Goal: Task Accomplishment & Management: Manage account settings

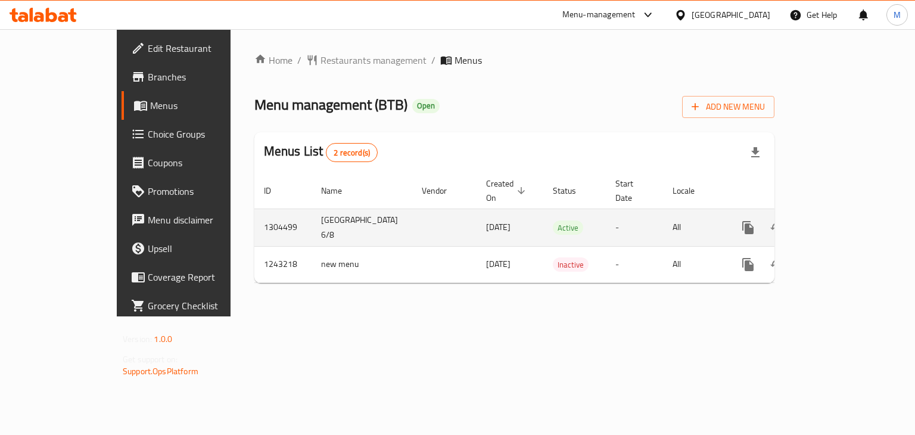
click at [841, 220] on icon "enhanced table" at bounding box center [834, 227] width 14 height 14
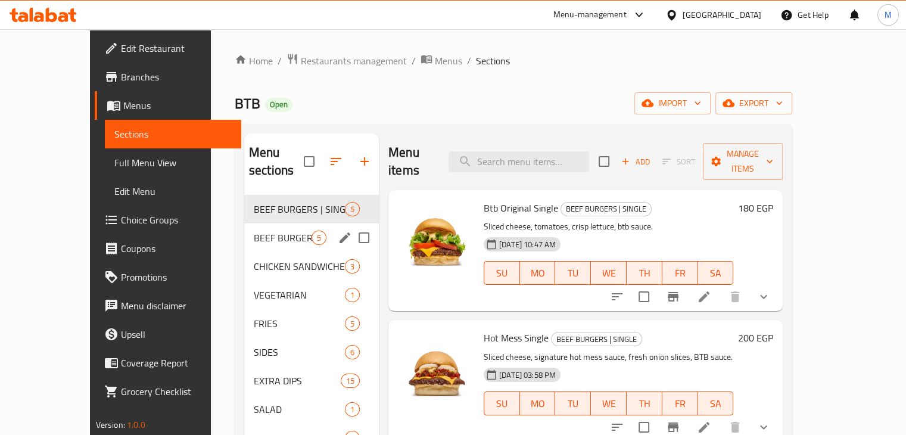
click at [254, 231] on span "BEEF BURGERS | DOUBLE" at bounding box center [283, 238] width 58 height 14
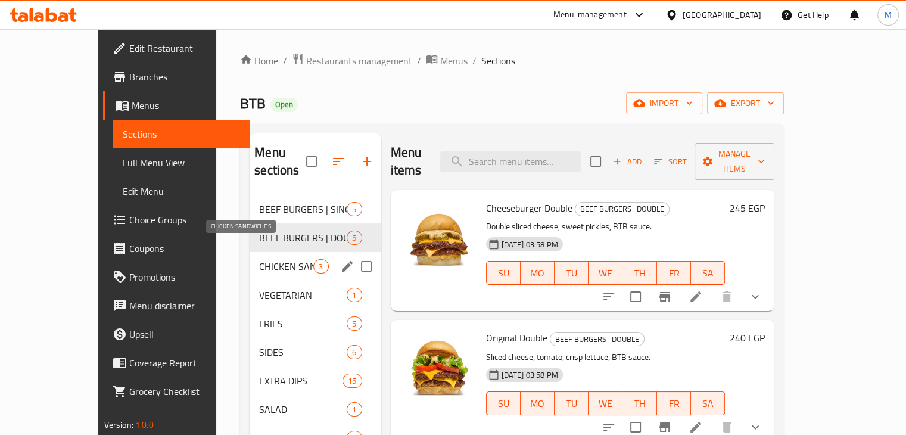
click at [259, 259] on span "CHICKEN SANDWICHES" at bounding box center [286, 266] width 54 height 14
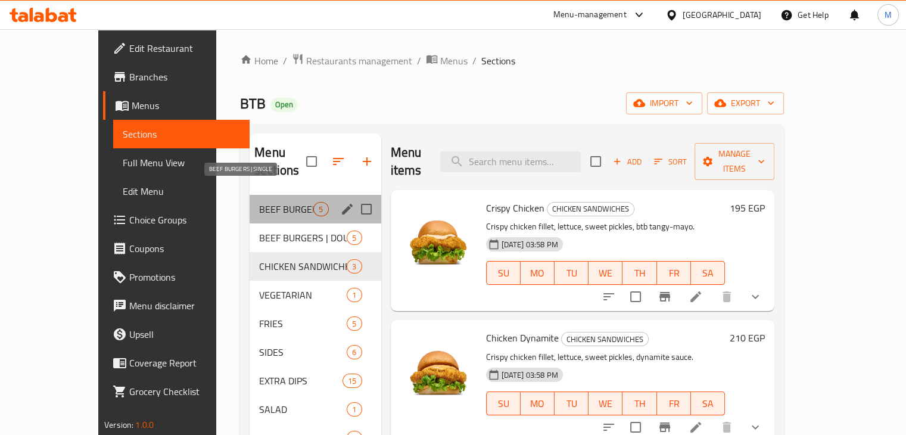
click at [259, 202] on span "BEEF BURGERS | SINGLE" at bounding box center [286, 209] width 54 height 14
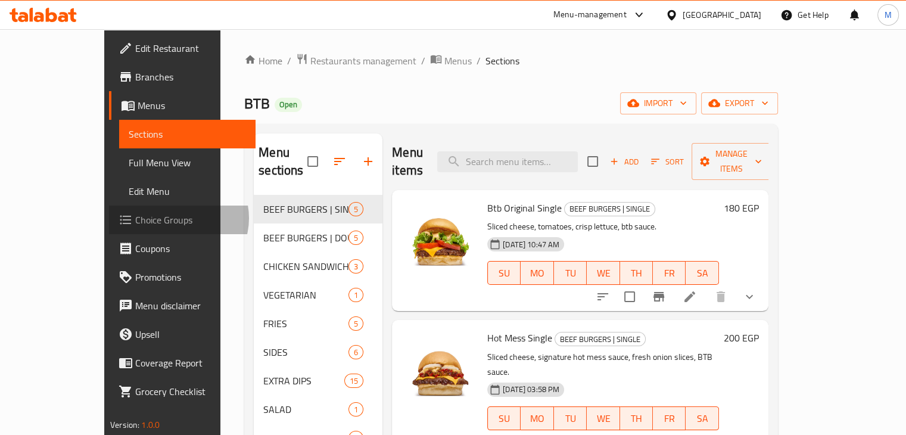
click at [135, 218] on span "Choice Groups" at bounding box center [190, 220] width 111 height 14
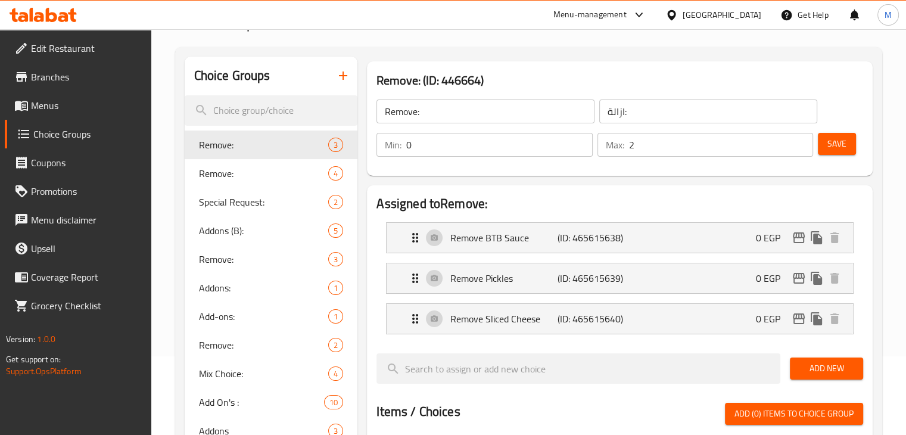
scroll to position [83, 0]
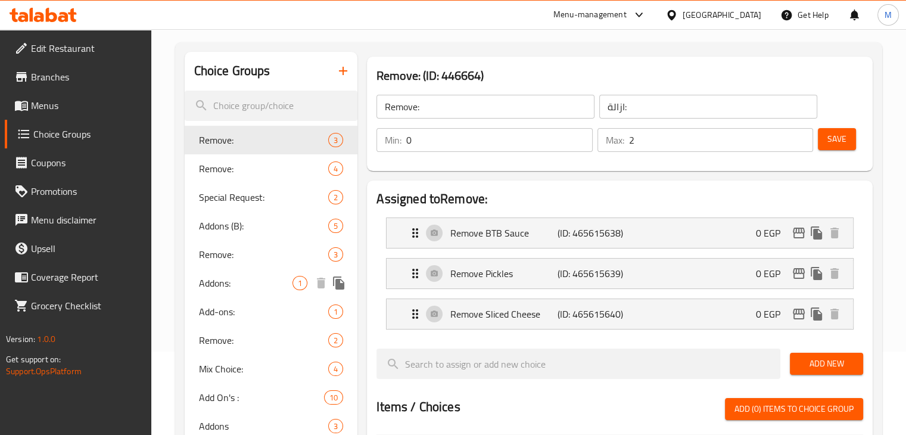
click at [264, 289] on span "Addons:" at bounding box center [246, 283] width 94 height 14
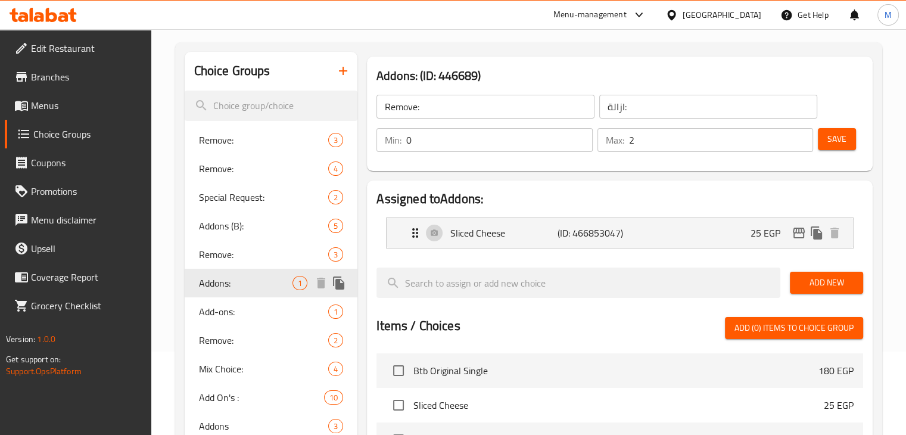
type input "Addons:"
type input "إضافات:"
type input "1"
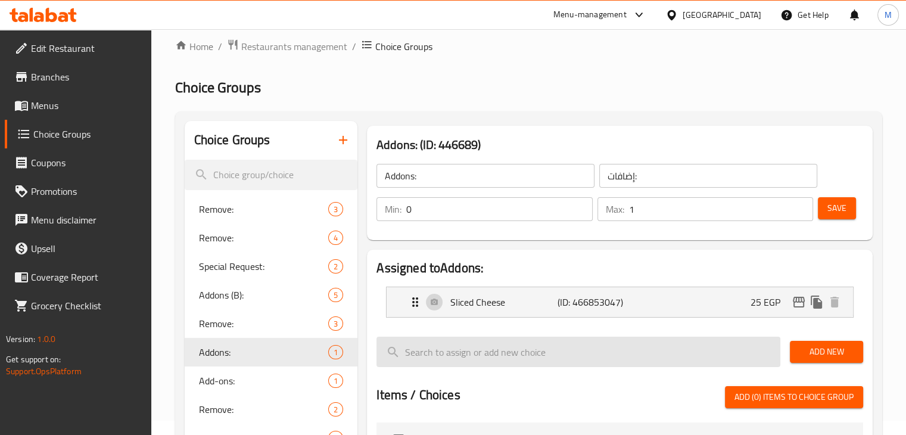
scroll to position [0, 0]
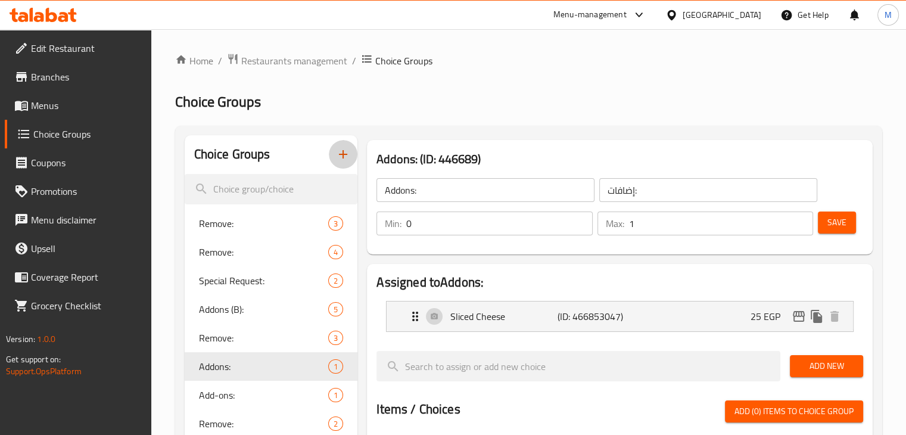
click at [345, 151] on icon "button" at bounding box center [343, 154] width 14 height 14
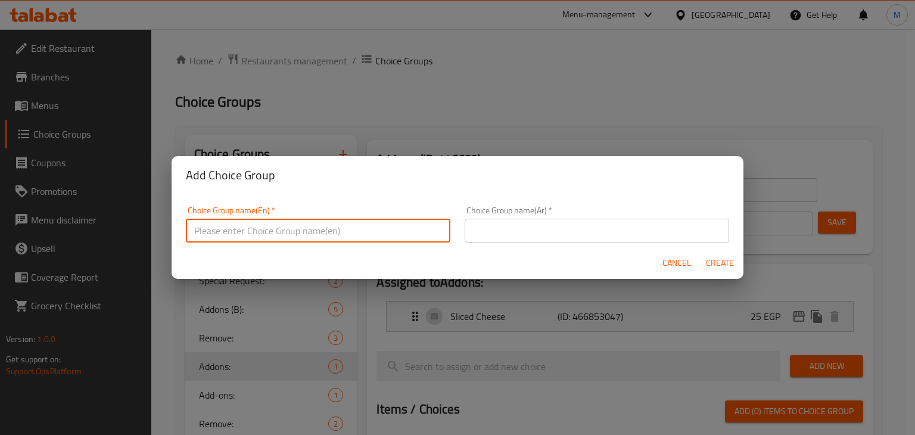
click at [255, 232] on input "text" at bounding box center [318, 231] width 264 height 24
type input "Add Ons (B Burger)"
click at [498, 227] on input "text" at bounding box center [597, 231] width 264 height 24
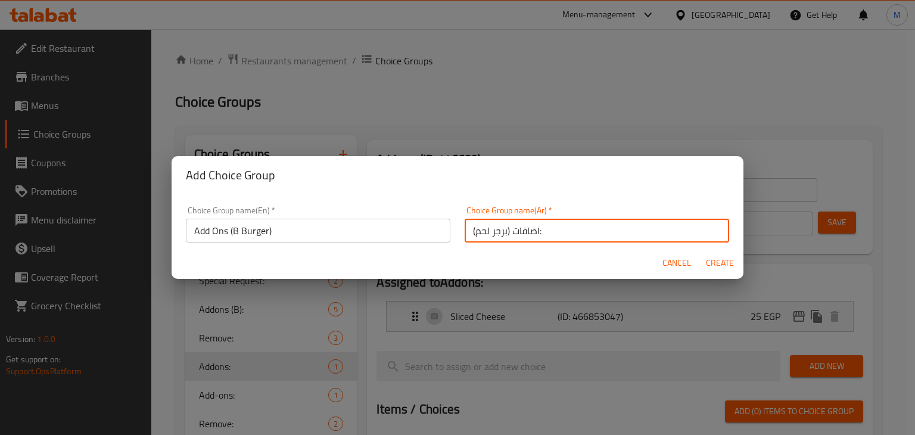
type input "اضافات (برجر لحم):"
click at [361, 235] on input "Add Ons (B Burger)" at bounding box center [318, 231] width 264 height 24
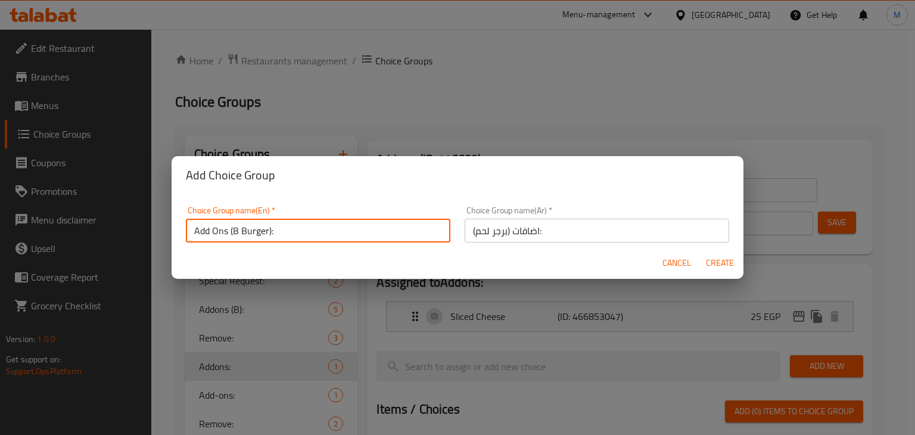
type input "Add Ons (B Burger):"
click at [735, 260] on button "Create" at bounding box center [719, 263] width 38 height 22
type input "Add Ons (B Burger):"
type input "اضافات (برجر لحم):"
type input "0"
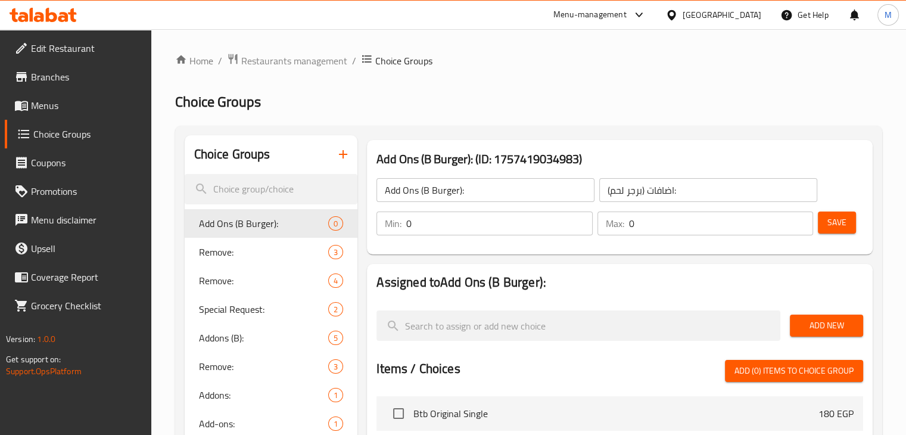
click at [76, 109] on span "Menus" at bounding box center [86, 105] width 111 height 14
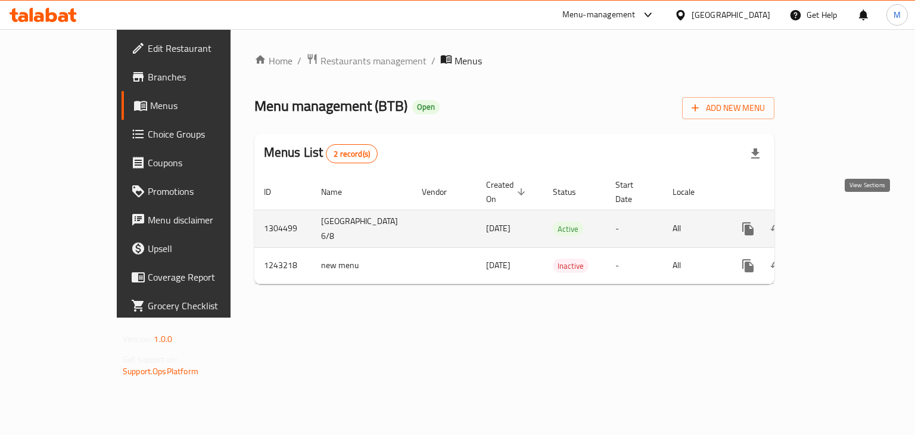
click at [848, 214] on link "enhanced table" at bounding box center [834, 228] width 29 height 29
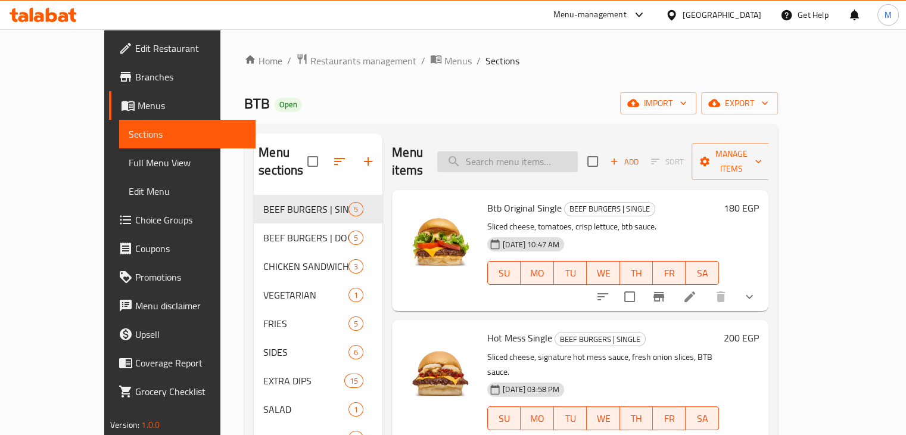
click at [570, 154] on input "search" at bounding box center [507, 161] width 141 height 21
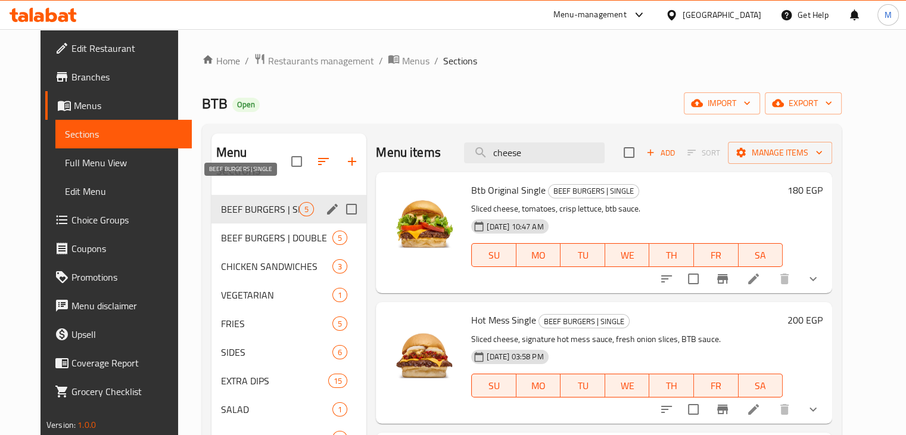
type input "cheese"
click at [235, 202] on span "BEEF BURGERS | SINGLE" at bounding box center [260, 209] width 78 height 14
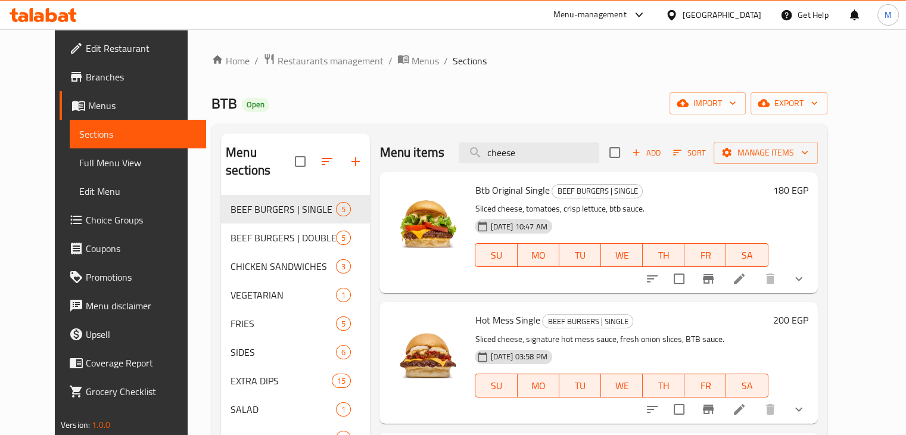
click at [413, 101] on div "BTB Open import export" at bounding box center [519, 103] width 616 height 22
click at [541, 150] on input "cheese" at bounding box center [529, 152] width 141 height 21
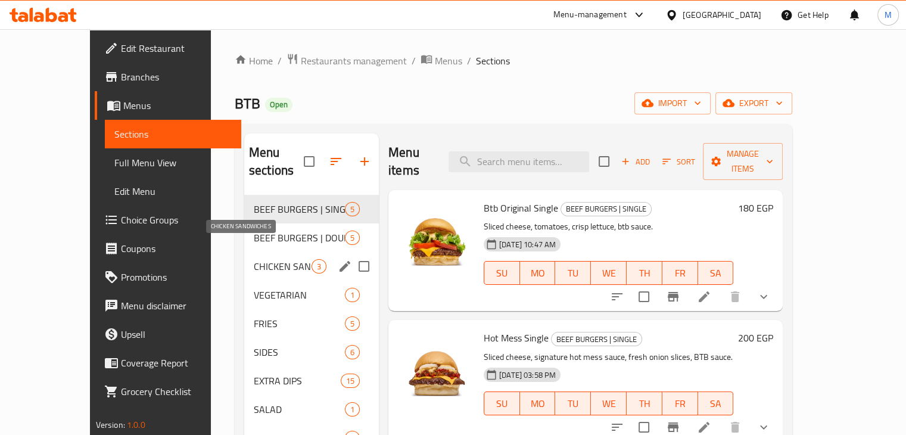
click at [254, 259] on span "CHICKEN SANDWICHES" at bounding box center [283, 266] width 58 height 14
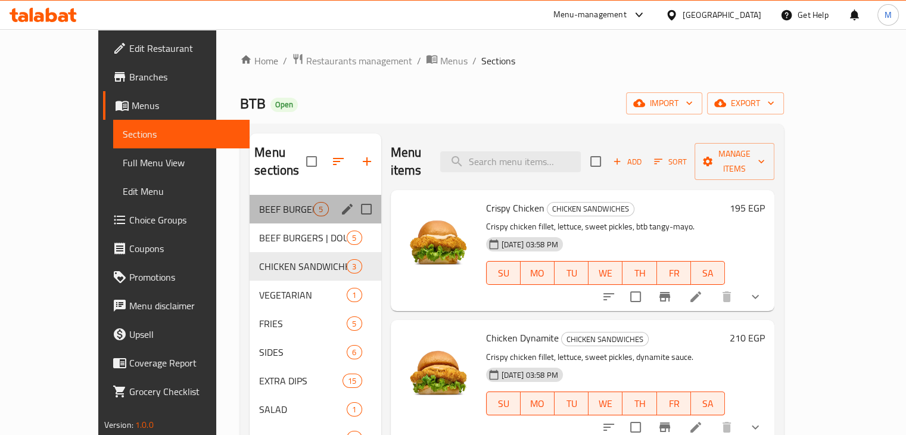
click at [264, 195] on div "BEEF BURGERS | SINGLE 5" at bounding box center [315, 209] width 131 height 29
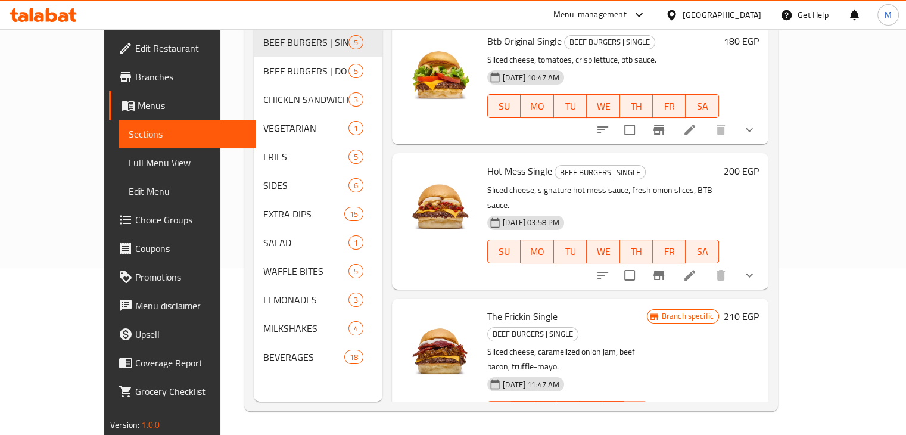
scroll to position [10, 0]
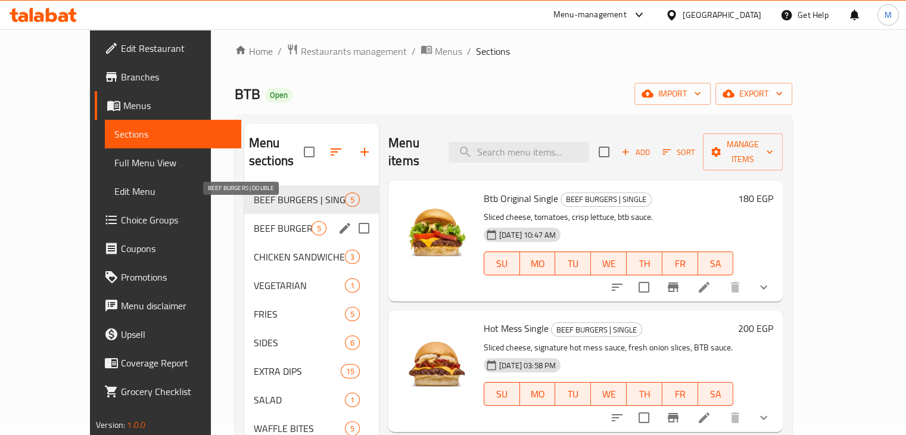
click at [254, 221] on span "BEEF BURGERS | DOUBLE" at bounding box center [283, 228] width 58 height 14
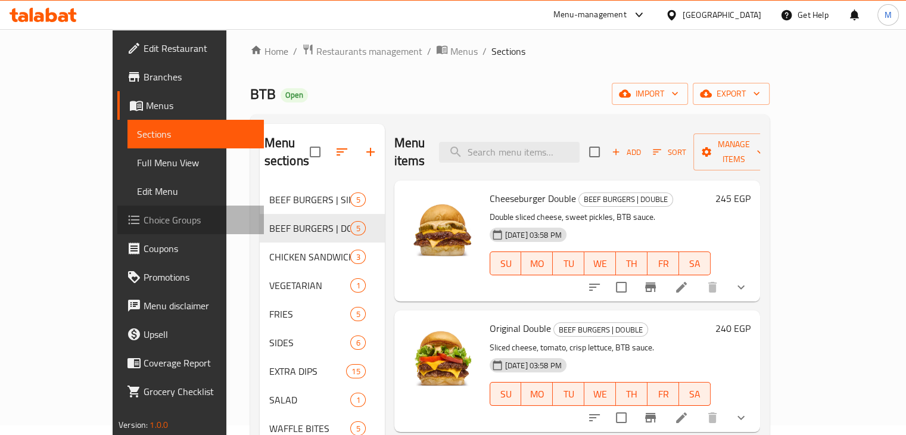
click at [144, 223] on span "Choice Groups" at bounding box center [199, 220] width 111 height 14
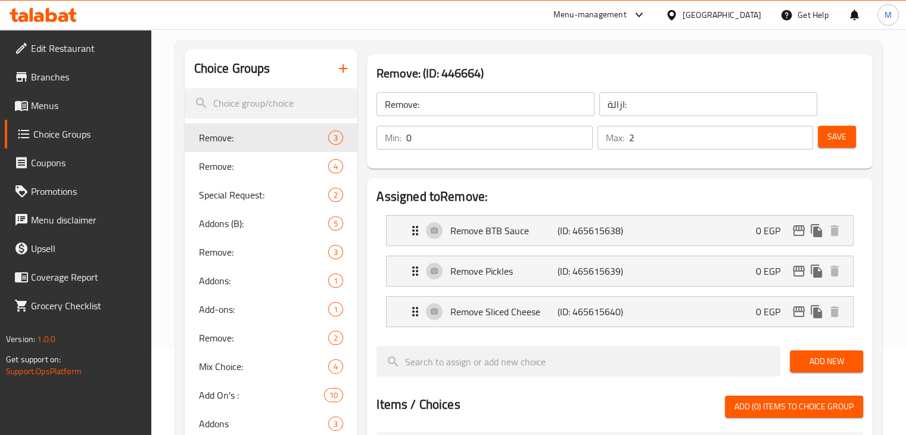
scroll to position [82, 0]
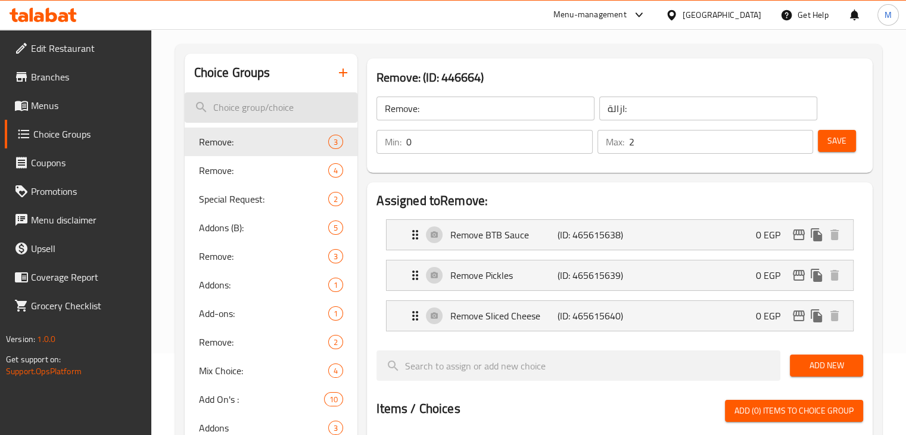
click at [244, 102] on input "search" at bounding box center [271, 107] width 173 height 30
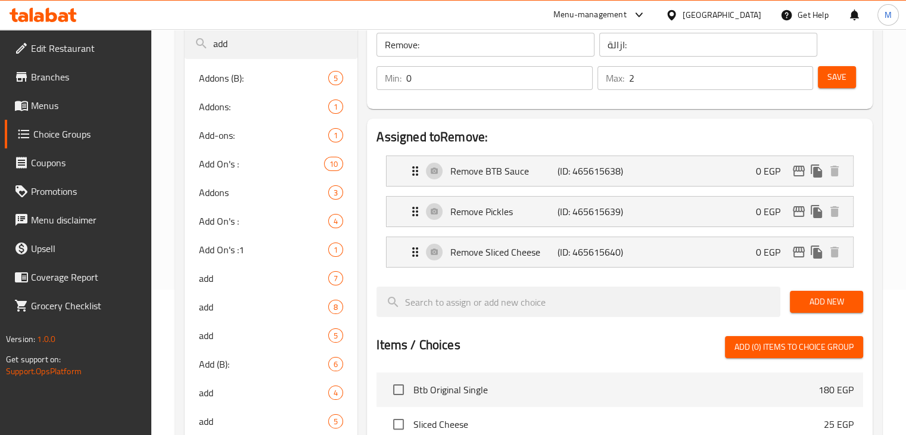
scroll to position [0, 0]
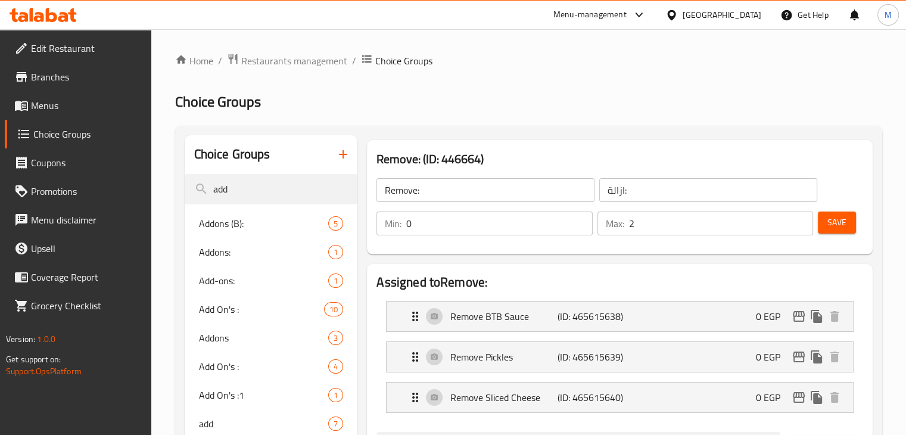
type input "add"
click at [338, 152] on icon "button" at bounding box center [343, 154] width 14 height 14
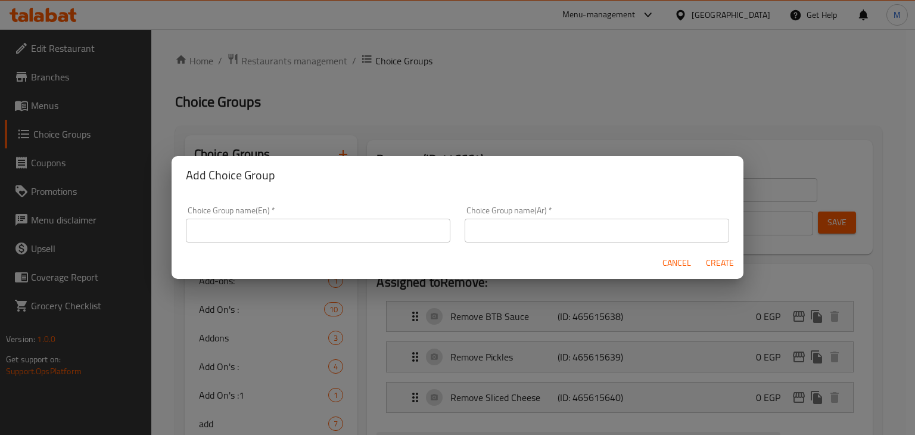
click at [298, 239] on input "text" at bounding box center [318, 231] width 264 height 24
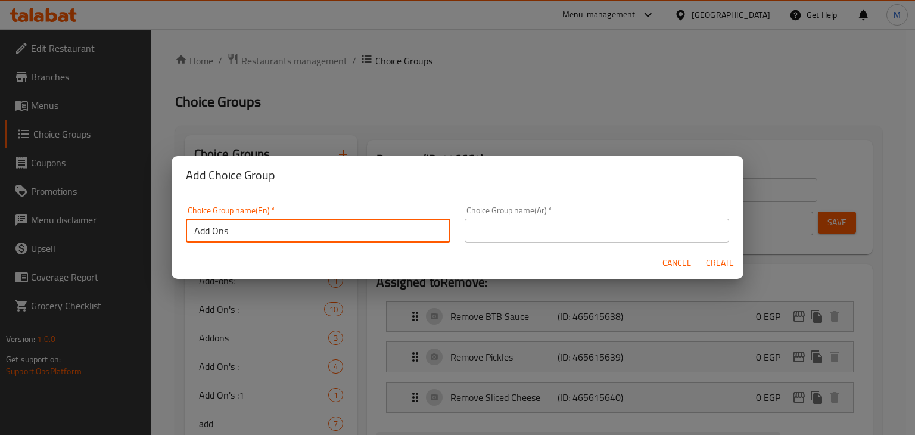
type input "Add Ons (B Burger):"
click at [533, 236] on input "text" at bounding box center [597, 231] width 264 height 24
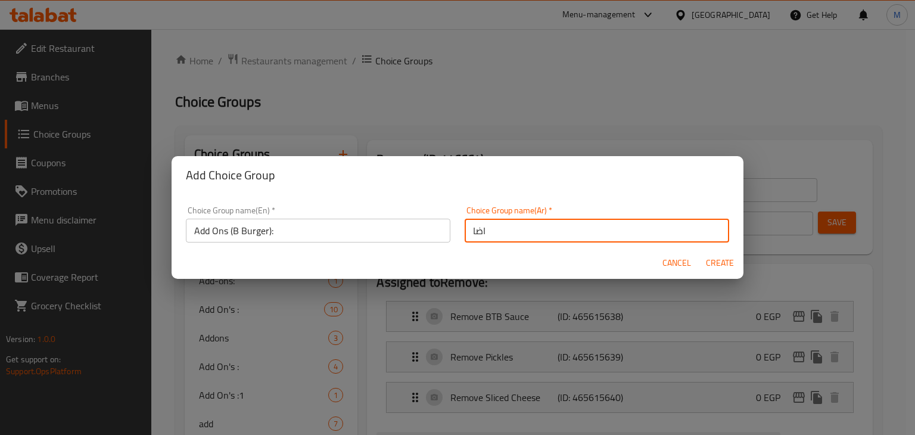
type input "اضافات (برجر لحم):"
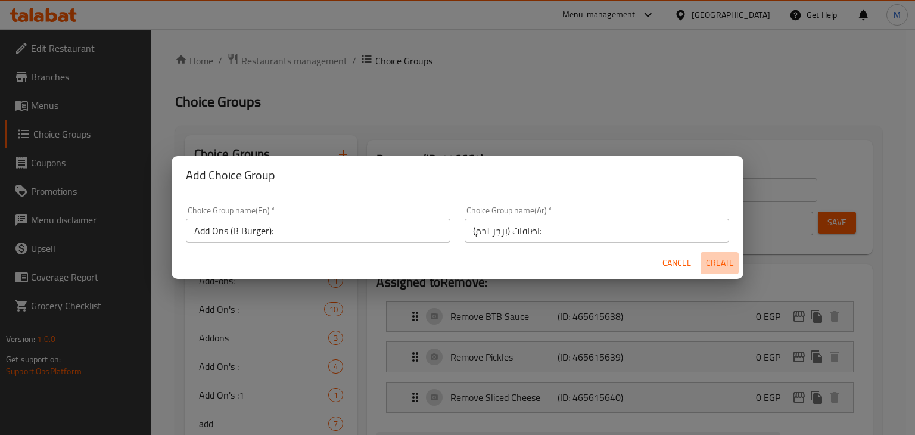
click at [720, 267] on span "Create" at bounding box center [719, 263] width 29 height 15
type input "Add Ons (B Burger):"
type input "اضافات (برجر لحم):"
type input "0"
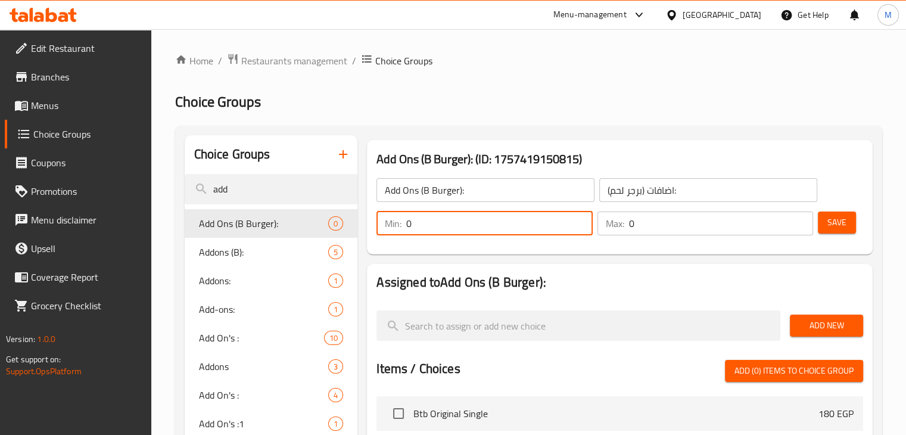
click at [557, 228] on input "0" at bounding box center [499, 223] width 186 height 24
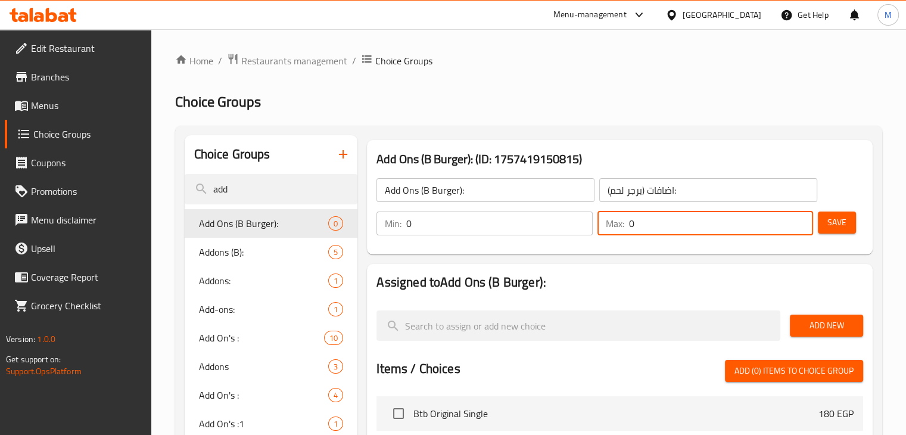
click at [679, 217] on input "0" at bounding box center [721, 223] width 184 height 24
type input "4"
click at [829, 223] on span "Save" at bounding box center [836, 222] width 19 height 15
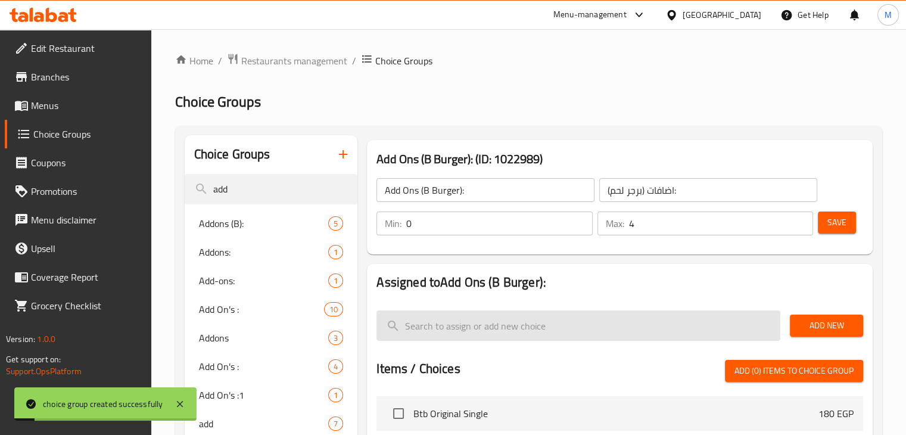
click at [619, 332] on input "search" at bounding box center [578, 325] width 404 height 30
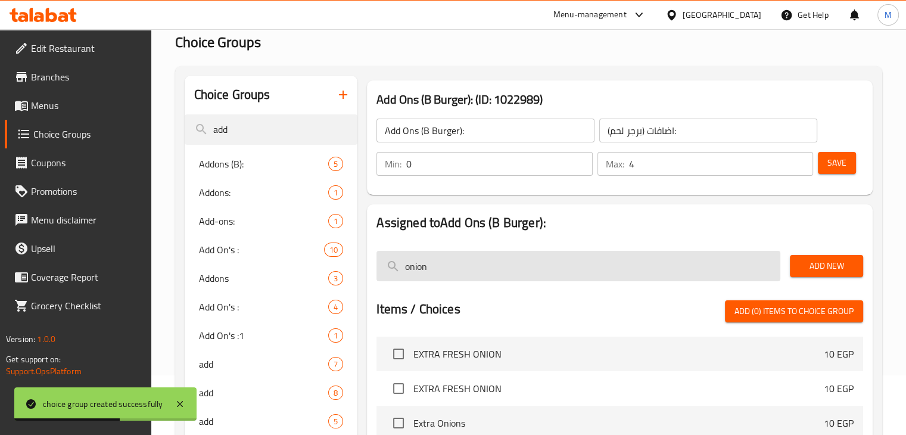
scroll to position [95, 0]
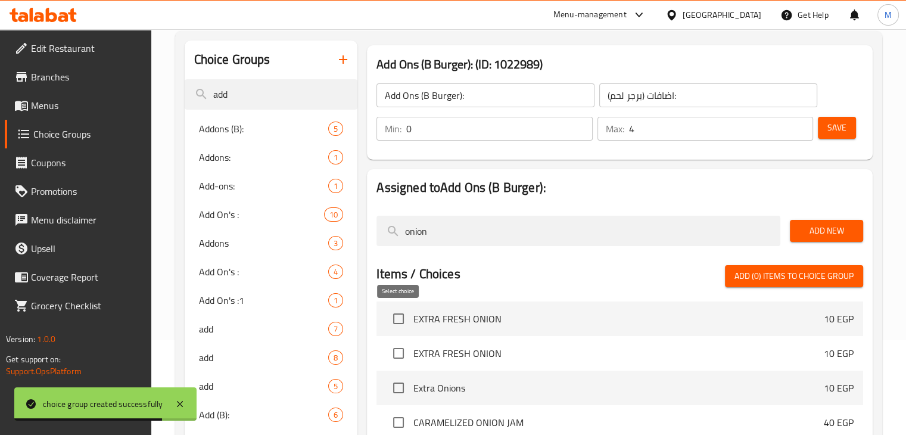
type input "onion"
click at [397, 319] on input "checkbox" at bounding box center [398, 318] width 25 height 25
checkbox input "true"
click at [829, 234] on span "Add New" at bounding box center [826, 230] width 54 height 15
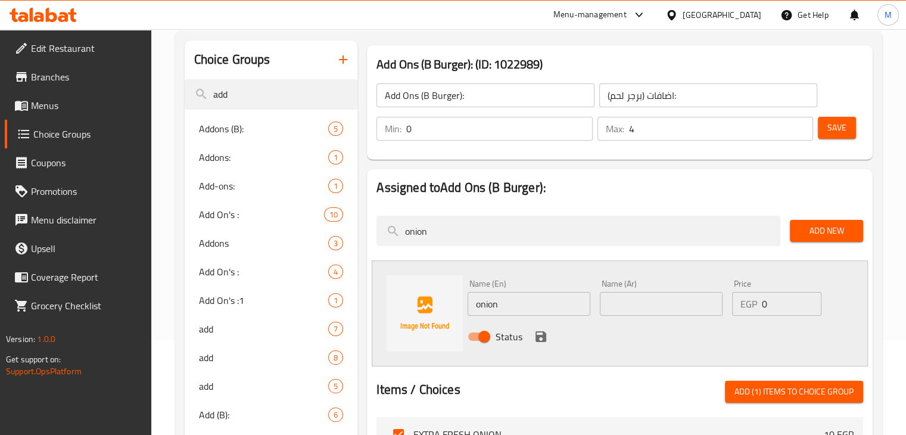
click at [562, 308] on input "onion" at bounding box center [529, 304] width 123 height 24
type input "Fresh Onion"
click at [773, 306] on input "0" at bounding box center [792, 304] width 60 height 24
type input "10"
click at [646, 298] on input "text" at bounding box center [661, 304] width 123 height 24
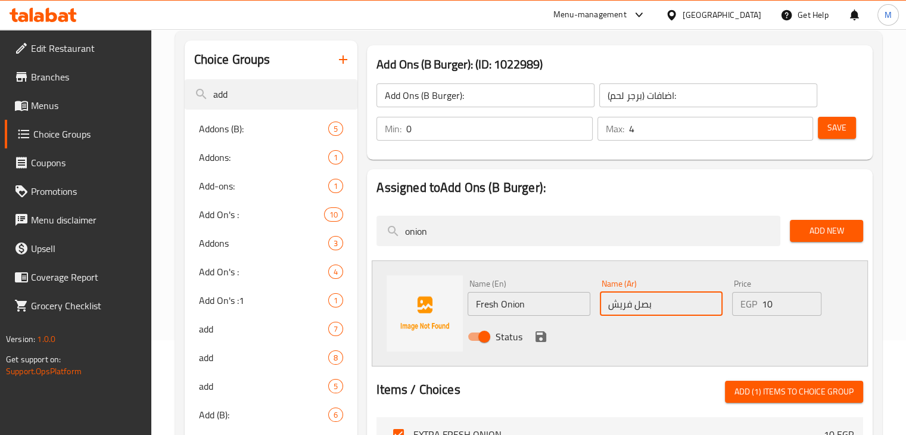
type input "بصل فريش"
click at [540, 329] on icon "save" at bounding box center [541, 336] width 14 height 14
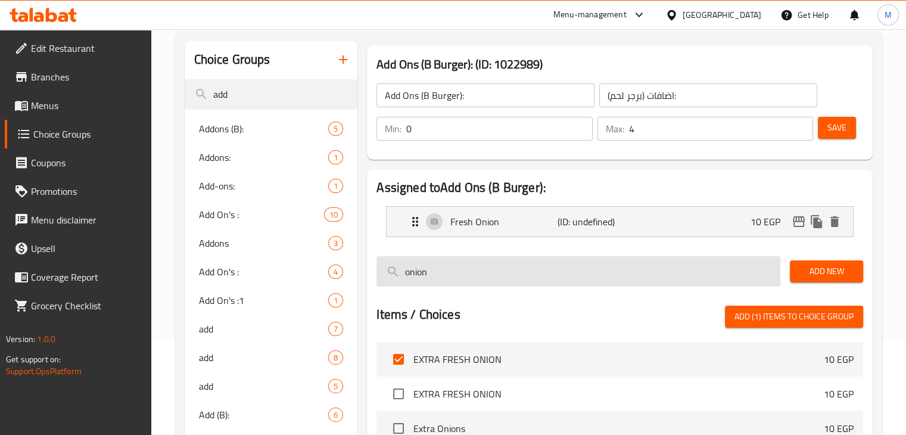
click at [485, 272] on input "onion" at bounding box center [578, 271] width 404 height 30
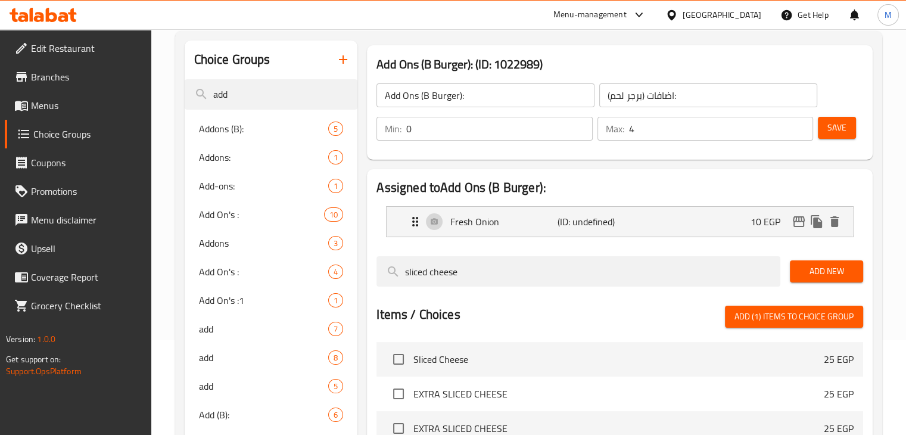
type input "sliced cheese"
click at [503, 304] on div at bounding box center [619, 301] width 487 height 10
click at [817, 279] on button "Add New" at bounding box center [826, 271] width 73 height 22
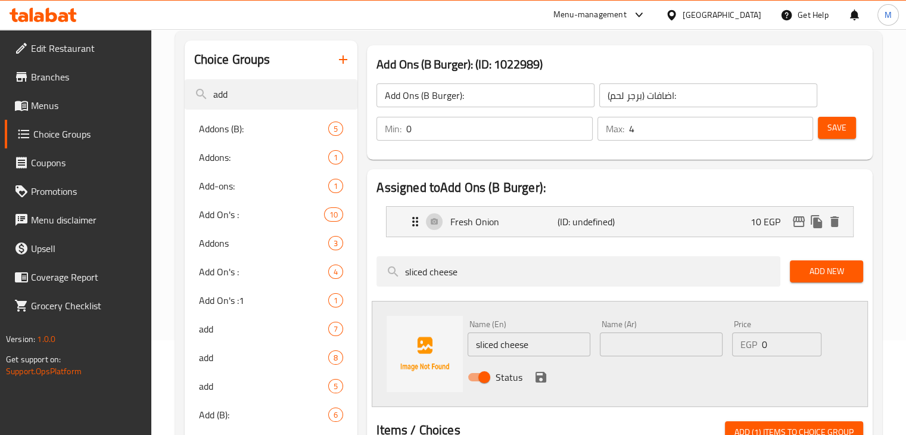
click at [535, 341] on input "sliced cheese" at bounding box center [529, 344] width 123 height 24
paste input "text"
click at [477, 348] on input "sliced cheese" at bounding box center [529, 344] width 123 height 24
click at [505, 344] on input "Sliced cheese" at bounding box center [529, 344] width 123 height 24
type input "Sliced Cheese"
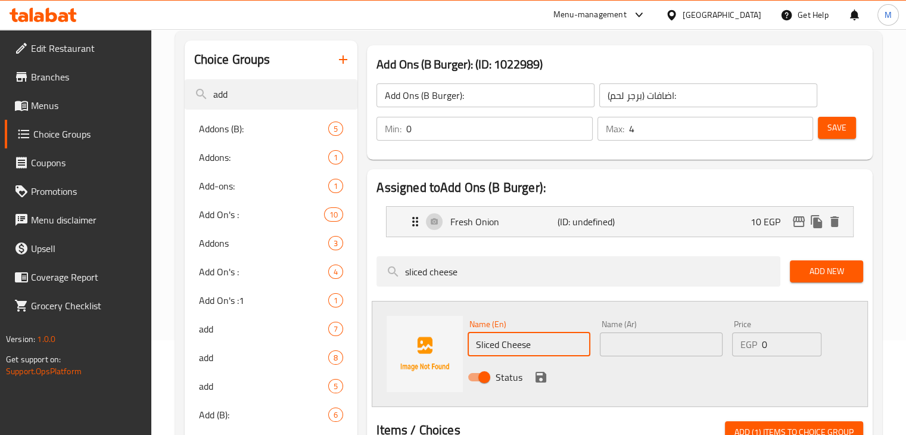
click at [626, 345] on input "text" at bounding box center [661, 344] width 123 height 24
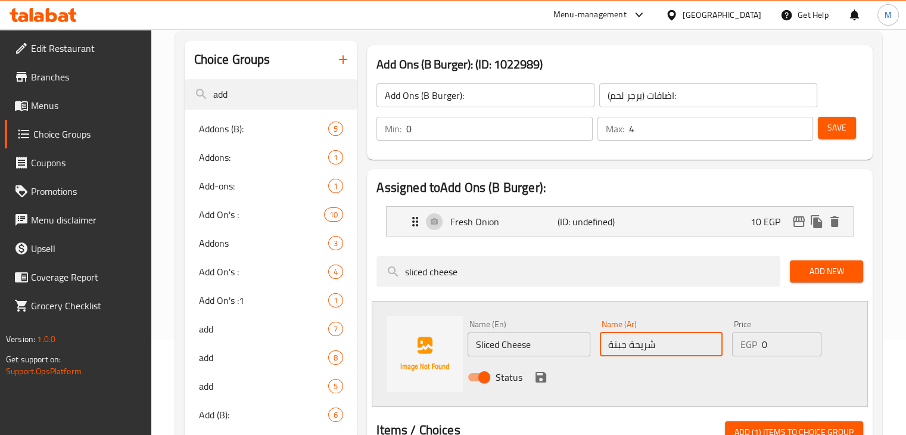
type input "شريحة جبنة"
click at [767, 347] on input "0" at bounding box center [792, 344] width 60 height 24
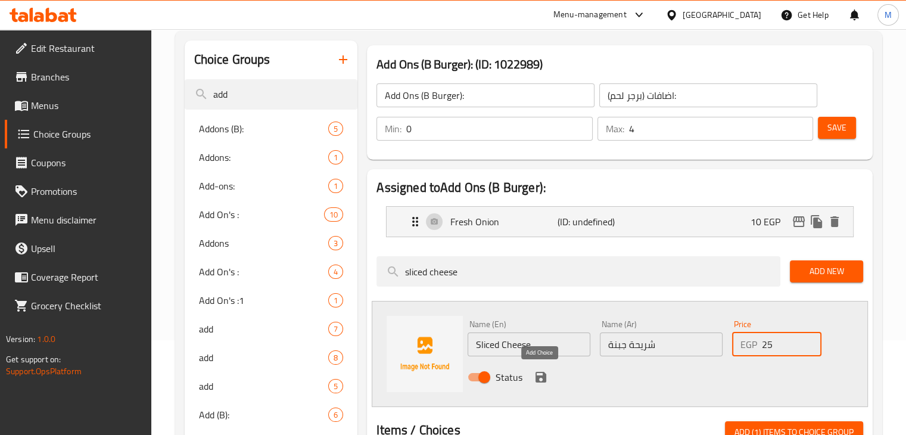
type input "25"
click at [540, 381] on icon "save" at bounding box center [540, 377] width 11 height 11
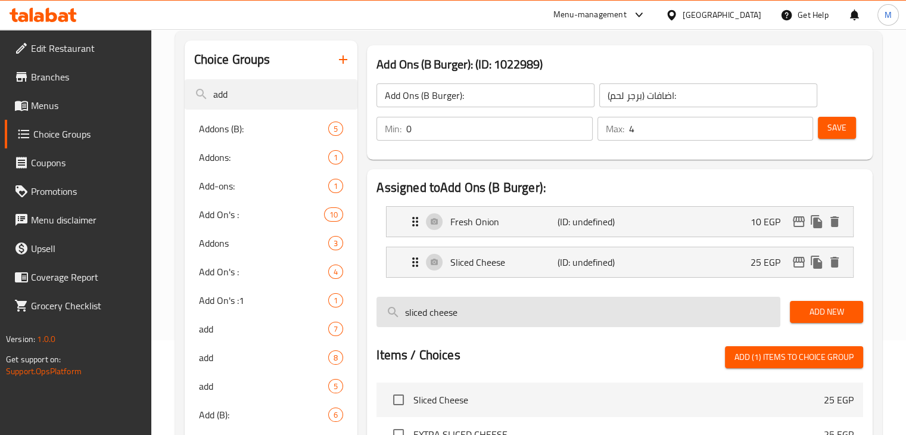
click at [496, 317] on input "sliced cheese" at bounding box center [578, 312] width 404 height 30
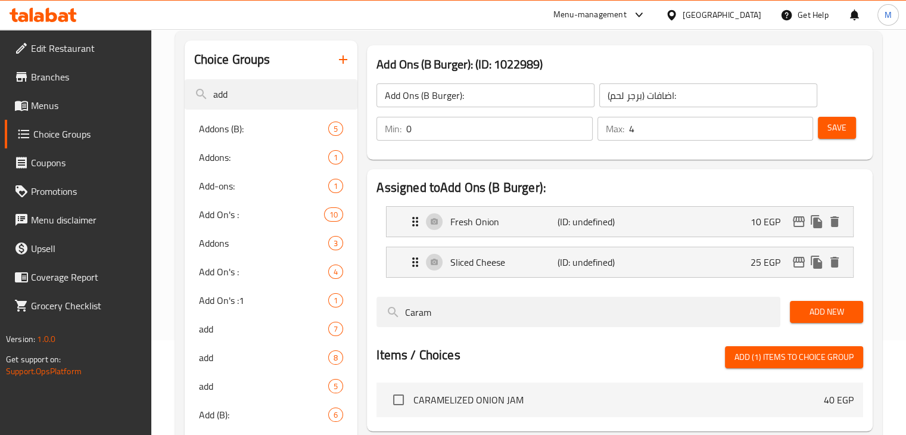
paste input "elized Onion"
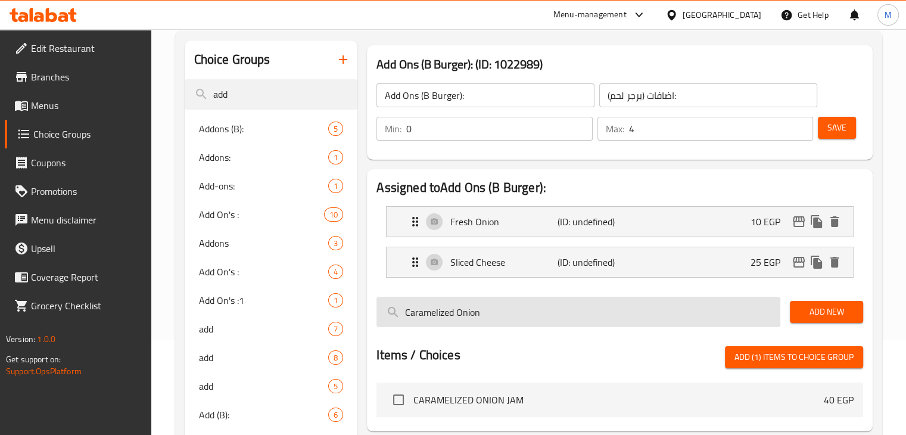
scroll to position [155, 0]
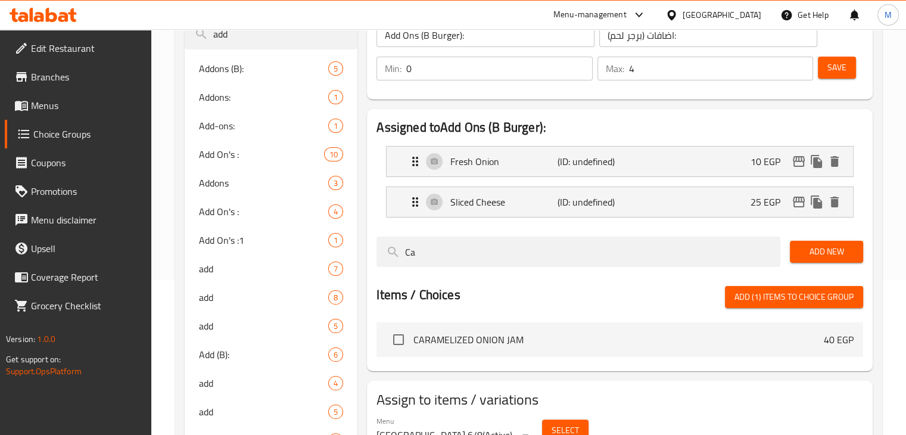
type input "C"
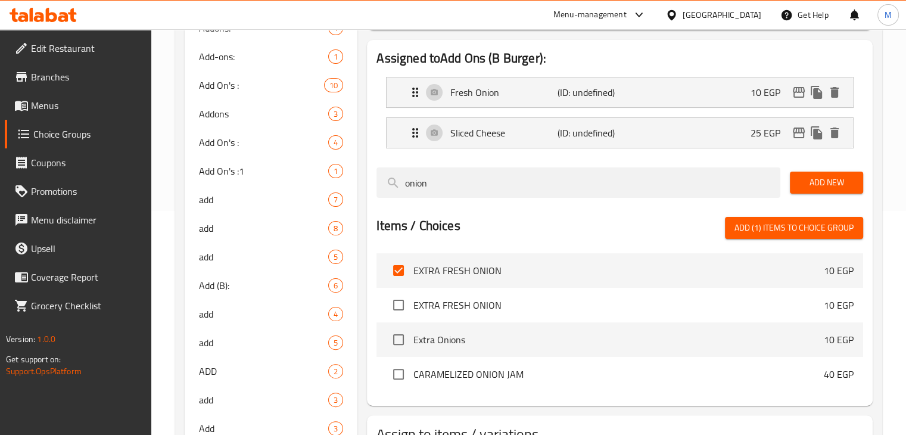
scroll to position [236, 0]
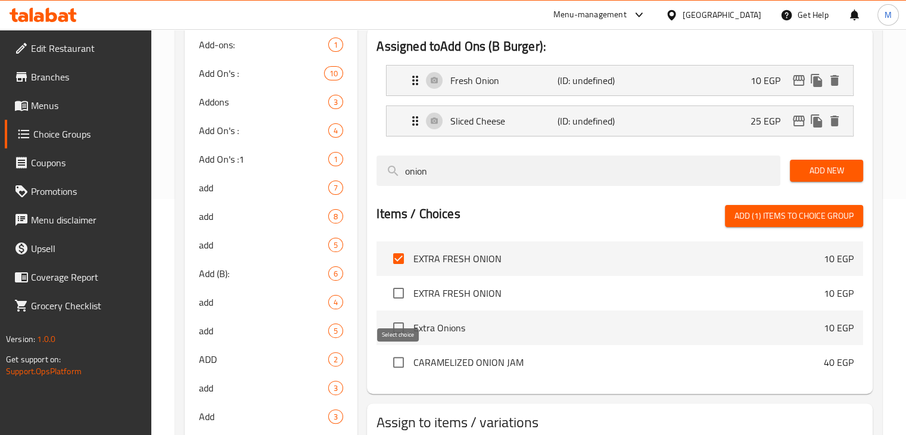
type input "onion"
click at [400, 365] on input "checkbox" at bounding box center [398, 362] width 25 height 25
checkbox input "true"
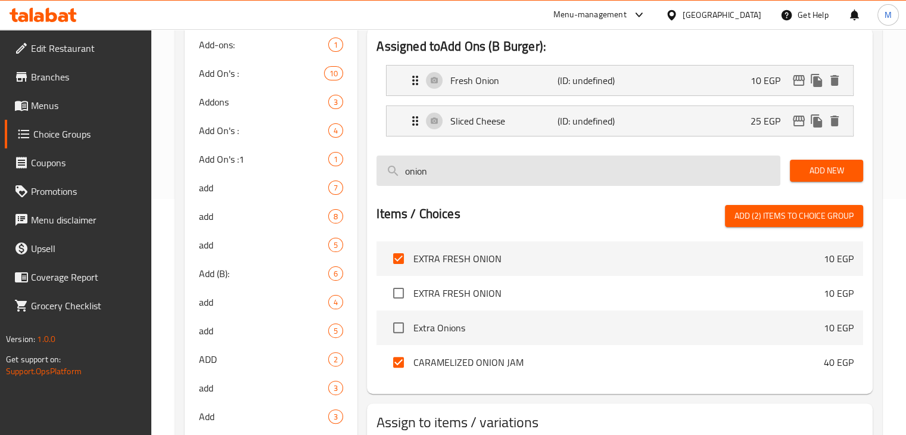
click at [439, 180] on input "onion" at bounding box center [578, 170] width 404 height 30
paste input "Caramelized O"
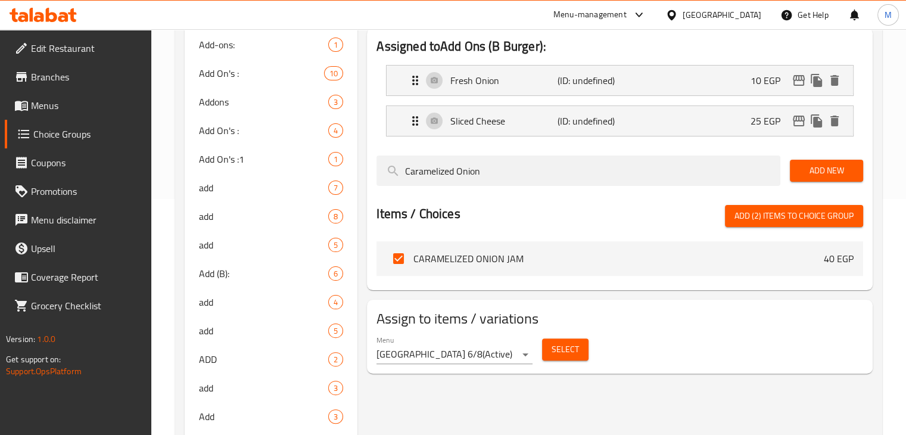
type input "Caramelized Onion"
click at [816, 172] on span "Add New" at bounding box center [826, 170] width 54 height 15
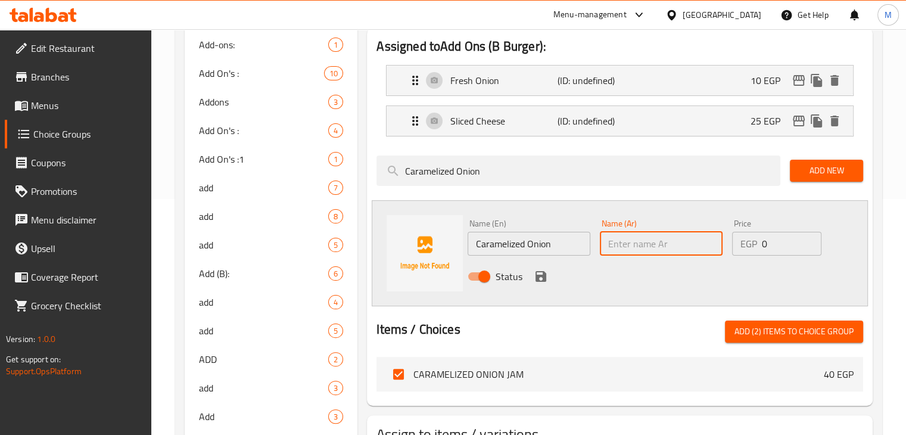
click at [627, 238] on input "text" at bounding box center [661, 244] width 123 height 24
type input "بصل متكرمل"
click at [772, 234] on input "0" at bounding box center [792, 244] width 60 height 24
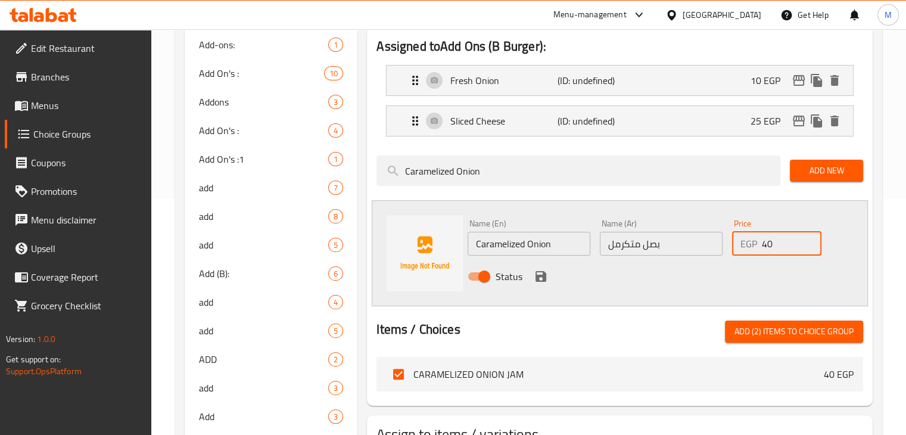
type input "40"
click at [538, 272] on icon "save" at bounding box center [541, 276] width 14 height 14
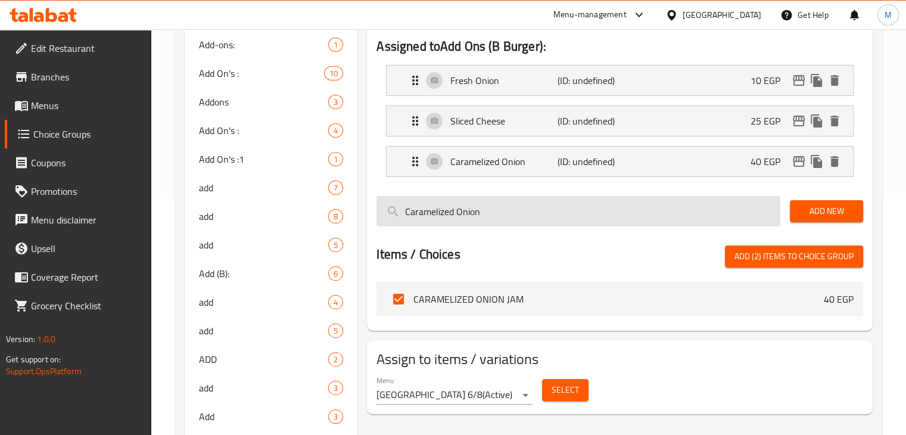
click at [518, 198] on input "Caramelized Onion" at bounding box center [578, 211] width 404 height 30
paste input "Jalapeño"
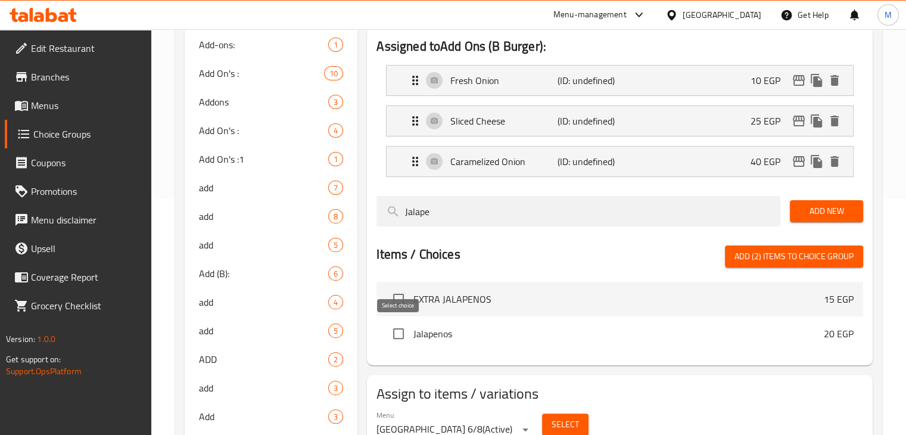
type input "Jalape"
click at [406, 337] on input "checkbox" at bounding box center [398, 333] width 25 height 25
checkbox input "true"
click at [836, 205] on span "Add New" at bounding box center [826, 211] width 54 height 15
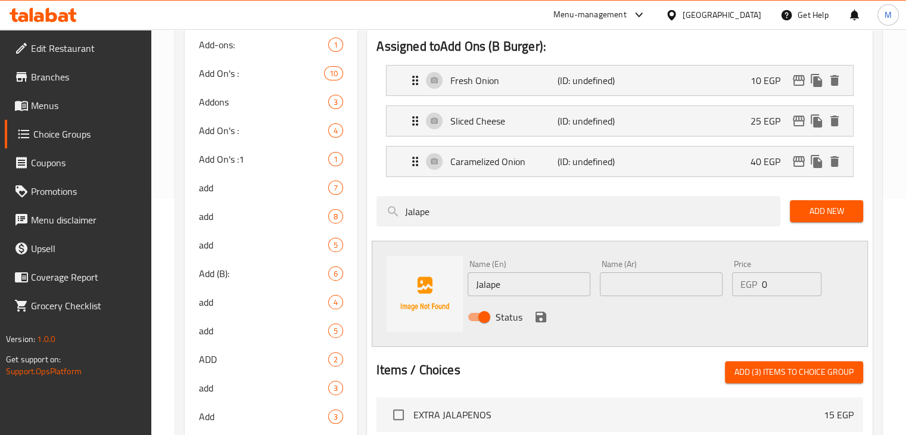
click at [545, 291] on input "Jalape" at bounding box center [529, 284] width 123 height 24
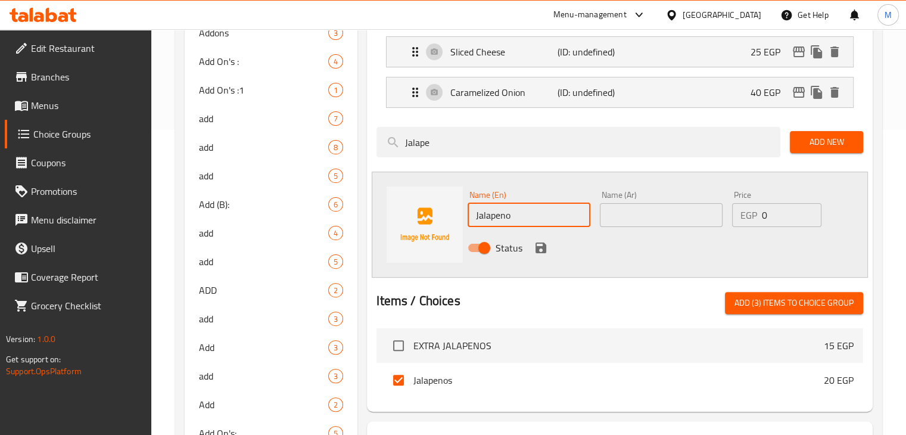
scroll to position [298, 0]
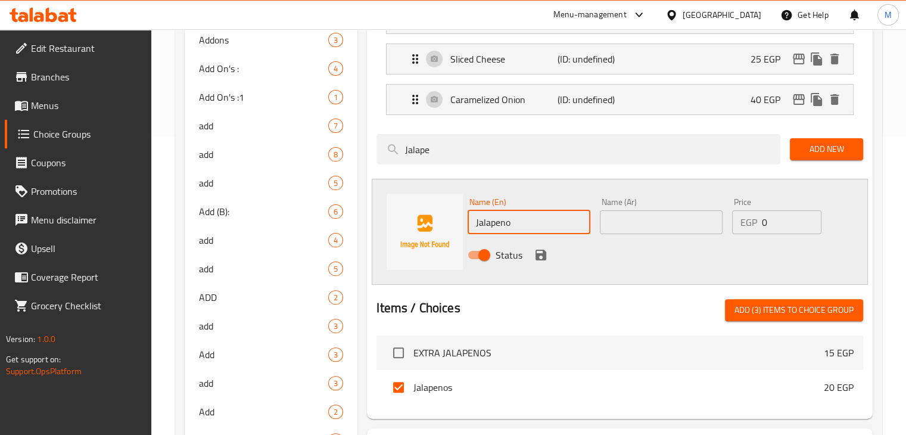
type input "Jalapeno"
click at [774, 228] on input "0" at bounding box center [792, 222] width 60 height 24
type input "20"
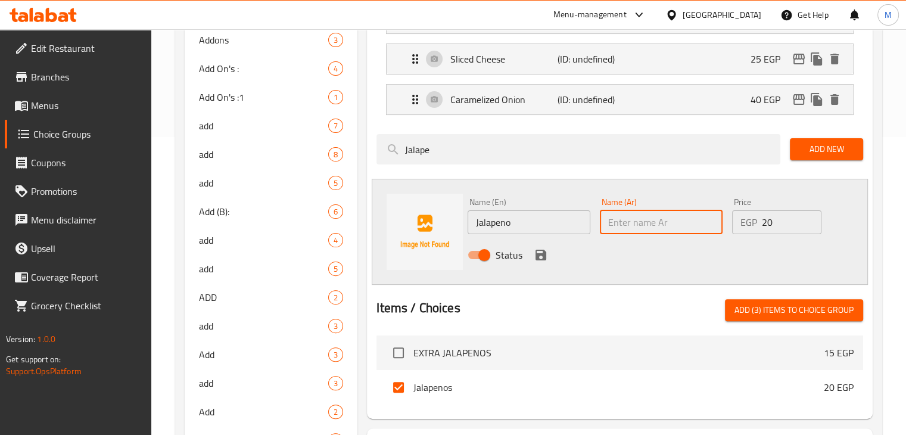
click at [636, 220] on input "text" at bounding box center [661, 222] width 123 height 24
type input "فلفل هالابينو"
click at [550, 254] on div "Status" at bounding box center [661, 255] width 397 height 32
click at [538, 254] on icon "save" at bounding box center [540, 255] width 11 height 11
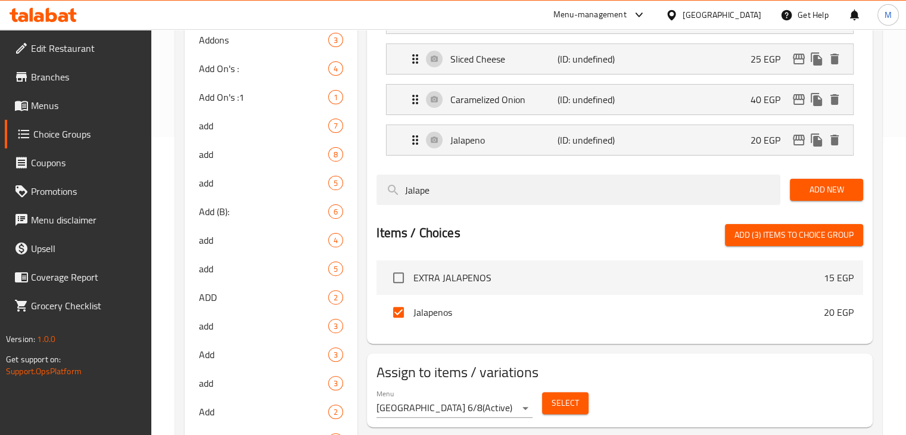
click at [883, 166] on div "Home / Restaurants management / Choice Groups Choice Groups Choice Groups add A…" at bounding box center [528, 269] width 755 height 1076
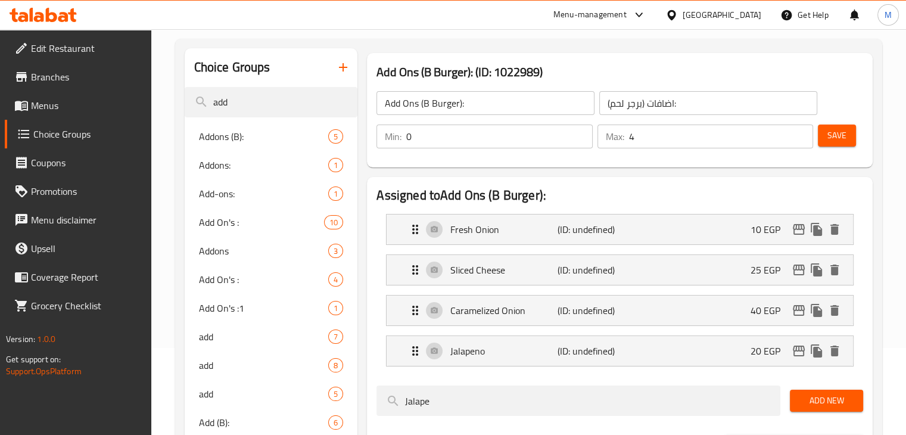
scroll to position [86, 0]
click at [839, 132] on span "Save" at bounding box center [836, 136] width 19 height 15
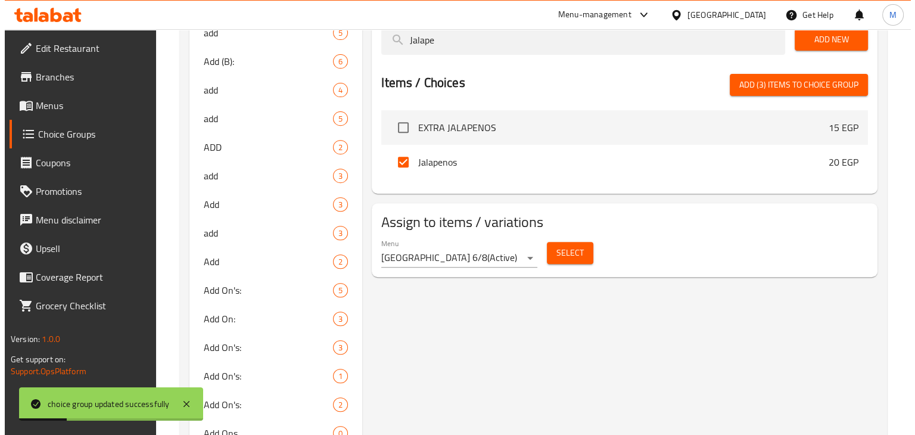
scroll to position [452, 0]
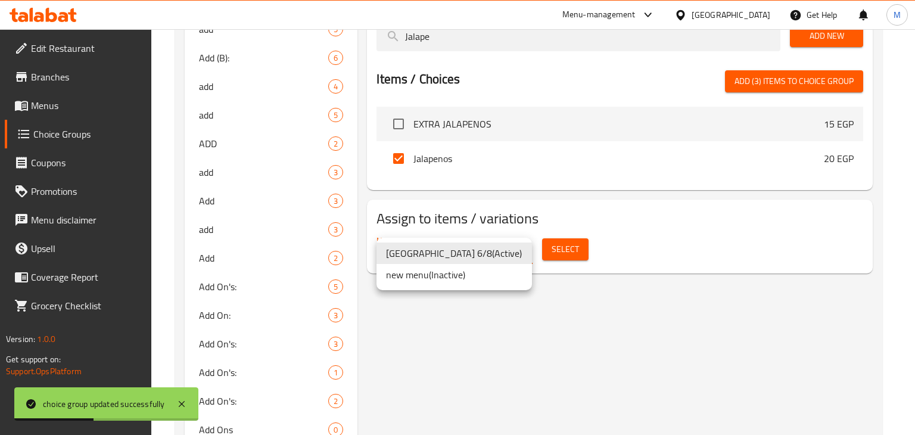
click at [594, 312] on div at bounding box center [457, 217] width 915 height 435
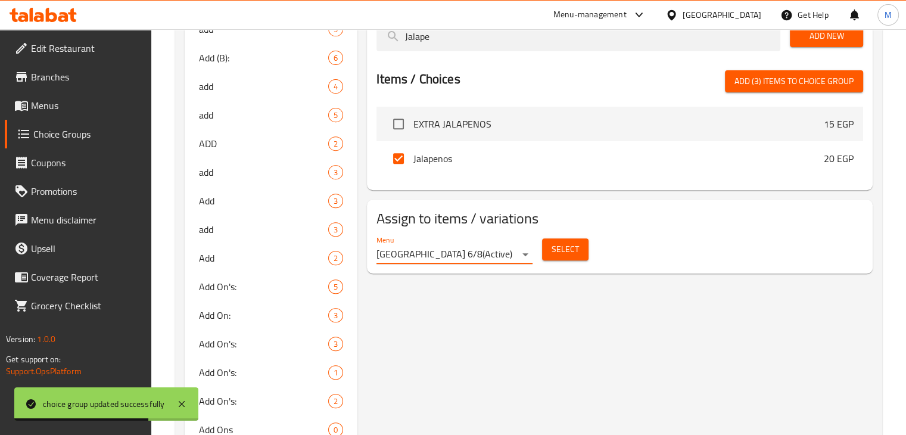
click at [571, 246] on span "Select" at bounding box center [565, 249] width 27 height 15
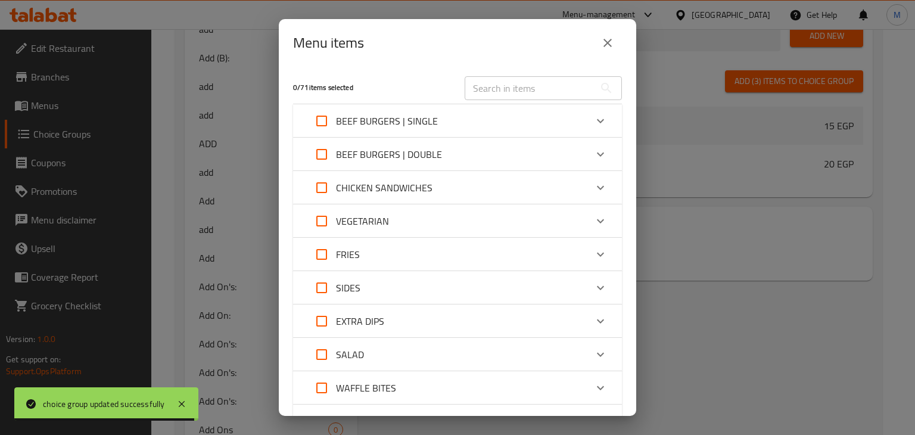
click at [497, 120] on div "BEEF BURGERS | SINGLE" at bounding box center [446, 121] width 279 height 29
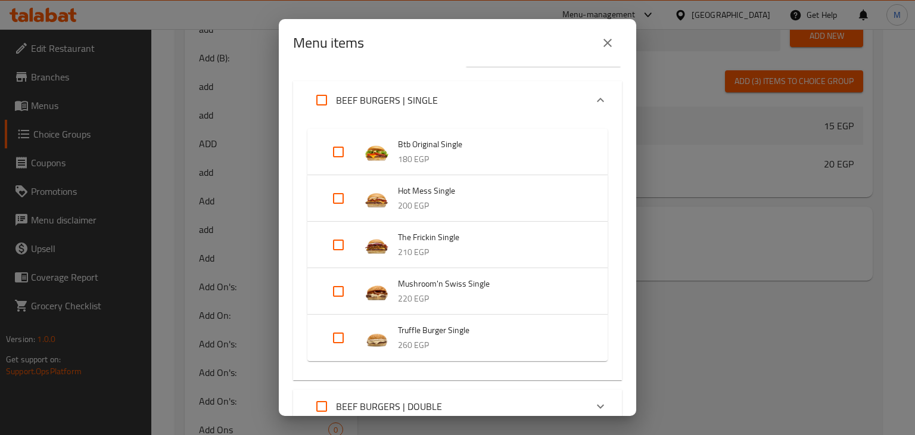
scroll to position [33, 0]
click at [335, 148] on input "Expand" at bounding box center [338, 151] width 29 height 29
checkbox input "true"
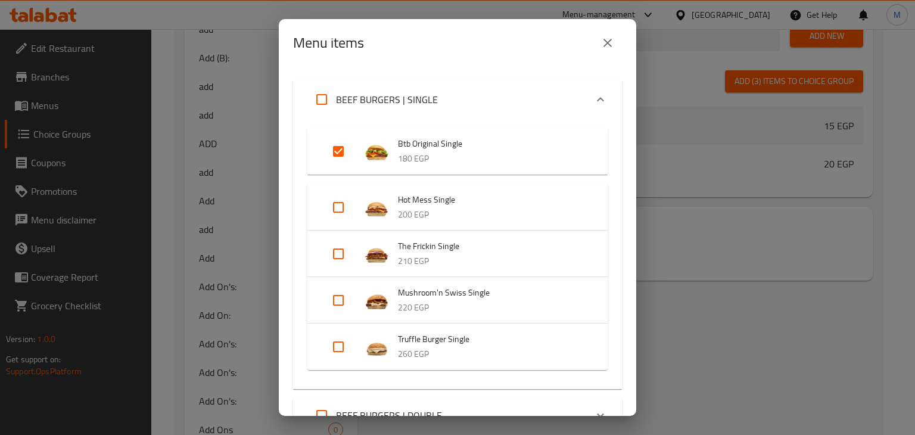
click at [446, 97] on div "BEEF BURGERS | SINGLE" at bounding box center [446, 99] width 279 height 29
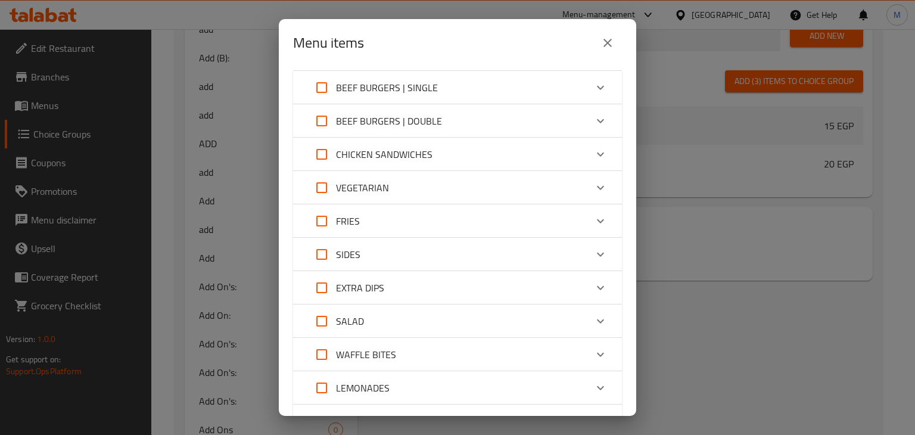
click at [427, 124] on p "BEEF BURGERS | DOUBLE" at bounding box center [389, 121] width 106 height 14
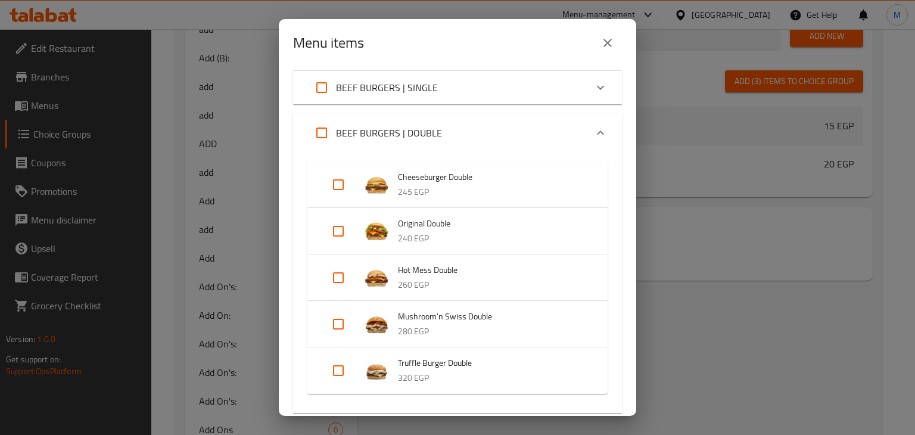
click at [338, 185] on input "Expand" at bounding box center [338, 184] width 29 height 29
checkbox input "true"
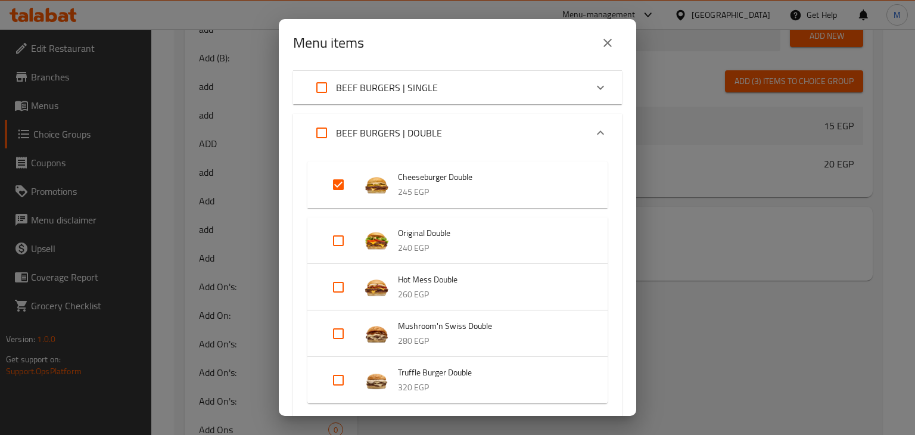
click at [337, 247] on input "Expand" at bounding box center [338, 240] width 29 height 29
checkbox input "true"
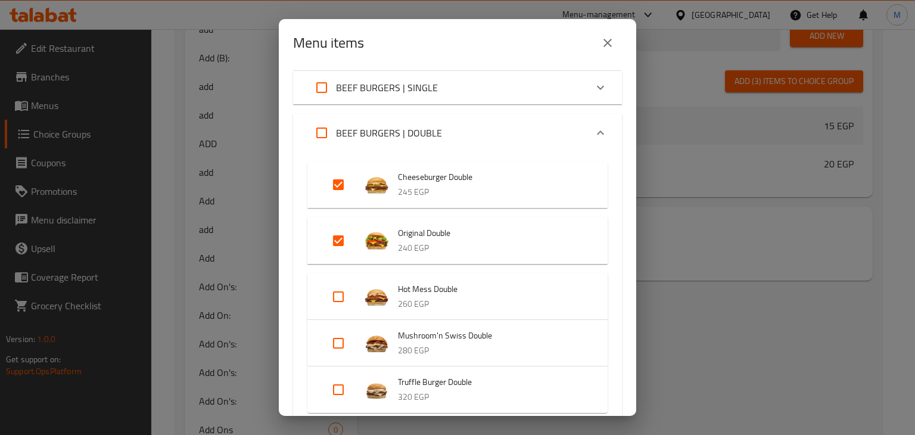
click at [467, 127] on div "BEEF BURGERS | DOUBLE" at bounding box center [446, 133] width 279 height 29
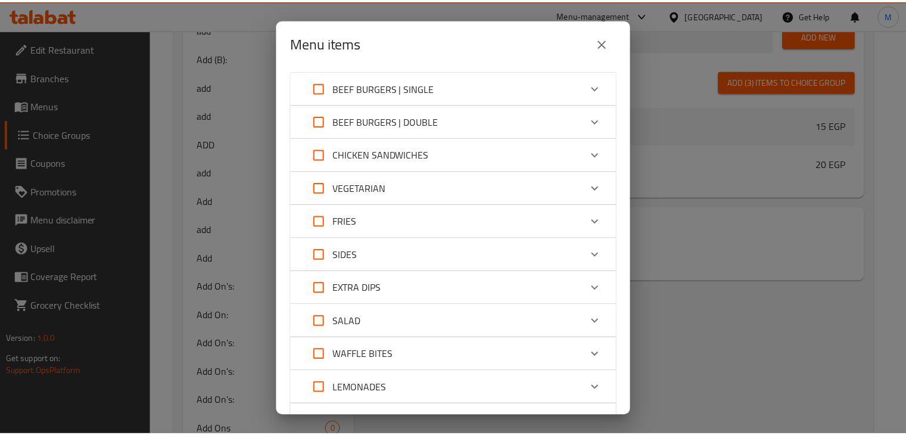
scroll to position [172, 0]
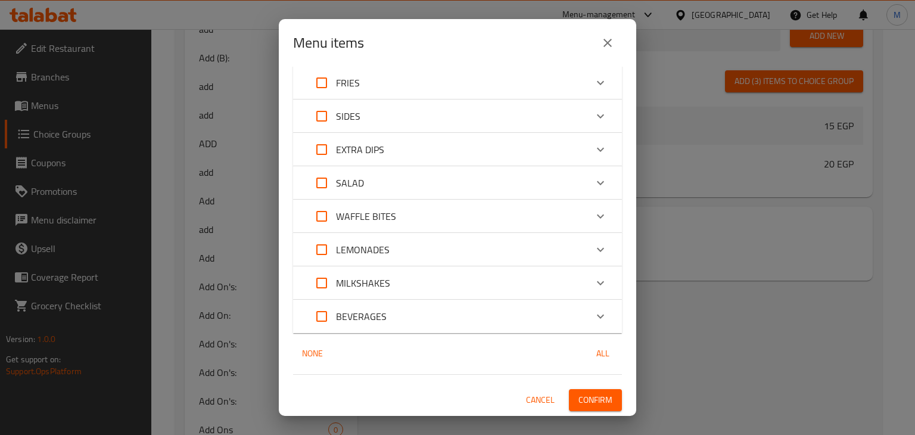
click at [593, 405] on span "Confirm" at bounding box center [595, 400] width 34 height 15
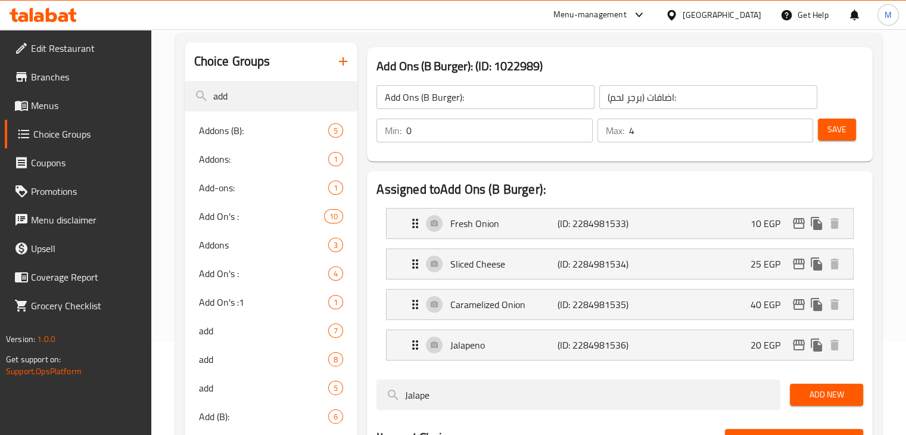
scroll to position [92, 0]
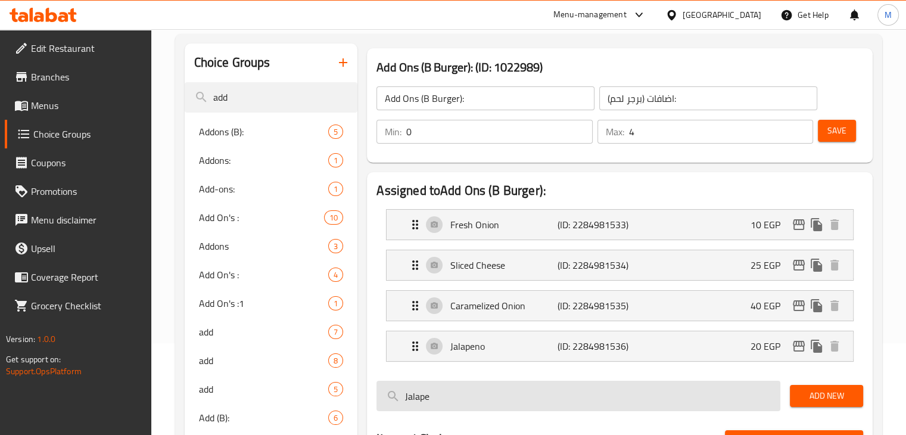
click at [465, 395] on input "Jalape" at bounding box center [578, 396] width 404 height 30
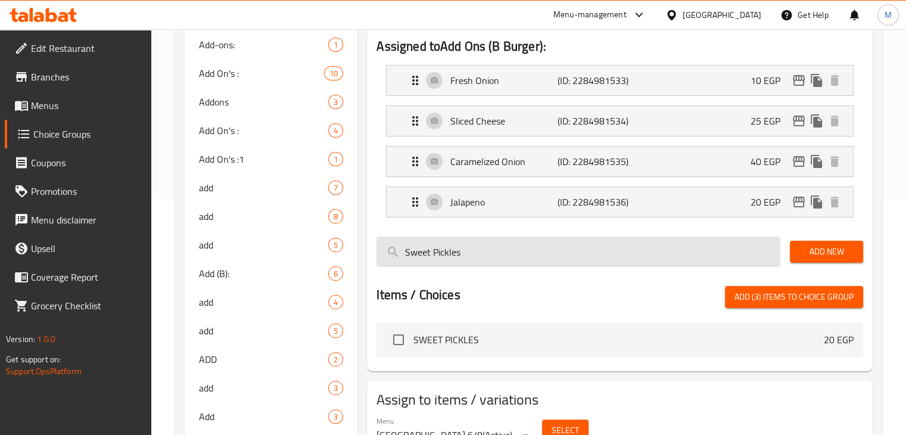
scroll to position [237, 0]
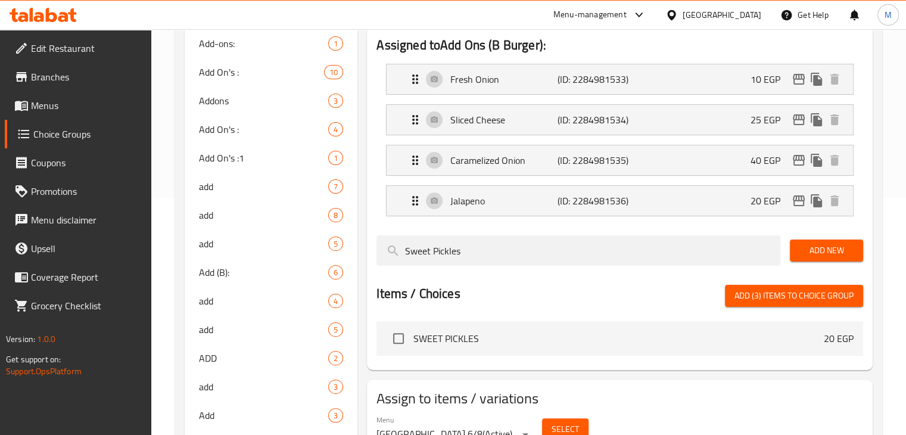
type input "Sweet Pickles"
click at [406, 341] on input "checkbox" at bounding box center [398, 338] width 25 height 25
checkbox input "true"
click at [810, 251] on span "Add New" at bounding box center [826, 250] width 54 height 15
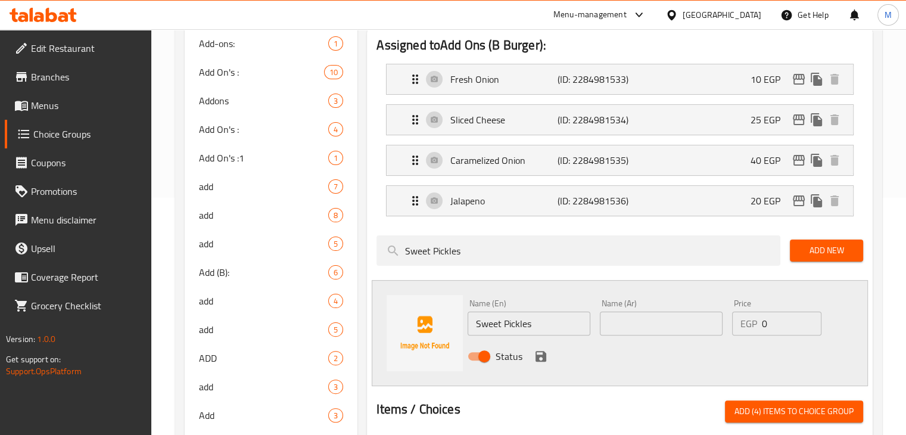
click at [681, 324] on input "text" at bounding box center [661, 324] width 123 height 24
type input "خيار مخلل"
click at [781, 328] on input "0" at bounding box center [792, 324] width 60 height 24
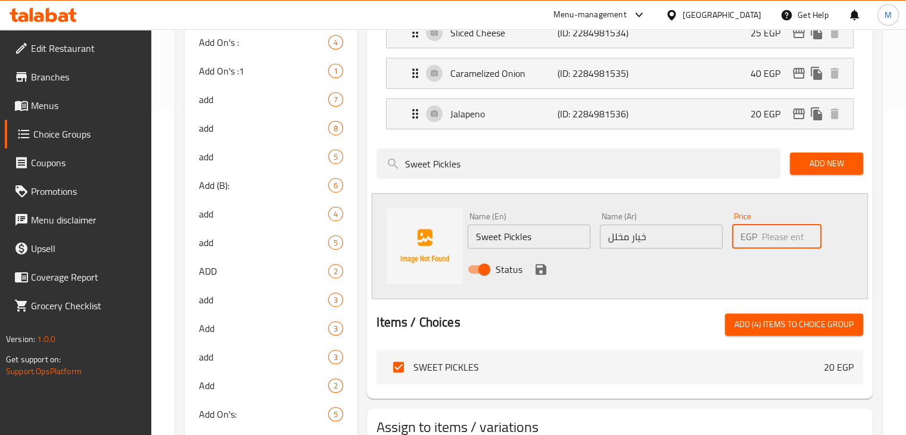
scroll to position [328, 0]
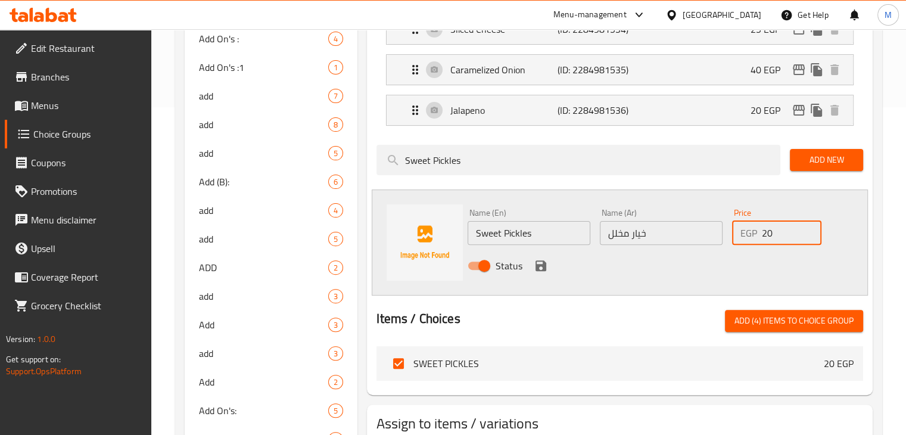
type input "20"
click at [536, 259] on icon "save" at bounding box center [541, 266] width 14 height 14
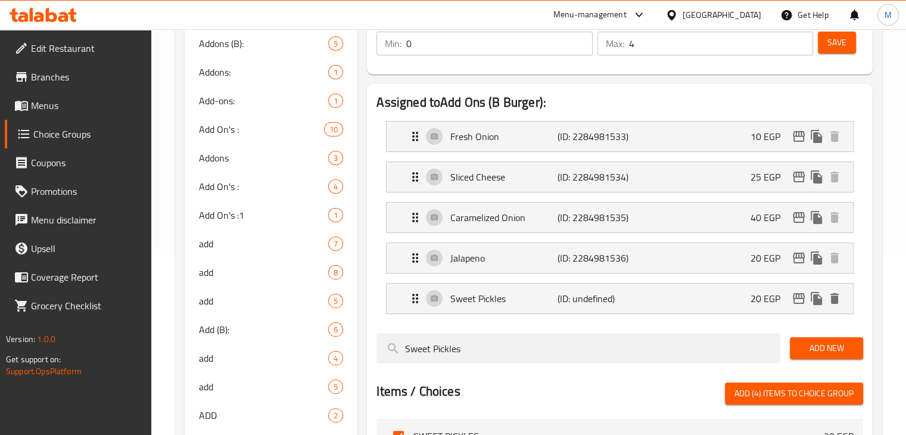
scroll to position [179, 0]
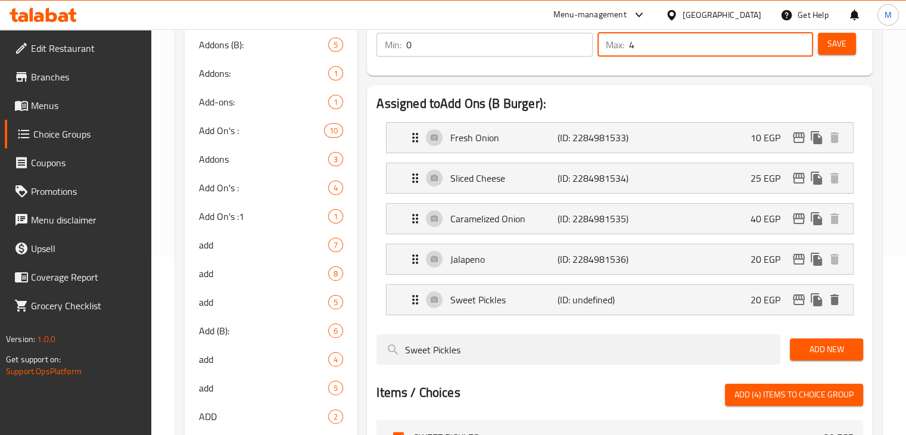
click at [700, 48] on input "4" at bounding box center [721, 45] width 184 height 24
type input "5"
click at [838, 44] on span "Save" at bounding box center [836, 43] width 19 height 15
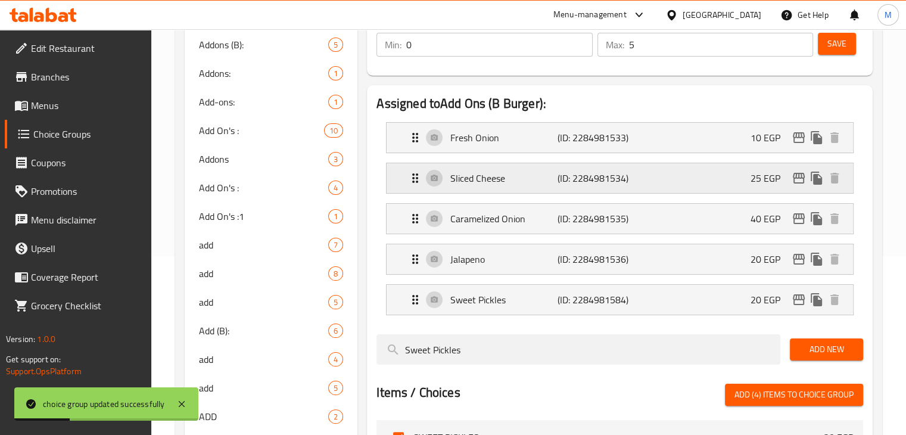
scroll to position [0, 0]
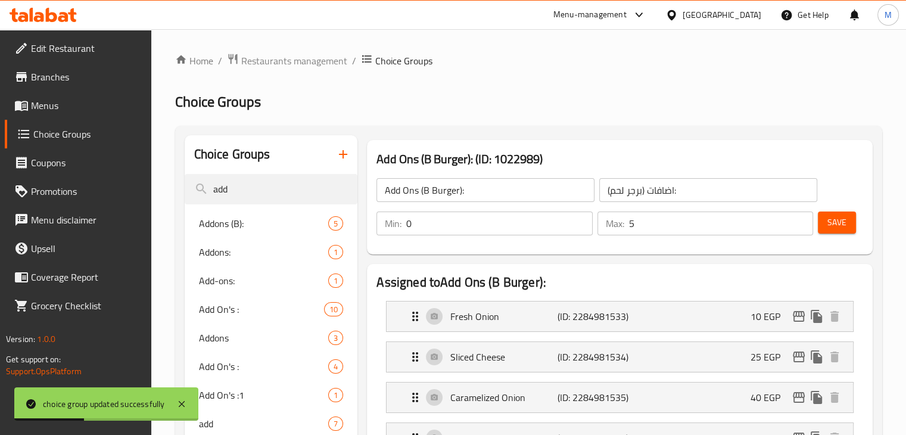
click at [324, 148] on div "Choice Groups" at bounding box center [271, 154] width 173 height 39
click at [279, 196] on input "add" at bounding box center [271, 189] width 173 height 30
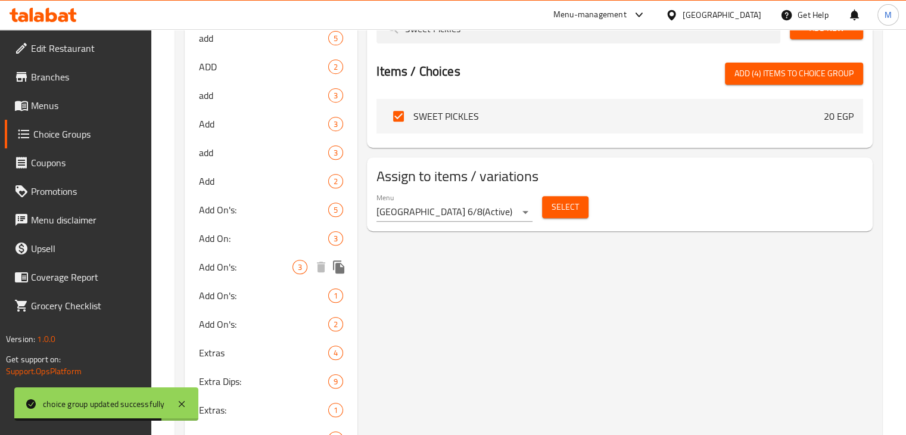
scroll to position [556, 0]
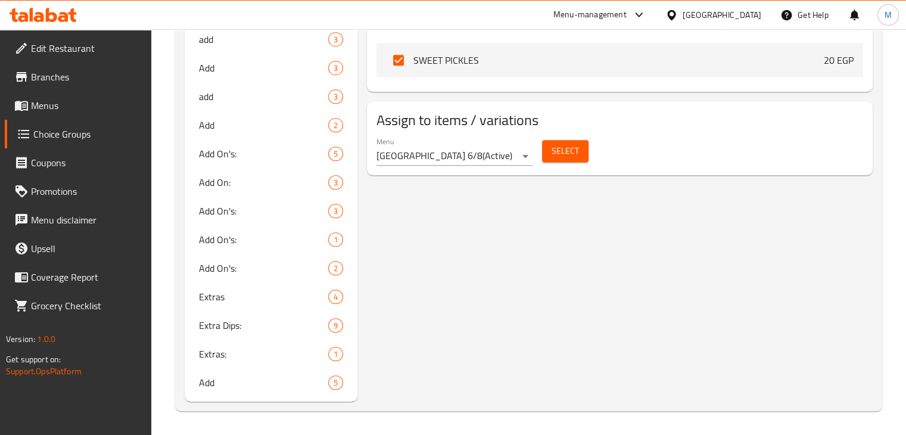
type input "extra"
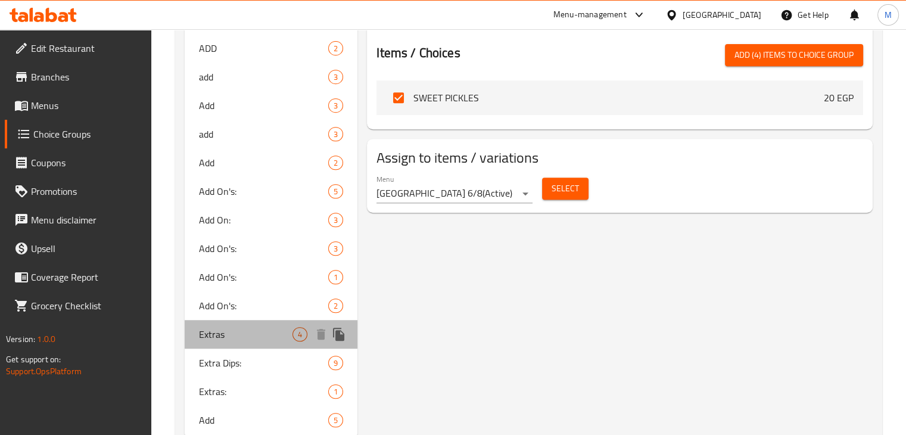
click at [250, 342] on div "Extras 4" at bounding box center [271, 334] width 173 height 29
type input "Extras"
type input "اضافة"
type input "1"
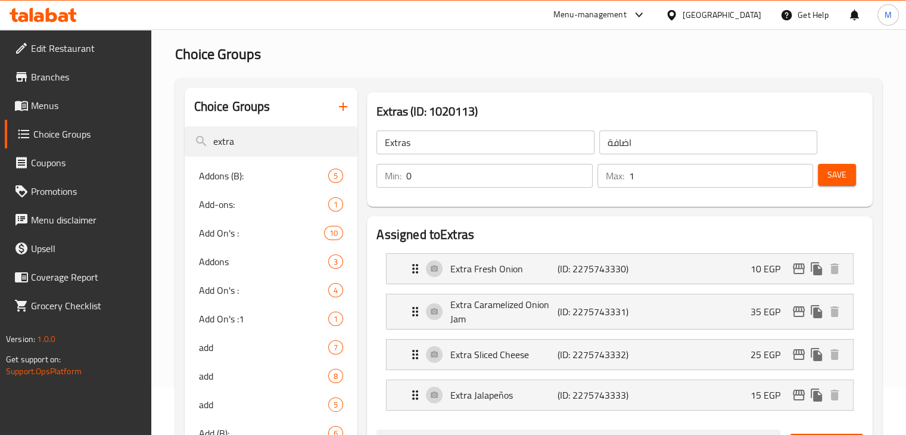
scroll to position [0, 0]
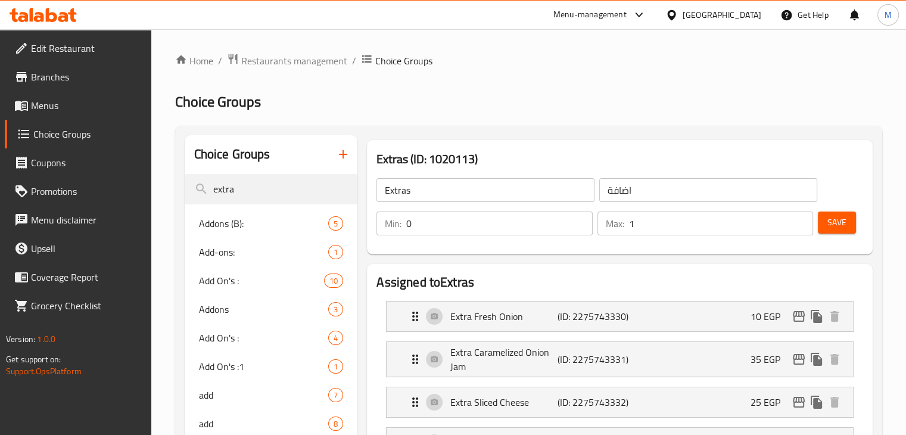
click at [343, 161] on icon "button" at bounding box center [343, 154] width 14 height 14
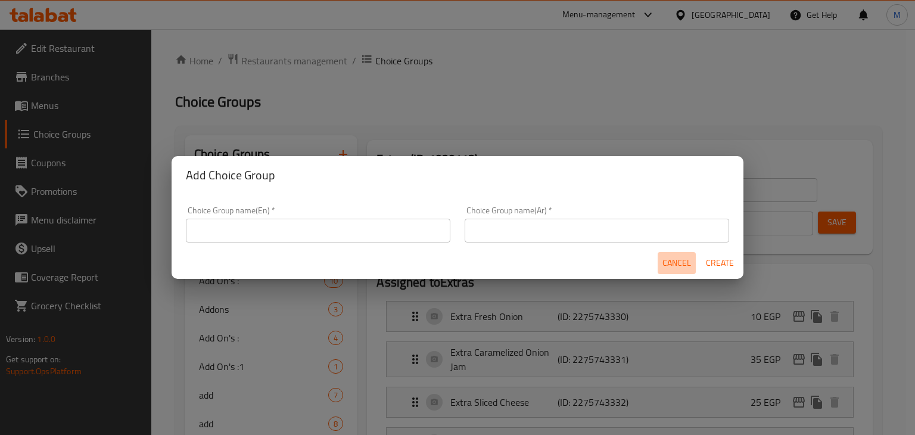
click at [674, 264] on span "Cancel" at bounding box center [676, 263] width 29 height 15
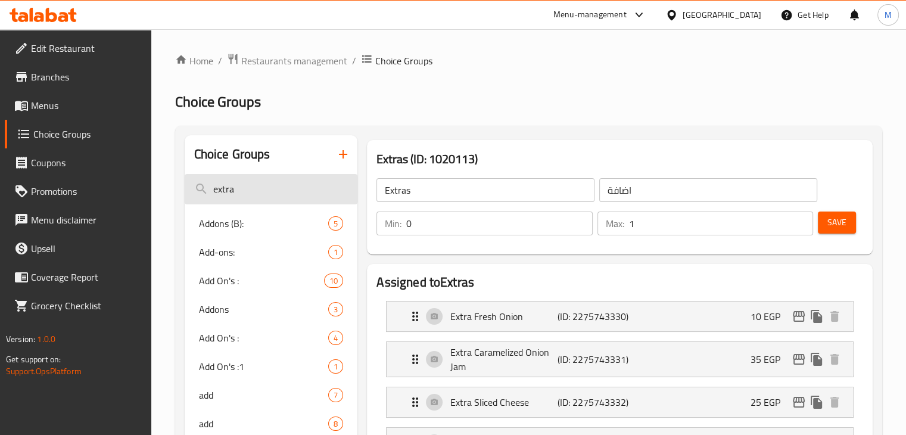
click at [285, 192] on input "extra" at bounding box center [271, 189] width 173 height 30
click at [340, 157] on icon "button" at bounding box center [343, 154] width 14 height 14
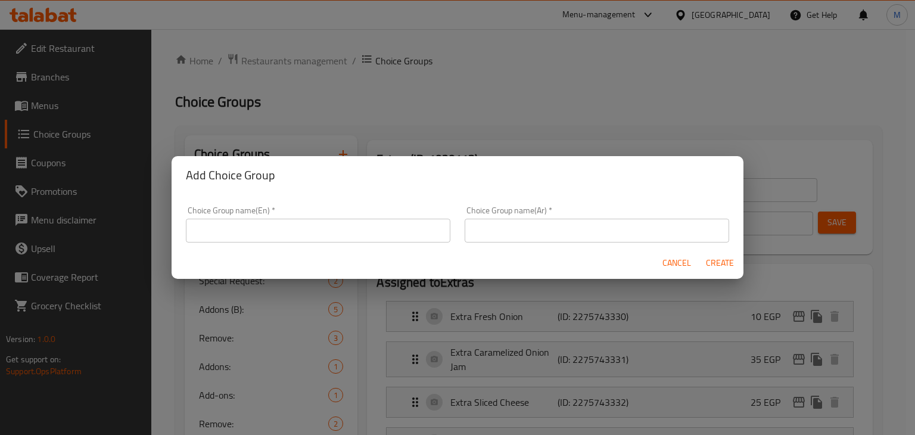
click at [282, 231] on input "text" at bounding box center [318, 231] width 264 height 24
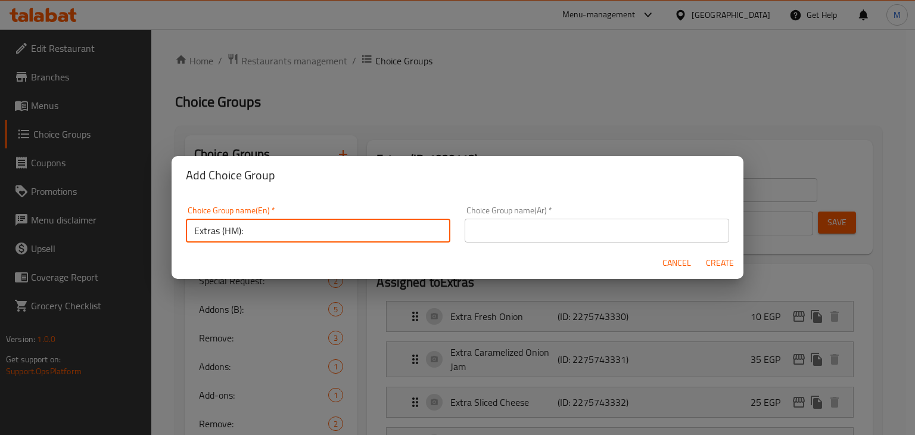
type input "Extras (HM):"
click at [515, 237] on input "text" at bounding box center [597, 231] width 264 height 24
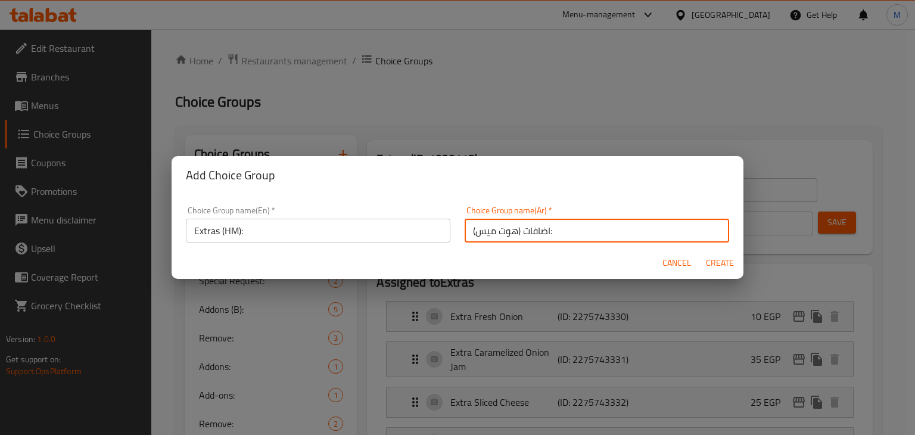
click at [481, 234] on input "اضافات (هوت ميس):" at bounding box center [597, 231] width 264 height 24
type input "اضافات (هوت مس):"
click at [722, 261] on span "Create" at bounding box center [719, 263] width 29 height 15
type input "Extras (HM):"
type input "اضافات (هوت مس):"
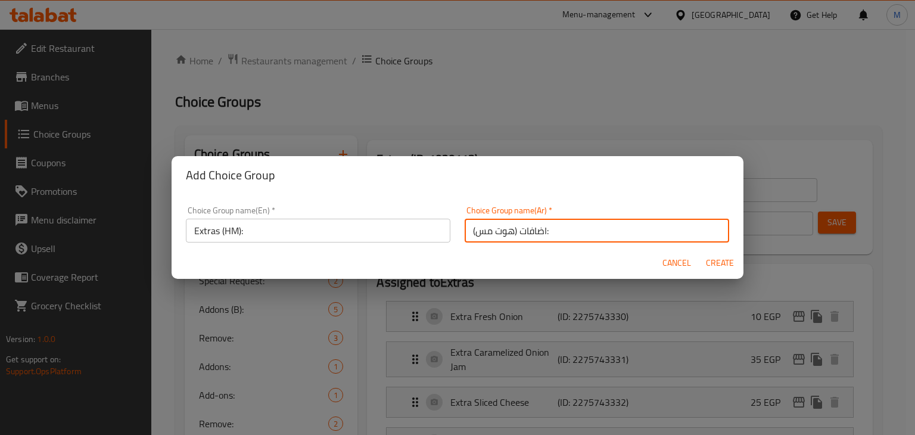
type input "0"
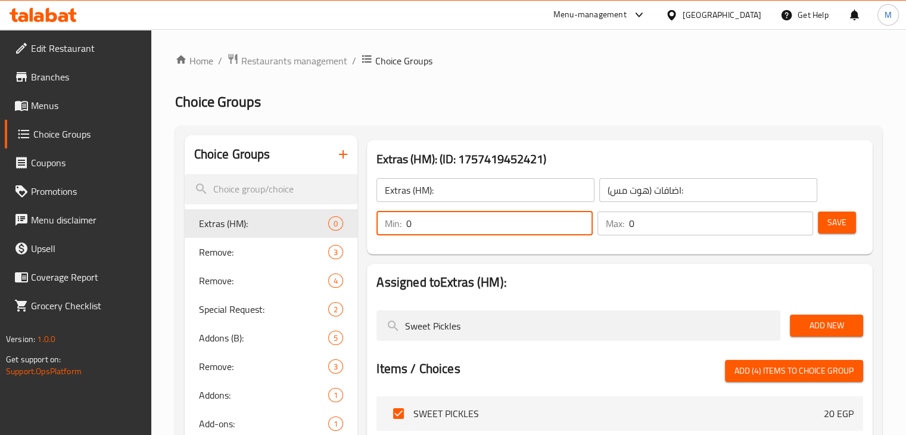
click at [510, 222] on input "0" at bounding box center [499, 223] width 186 height 24
click at [653, 223] on input "0" at bounding box center [721, 223] width 184 height 24
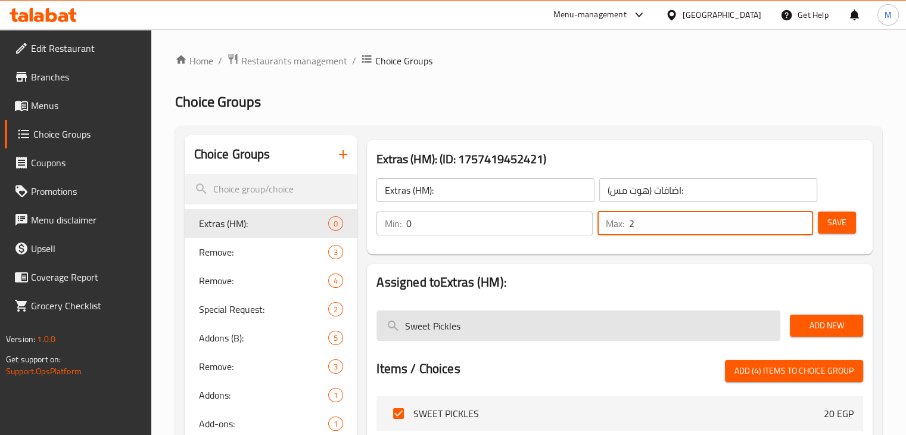
type input "2"
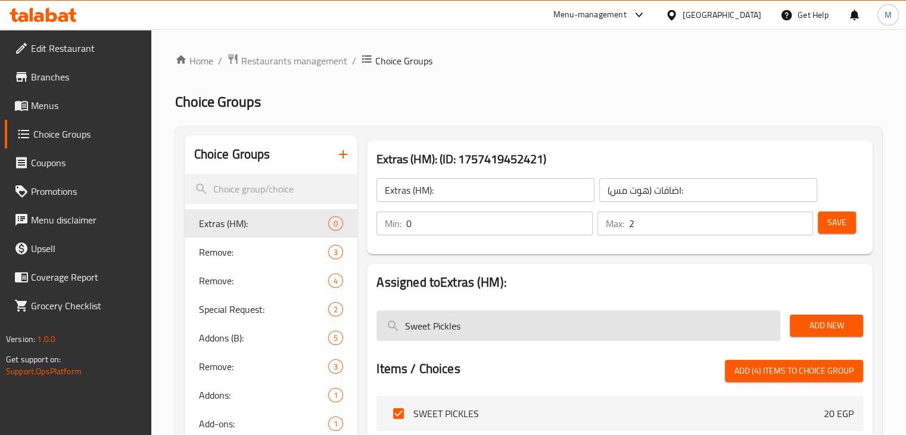
click at [519, 320] on input "Sweet Pickles" at bounding box center [578, 325] width 404 height 30
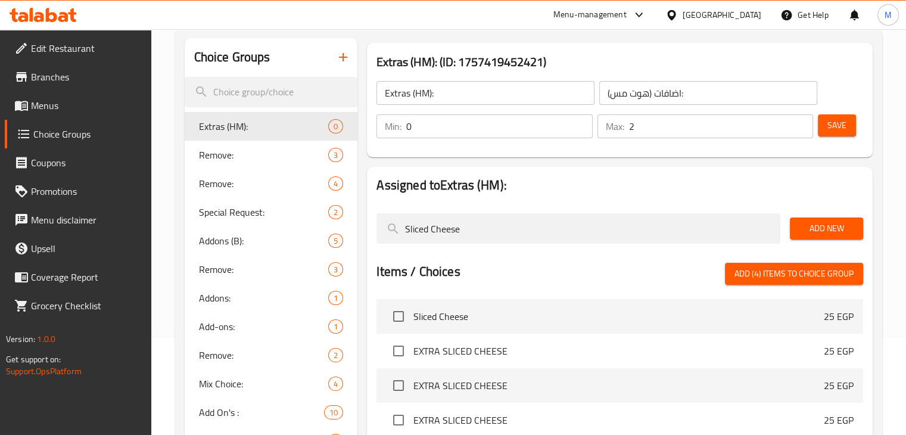
scroll to position [98, 0]
type input "Sliced Cheese"
click at [401, 322] on input "checkbox" at bounding box center [398, 315] width 25 height 25
checkbox input "true"
click at [807, 222] on span "Add New" at bounding box center [826, 227] width 54 height 15
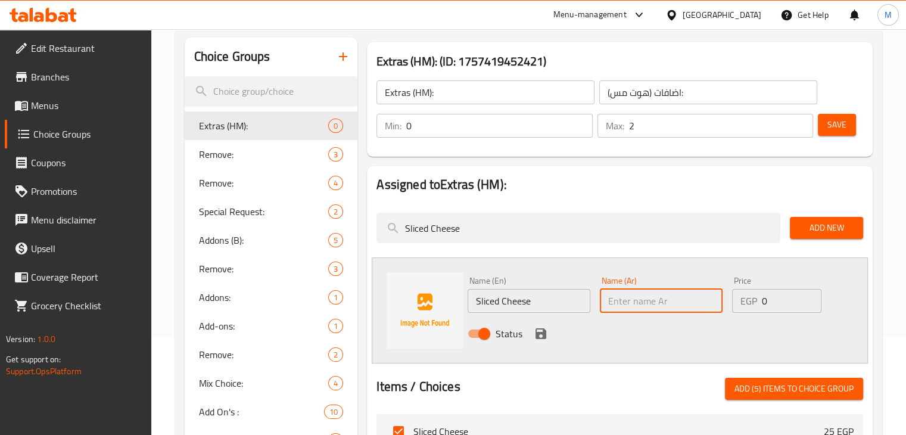
click at [617, 294] on input "text" at bounding box center [661, 301] width 123 height 24
click at [795, 300] on input "0" at bounding box center [792, 301] width 60 height 24
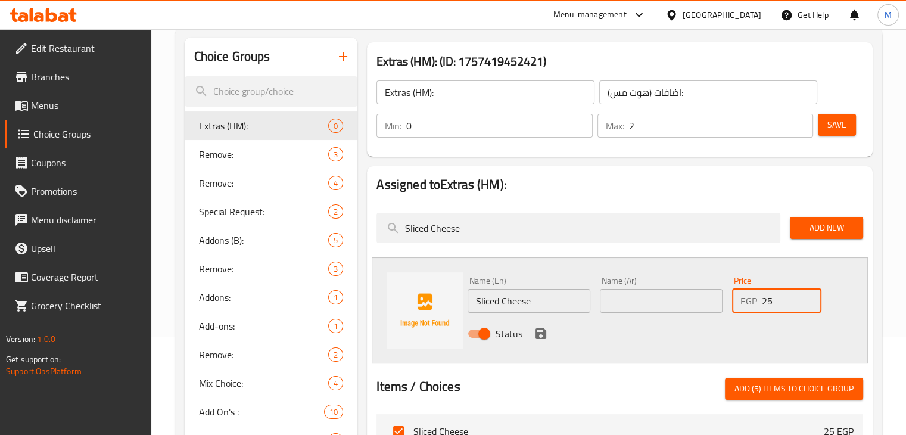
type input "25"
click at [665, 303] on input "text" at bounding box center [661, 301] width 123 height 24
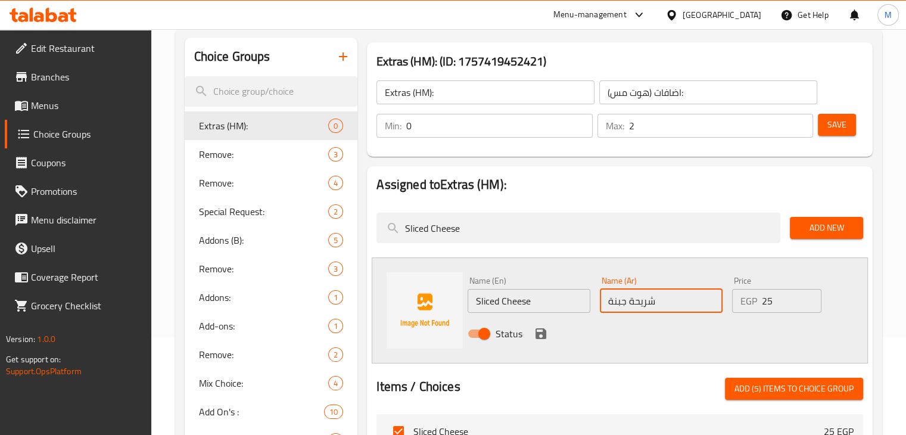
type input "شريحة جبنة"
click at [534, 334] on icon "save" at bounding box center [541, 333] width 14 height 14
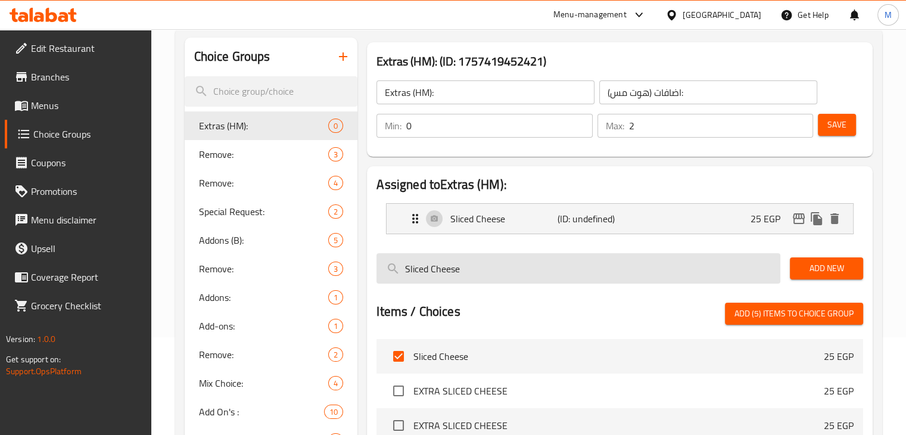
click at [480, 262] on input "Sliced Cheese" at bounding box center [578, 268] width 404 height 30
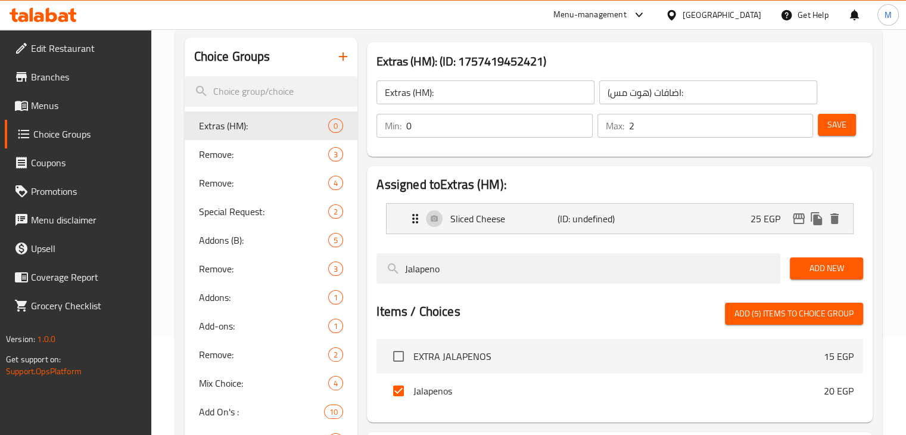
type input "Jalapeno"
click at [820, 273] on span "Add New" at bounding box center [826, 268] width 54 height 15
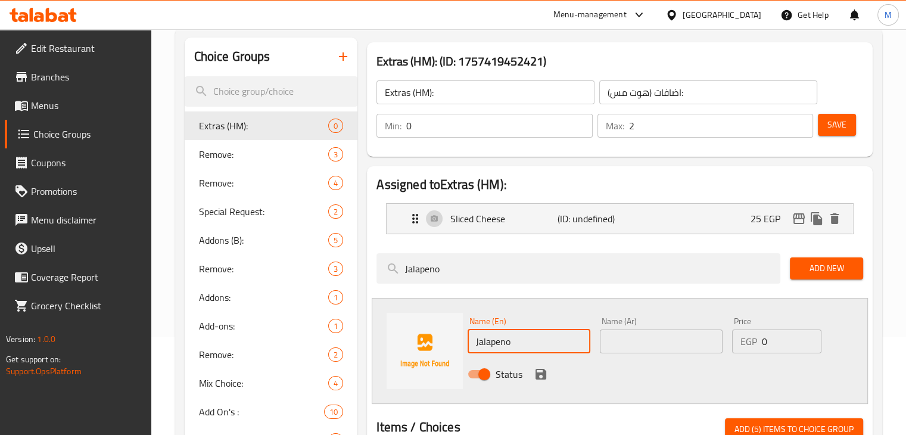
click at [529, 339] on input "Jalapeno" at bounding box center [529, 341] width 123 height 24
click at [640, 344] on input "text" at bounding box center [661, 341] width 123 height 24
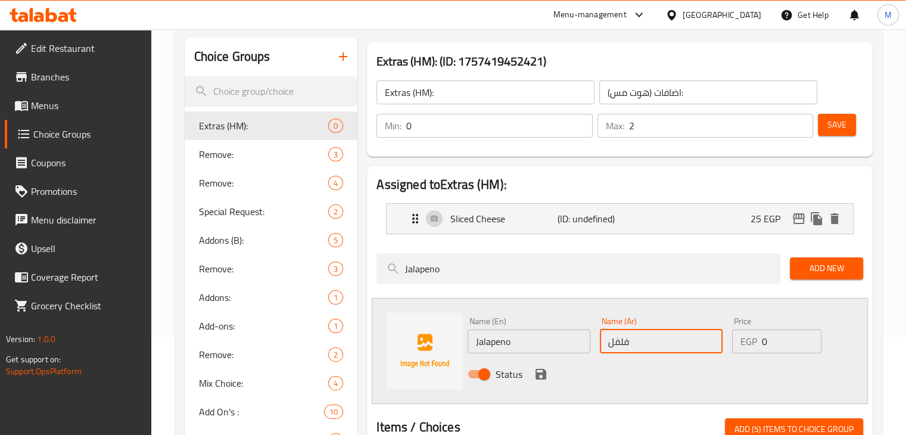
type input "فلفل هالابينو"
click at [773, 345] on input "0" at bounding box center [792, 341] width 60 height 24
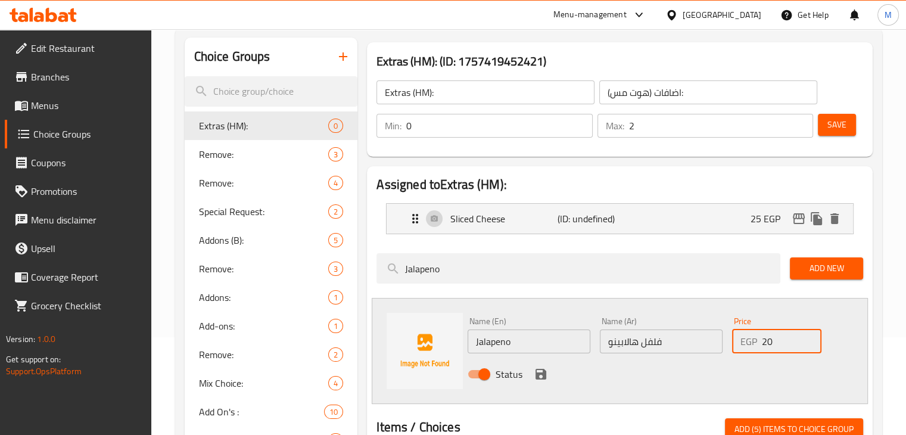
type input "20"
click at [541, 373] on icon "save" at bounding box center [540, 374] width 11 height 11
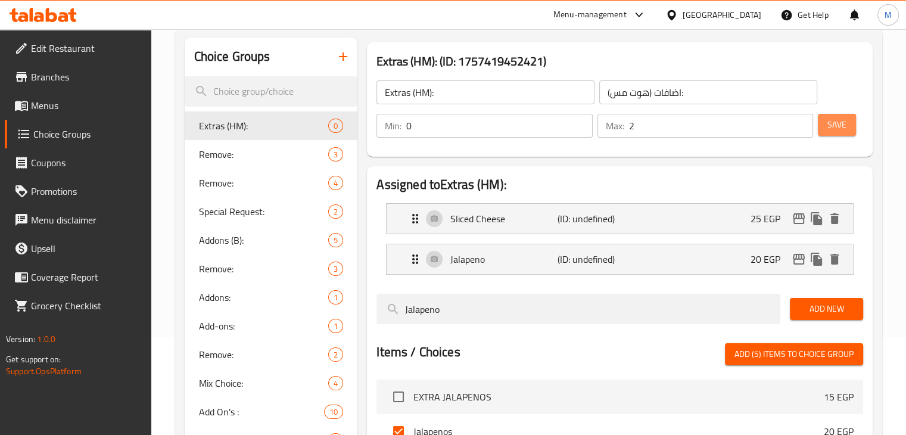
click at [839, 129] on span "Save" at bounding box center [836, 124] width 19 height 15
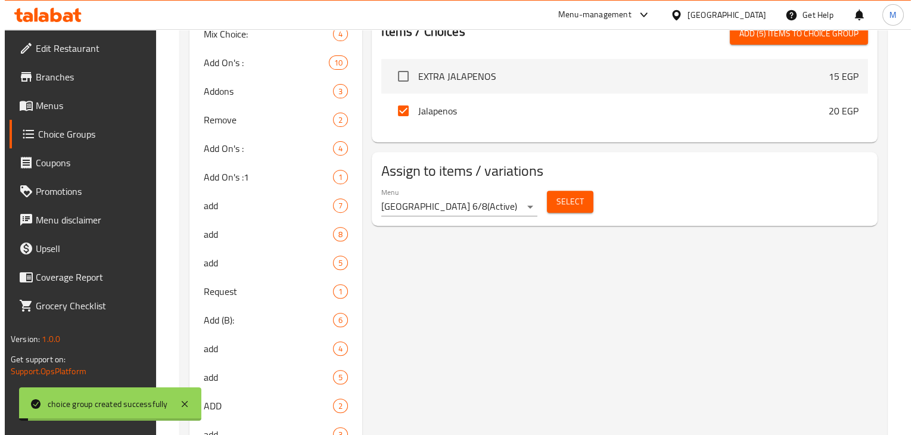
scroll to position [426, 0]
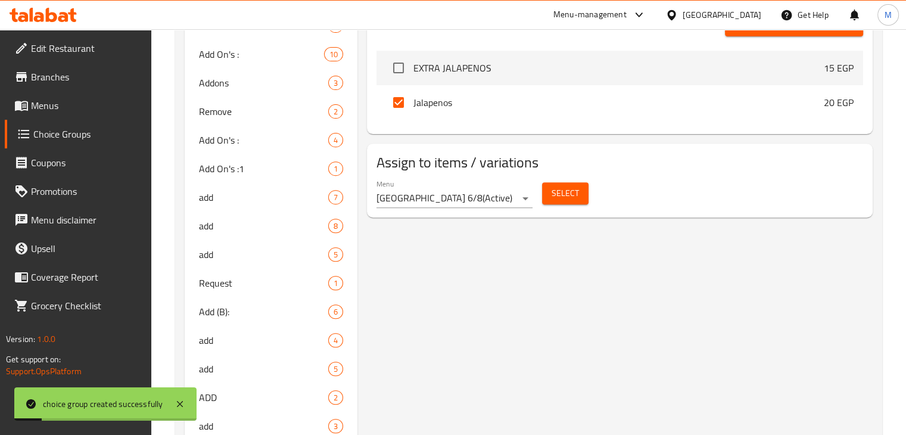
click at [560, 194] on span "Select" at bounding box center [565, 193] width 27 height 15
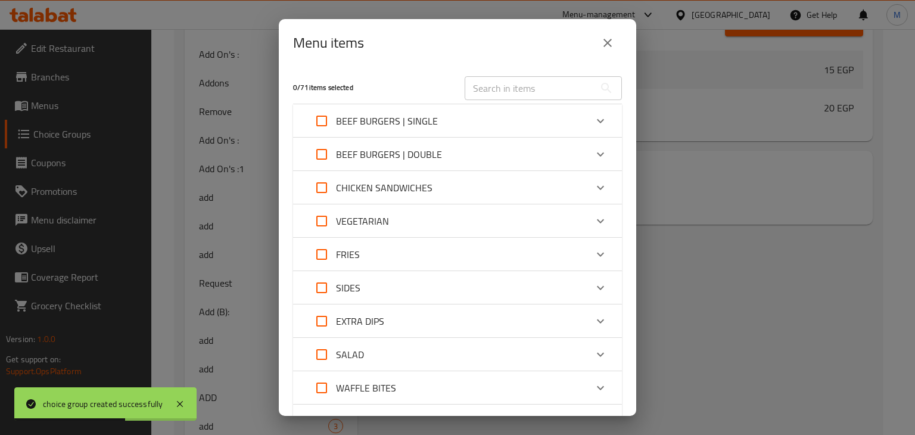
click at [484, 133] on div "BEEF BURGERS | SINGLE" at bounding box center [446, 121] width 279 height 29
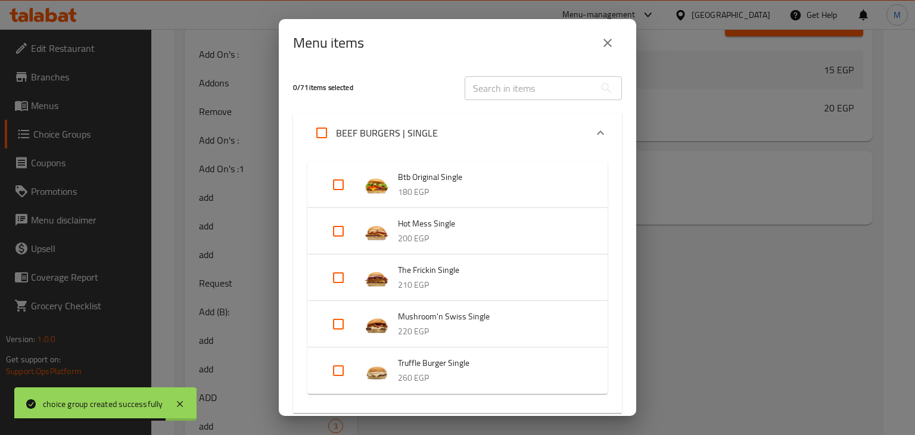
click at [343, 236] on input "Expand" at bounding box center [338, 231] width 29 height 29
checkbox input "true"
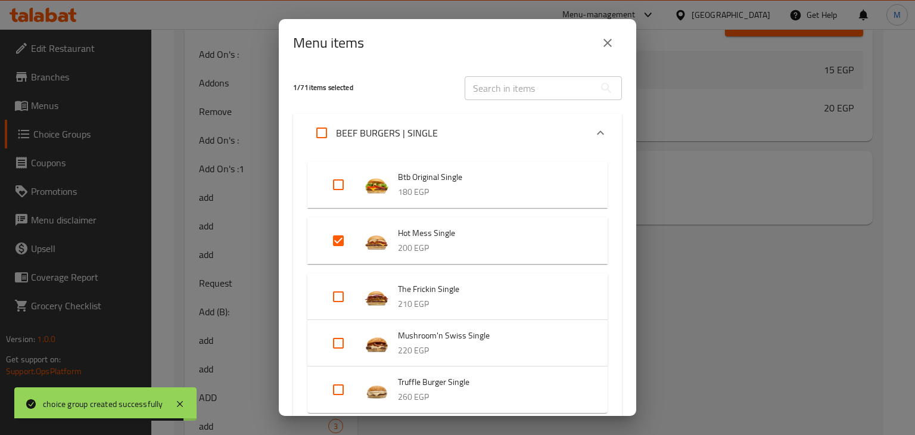
click at [502, 138] on div "BEEF BURGERS | SINGLE" at bounding box center [446, 133] width 279 height 29
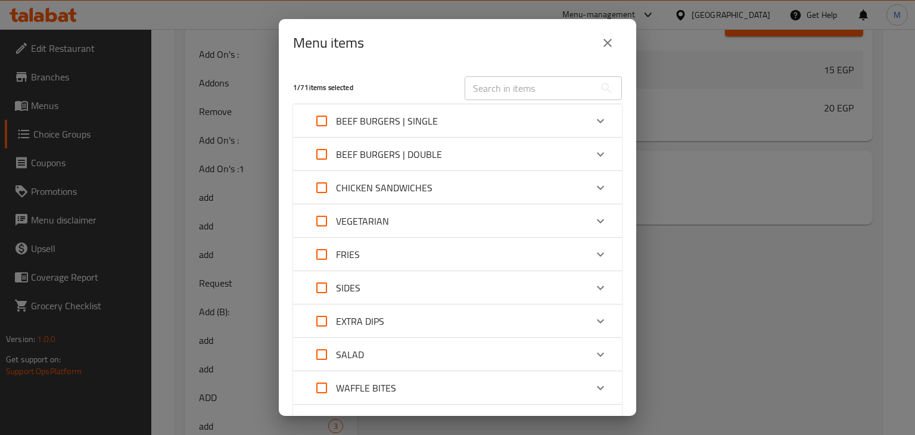
click at [439, 159] on p "BEEF BURGERS | DOUBLE" at bounding box center [389, 154] width 106 height 14
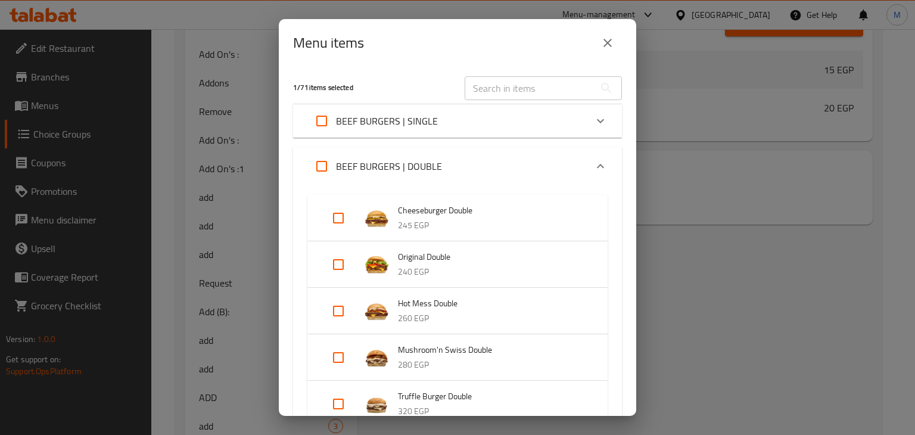
click at [344, 314] on input "Expand" at bounding box center [338, 311] width 29 height 29
checkbox input "true"
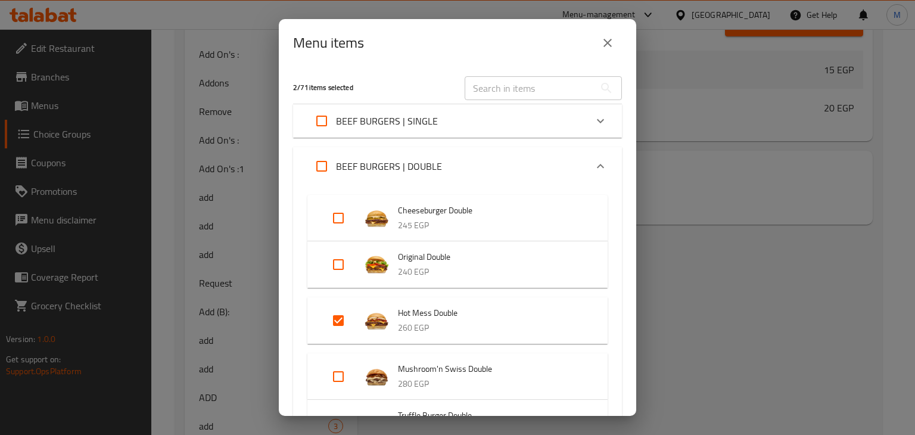
click at [513, 158] on div "BEEF BURGERS | DOUBLE" at bounding box center [446, 166] width 279 height 29
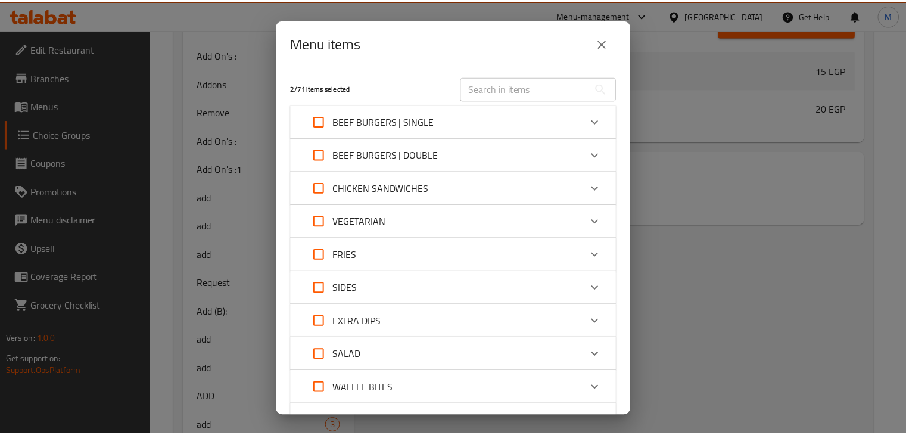
scroll to position [172, 0]
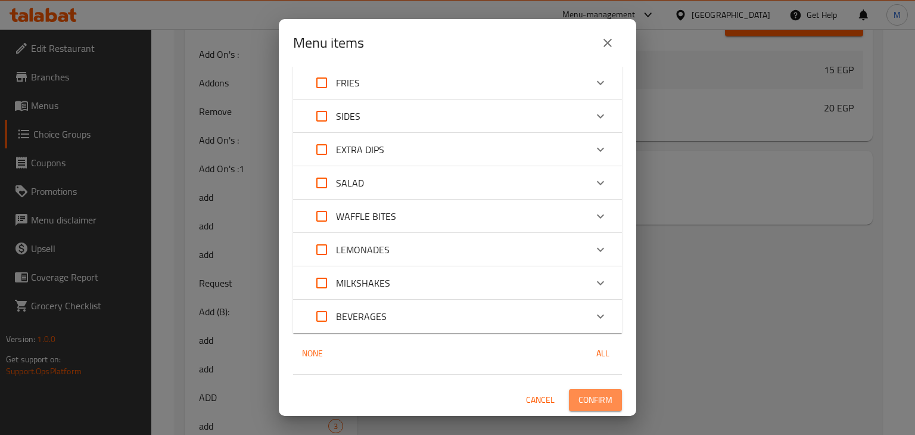
click at [600, 401] on span "Confirm" at bounding box center [595, 400] width 34 height 15
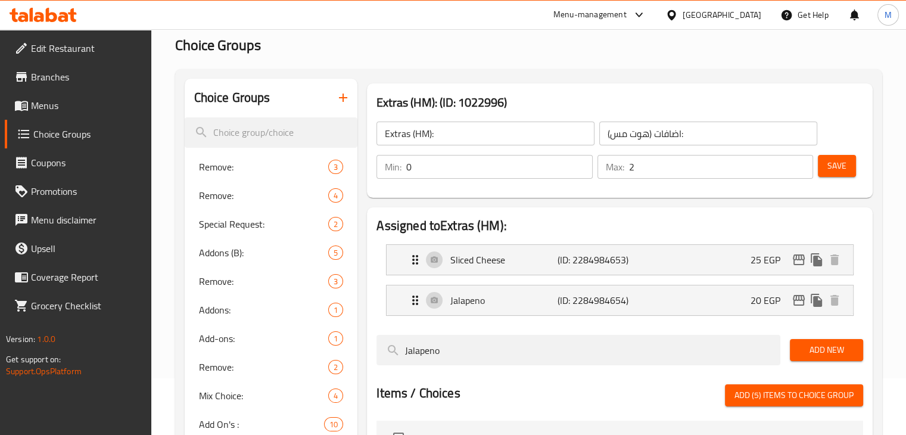
scroll to position [55, 0]
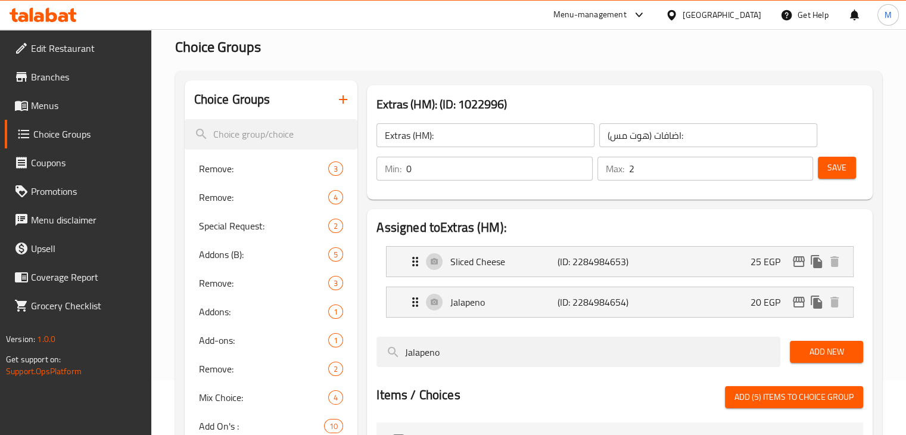
click at [329, 100] on button "button" at bounding box center [343, 99] width 29 height 29
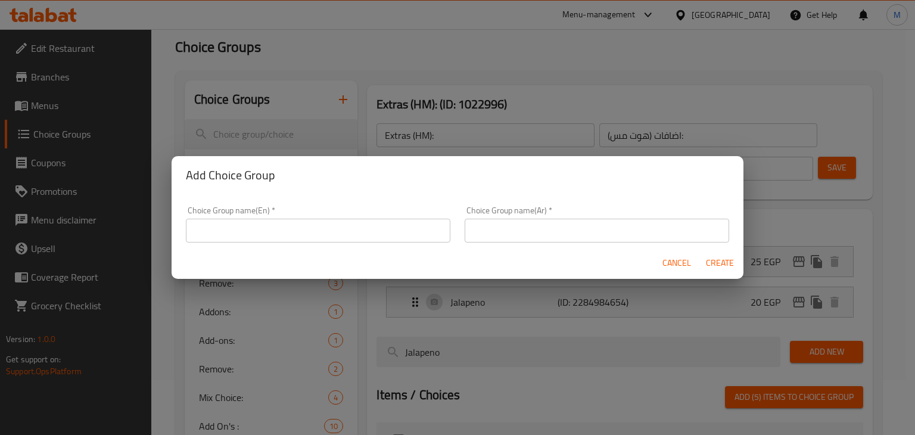
click at [241, 229] on input "text" at bounding box center [318, 231] width 264 height 24
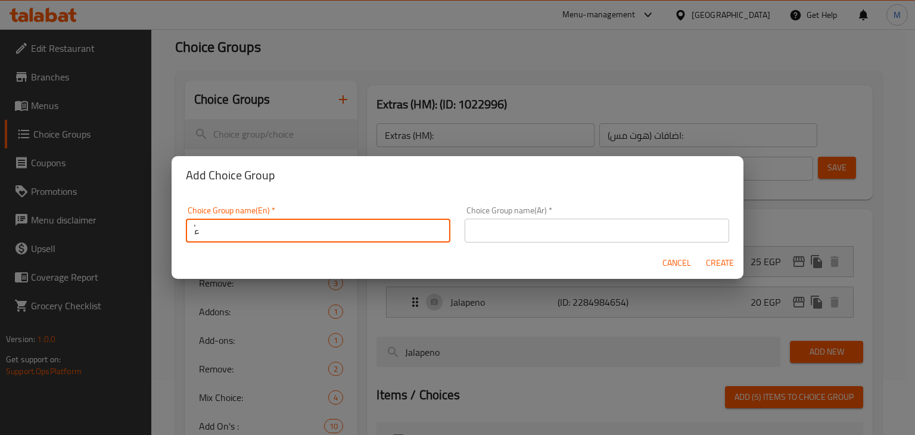
type input "ُ"
type input "Extra (6):"
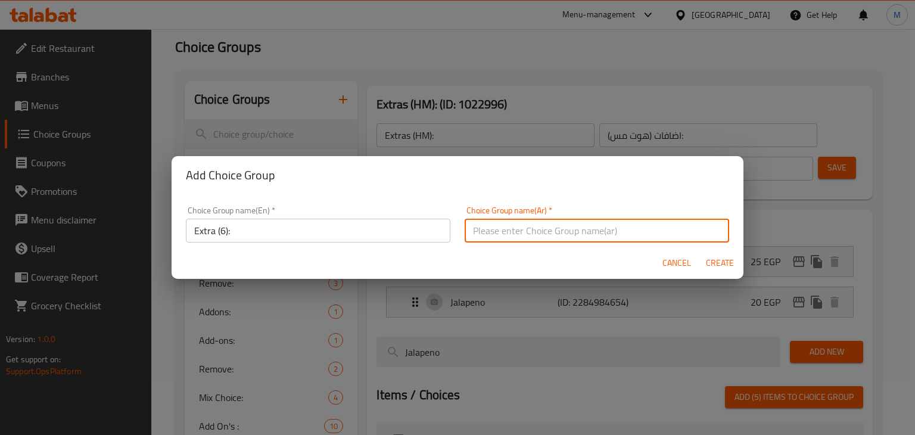
click at [521, 237] on input "text" at bounding box center [597, 231] width 264 height 24
type input "hqhthj )6("
type input "اضافات (6):"
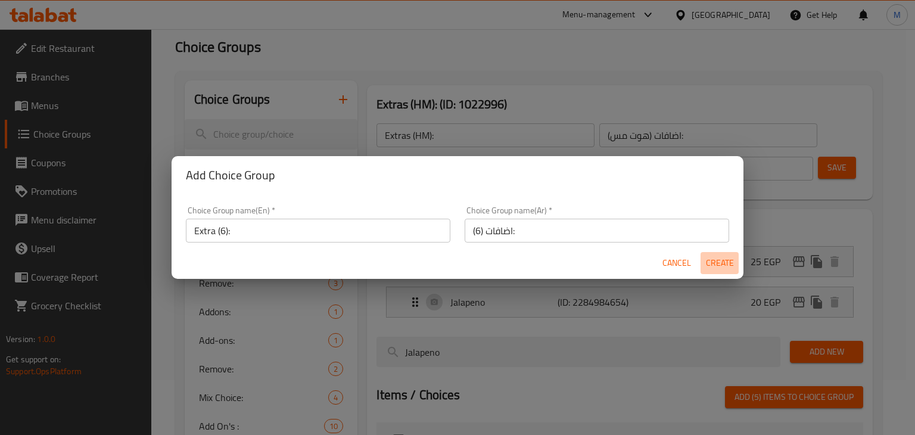
click at [727, 258] on span "Create" at bounding box center [719, 263] width 29 height 15
type input "Extra (6):"
type input "اضافات (6):"
type input "0"
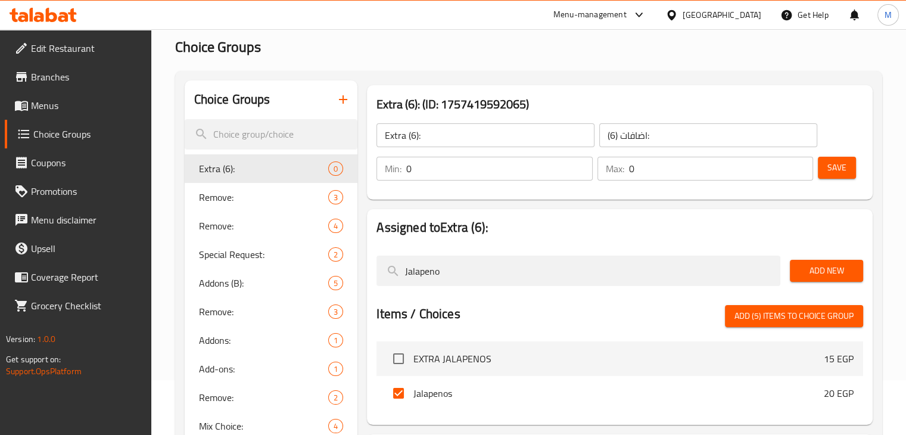
click at [659, 176] on input "0" at bounding box center [721, 169] width 184 height 24
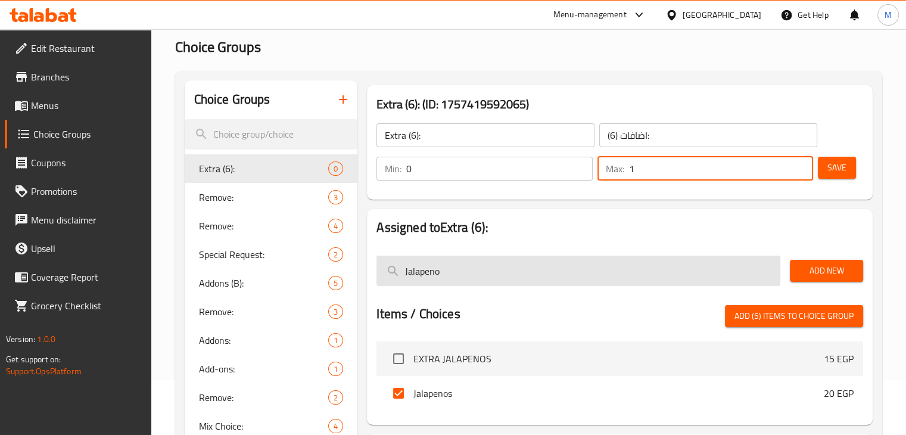
type input "1"
click at [486, 267] on input "Jalapeno" at bounding box center [578, 271] width 404 height 30
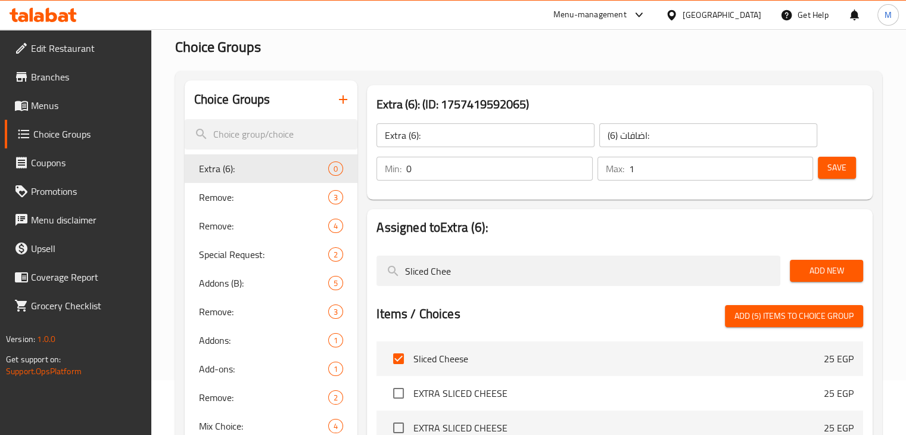
type input "Sliced Chee"
click at [671, 164] on input "1" at bounding box center [721, 169] width 184 height 24
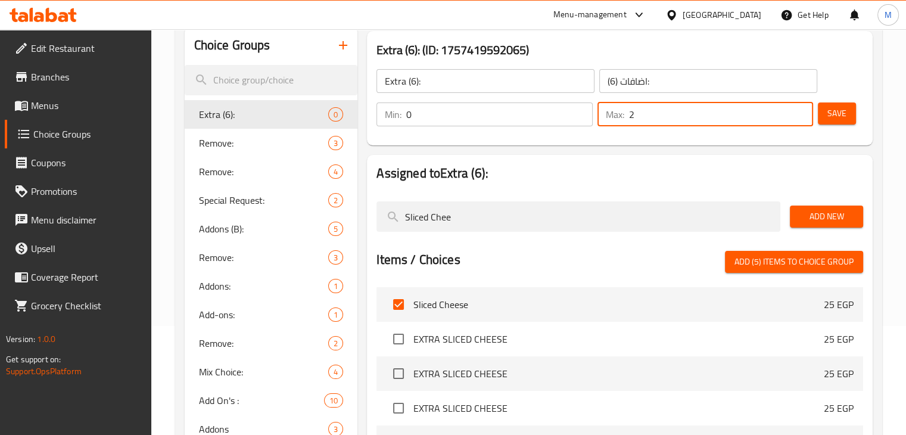
scroll to position [111, 0]
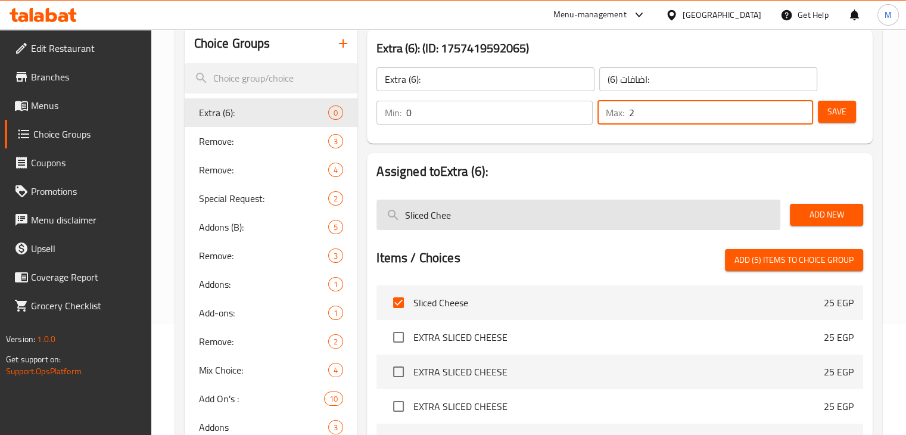
type input "2"
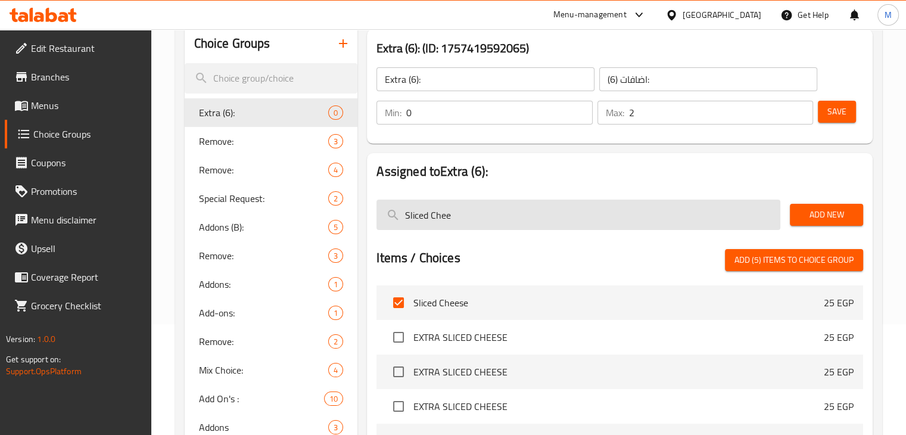
click at [482, 214] on input "Sliced Chee" at bounding box center [578, 215] width 404 height 30
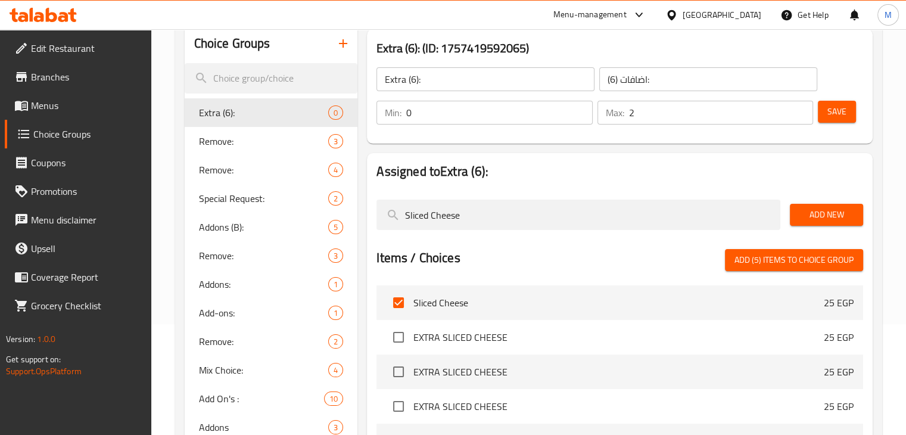
type input "Sliced Cheese"
click at [820, 216] on span "Add New" at bounding box center [826, 214] width 54 height 15
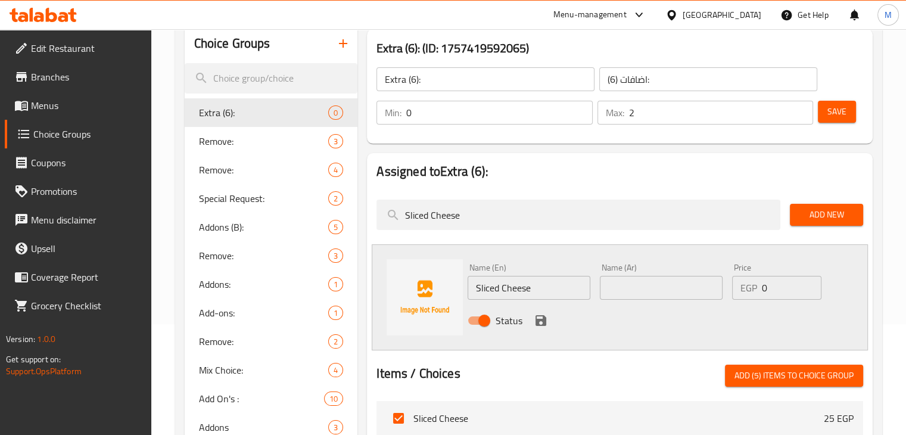
click at [636, 280] on input "text" at bounding box center [661, 288] width 123 height 24
type input "شريحة جبن:"
click at [781, 291] on input "0" at bounding box center [792, 288] width 60 height 24
type input "25"
click at [534, 325] on icon "save" at bounding box center [541, 320] width 14 height 14
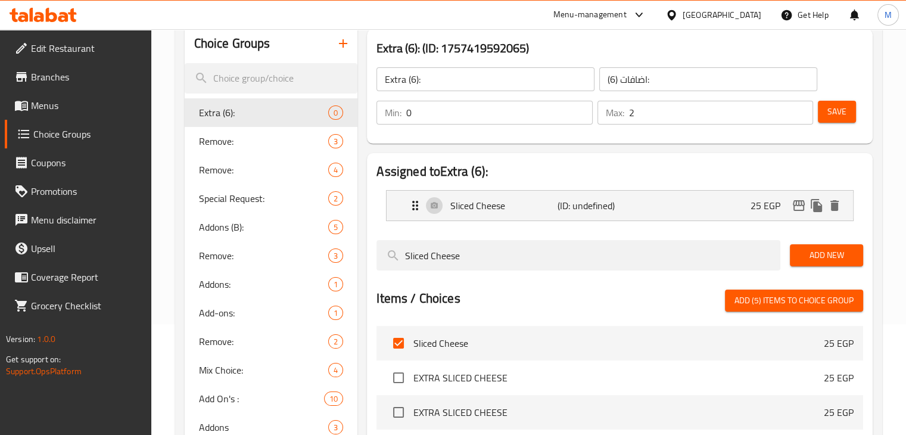
click at [828, 114] on span "Save" at bounding box center [836, 111] width 19 height 15
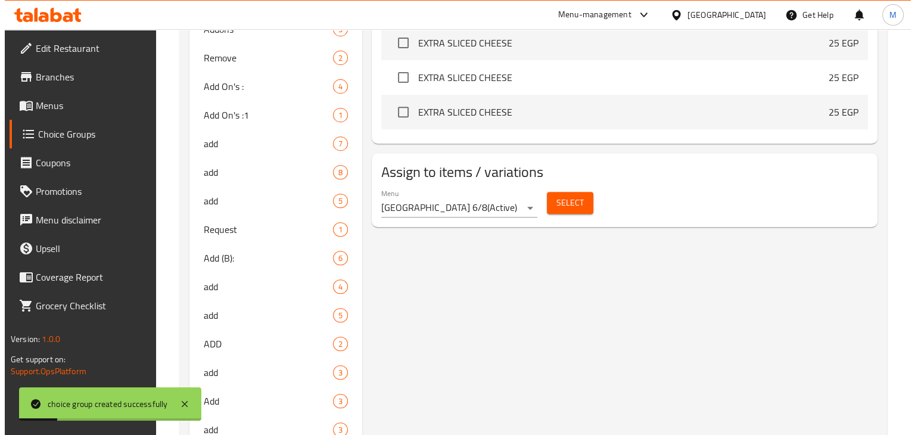
scroll to position [479, 0]
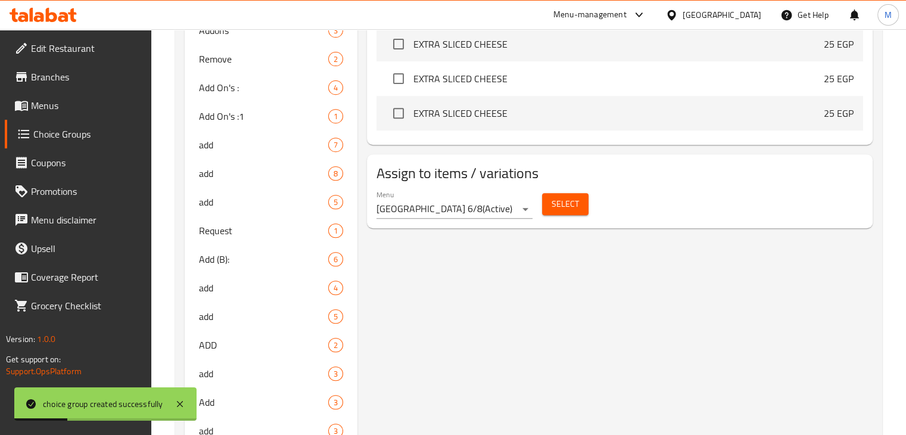
click at [552, 211] on span "Select" at bounding box center [565, 204] width 27 height 15
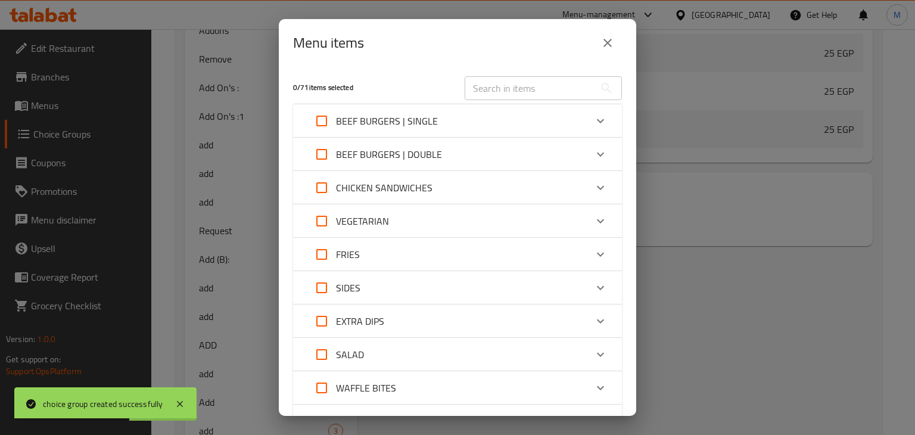
click at [437, 115] on div "BEEF BURGERS | SINGLE" at bounding box center [446, 121] width 279 height 29
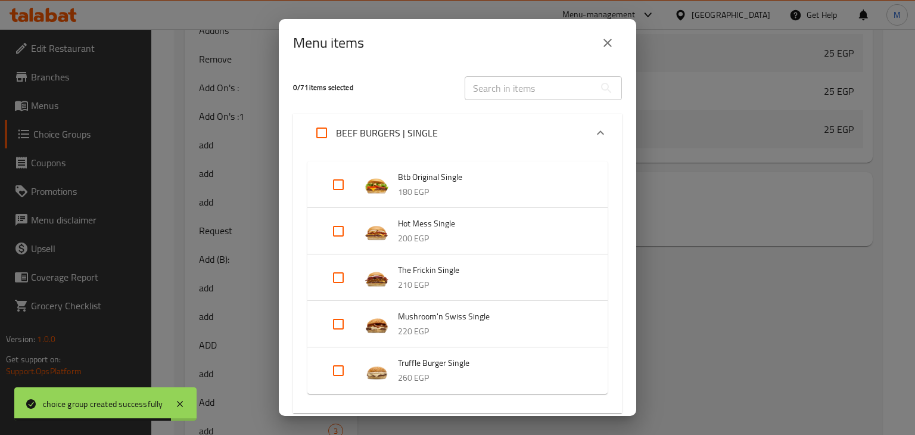
click at [334, 282] on input "Expand" at bounding box center [338, 277] width 29 height 29
checkbox input "true"
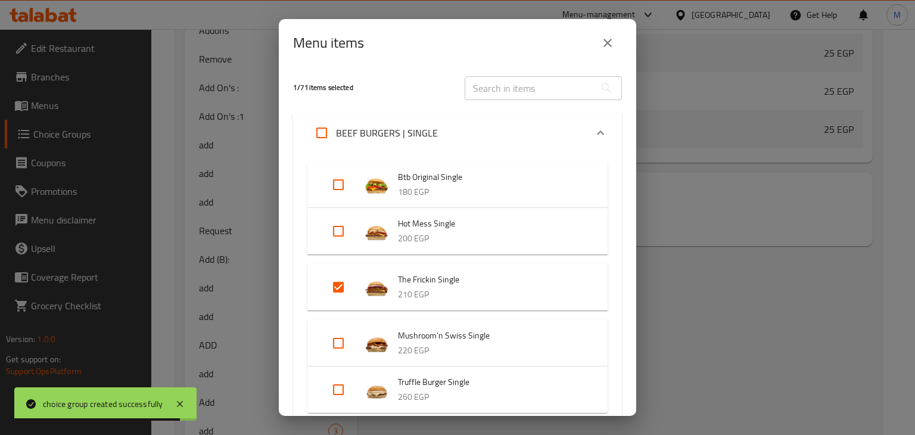
click at [338, 341] on input "Expand" at bounding box center [338, 343] width 29 height 29
checkbox input "true"
click at [341, 397] on input "Expand" at bounding box center [338, 399] width 29 height 29
checkbox input "true"
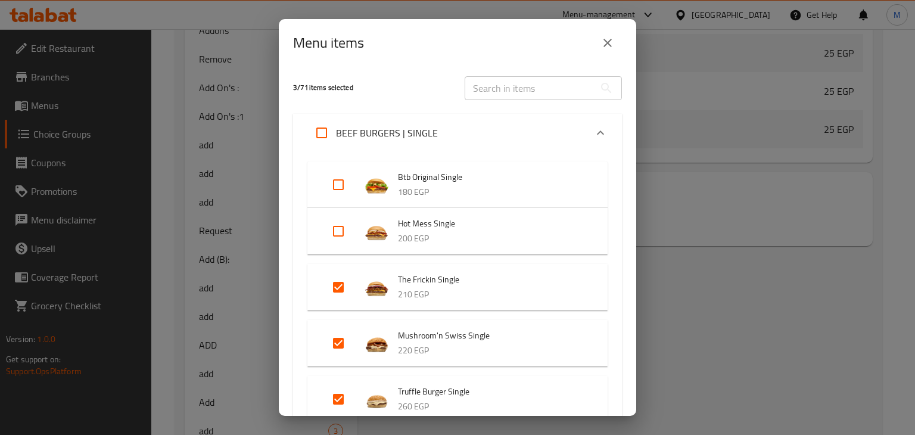
click at [439, 131] on div "BEEF BURGERS | SINGLE" at bounding box center [446, 133] width 279 height 29
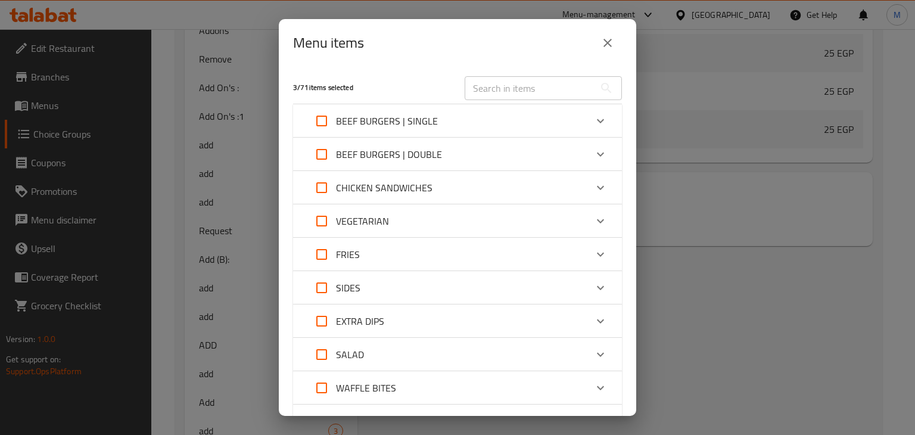
click at [388, 160] on p "BEEF BURGERS | DOUBLE" at bounding box center [389, 154] width 106 height 14
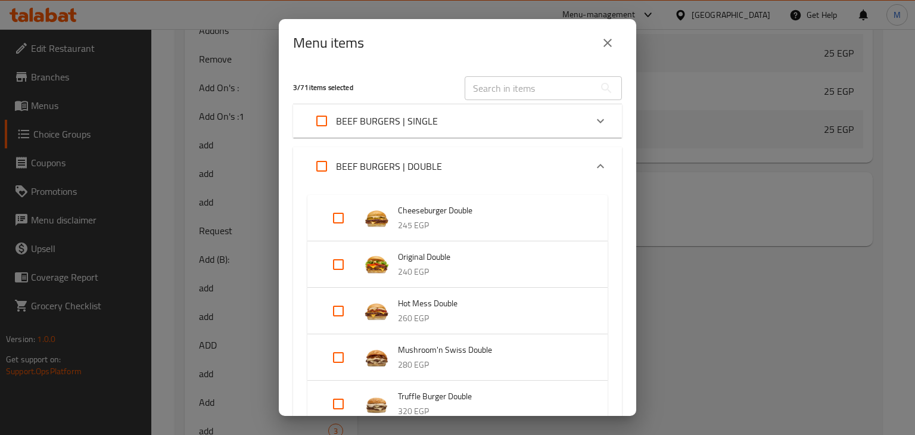
click at [337, 408] on input "Expand" at bounding box center [338, 404] width 29 height 29
checkbox input "true"
click at [336, 365] on input "Expand" at bounding box center [338, 357] width 29 height 29
checkbox input "true"
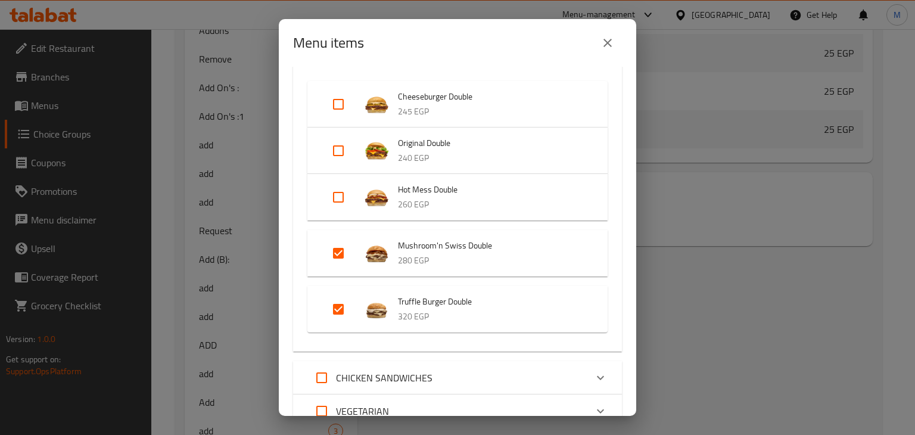
scroll to position [29, 0]
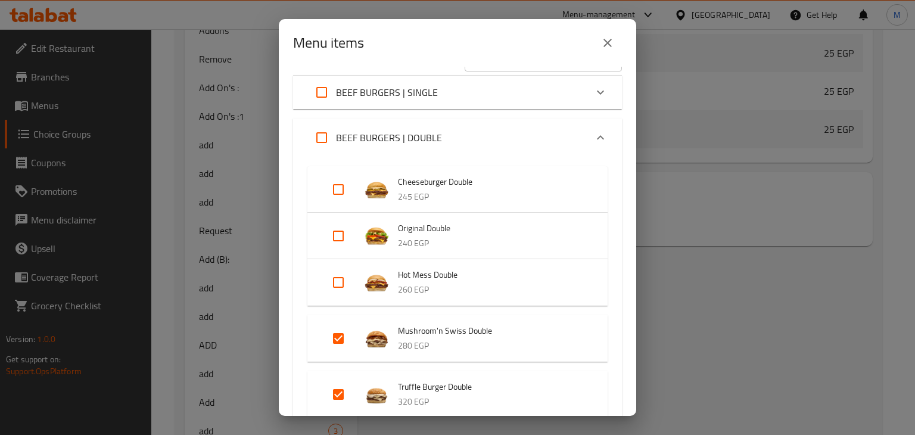
click at [460, 138] on div "BEEF BURGERS | DOUBLE" at bounding box center [446, 137] width 279 height 29
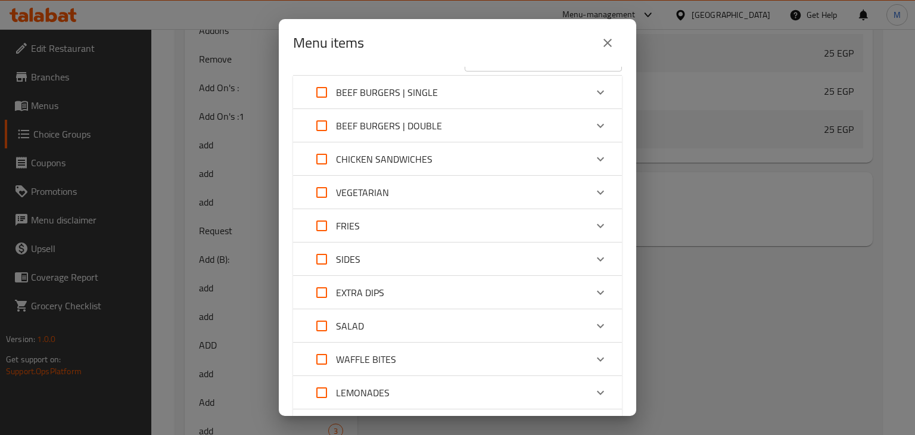
click at [434, 93] on p "BEEF BURGERS | SINGLE" at bounding box center [387, 92] width 102 height 14
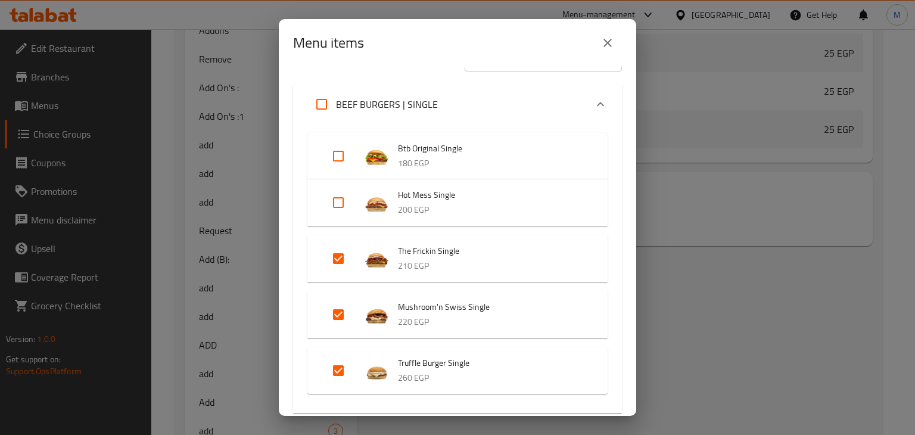
click at [434, 93] on div "BEEF BURGERS | SINGLE" at bounding box center [372, 104] width 130 height 29
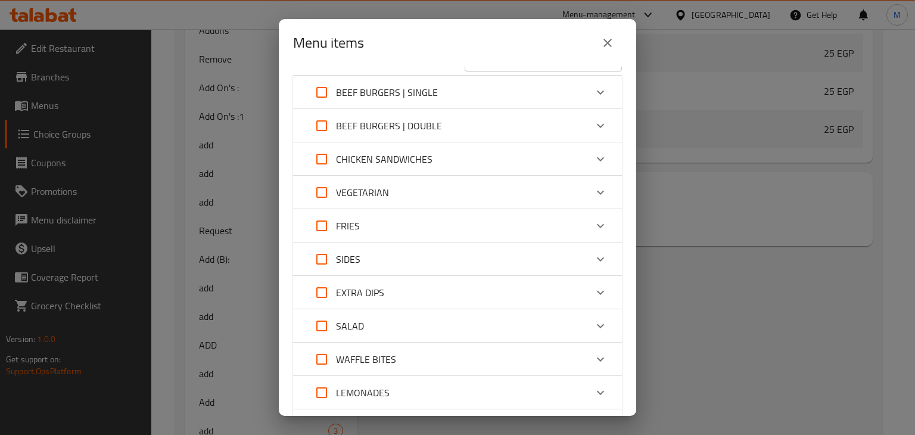
click at [436, 127] on p "BEEF BURGERS | DOUBLE" at bounding box center [389, 126] width 106 height 14
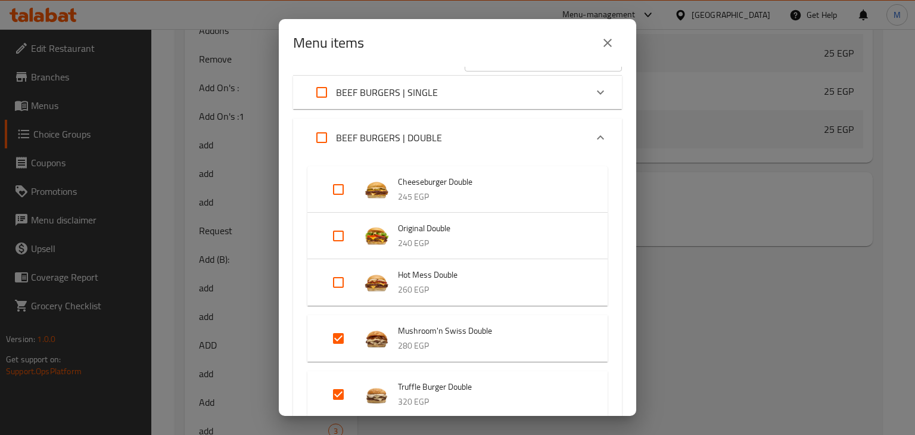
click at [436, 127] on div "BEEF BURGERS | DOUBLE" at bounding box center [374, 137] width 135 height 29
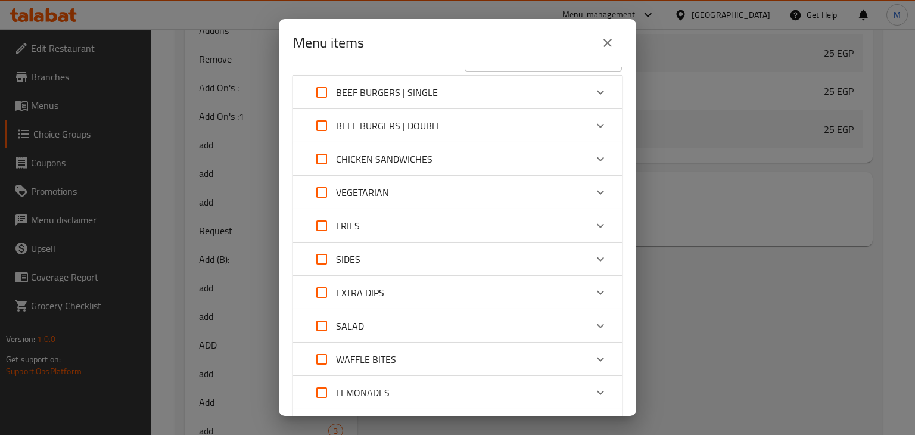
click at [435, 167] on div "CHICKEN SANDWICHES" at bounding box center [446, 159] width 279 height 29
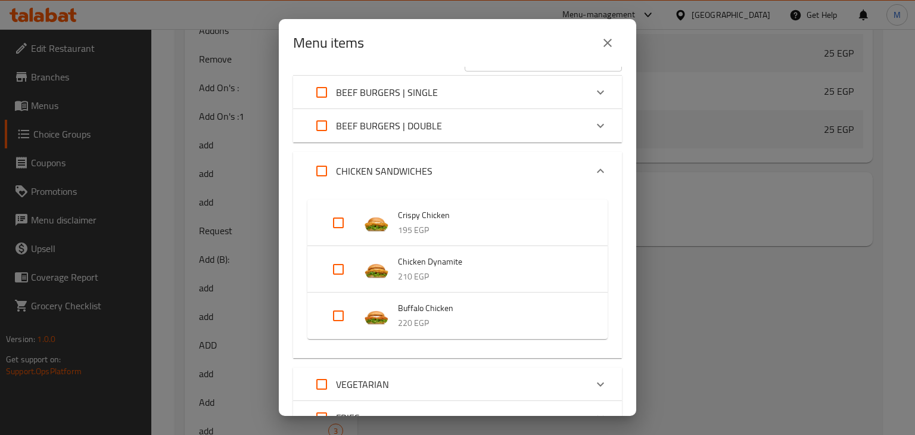
click at [341, 219] on input "Expand" at bounding box center [338, 222] width 29 height 29
checkbox input "true"
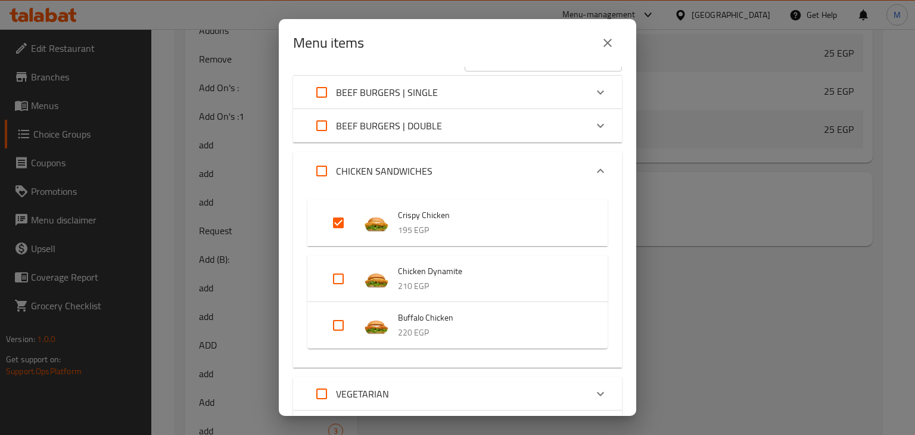
click at [334, 283] on input "Expand" at bounding box center [338, 278] width 29 height 29
checkbox input "true"
click at [336, 326] on input "Expand" at bounding box center [338, 334] width 29 height 29
checkbox input "true"
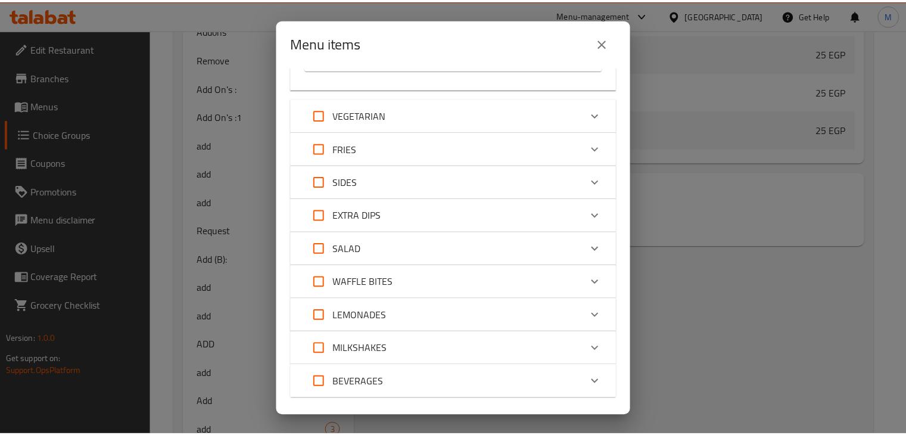
scroll to position [382, 0]
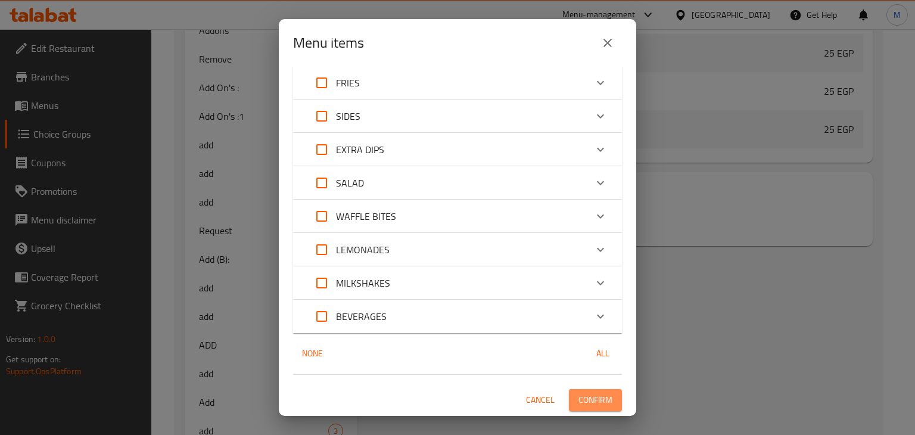
click at [589, 394] on span "Confirm" at bounding box center [595, 400] width 34 height 15
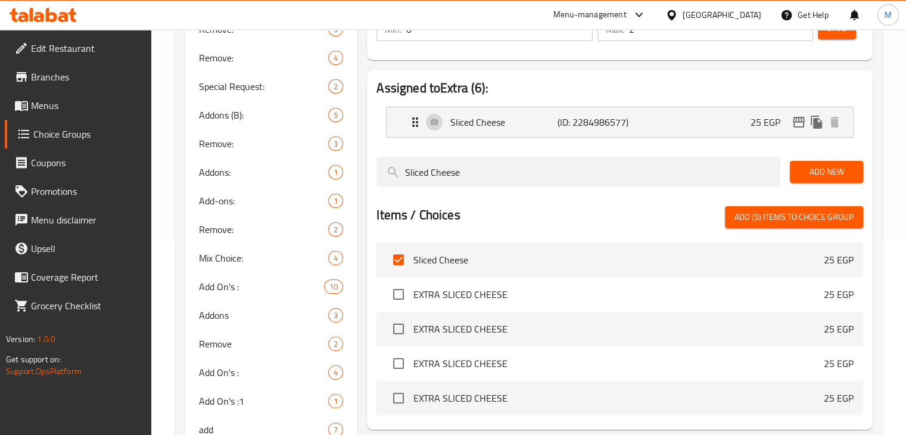
scroll to position [176, 0]
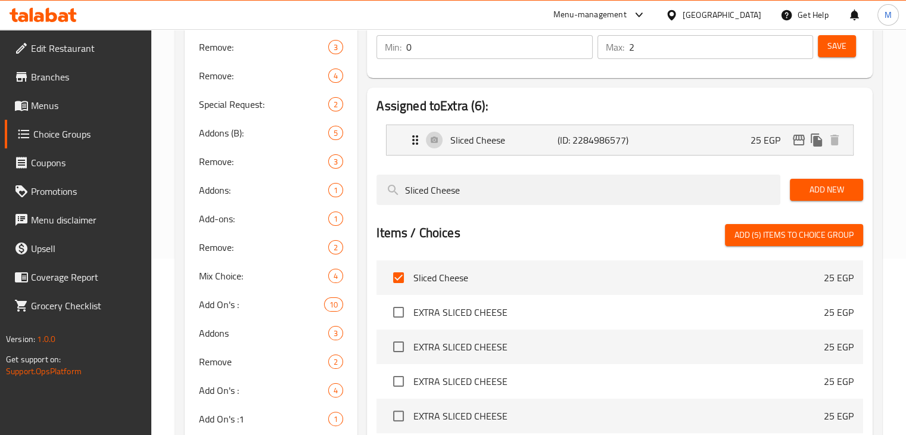
click at [79, 104] on span "Menus" at bounding box center [86, 105] width 111 height 14
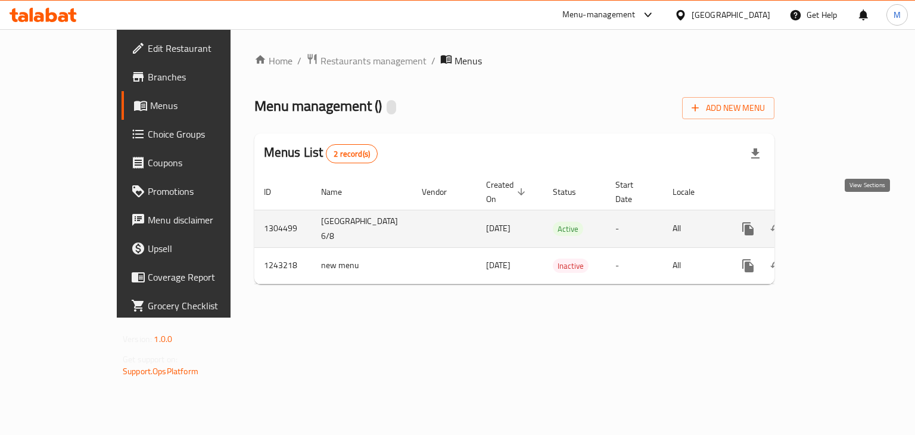
click at [848, 225] on link "enhanced table" at bounding box center [834, 228] width 29 height 29
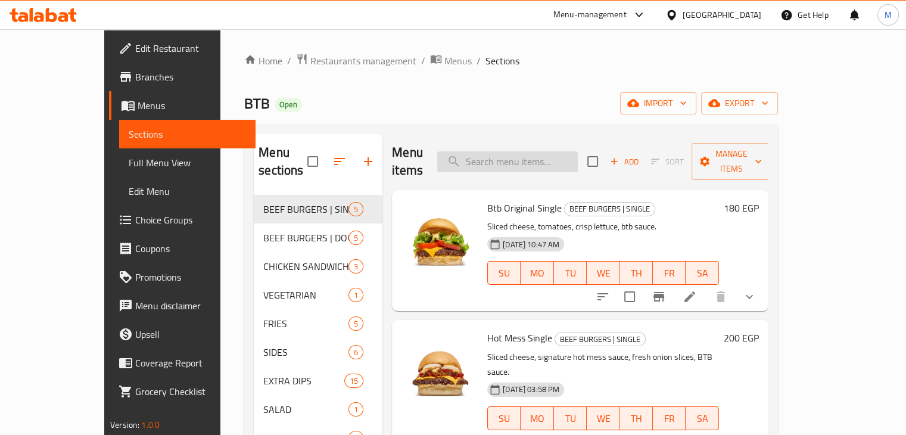
click at [567, 151] on input "search" at bounding box center [507, 161] width 141 height 21
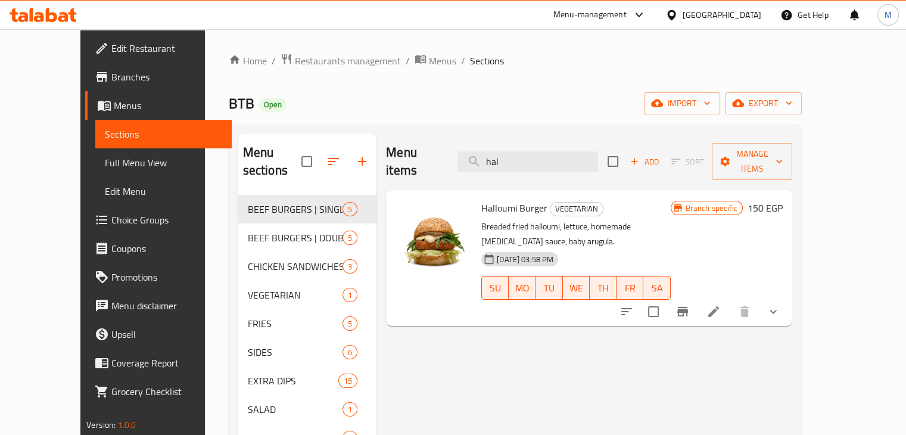
type input "hal"
click at [721, 304] on icon at bounding box center [713, 311] width 14 height 14
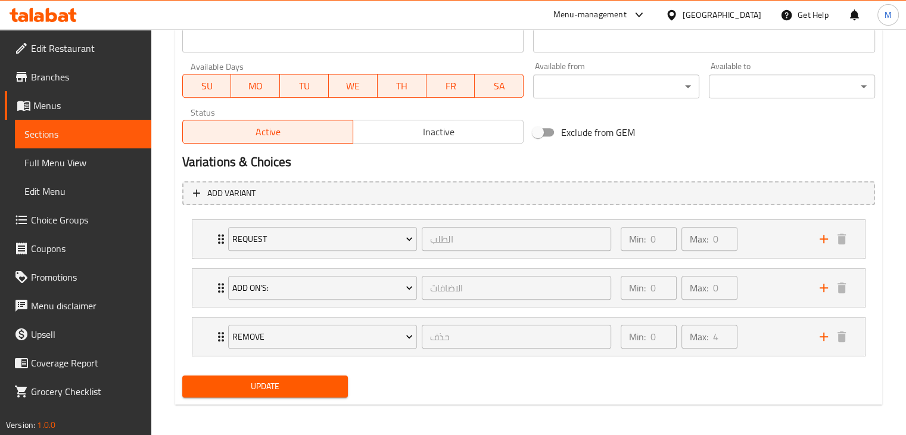
scroll to position [541, 0]
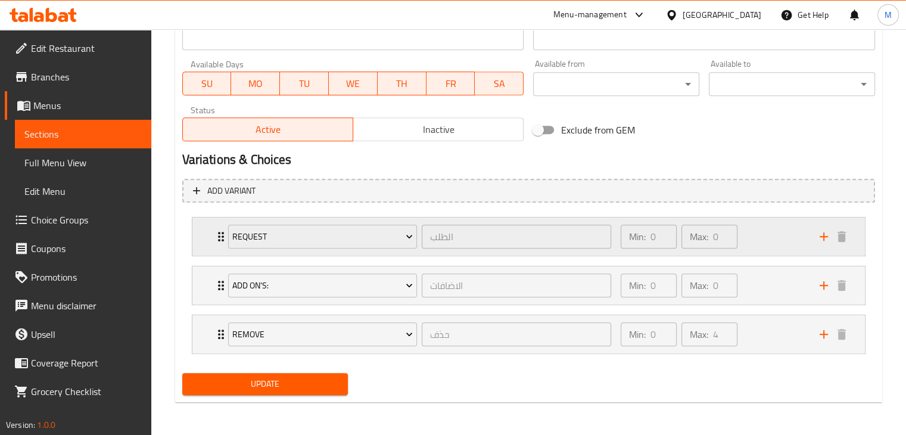
click at [761, 241] on div "Min: 0 ​ Max: 0 ​" at bounding box center [713, 236] width 199 height 38
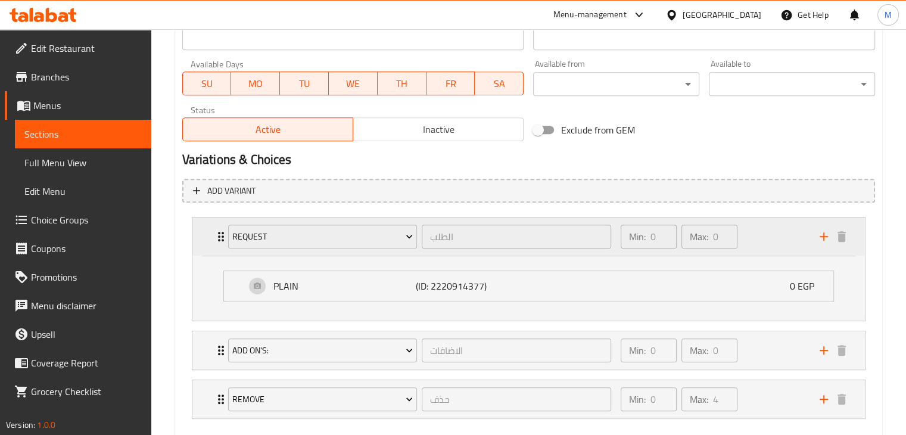
click at [786, 242] on div "Min: 0 ​ Max: 0 ​" at bounding box center [713, 236] width 199 height 38
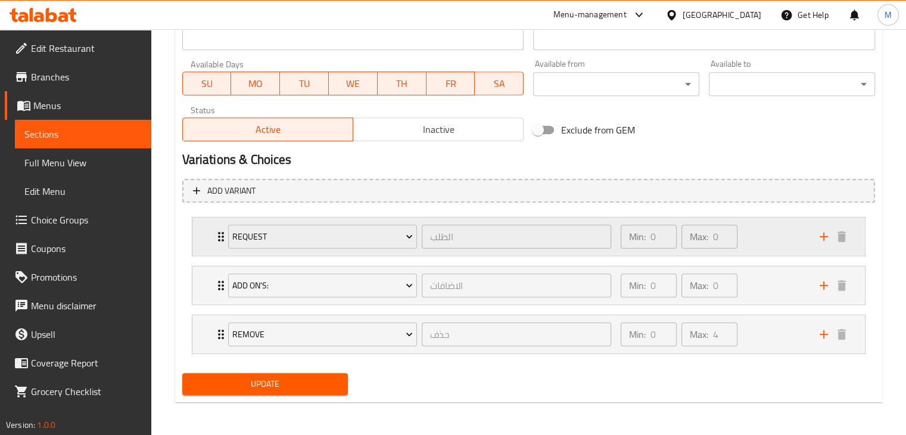
click at [219, 239] on icon "Expand" at bounding box center [221, 237] width 6 height 10
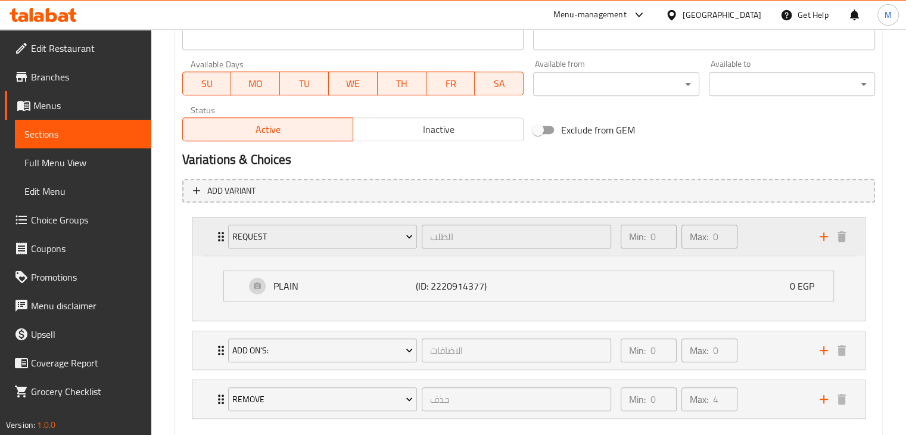
click at [219, 239] on icon "Expand" at bounding box center [221, 237] width 6 height 10
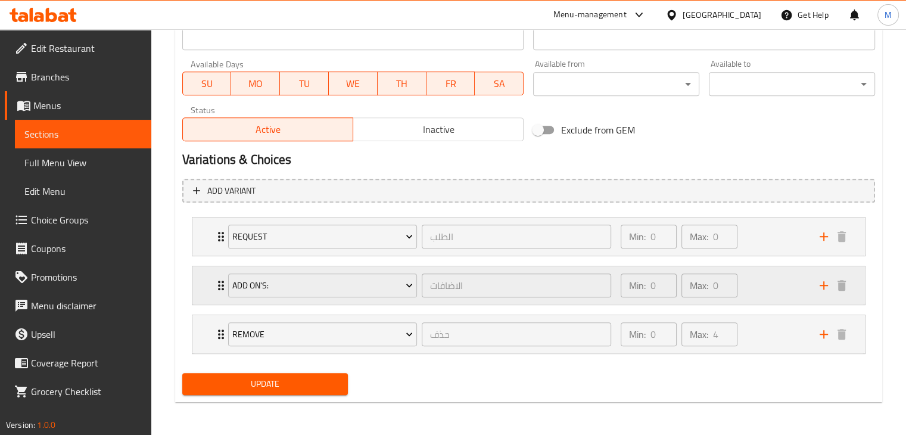
click at [210, 279] on div "Add On's: الاضافات ​ Min: 0 ​ Max: 0 ​" at bounding box center [528, 285] width 672 height 38
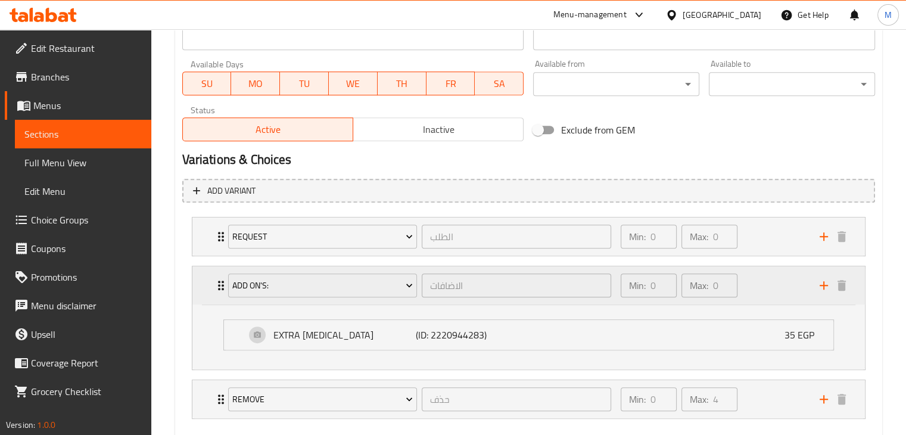
click at [210, 278] on div "Add On's: الاضافات ​ Min: 0 ​ Max: 0 ​" at bounding box center [528, 285] width 672 height 38
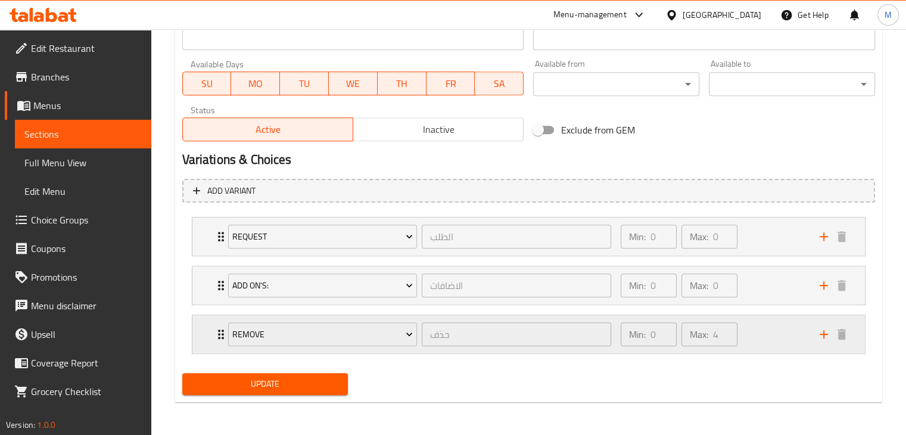
click at [204, 338] on div "Remove حذف ​ Min: 0 ​ Max: 4 ​" at bounding box center [528, 334] width 672 height 38
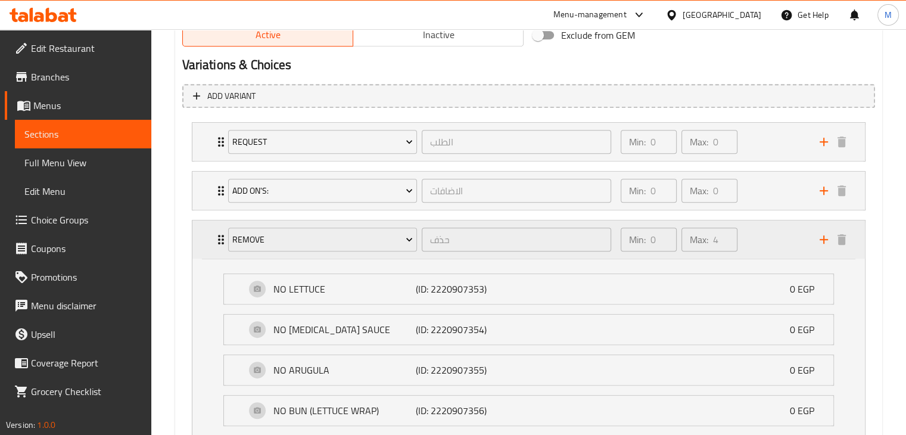
scroll to position [636, 0]
click at [776, 238] on div "Min: 0 ​ Max: 4 ​" at bounding box center [713, 239] width 199 height 38
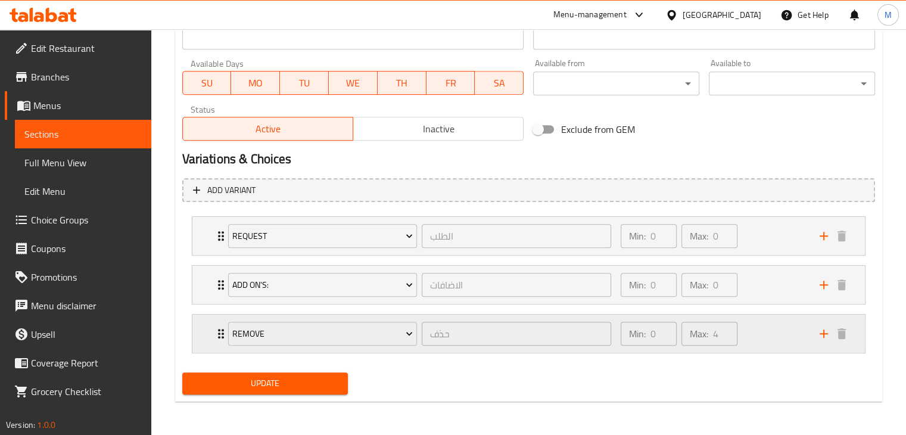
scroll to position [541, 0]
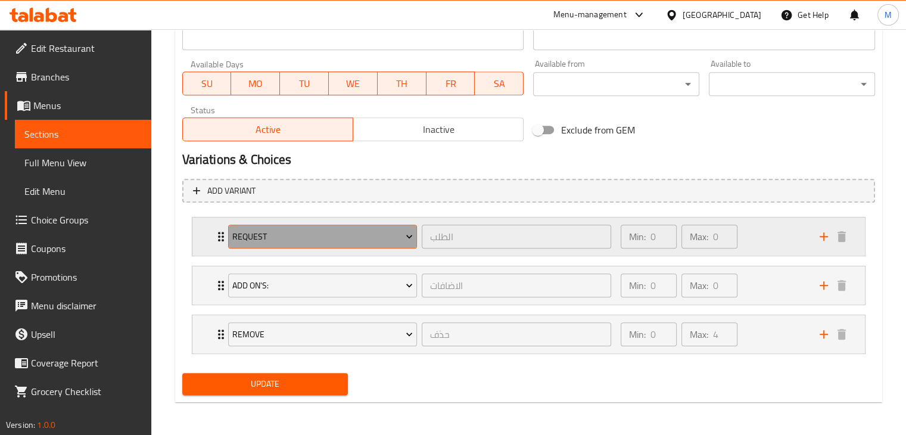
click at [376, 225] on button "Request" at bounding box center [322, 237] width 189 height 24
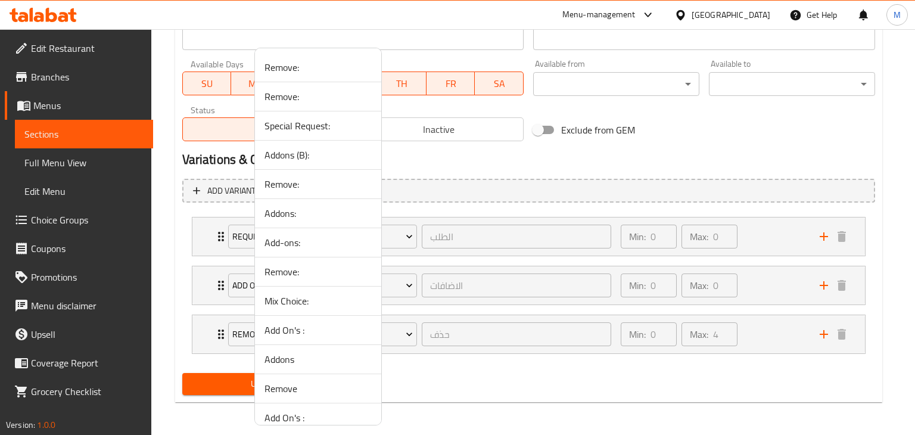
click at [777, 246] on div at bounding box center [457, 217] width 915 height 435
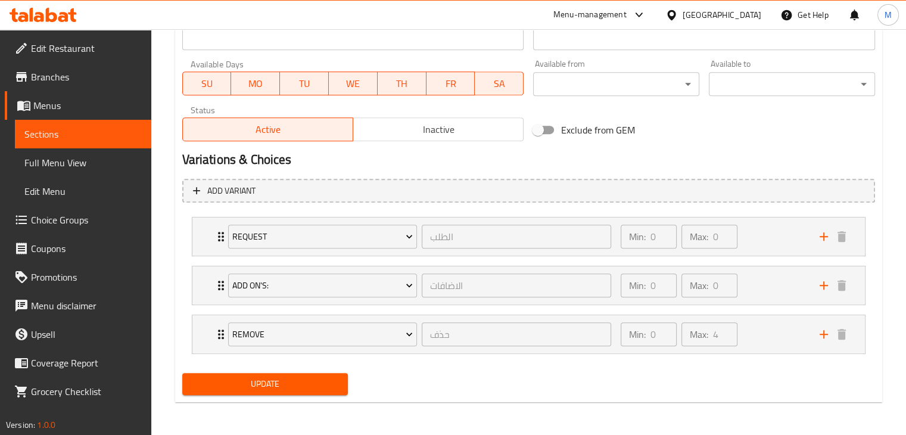
click at [777, 246] on div "Min: 0 ​ Max: 0 ​" at bounding box center [713, 236] width 199 height 38
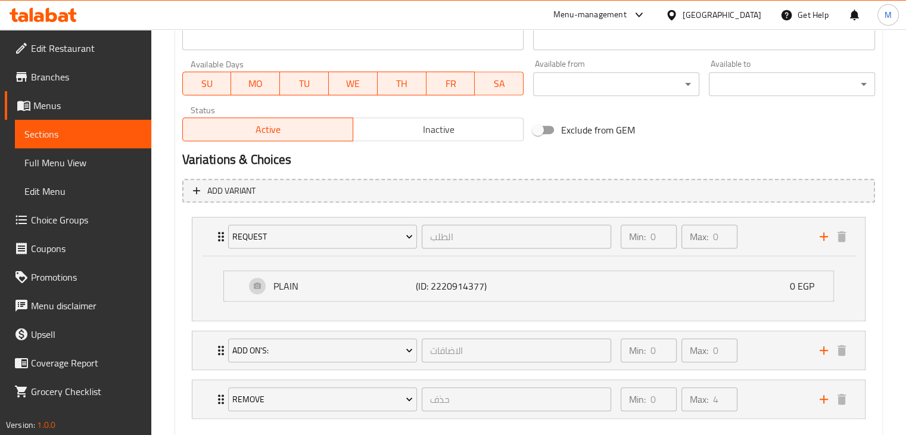
click at [777, 246] on div "Min: 0 ​ Max: 0 ​" at bounding box center [713, 236] width 199 height 38
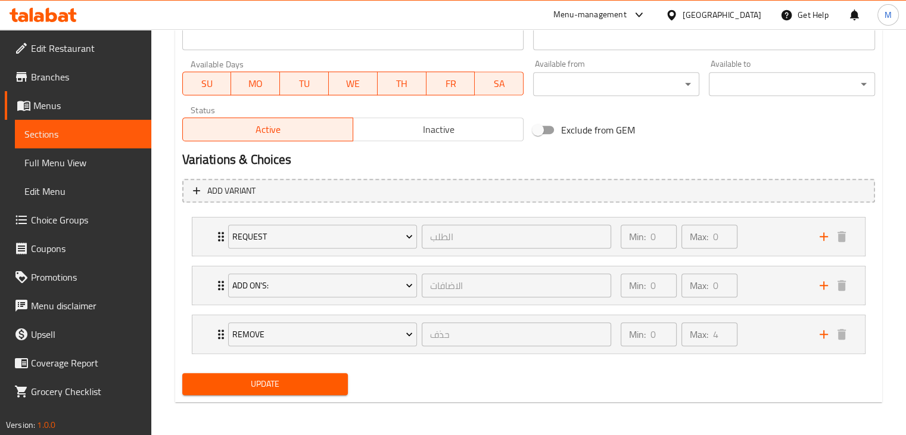
scroll to position [0, 0]
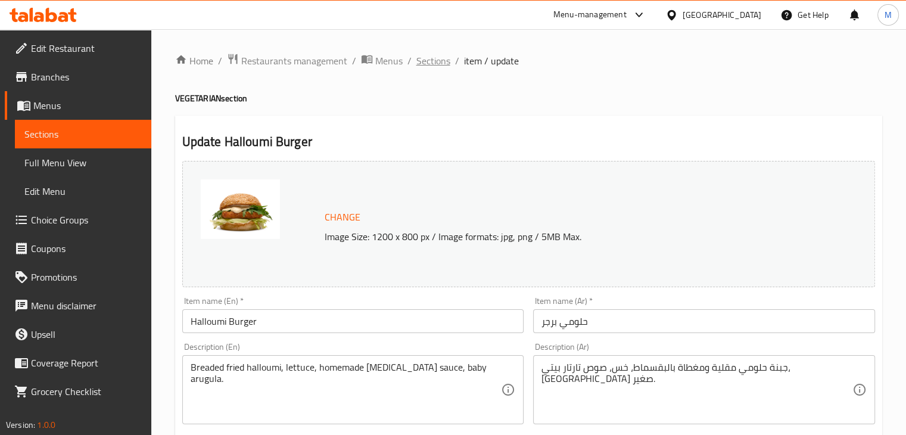
click at [436, 56] on span "Sections" at bounding box center [433, 61] width 34 height 14
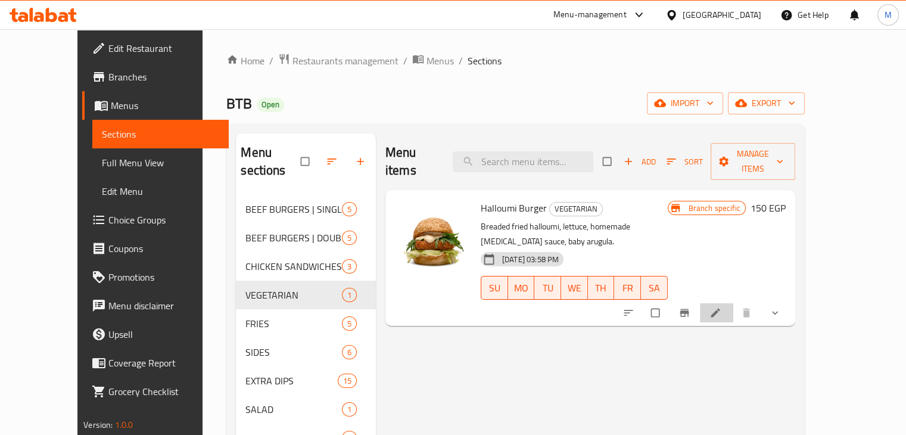
click at [733, 303] on li at bounding box center [716, 312] width 33 height 19
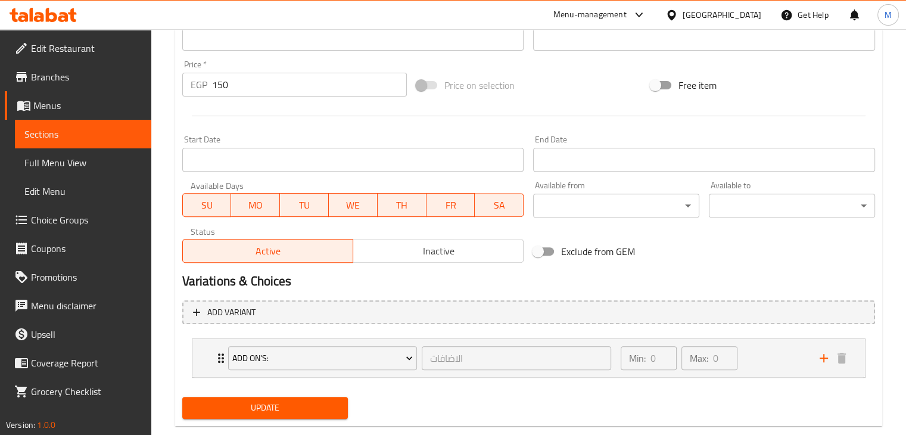
scroll to position [443, 0]
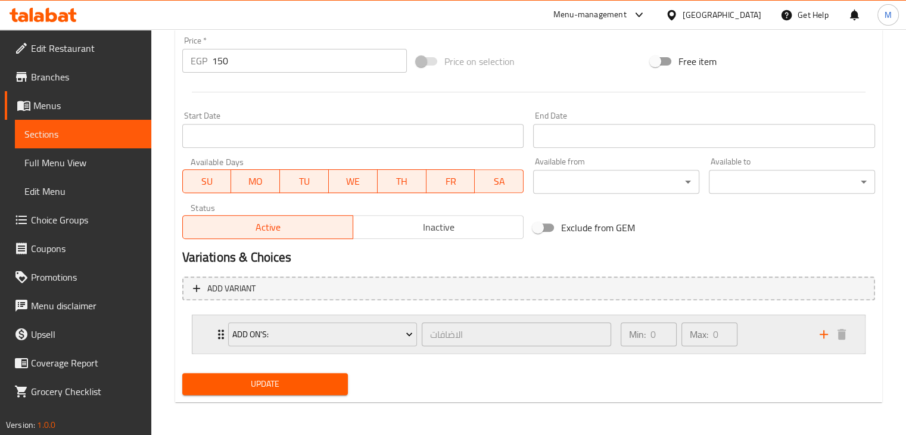
click at [773, 339] on div "Min: 0 ​ Max: 0 ​" at bounding box center [713, 334] width 199 height 38
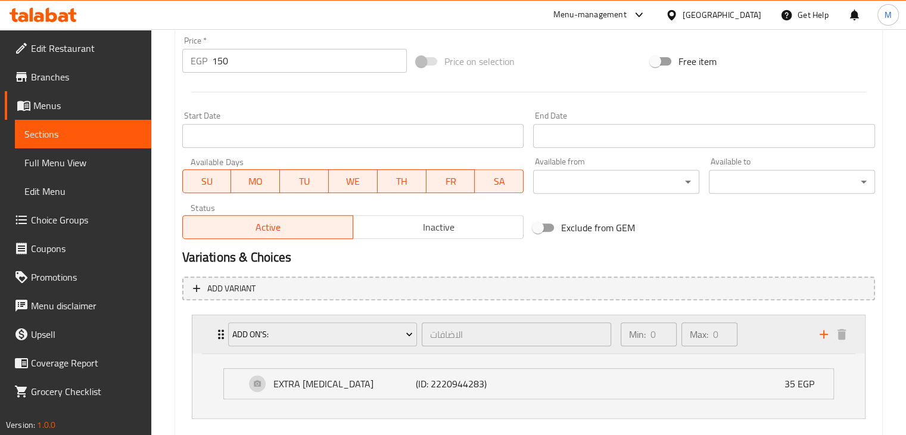
click at [773, 339] on div "Min: 0 ​ Max: 0 ​" at bounding box center [713, 334] width 199 height 38
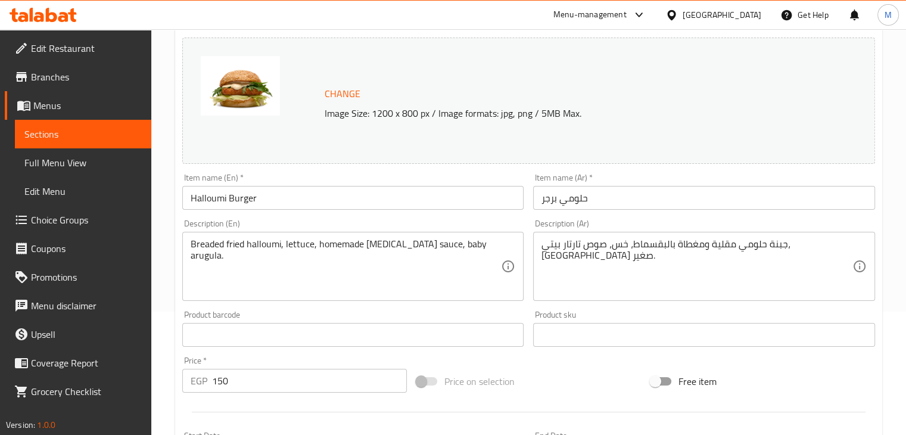
scroll to position [0, 0]
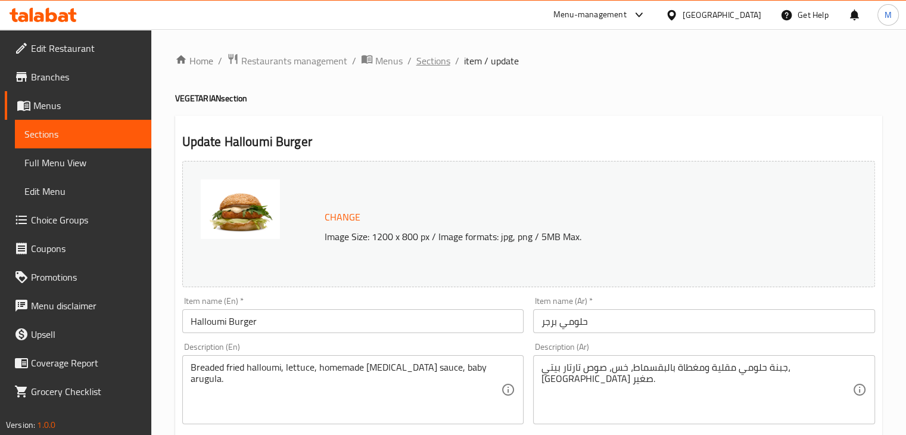
click at [431, 60] on span "Sections" at bounding box center [433, 61] width 34 height 14
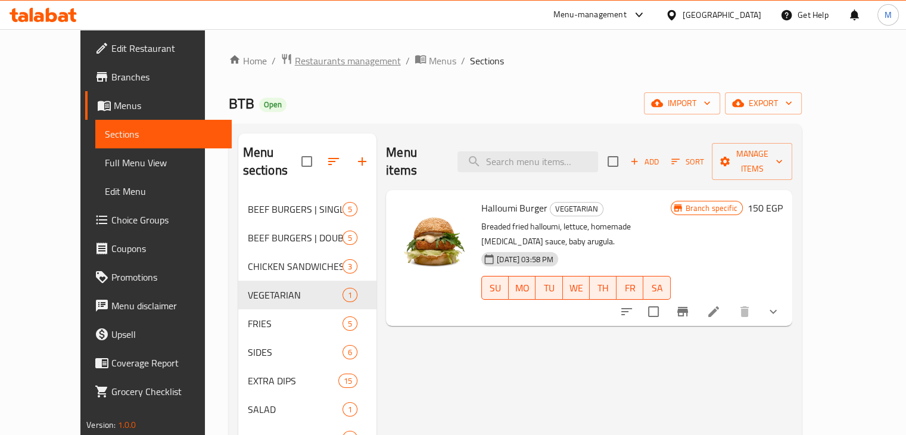
click at [295, 63] on span "Restaurants management" at bounding box center [348, 61] width 106 height 14
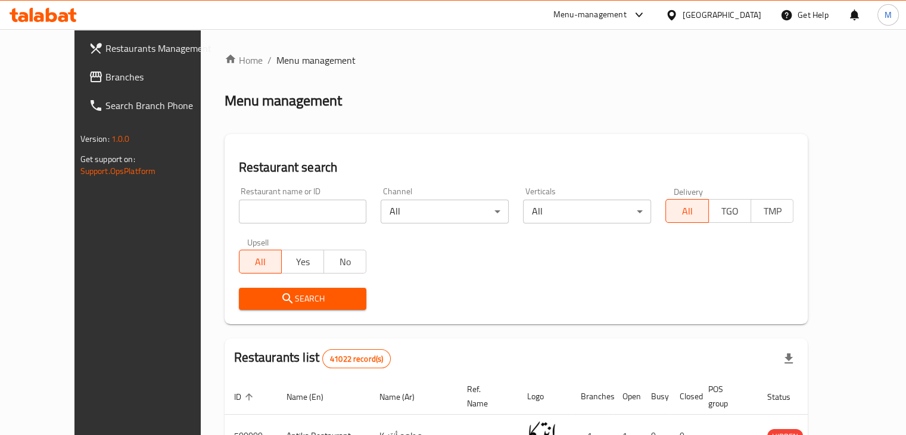
click at [239, 198] on div "Restaurant name or ID Restaurant name or ID" at bounding box center [303, 205] width 128 height 36
click at [250, 211] on input "search" at bounding box center [303, 212] width 128 height 24
type input "bitter sweet"
click button "Search" at bounding box center [303, 299] width 128 height 22
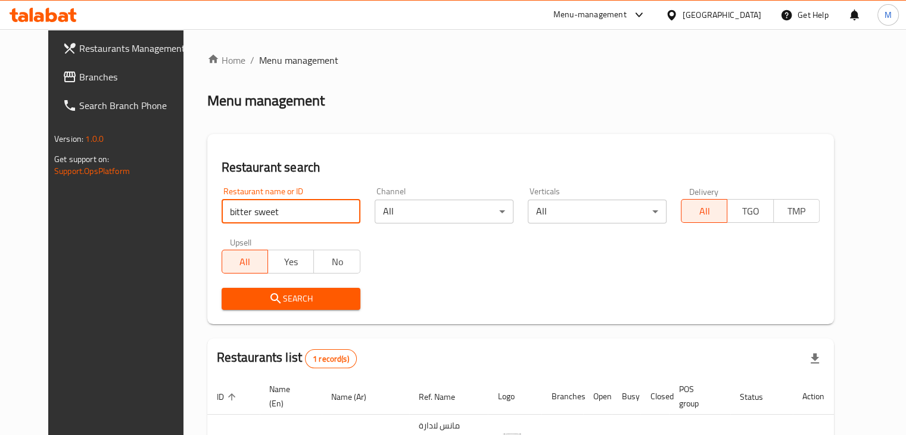
scroll to position [86, 0]
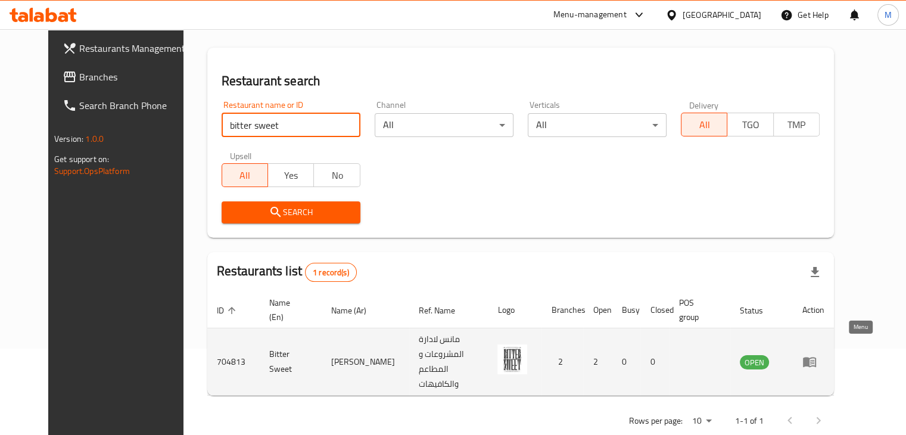
click at [816, 357] on icon "enhanced table" at bounding box center [809, 362] width 13 height 10
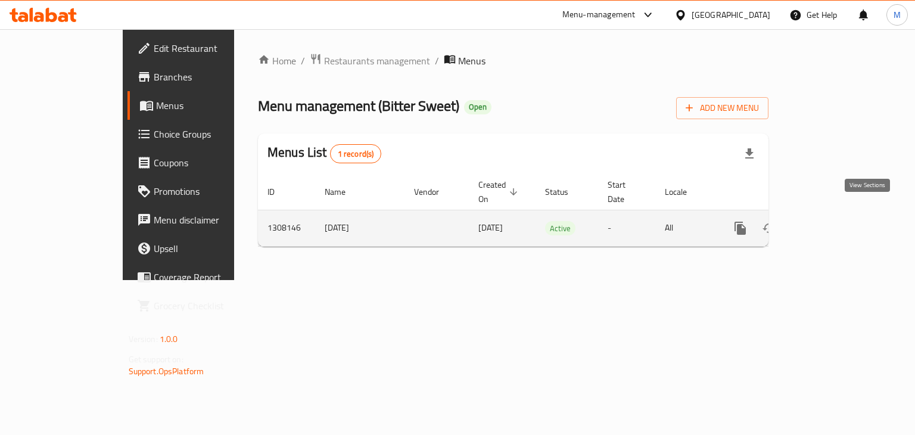
click at [833, 221] on icon "enhanced table" at bounding box center [826, 228] width 14 height 14
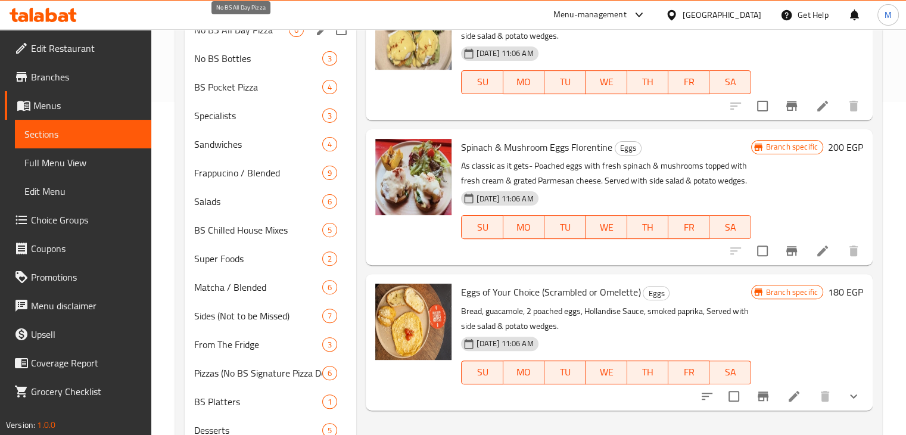
scroll to position [381, 0]
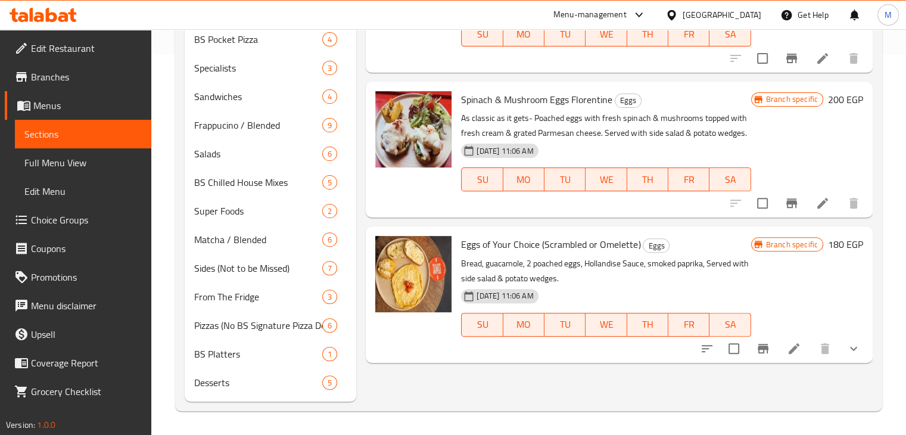
click at [494, 410] on div "Menu sections Eggs 4 Classics 14 Croissant Sandwiches 5 Croissants 7 Bagels 3 N…" at bounding box center [528, 77] width 707 height 668
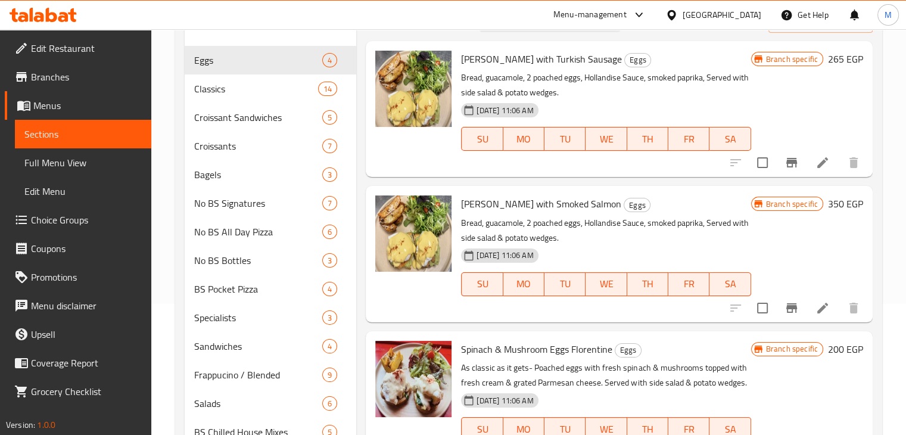
scroll to position [0, 0]
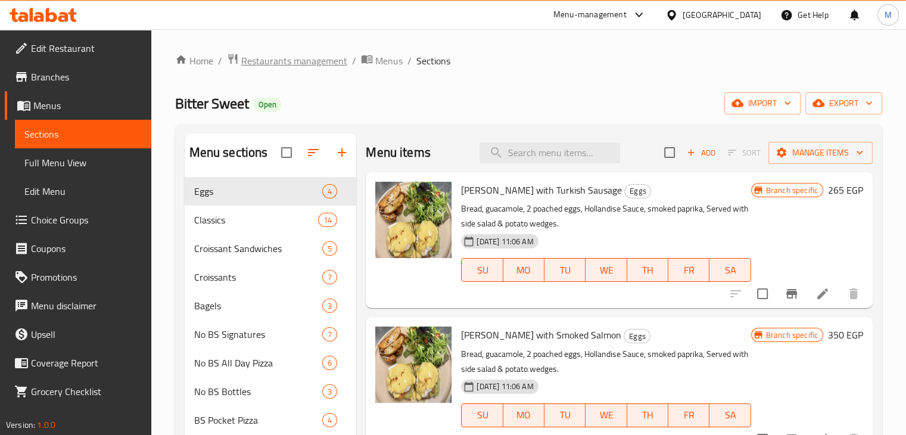
click at [275, 64] on span "Restaurants management" at bounding box center [294, 61] width 106 height 14
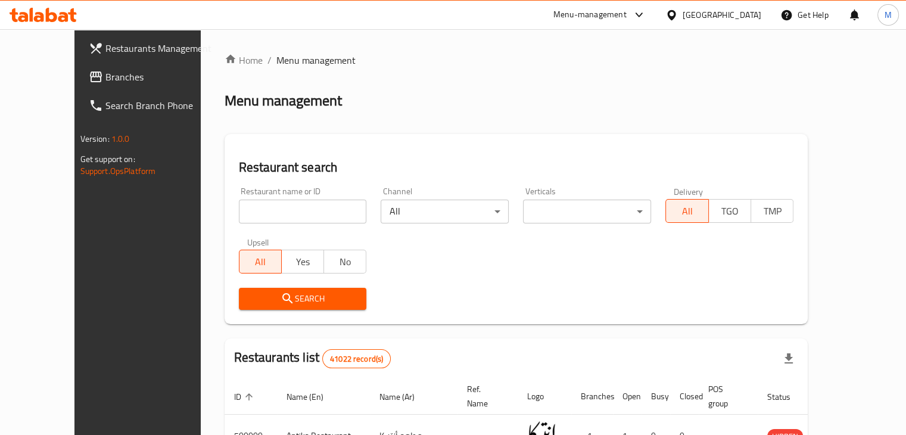
click at [105, 80] on span "Branches" at bounding box center [160, 77] width 111 height 14
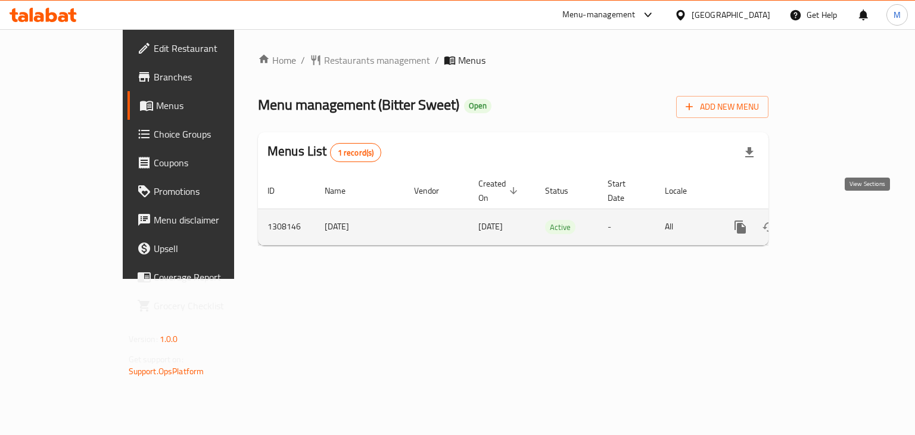
click at [833, 220] on icon "enhanced table" at bounding box center [826, 227] width 14 height 14
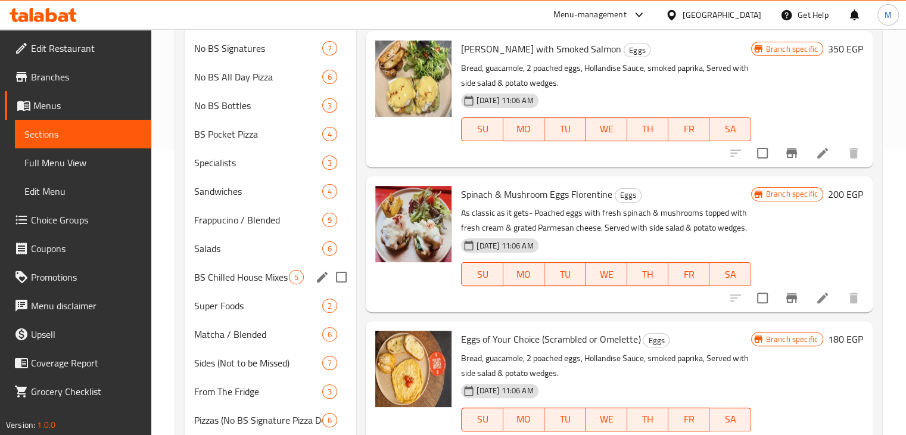
scroll to position [290, 0]
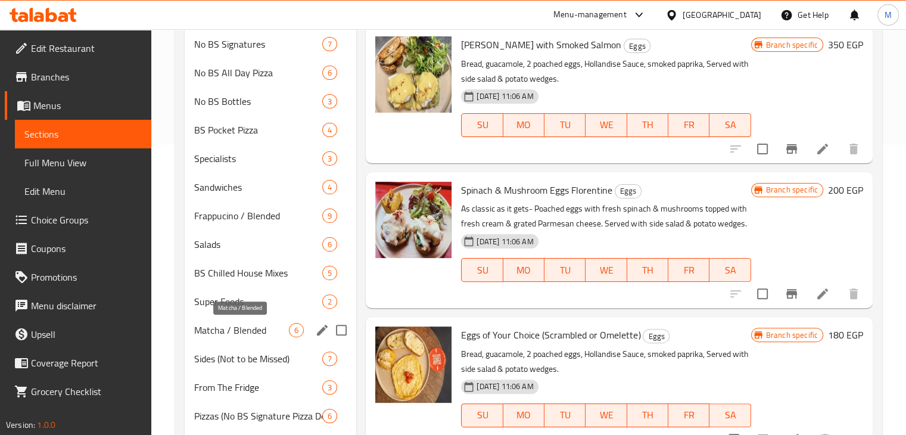
click at [245, 326] on span "Matcha / Blended" at bounding box center [241, 330] width 95 height 14
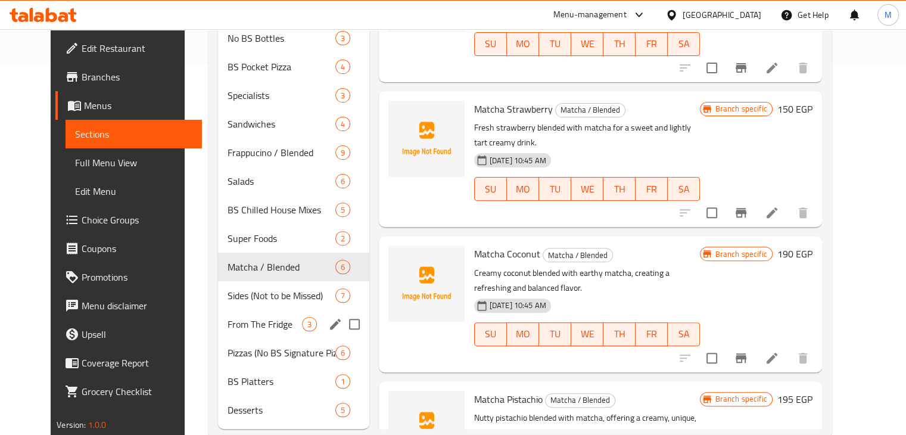
scroll to position [381, 0]
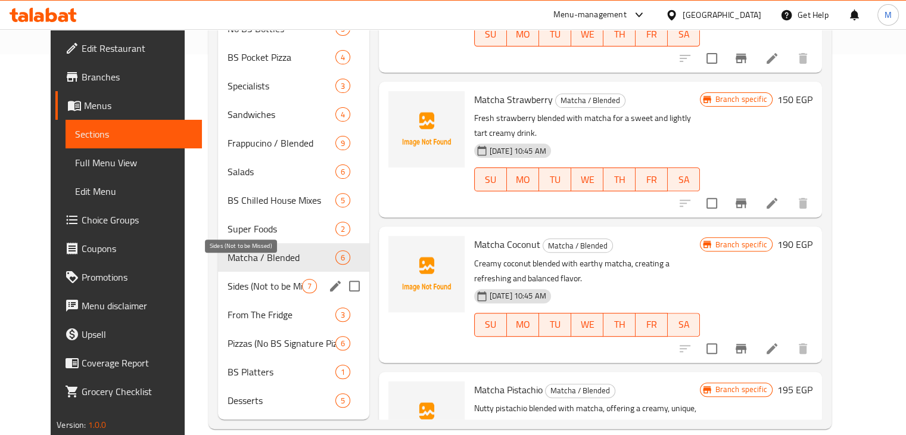
click at [275, 279] on span "Sides (Not to be Missed)" at bounding box center [265, 286] width 74 height 14
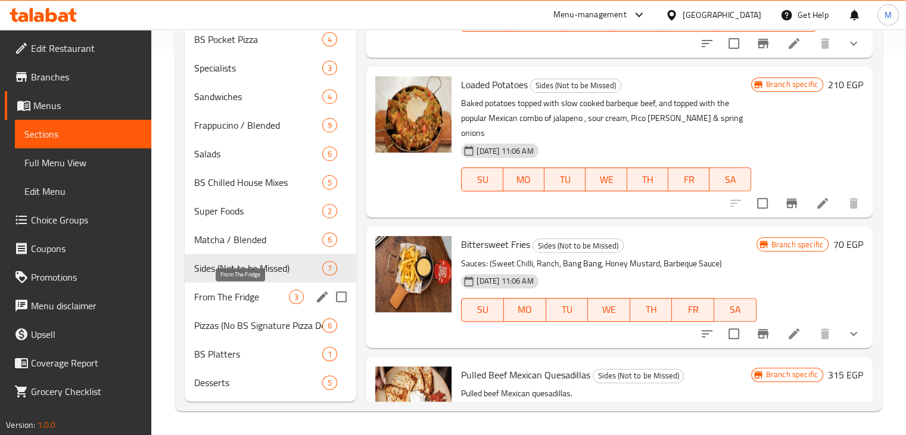
click at [261, 293] on span "From The Fridge" at bounding box center [241, 296] width 95 height 14
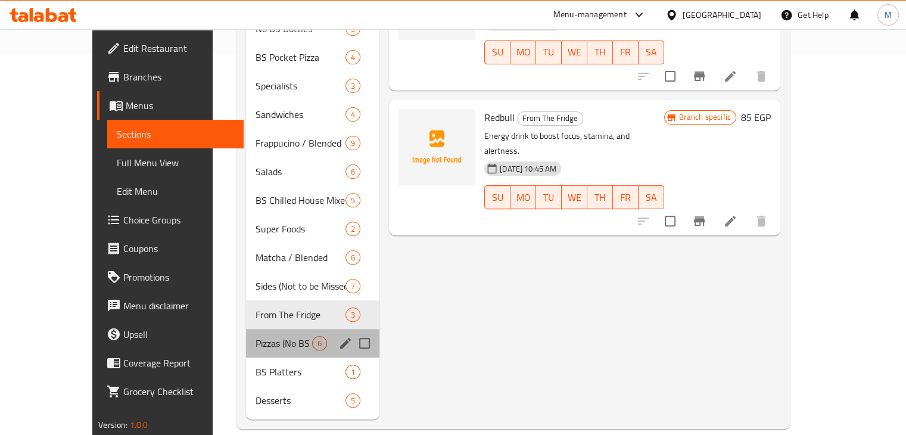
click at [258, 332] on div "Pizzas (No BS Signature Pizza Dough) 6" at bounding box center [312, 343] width 133 height 29
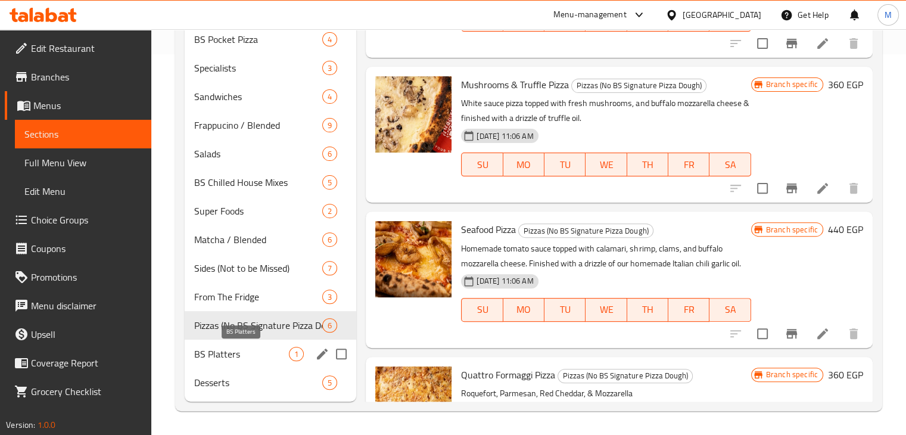
click at [242, 361] on div "BS Platters 1" at bounding box center [271, 354] width 172 height 29
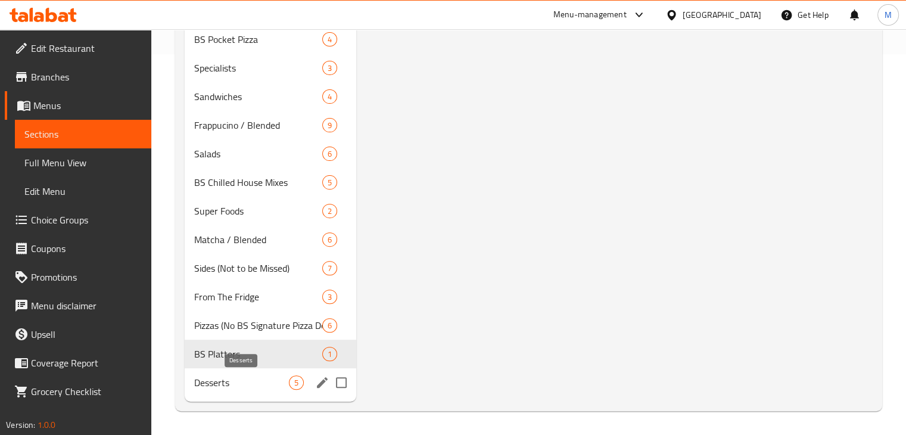
click at [243, 387] on span "Desserts" at bounding box center [241, 382] width 95 height 14
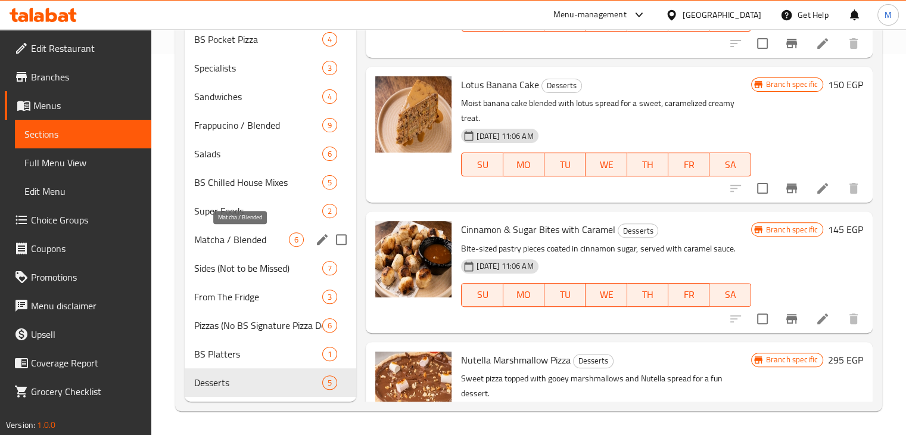
click at [254, 238] on span "Matcha / Blended" at bounding box center [241, 239] width 95 height 14
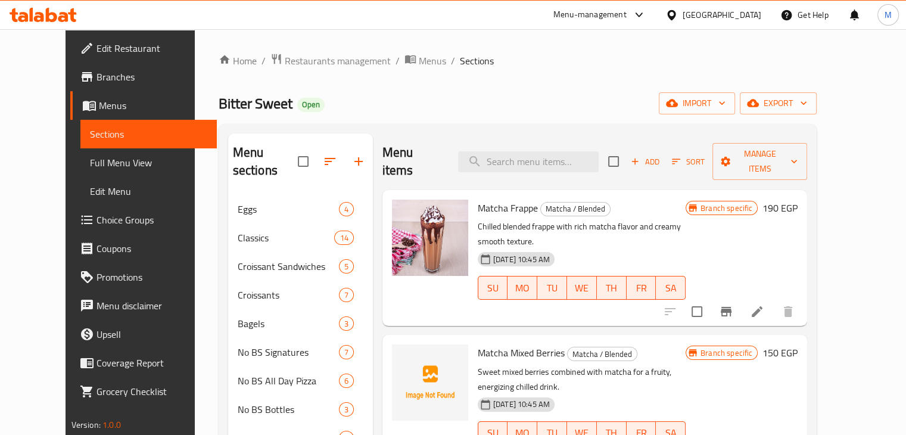
scroll to position [1, 0]
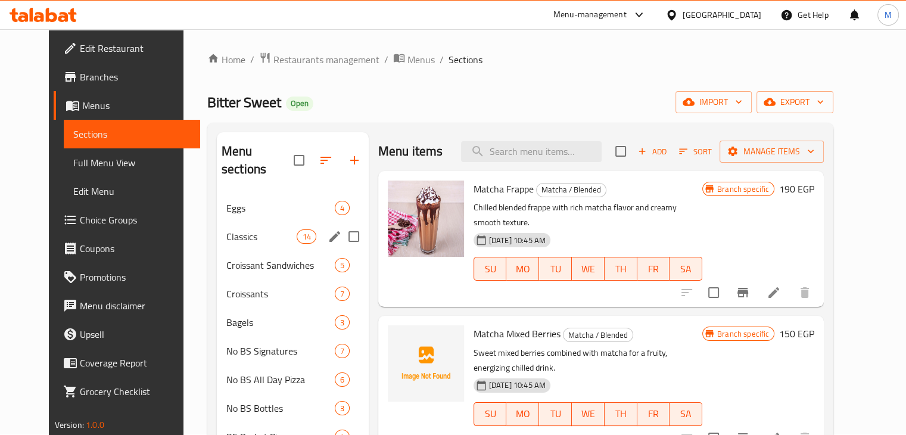
click at [251, 229] on span "Classics" at bounding box center [261, 236] width 71 height 14
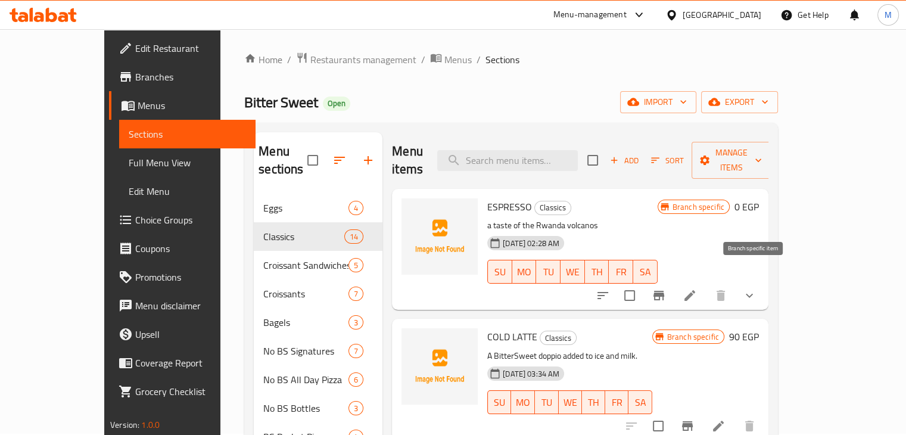
click at [666, 288] on icon "Branch-specific-item" at bounding box center [659, 295] width 14 height 14
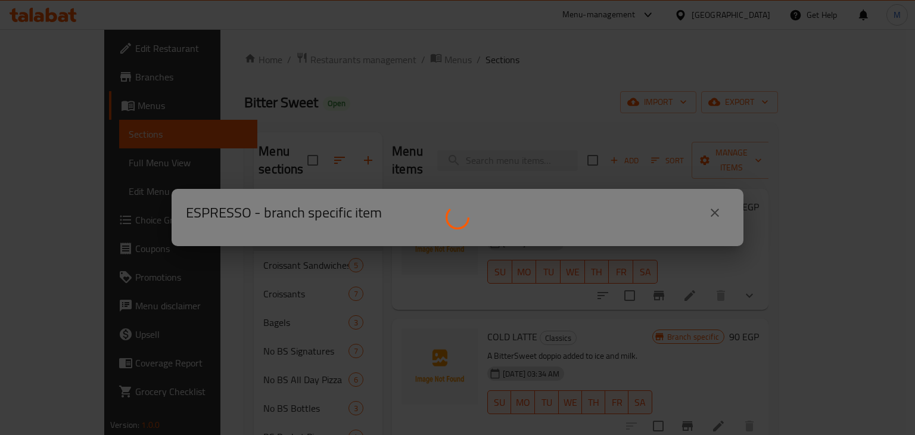
click at [795, 182] on div at bounding box center [457, 217] width 915 height 435
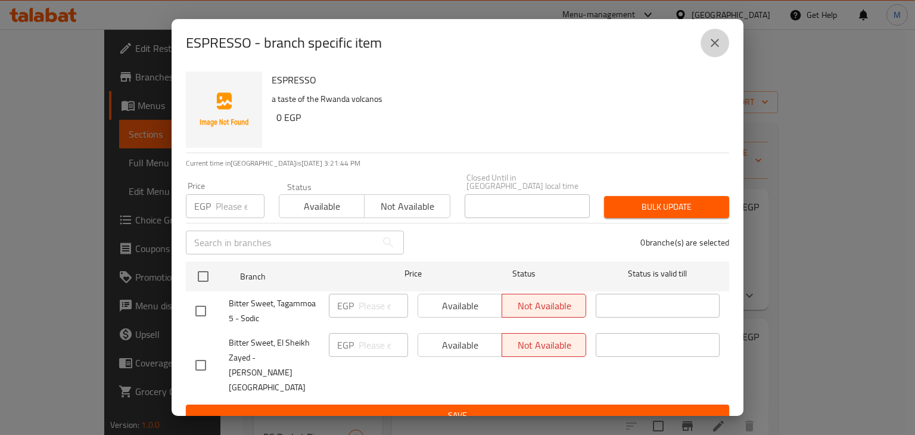
click at [724, 57] on button "close" at bounding box center [714, 43] width 29 height 29
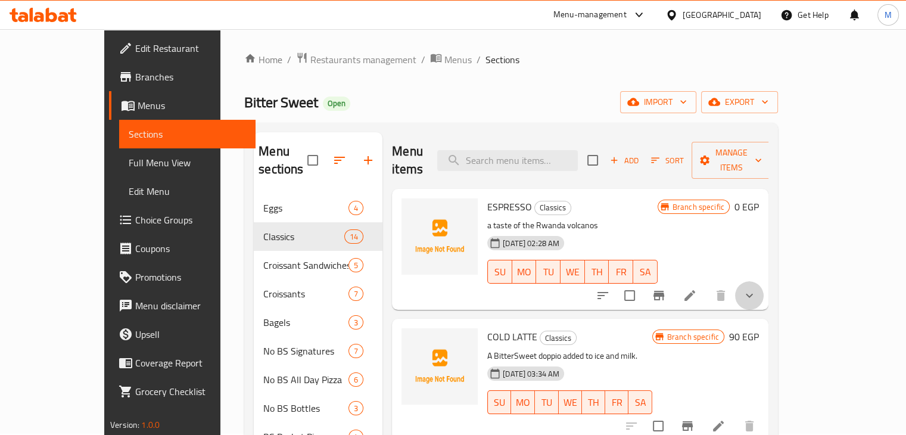
click at [764, 281] on button "show more" at bounding box center [749, 295] width 29 height 29
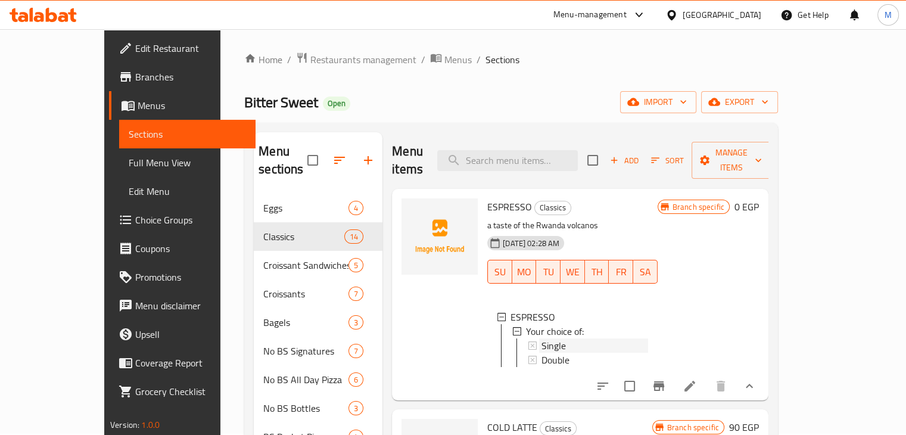
click at [552, 338] on div "Single" at bounding box center [594, 345] width 107 height 14
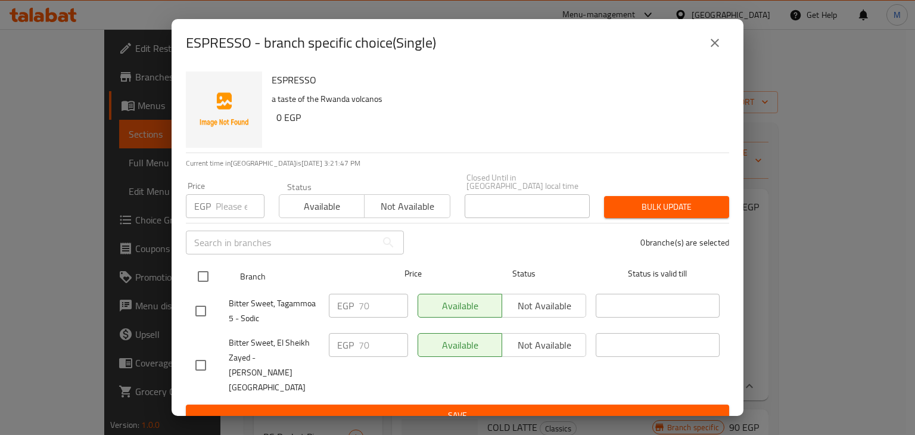
click at [190, 269] on div "Branch Price Status Status is valid till" at bounding box center [457, 276] width 543 height 30
click at [204, 273] on input "checkbox" at bounding box center [203, 276] width 25 height 25
checkbox input "true"
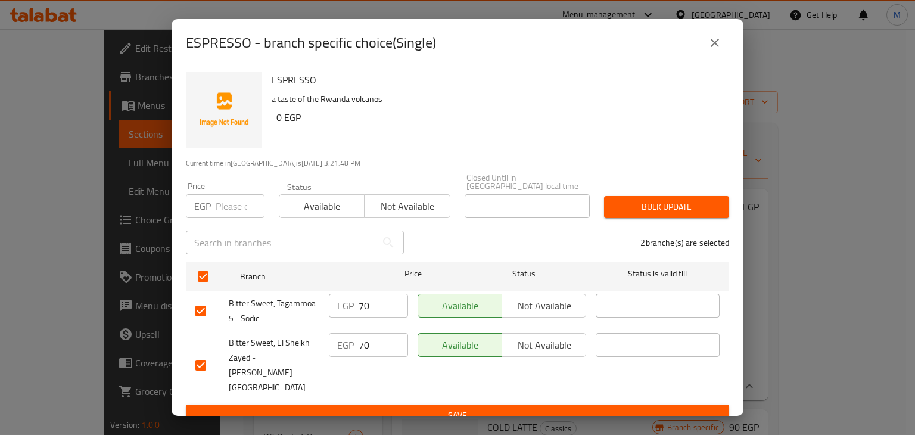
click at [228, 214] on input "number" at bounding box center [240, 206] width 49 height 24
type input "85.5"
click at [276, 214] on div "Status Available Not available" at bounding box center [365, 200] width 186 height 50
click at [297, 214] on span "Available" at bounding box center [322, 206] width 76 height 17
click at [645, 214] on span "Bulk update" at bounding box center [667, 207] width 106 height 15
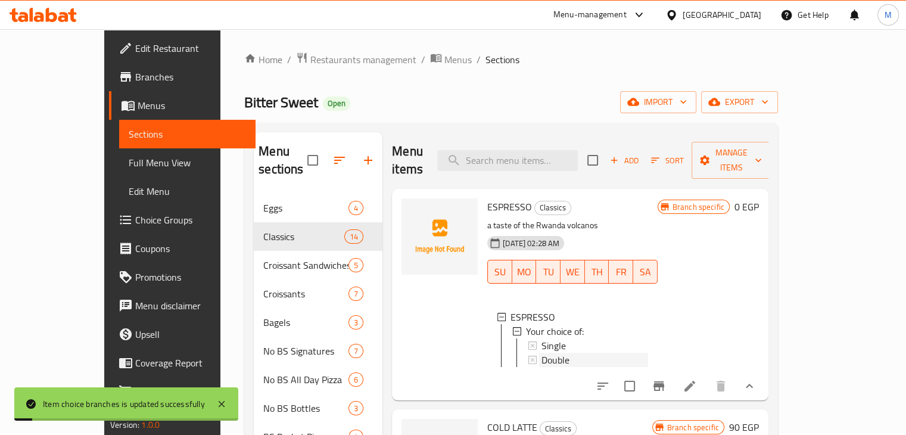
click at [541, 353] on span "Double" at bounding box center [555, 360] width 28 height 14
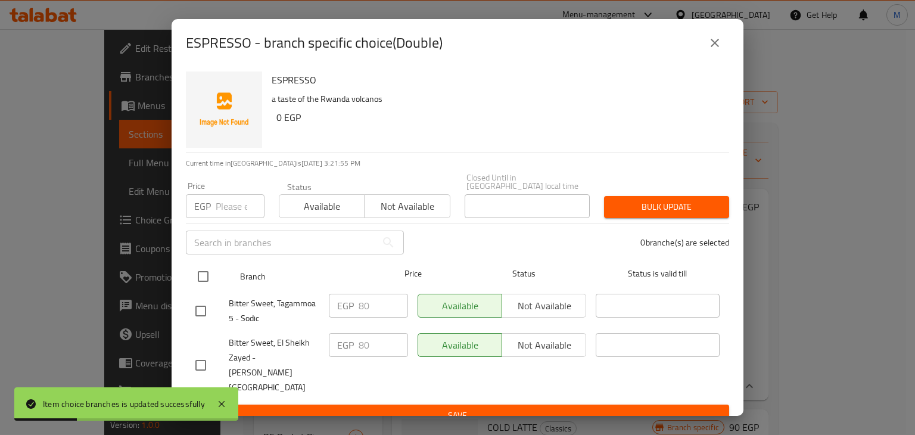
click at [200, 277] on input "checkbox" at bounding box center [203, 276] width 25 height 25
checkbox input "true"
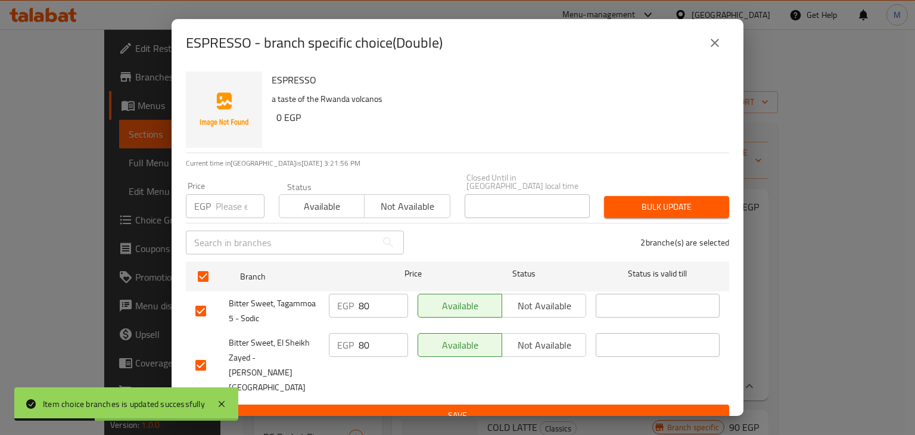
click at [224, 216] on input "number" at bounding box center [240, 206] width 49 height 24
type input "92"
click at [303, 217] on button "Available" at bounding box center [322, 206] width 86 height 24
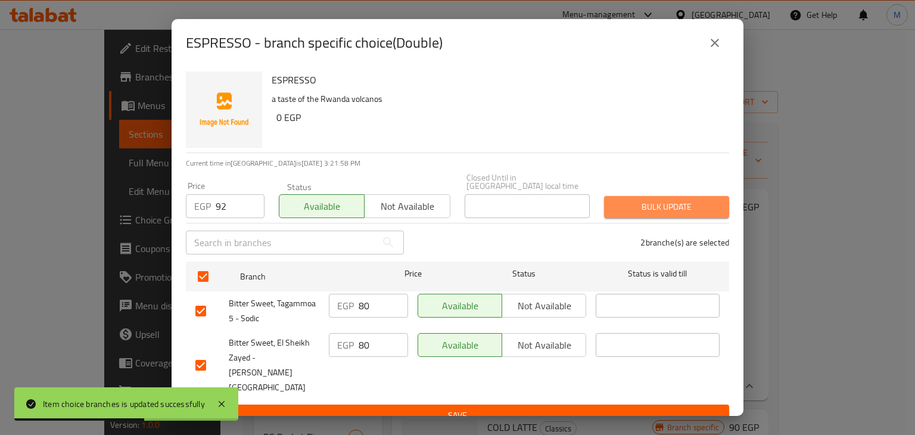
click at [636, 207] on span "Bulk update" at bounding box center [667, 207] width 106 height 15
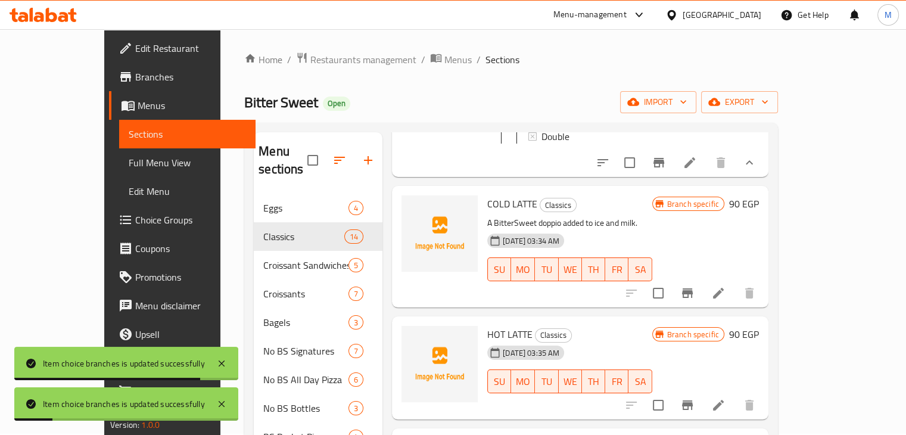
scroll to position [233, 0]
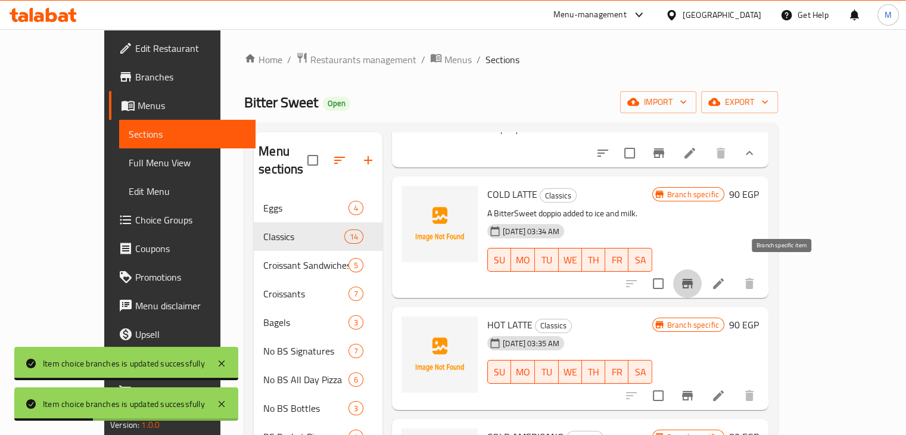
click at [695, 279] on icon "Branch-specific-item" at bounding box center [687, 283] width 14 height 14
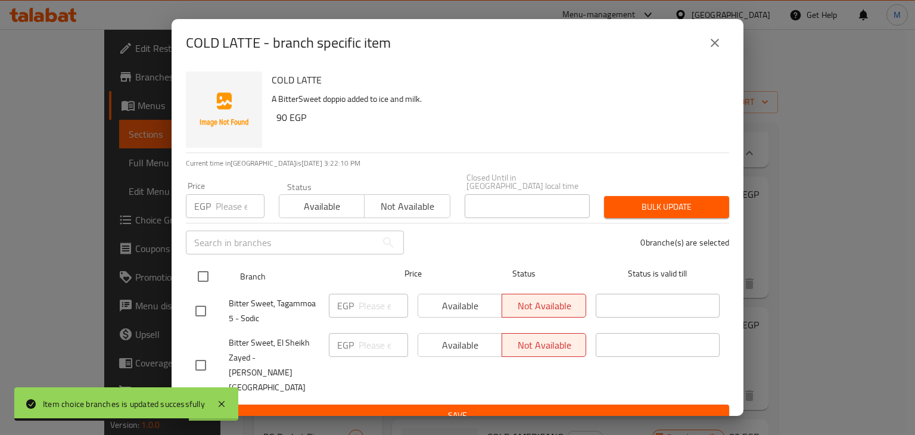
click at [197, 267] on input "checkbox" at bounding box center [203, 276] width 25 height 25
checkbox input "true"
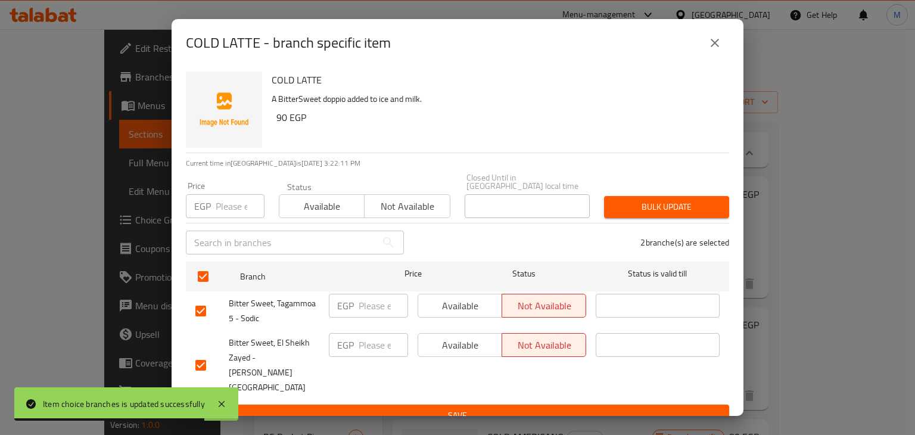
click at [214, 210] on div "EGP Price" at bounding box center [225, 206] width 79 height 24
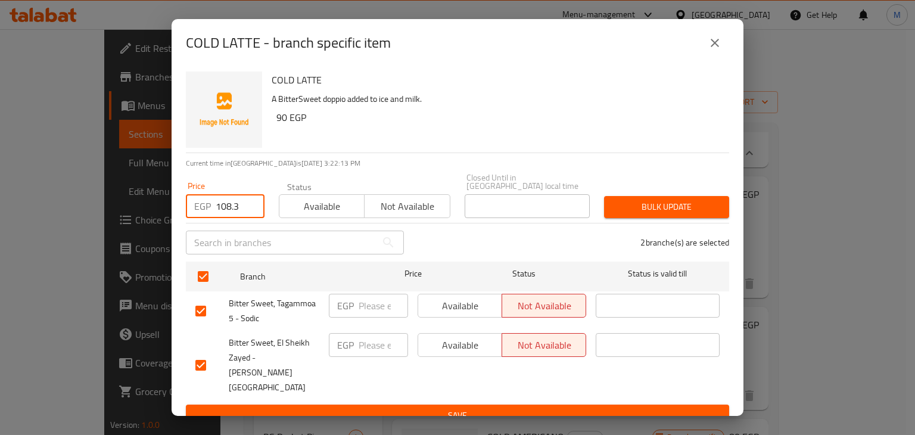
type input "108.3"
click at [307, 215] on span "Available" at bounding box center [322, 206] width 76 height 17
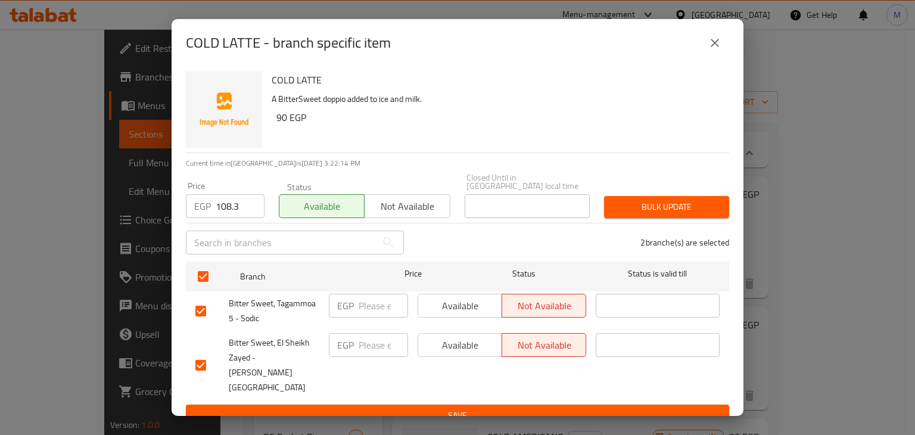
click at [671, 222] on div "Bulk update" at bounding box center [666, 207] width 139 height 36
click at [684, 214] on span "Bulk update" at bounding box center [667, 207] width 106 height 15
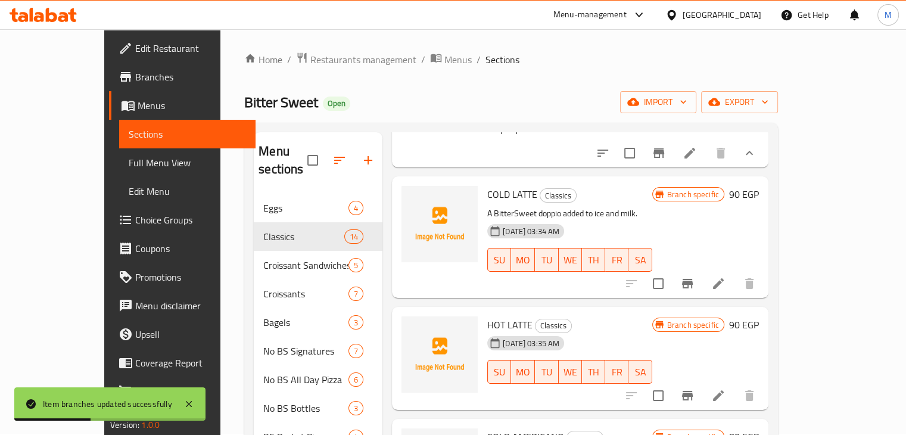
scroll to position [264, 0]
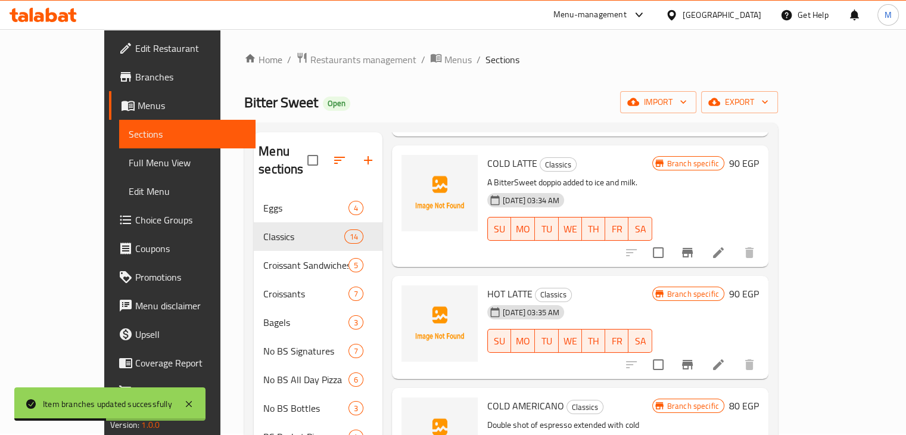
click at [695, 357] on icon "Branch-specific-item" at bounding box center [687, 364] width 14 height 14
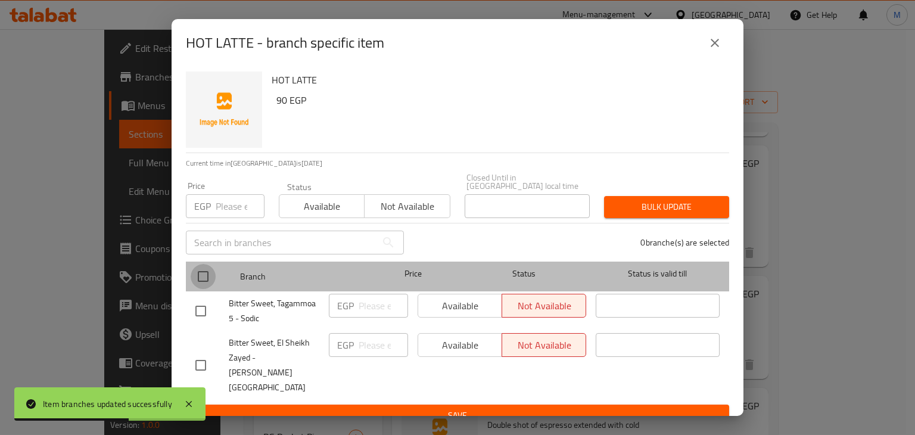
click at [198, 285] on input "checkbox" at bounding box center [203, 276] width 25 height 25
checkbox input "true"
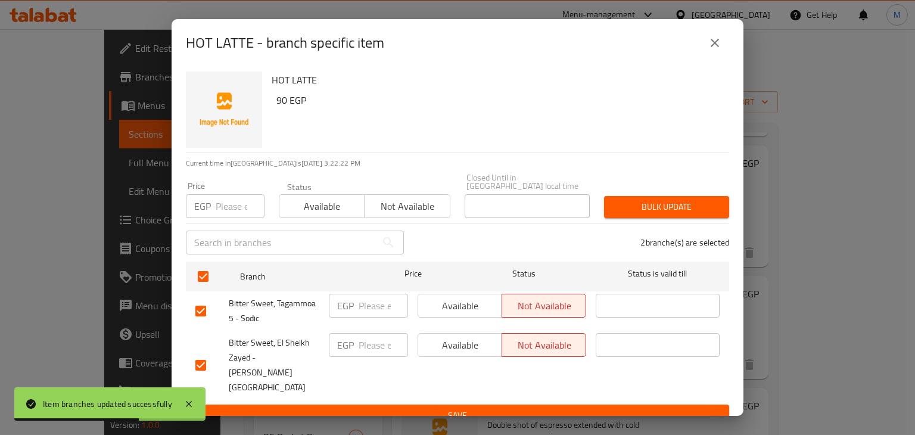
click at [224, 205] on input "number" at bounding box center [240, 206] width 49 height 24
type input "108.3"
click at [279, 208] on button "Available" at bounding box center [322, 206] width 86 height 24
click at [618, 214] on span "Bulk update" at bounding box center [667, 207] width 106 height 15
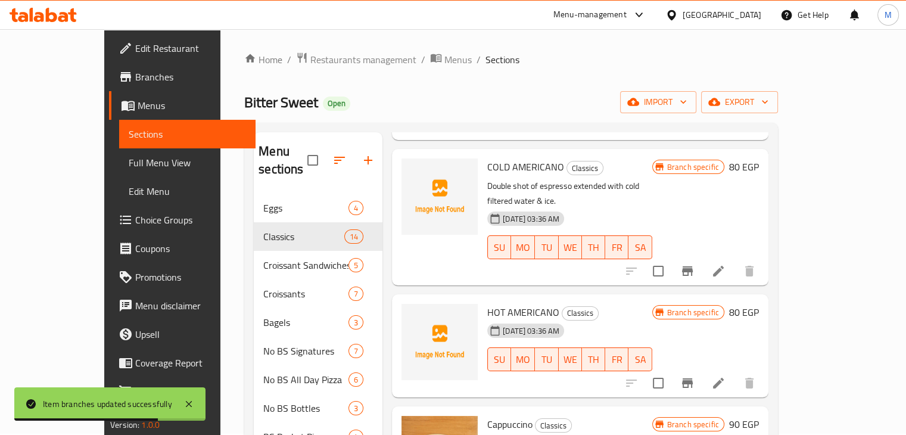
scroll to position [469, 0]
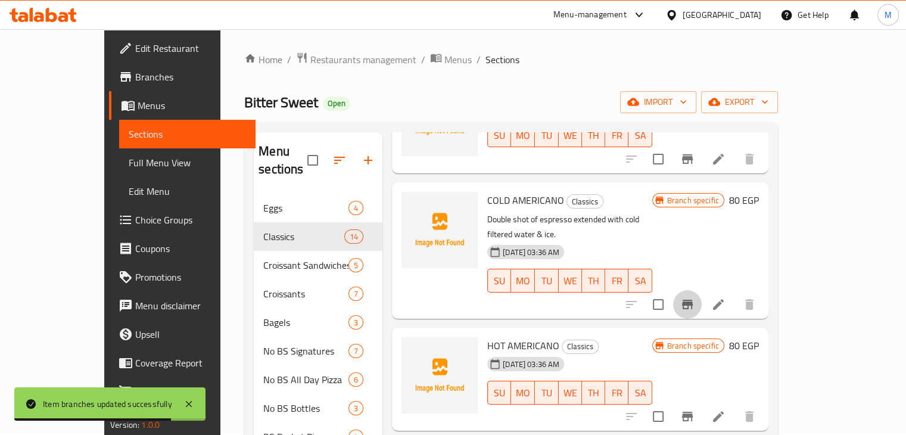
click at [695, 297] on icon "Branch-specific-item" at bounding box center [687, 304] width 14 height 14
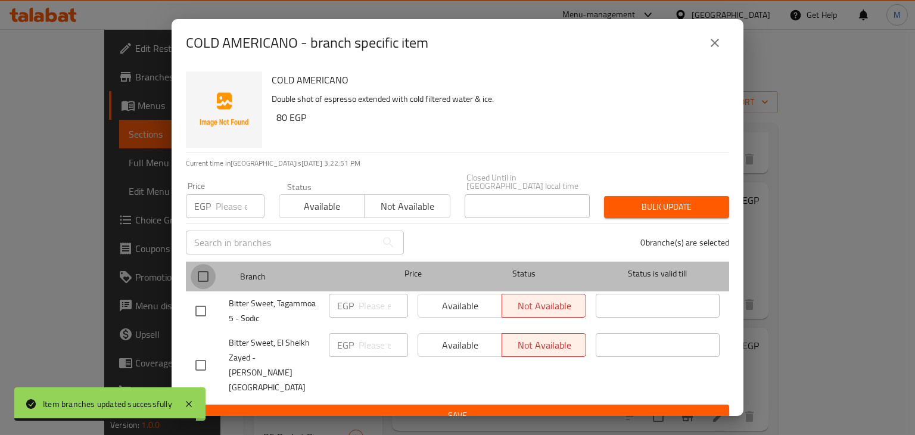
click at [203, 281] on input "checkbox" at bounding box center [203, 276] width 25 height 25
checkbox input "true"
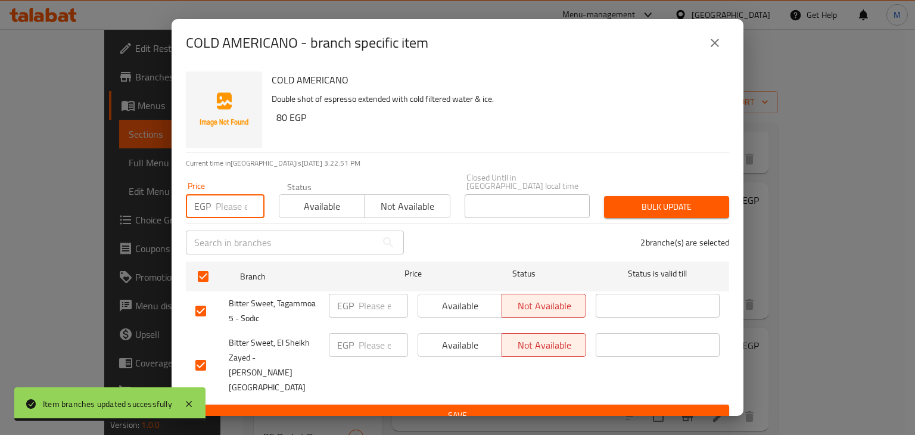
click at [226, 212] on input "number" at bounding box center [240, 206] width 49 height 24
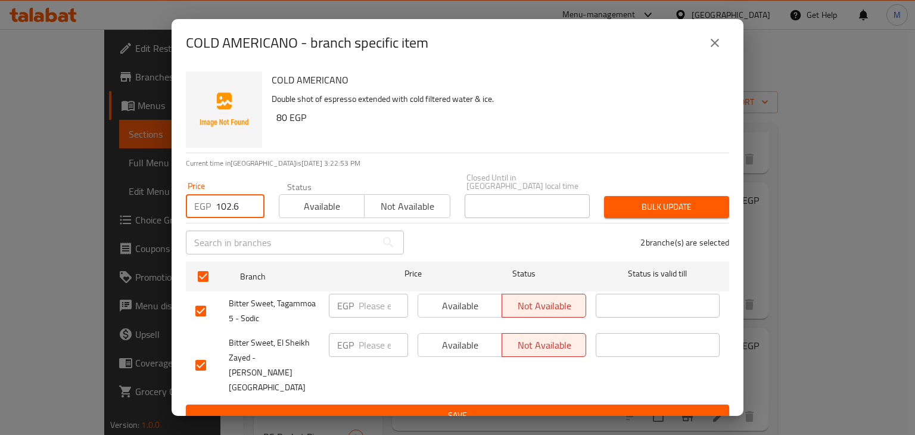
type input "102.6"
click at [340, 211] on span "Available" at bounding box center [322, 206] width 76 height 17
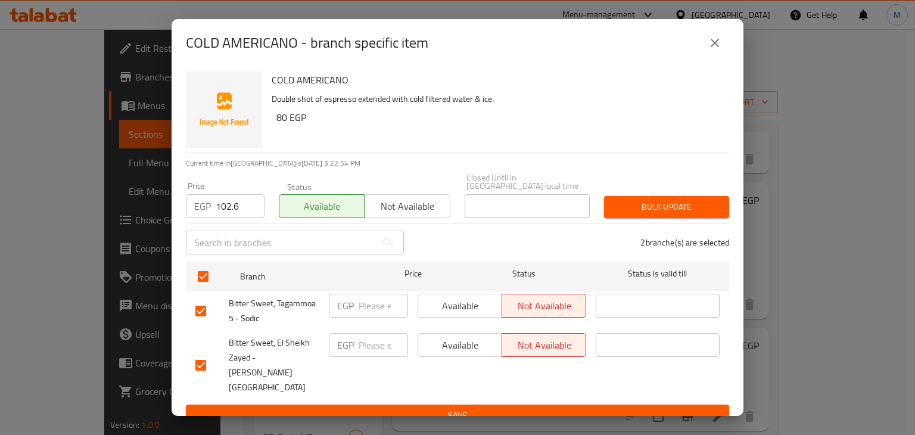
click at [627, 196] on div "Bulk update" at bounding box center [666, 207] width 139 height 36
click at [641, 203] on span "Bulk update" at bounding box center [667, 207] width 106 height 15
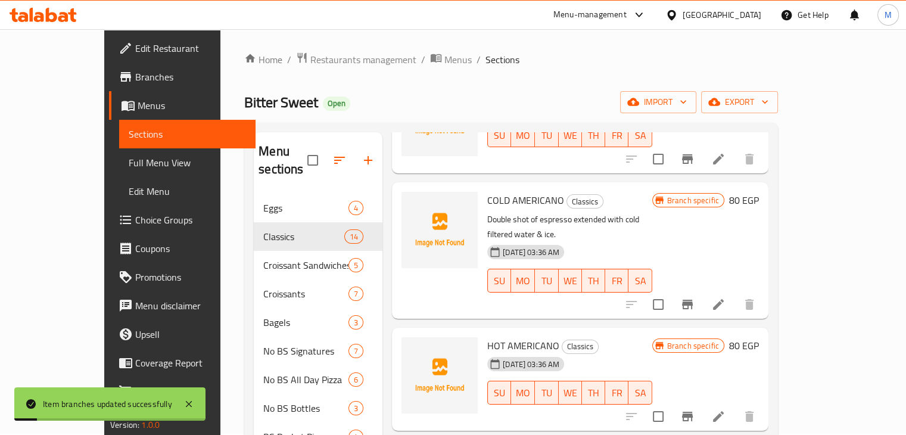
click at [693, 412] on icon "Branch-specific-item" at bounding box center [687, 417] width 11 height 10
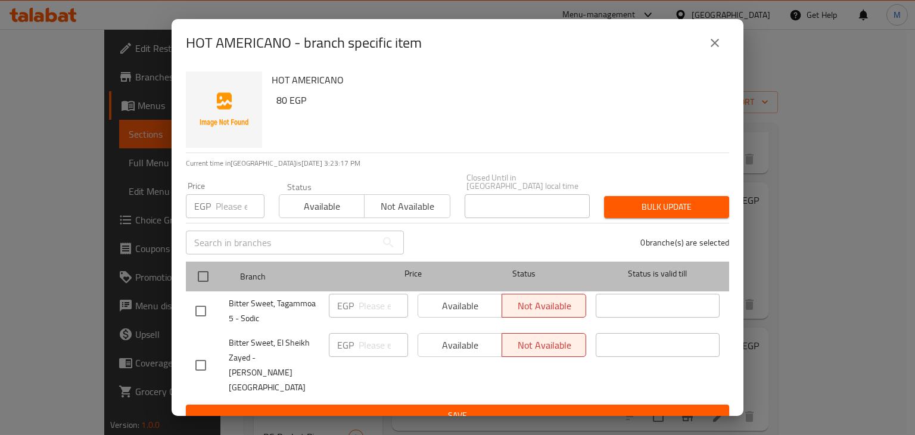
click at [206, 263] on div at bounding box center [213, 276] width 45 height 35
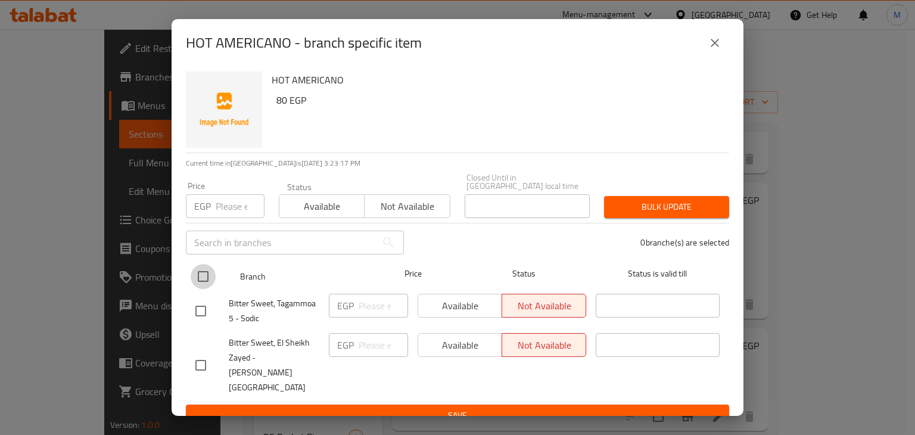
click at [205, 269] on input "checkbox" at bounding box center [203, 276] width 25 height 25
checkbox input "true"
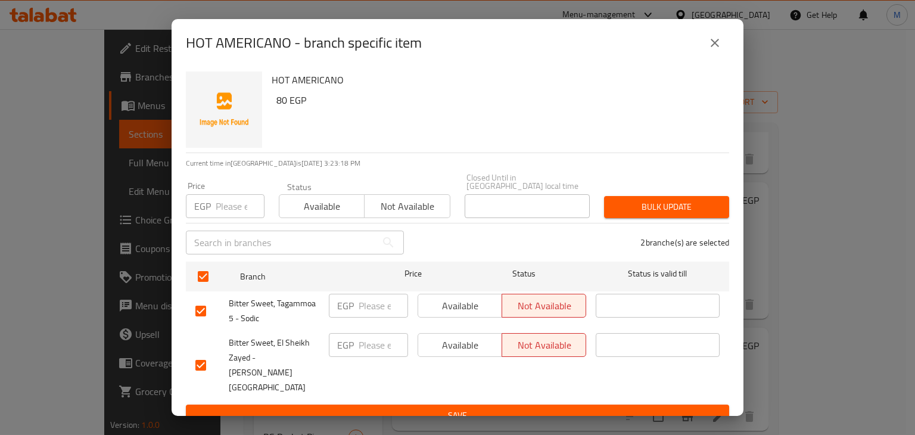
click at [227, 203] on input "number" at bounding box center [240, 206] width 49 height 24
type input "102.6"
click at [312, 210] on span "Available" at bounding box center [322, 206] width 76 height 17
click at [655, 213] on span "Bulk update" at bounding box center [667, 207] width 106 height 15
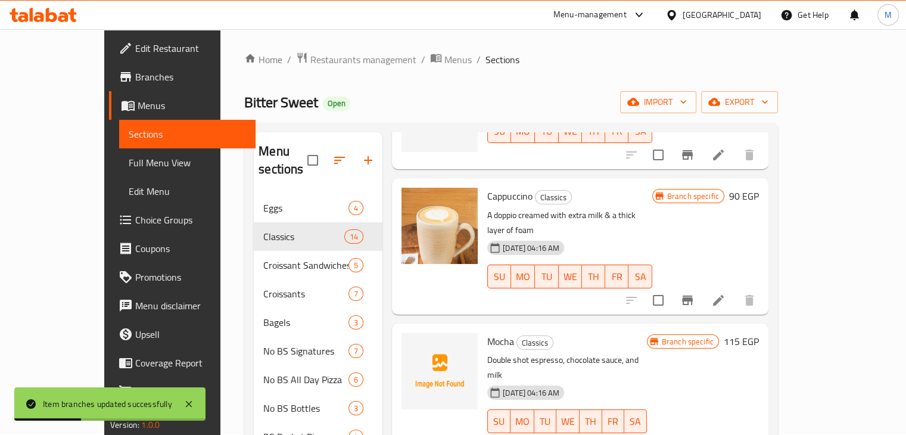
scroll to position [731, 0]
click at [693, 295] on icon "Branch-specific-item" at bounding box center [687, 300] width 11 height 10
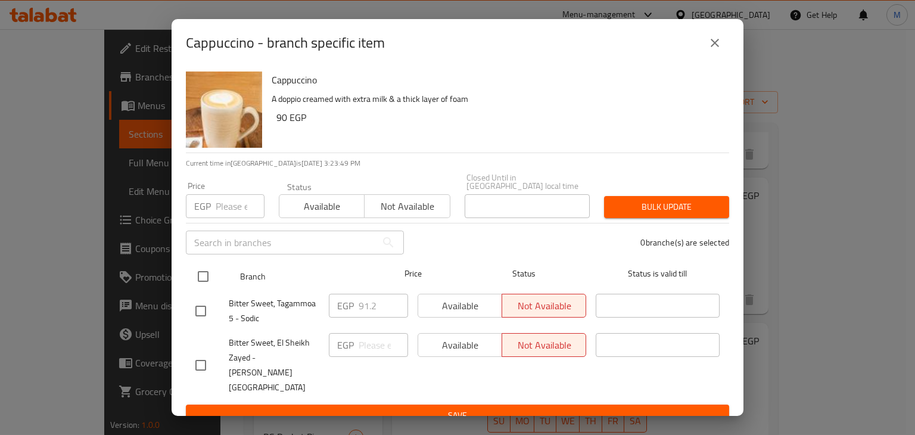
click at [202, 281] on input "checkbox" at bounding box center [203, 276] width 25 height 25
checkbox input "true"
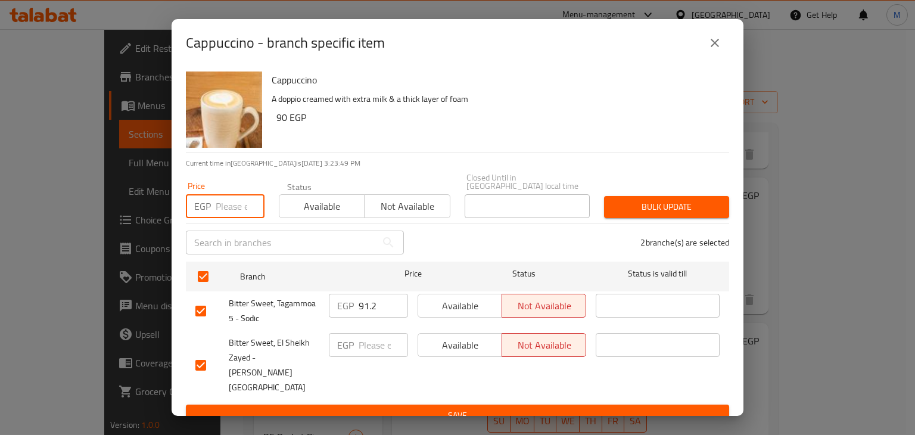
click at [223, 214] on input "number" at bounding box center [240, 206] width 49 height 24
type input "91.2"
click at [310, 222] on div "Status Available Not available" at bounding box center [365, 200] width 186 height 50
click at [324, 214] on span "Available" at bounding box center [322, 206] width 76 height 17
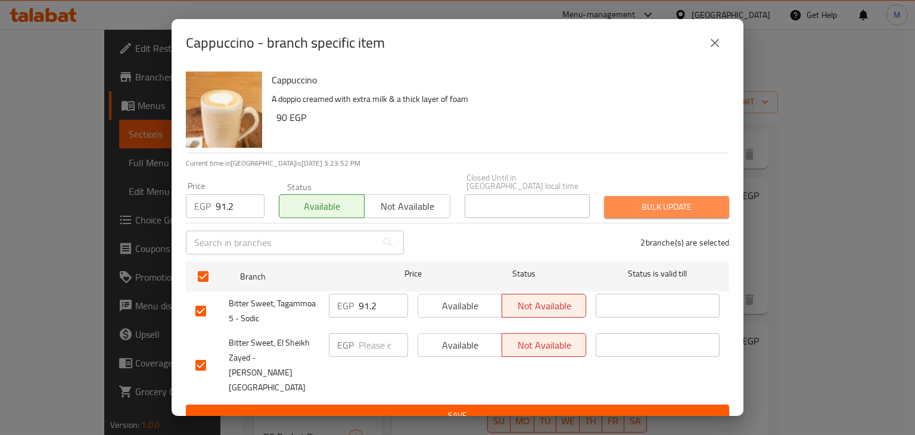
click at [662, 214] on span "Bulk update" at bounding box center [667, 207] width 106 height 15
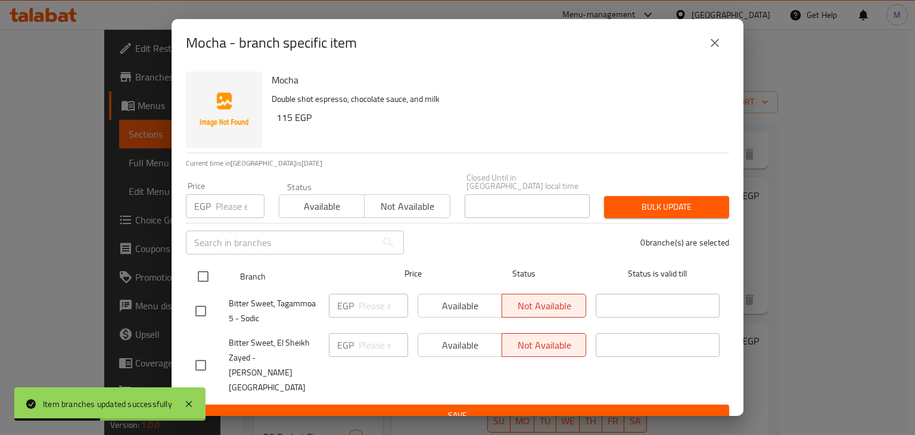
click at [202, 283] on input "checkbox" at bounding box center [203, 276] width 25 height 25
checkbox input "true"
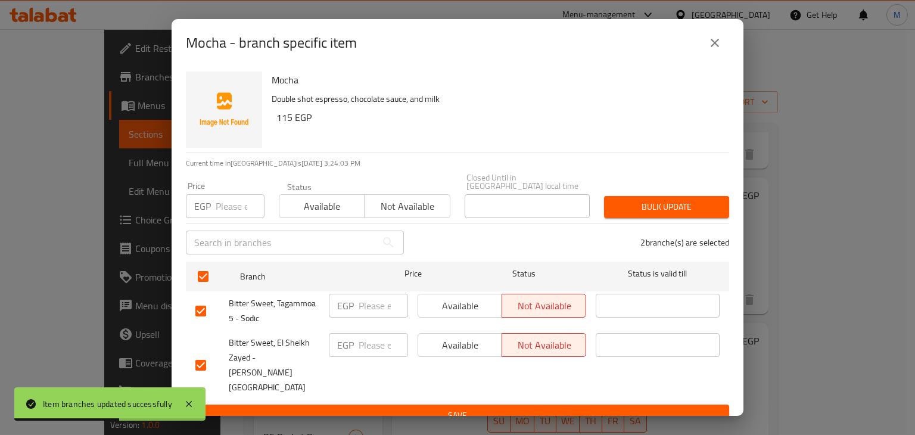
click at [219, 222] on div "Price EGP Price" at bounding box center [225, 200] width 93 height 51
click at [223, 215] on input "number" at bounding box center [240, 206] width 49 height 24
type input "142.5"
click at [310, 196] on div "Available Not available" at bounding box center [365, 200] width 172 height 36
click at [329, 205] on span "Available" at bounding box center [322, 206] width 76 height 17
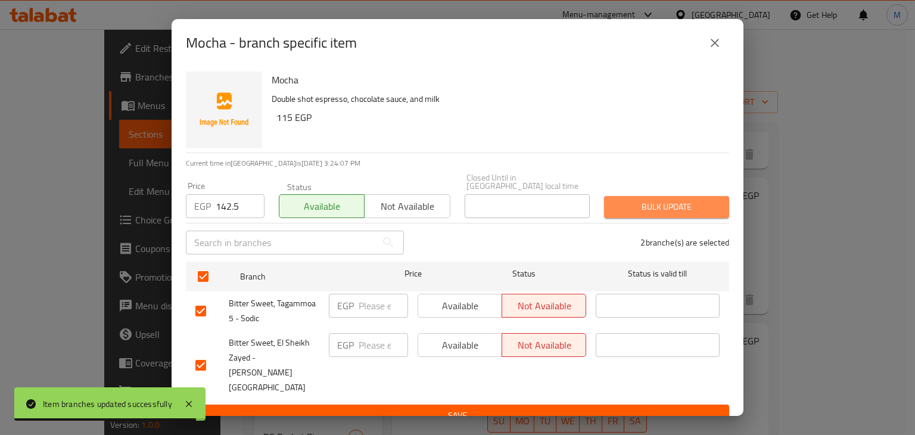
click at [643, 206] on span "Bulk update" at bounding box center [667, 207] width 106 height 15
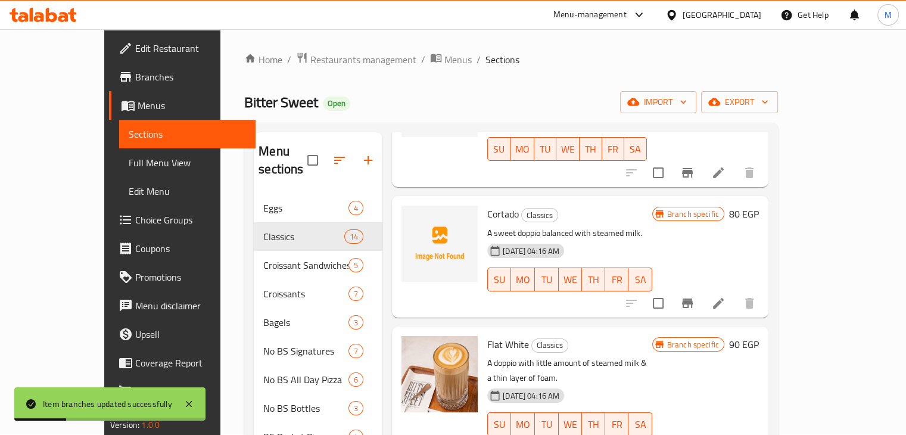
scroll to position [1004, 0]
click at [695, 295] on icon "Branch-specific-item" at bounding box center [687, 302] width 14 height 14
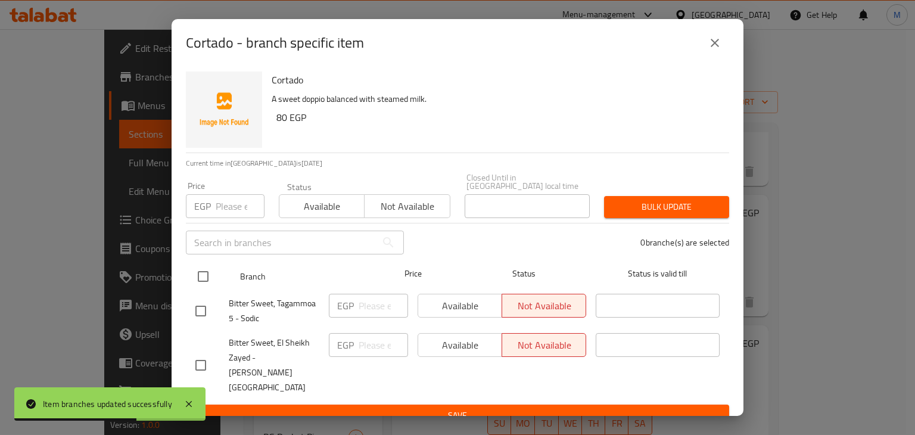
click at [203, 276] on input "checkbox" at bounding box center [203, 276] width 25 height 25
checkbox input "true"
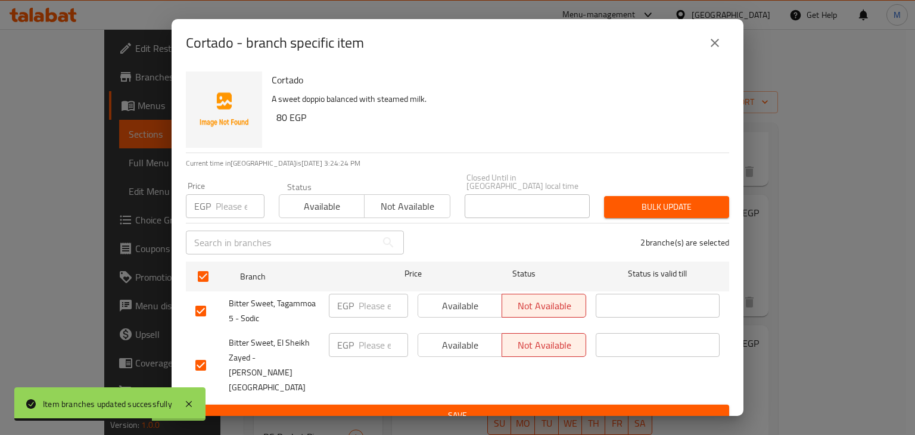
click at [221, 214] on input "number" at bounding box center [240, 206] width 49 height 24
type input "102.6"
click at [313, 207] on span "Available" at bounding box center [322, 206] width 76 height 17
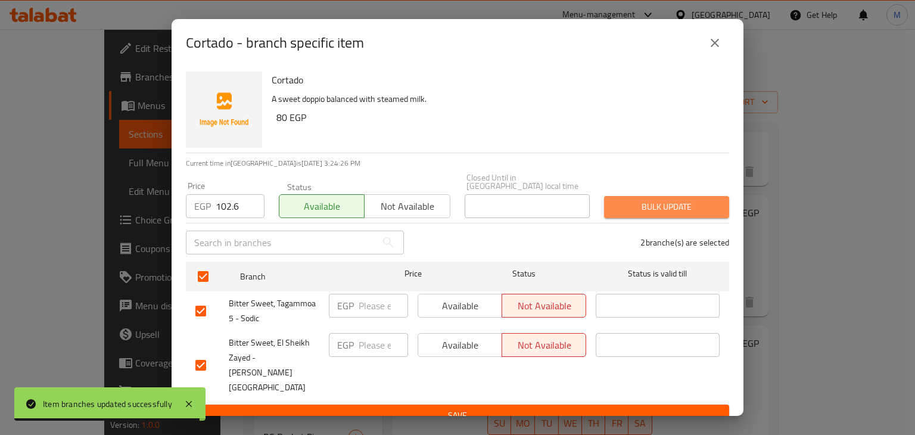
click at [654, 218] on button "Bulk update" at bounding box center [666, 207] width 125 height 22
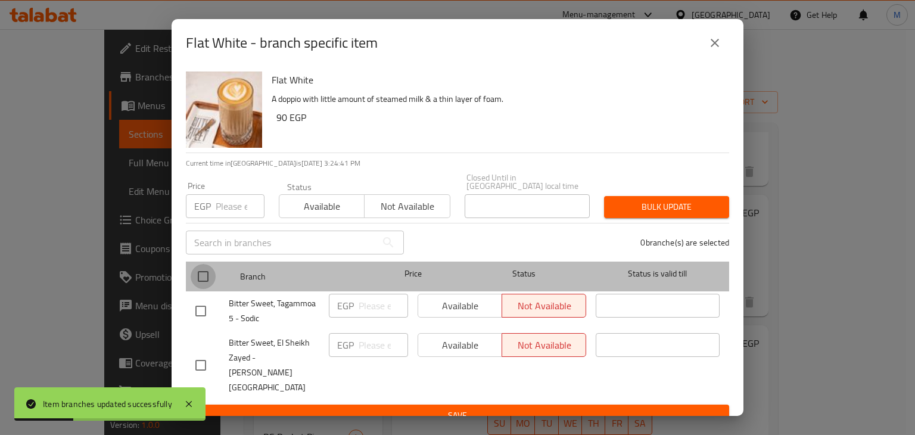
click at [198, 270] on input "checkbox" at bounding box center [203, 276] width 25 height 25
checkbox input "true"
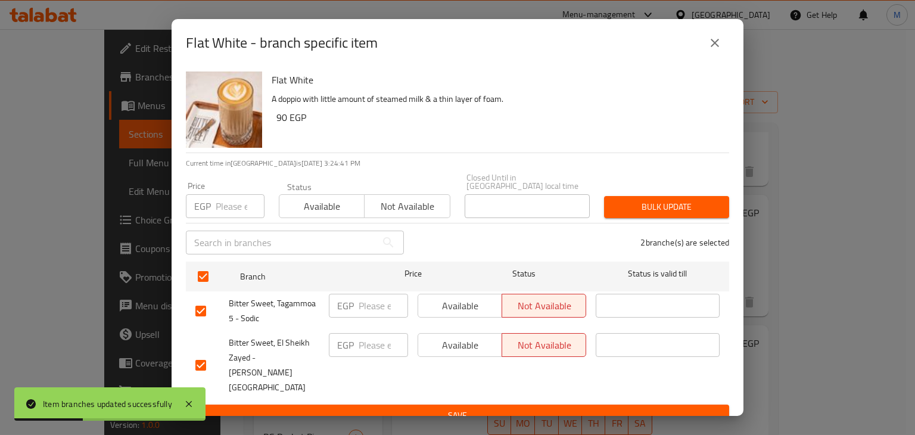
click at [228, 215] on input "number" at bounding box center [240, 206] width 49 height 24
type input "119.7"
click at [334, 206] on span "Available" at bounding box center [322, 206] width 76 height 17
click at [669, 203] on span "Bulk update" at bounding box center [667, 207] width 106 height 15
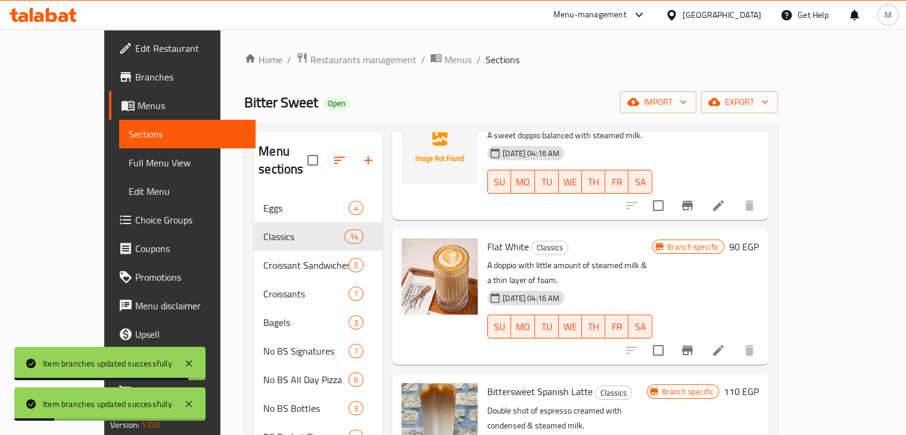
scroll to position [1213, 0]
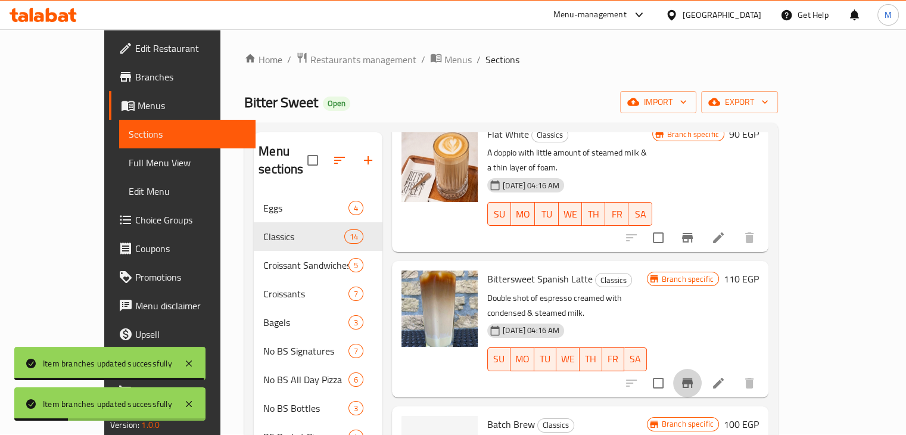
click at [693, 378] on icon "Branch-specific-item" at bounding box center [687, 383] width 11 height 10
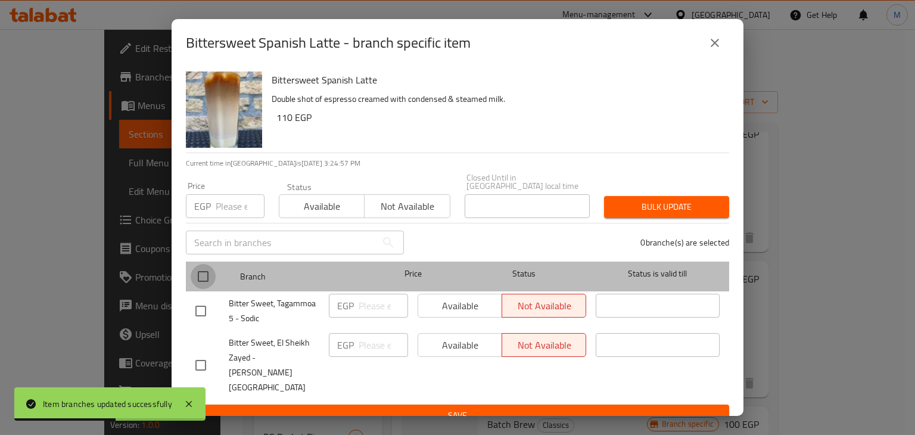
click at [198, 287] on input "checkbox" at bounding box center [203, 276] width 25 height 25
checkbox input "true"
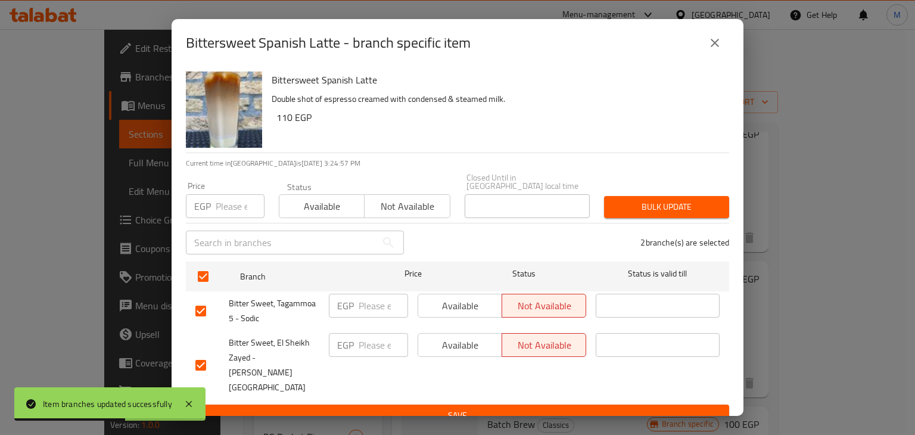
click at [227, 217] on input "number" at bounding box center [240, 206] width 49 height 24
type input "142.5"
click at [325, 215] on span "Available" at bounding box center [322, 206] width 76 height 17
click at [676, 218] on button "Bulk update" at bounding box center [666, 207] width 125 height 22
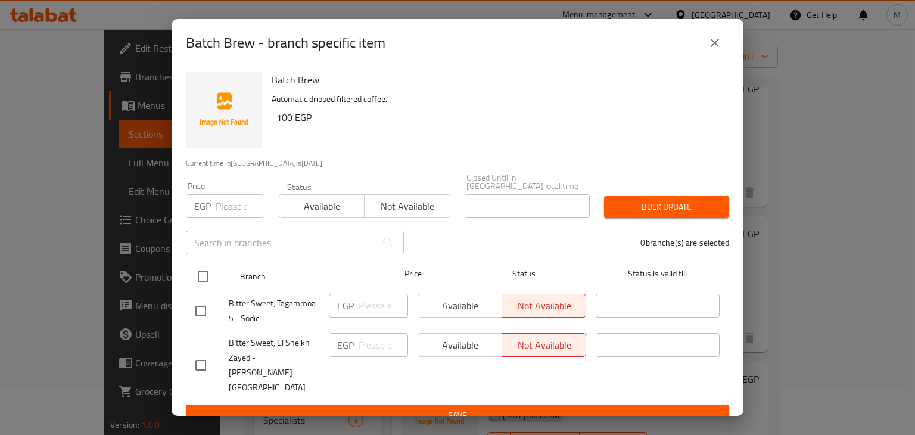
click at [200, 276] on input "checkbox" at bounding box center [203, 276] width 25 height 25
checkbox input "true"
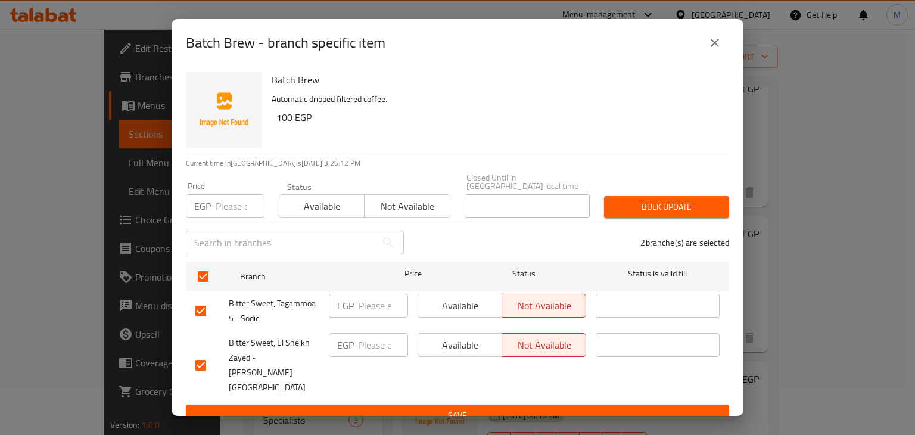
click at [210, 213] on p "EGP" at bounding box center [202, 206] width 17 height 14
click at [218, 210] on input "number" at bounding box center [240, 206] width 49 height 24
type input "125.4"
click at [307, 198] on button "Available" at bounding box center [322, 206] width 86 height 24
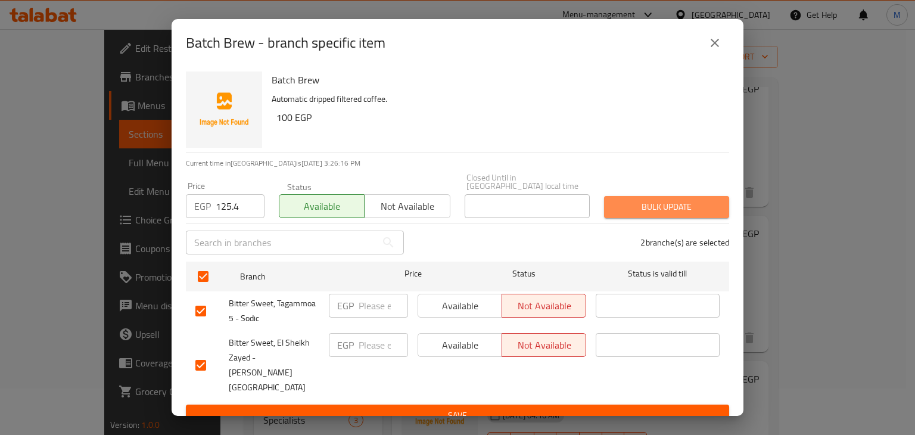
click at [674, 214] on span "Bulk update" at bounding box center [667, 207] width 106 height 15
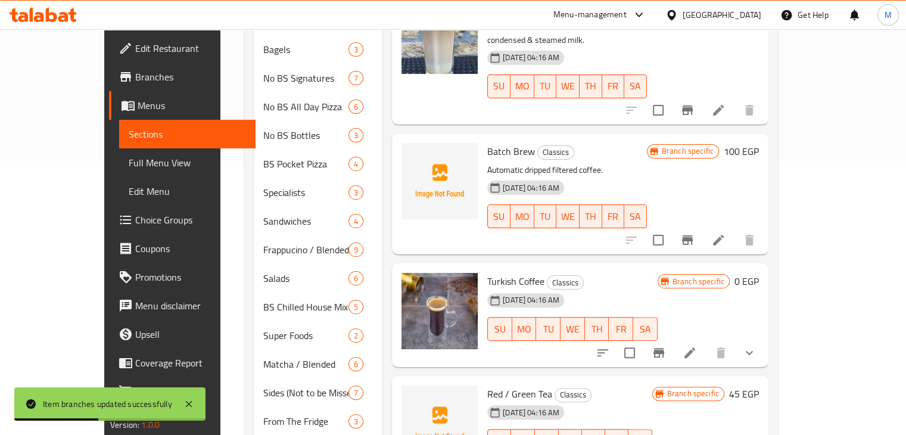
scroll to position [291, 0]
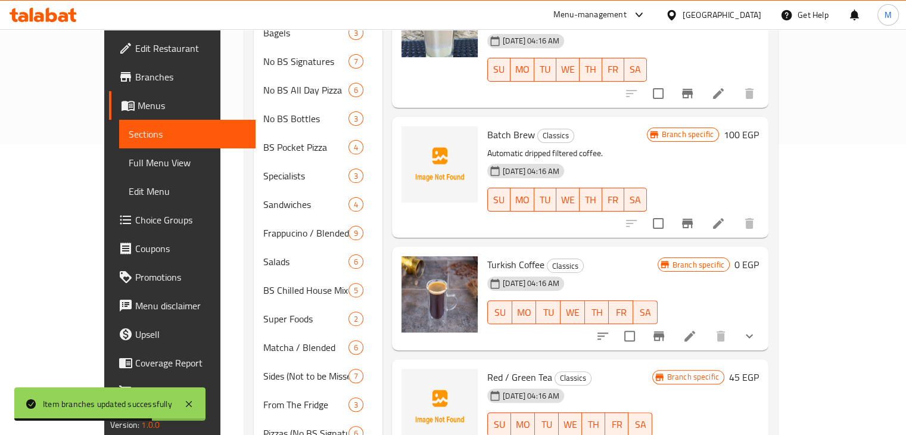
click at [664, 331] on icon "Branch-specific-item" at bounding box center [658, 336] width 11 height 10
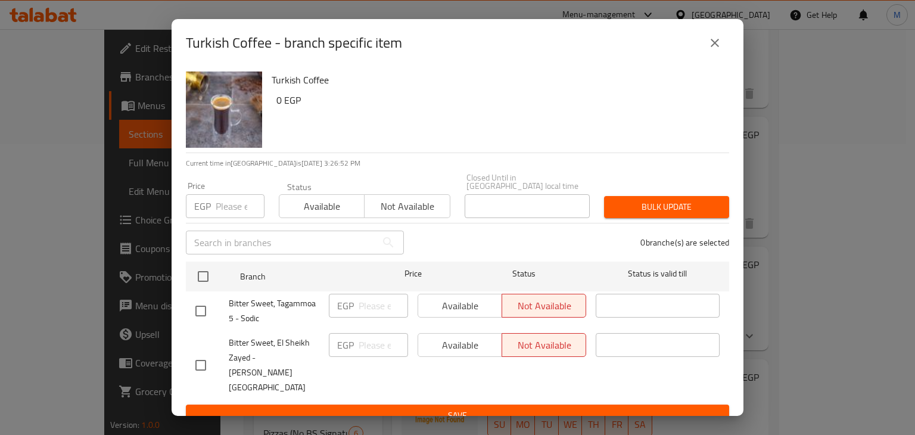
click at [708, 50] on icon "close" at bounding box center [715, 43] width 14 height 14
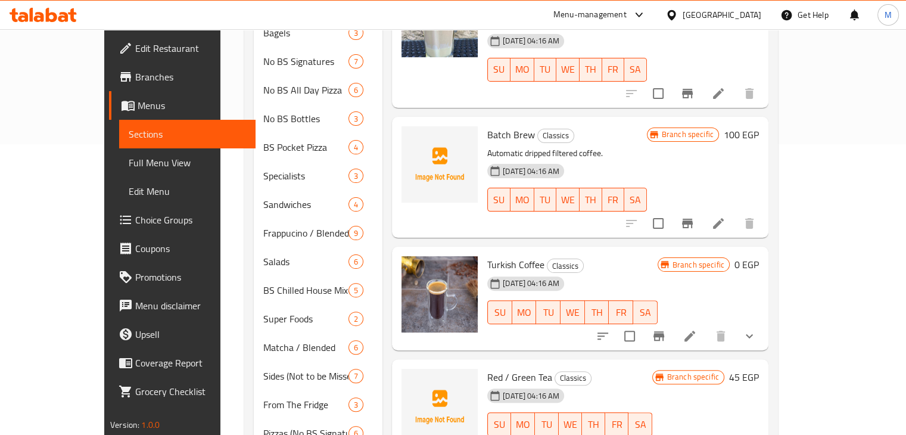
scroll to position [381, 0]
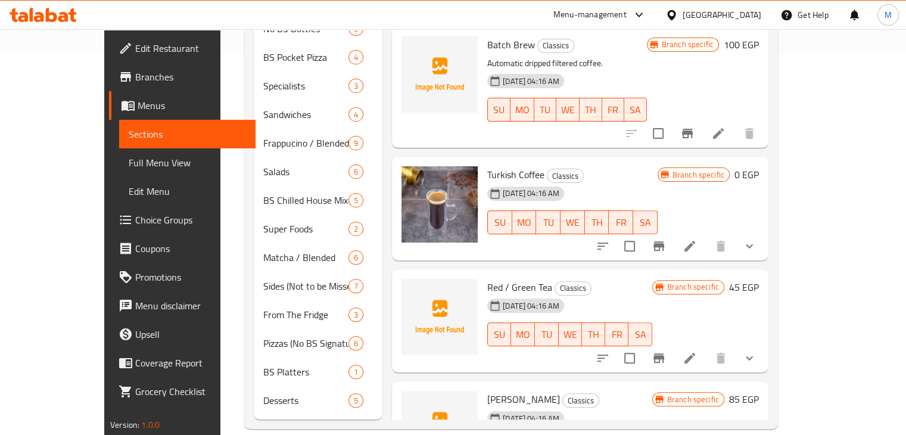
click at [764, 344] on button "show more" at bounding box center [749, 358] width 29 height 29
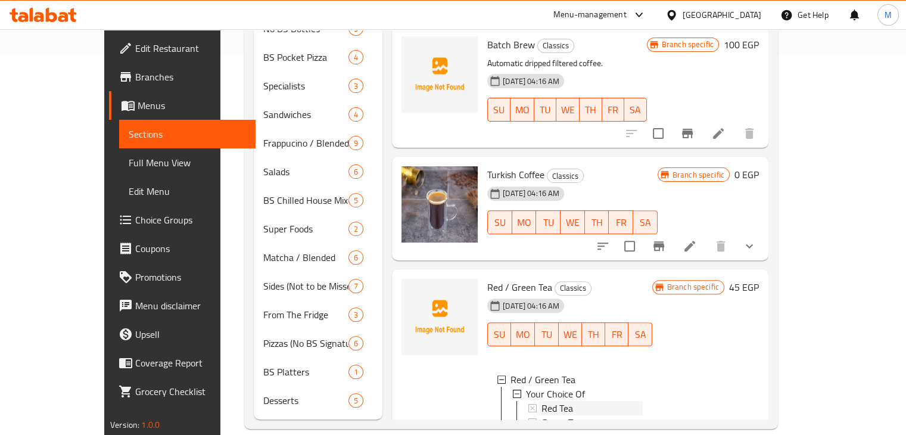
click at [589, 401] on div "Red Tea" at bounding box center [591, 408] width 101 height 14
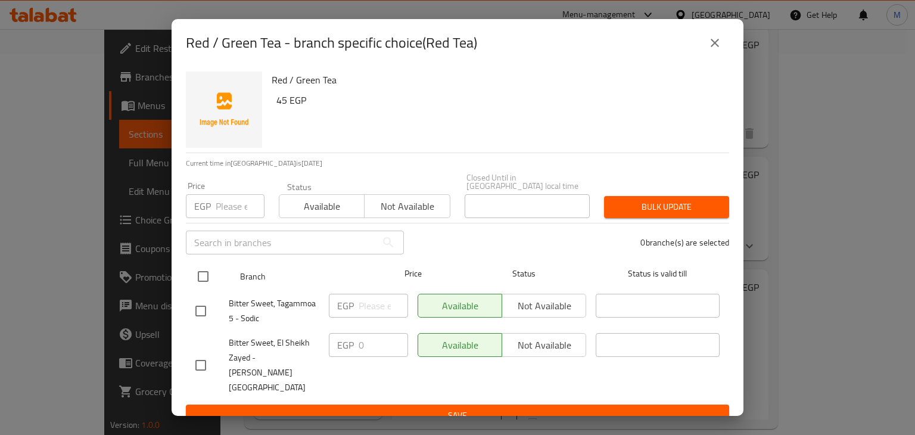
click at [209, 275] on input "checkbox" at bounding box center [203, 276] width 25 height 25
checkbox input "true"
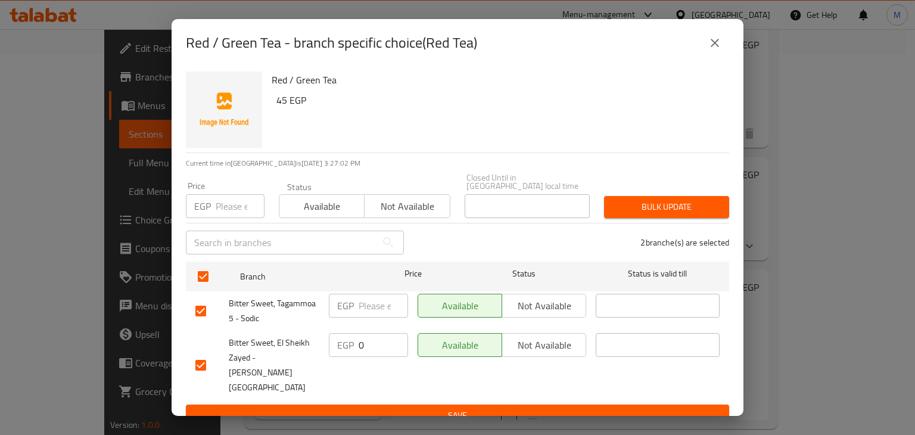
click at [222, 202] on input "number" at bounding box center [240, 206] width 49 height 24
type input "62.7"
click at [307, 199] on button "Available" at bounding box center [322, 206] width 86 height 24
click at [670, 214] on span "Bulk update" at bounding box center [667, 207] width 106 height 15
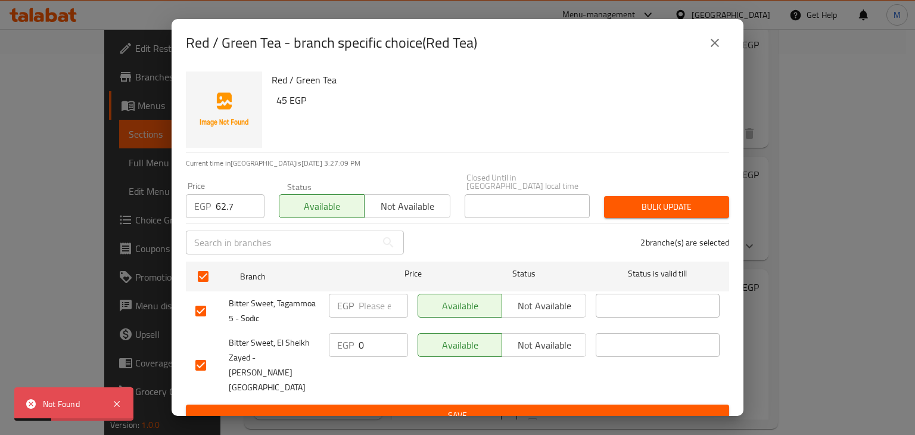
click at [709, 50] on icon "close" at bounding box center [715, 43] width 14 height 14
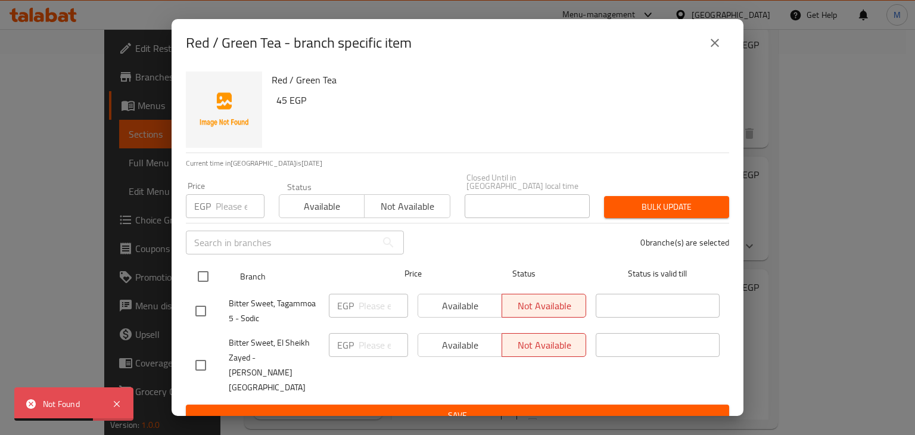
click at [199, 283] on input "checkbox" at bounding box center [203, 276] width 25 height 25
checkbox input "true"
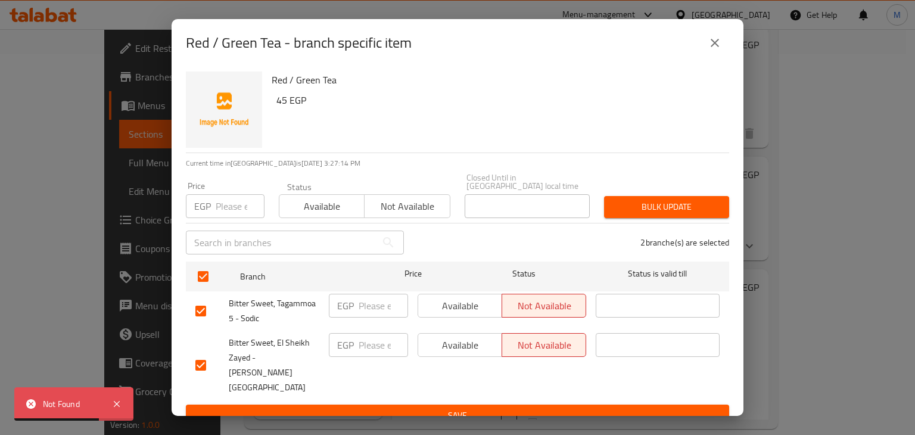
click at [239, 203] on input "number" at bounding box center [240, 206] width 49 height 24
type input "62.7"
click at [376, 210] on span "Not available" at bounding box center [407, 206] width 76 height 17
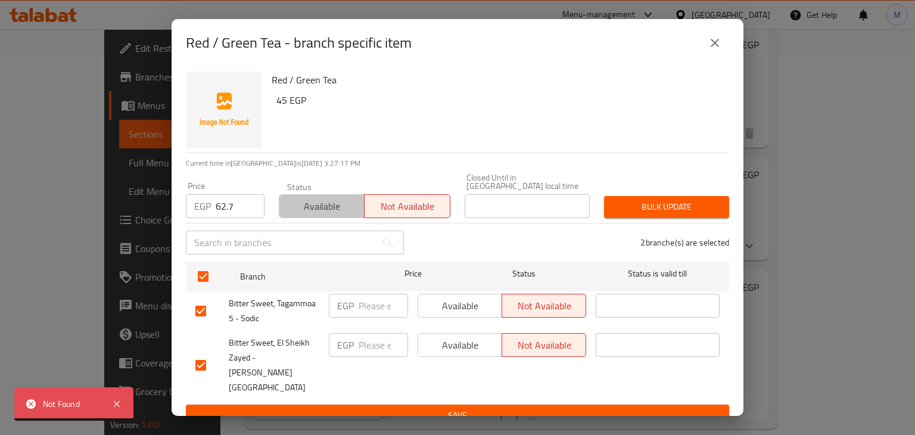
click at [348, 211] on span "Available" at bounding box center [322, 206] width 76 height 17
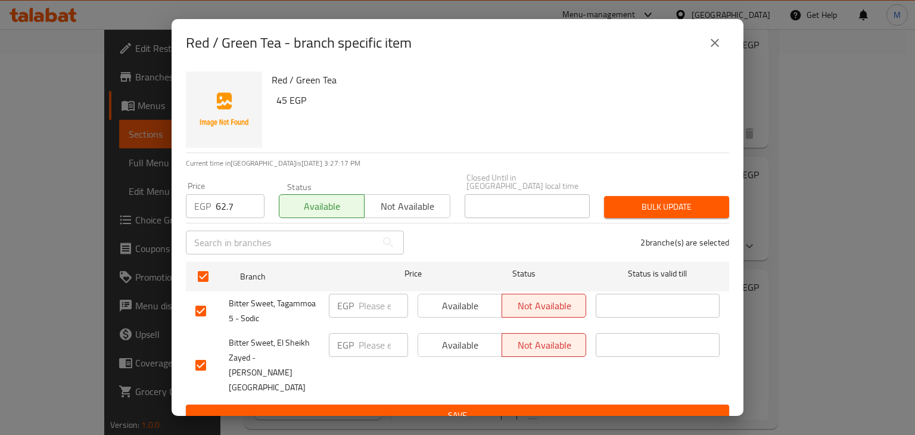
click at [666, 218] on button "Bulk update" at bounding box center [666, 207] width 125 height 22
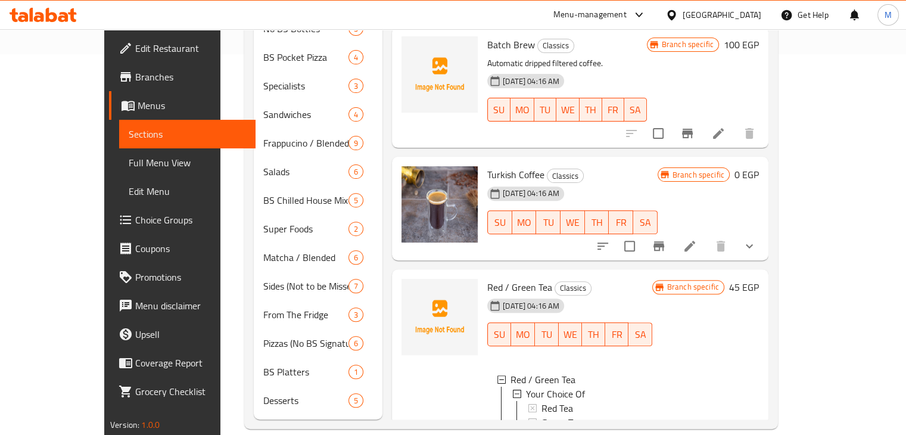
scroll to position [1313, 0]
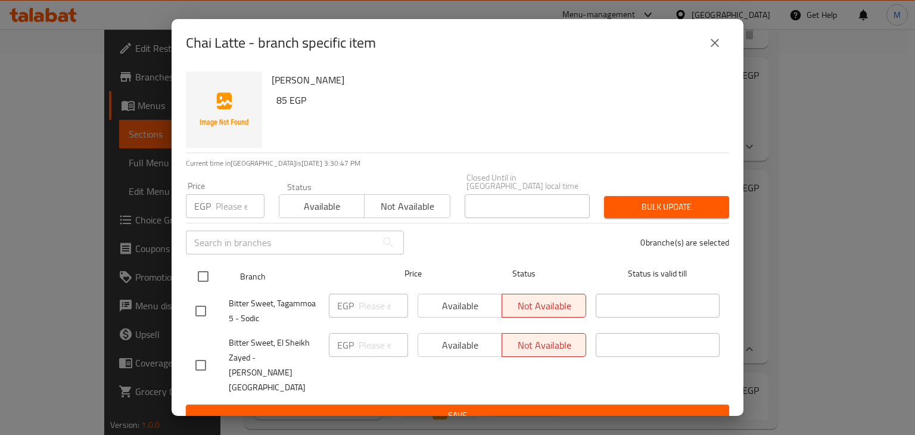
click at [204, 287] on input "checkbox" at bounding box center [203, 276] width 25 height 25
checkbox input "true"
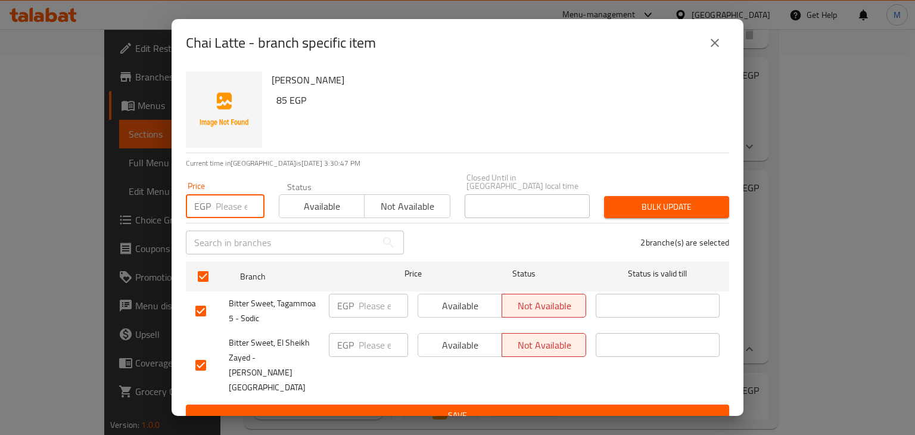
click at [218, 216] on input "number" at bounding box center [240, 206] width 49 height 24
type input "108.3"
click at [310, 212] on span "Available" at bounding box center [322, 206] width 76 height 17
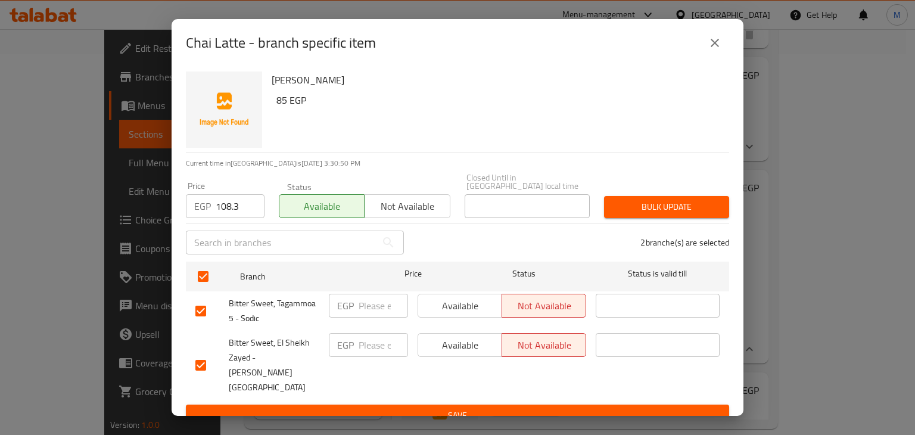
click at [686, 211] on span "Bulk update" at bounding box center [667, 207] width 106 height 15
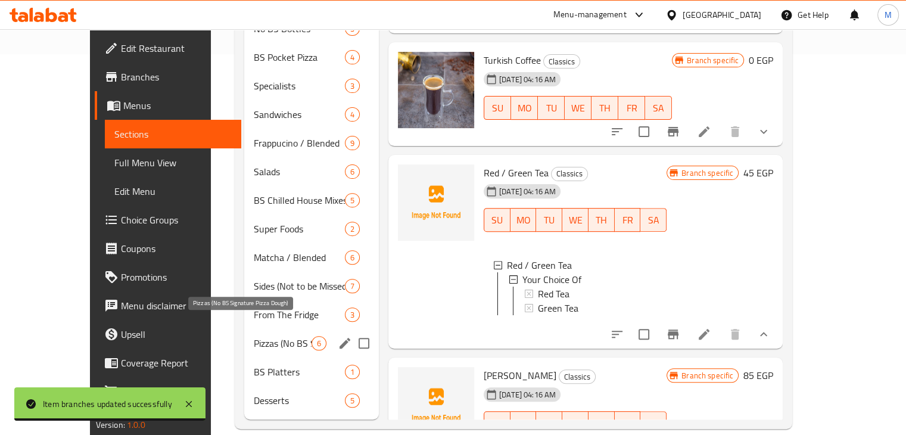
scroll to position [211, 0]
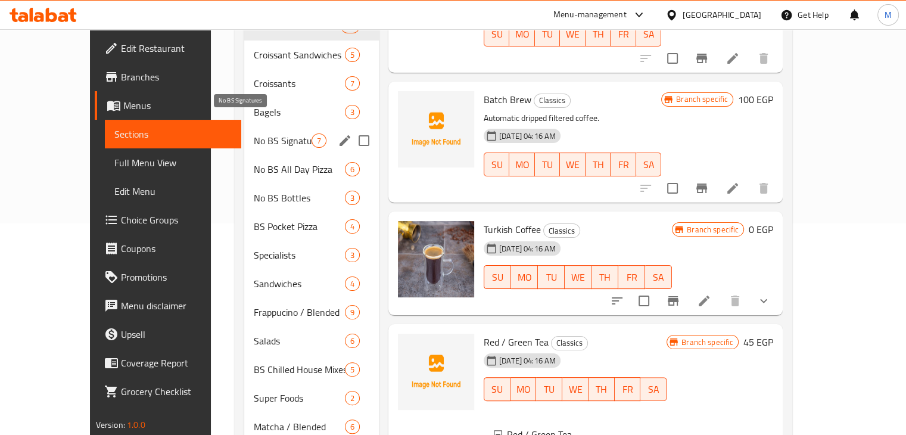
click at [274, 133] on span "No BS Signatures" at bounding box center [283, 140] width 58 height 14
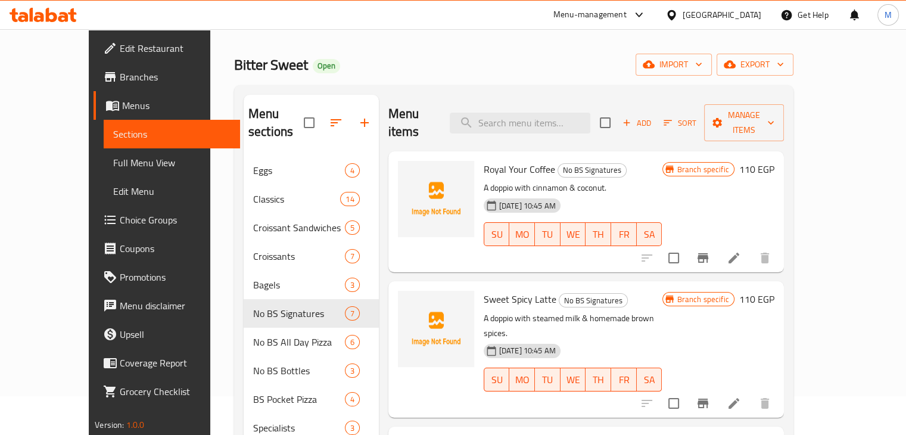
scroll to position [35, 0]
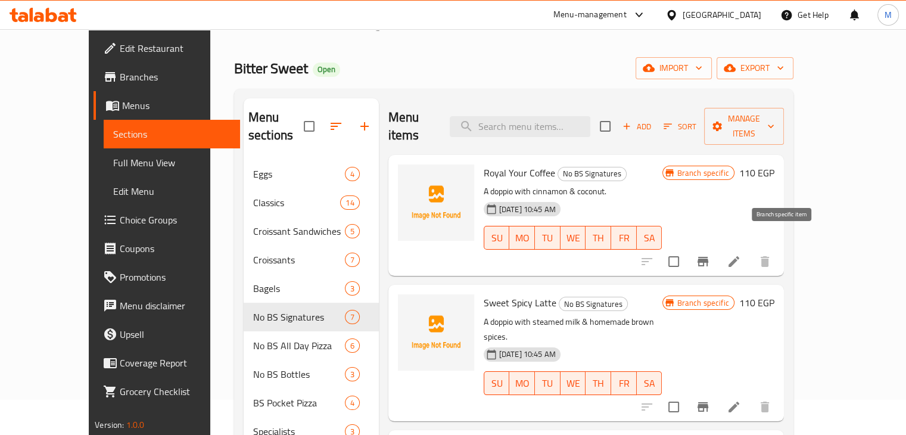
click at [708, 257] on icon "Branch-specific-item" at bounding box center [703, 262] width 11 height 10
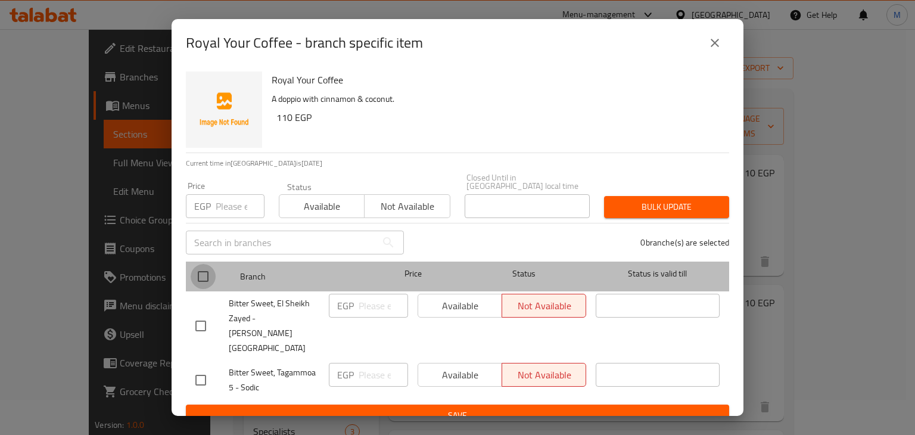
click at [200, 276] on input "checkbox" at bounding box center [203, 276] width 25 height 25
checkbox input "true"
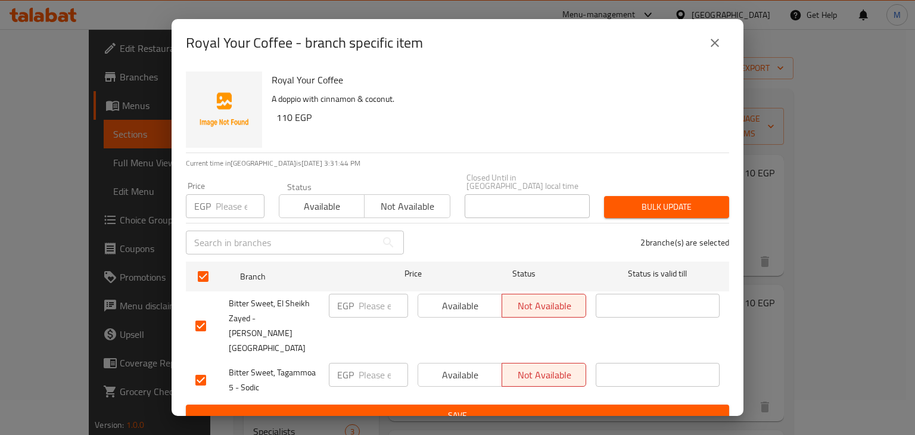
click at [229, 210] on input "number" at bounding box center [240, 206] width 49 height 24
type input "142.5"
click at [306, 210] on span "Available" at bounding box center [322, 206] width 76 height 17
click at [677, 201] on button "Bulk update" at bounding box center [666, 207] width 125 height 22
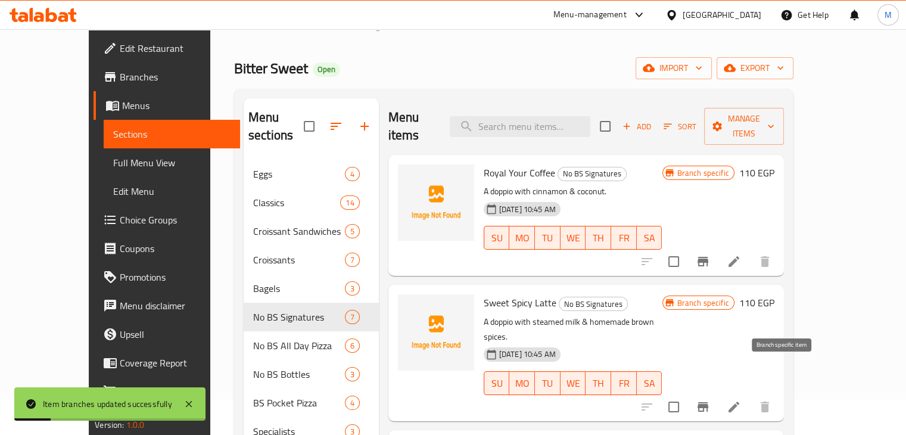
click at [717, 393] on button "Branch-specific-item" at bounding box center [703, 407] width 29 height 29
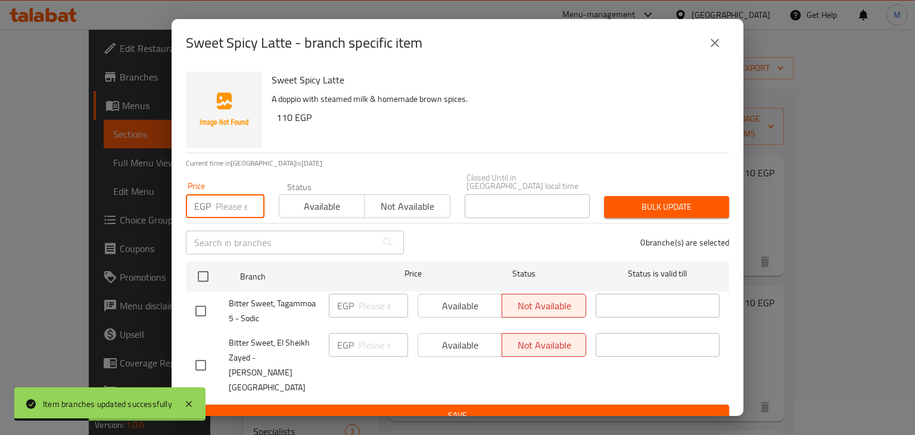
click at [222, 206] on input "number" at bounding box center [240, 206] width 49 height 24
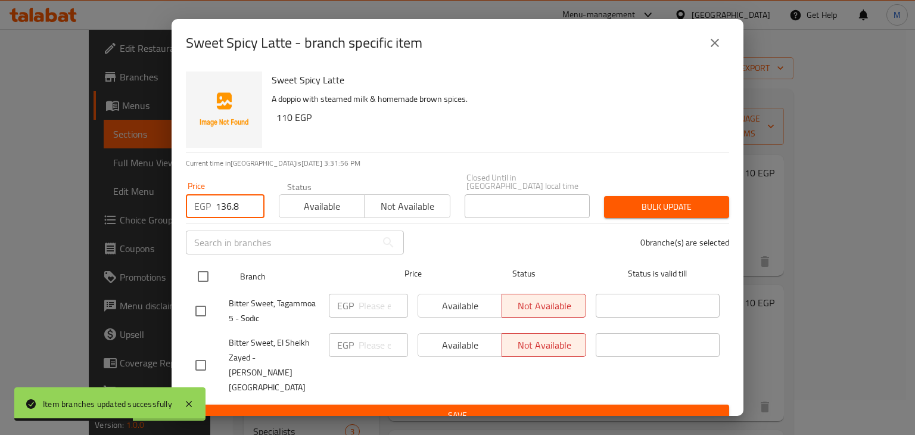
type input "136.8"
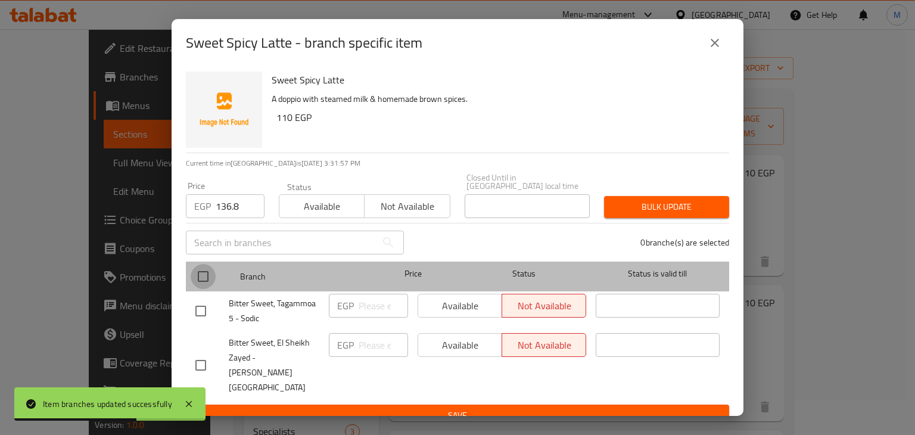
click at [200, 270] on input "checkbox" at bounding box center [203, 276] width 25 height 25
checkbox input "true"
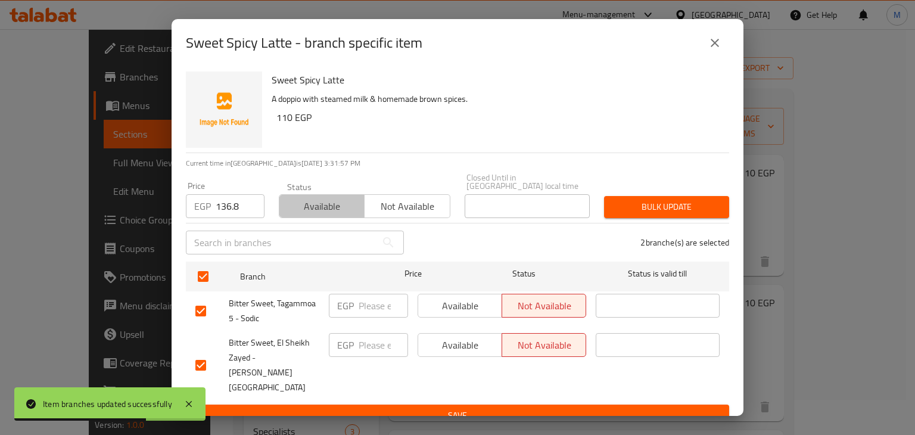
click at [309, 218] on button "Available" at bounding box center [322, 206] width 86 height 24
click at [646, 194] on div "Bulk update" at bounding box center [666, 207] width 139 height 36
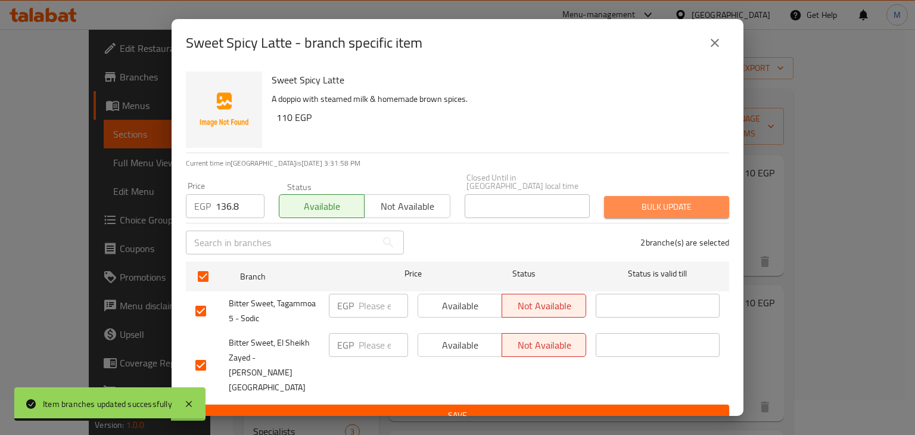
click at [639, 201] on button "Bulk update" at bounding box center [666, 207] width 125 height 22
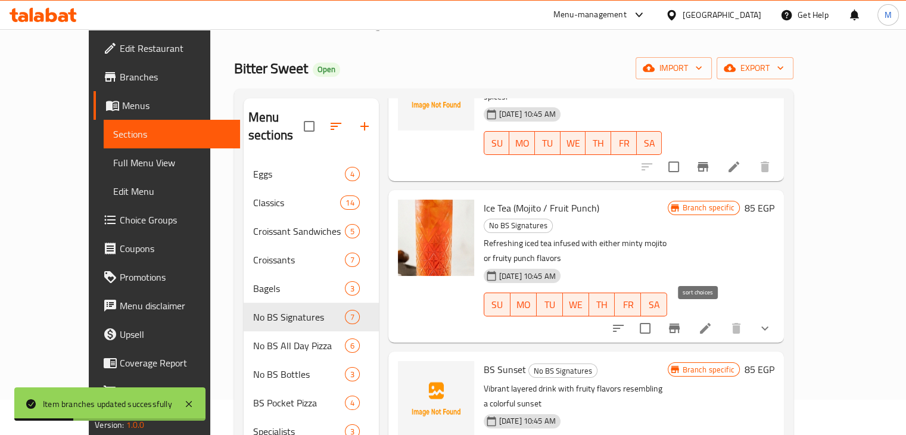
scroll to position [241, 0]
click at [681, 320] on icon "Branch-specific-item" at bounding box center [674, 327] width 14 height 14
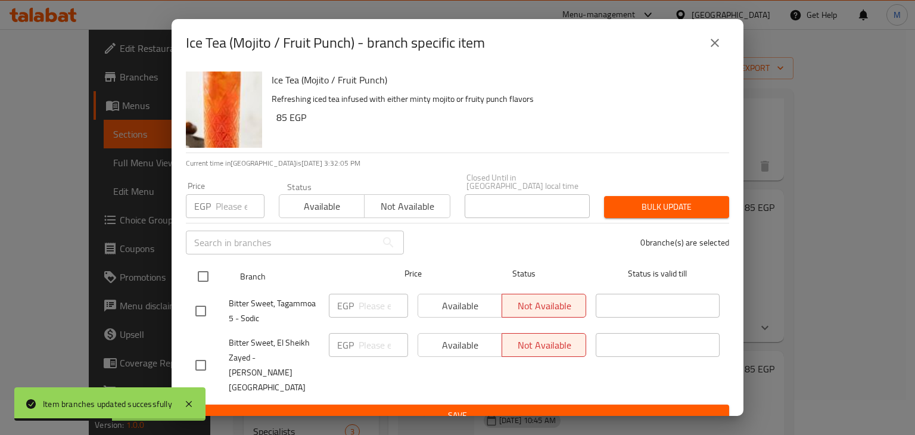
click at [201, 284] on input "checkbox" at bounding box center [203, 276] width 25 height 25
checkbox input "true"
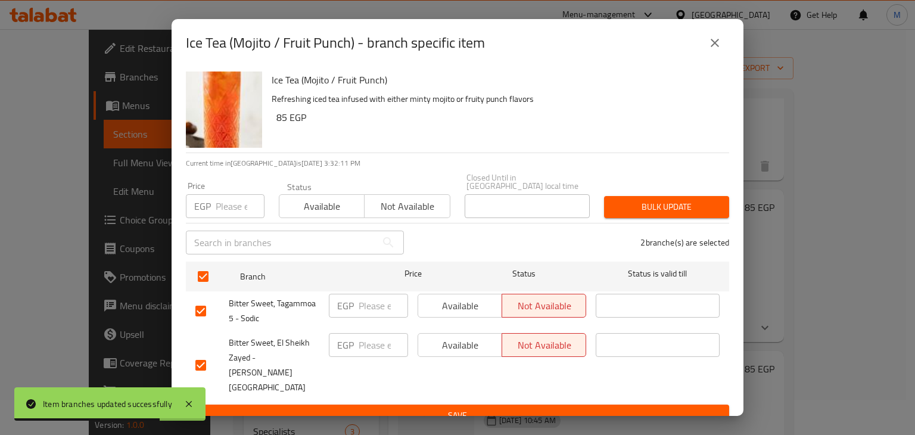
click at [227, 206] on input "number" at bounding box center [240, 206] width 49 height 24
type input "91.2"
click at [313, 218] on button "Available" at bounding box center [322, 206] width 86 height 24
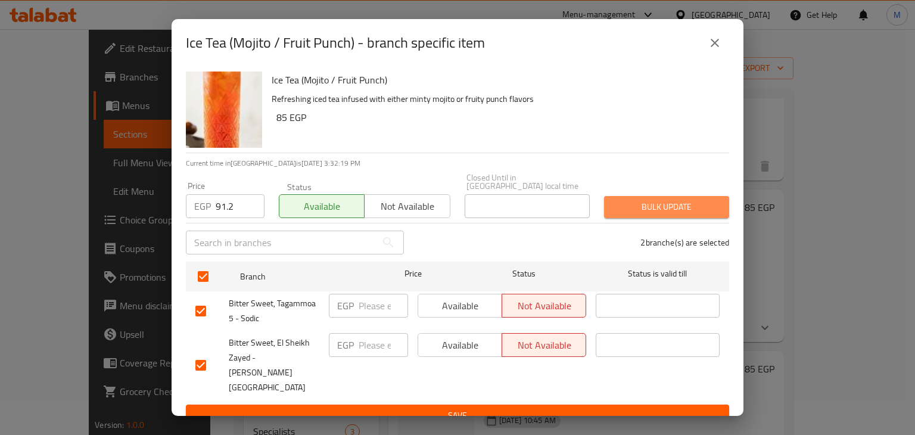
click at [656, 213] on span "Bulk update" at bounding box center [667, 207] width 106 height 15
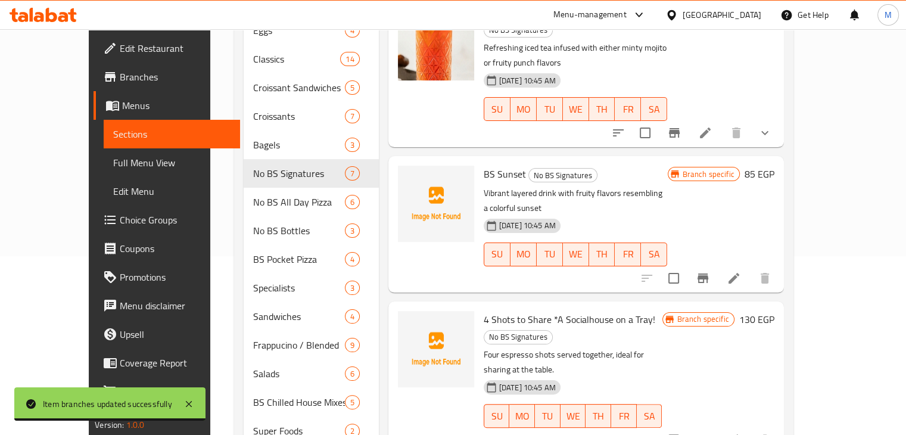
scroll to position [181, 0]
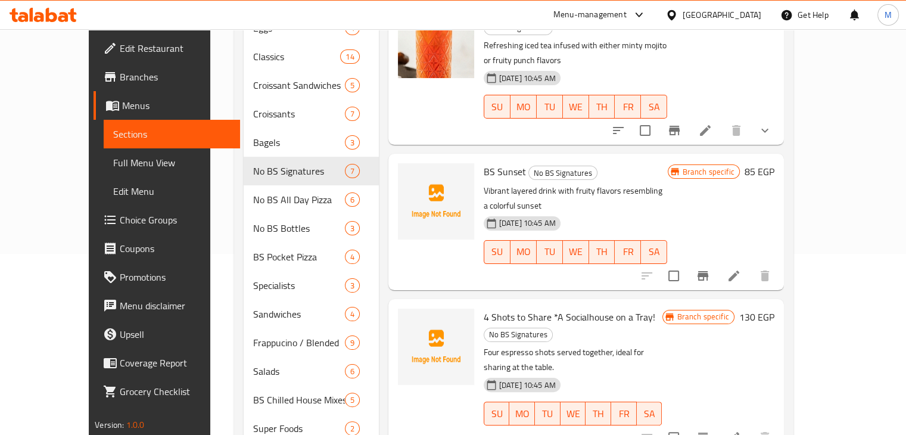
click at [708, 271] on icon "Branch-specific-item" at bounding box center [703, 276] width 11 height 10
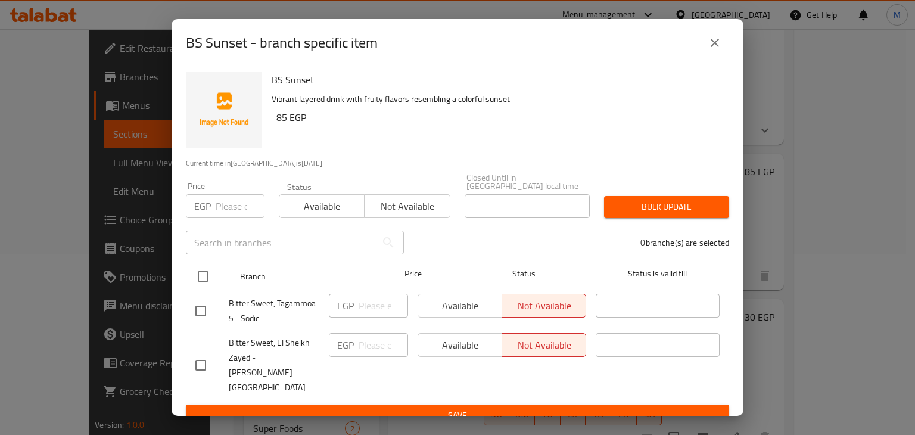
click at [203, 279] on input "checkbox" at bounding box center [203, 276] width 25 height 25
checkbox input "true"
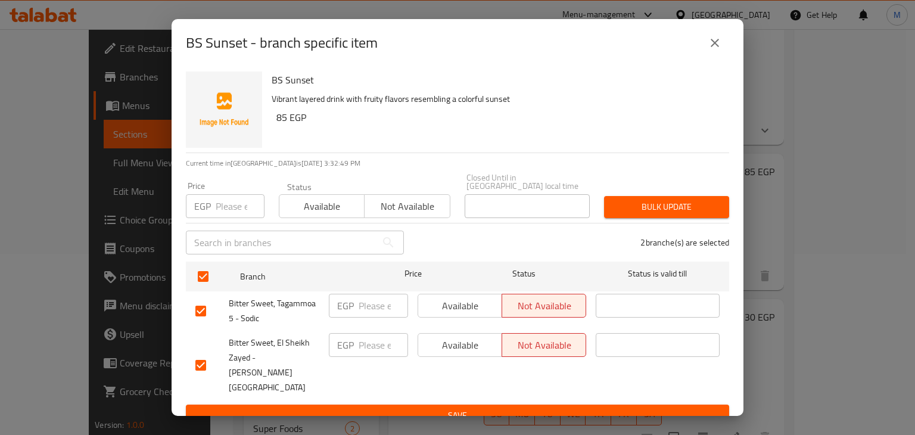
click at [225, 226] on div "​" at bounding box center [295, 242] width 232 height 38
click at [229, 217] on input "number" at bounding box center [240, 206] width 49 height 24
type input "125.4"
click at [313, 211] on span "Available" at bounding box center [322, 206] width 76 height 17
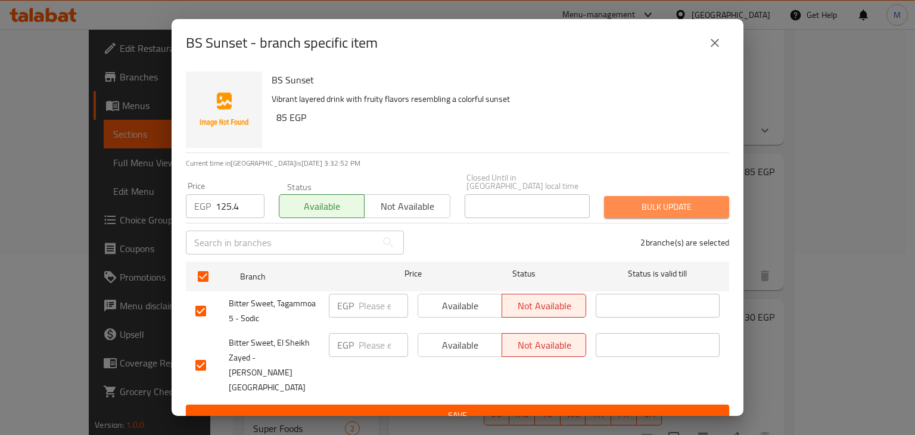
click at [684, 203] on span "Bulk update" at bounding box center [667, 207] width 106 height 15
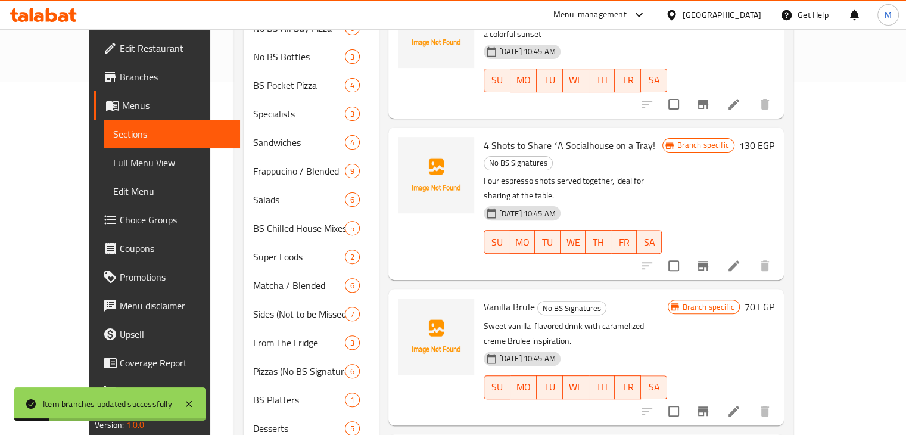
scroll to position [381, 0]
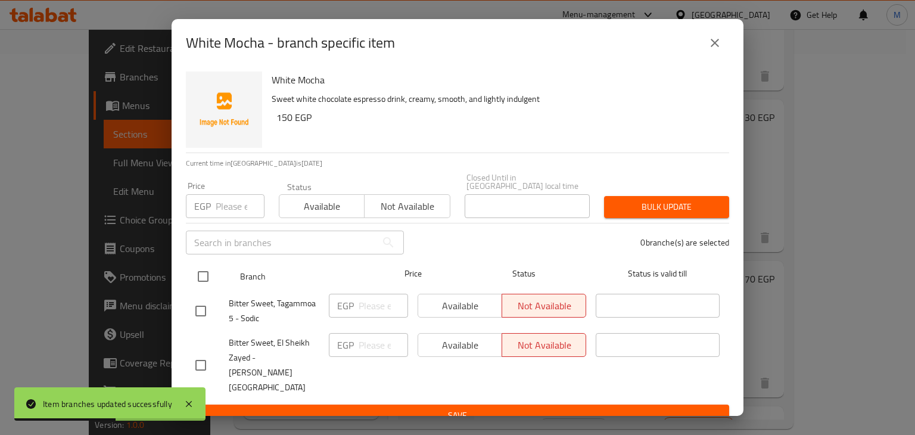
click at [207, 279] on input "checkbox" at bounding box center [203, 276] width 25 height 25
checkbox input "true"
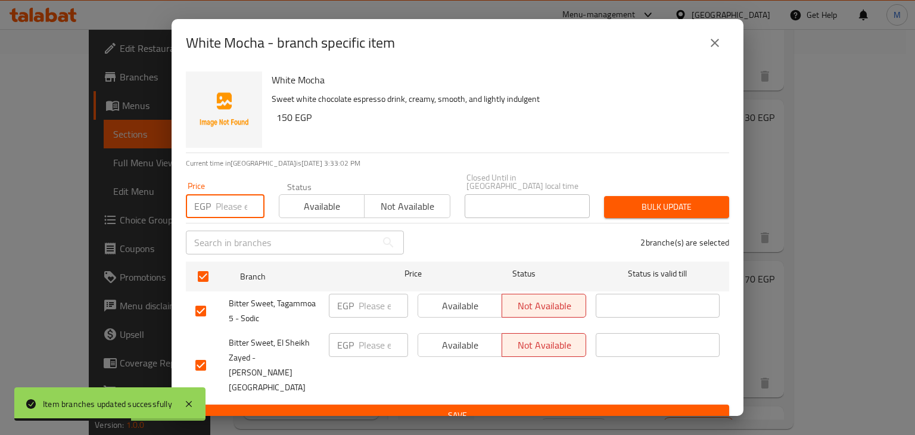
click at [225, 209] on input "number" at bounding box center [240, 206] width 49 height 24
type input "222.3"
click at [298, 211] on span "Available" at bounding box center [322, 206] width 76 height 17
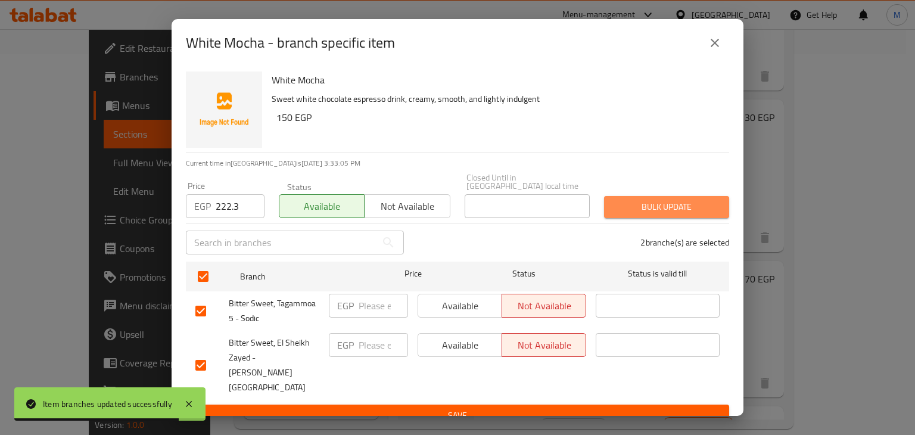
click at [661, 206] on span "Bulk update" at bounding box center [667, 207] width 106 height 15
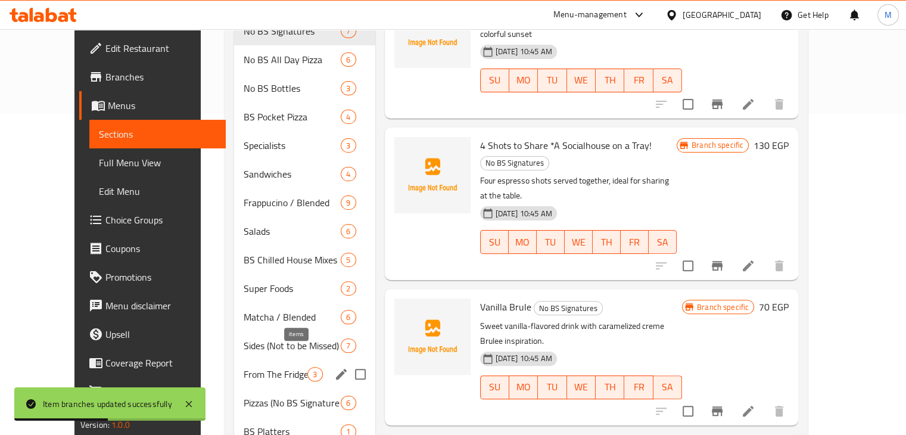
scroll to position [285, 0]
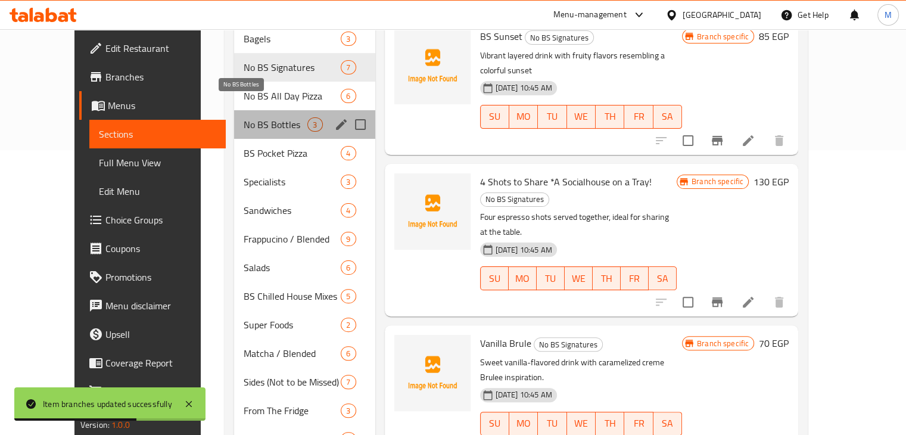
click at [244, 117] on span "No BS Bottles" at bounding box center [276, 124] width 64 height 14
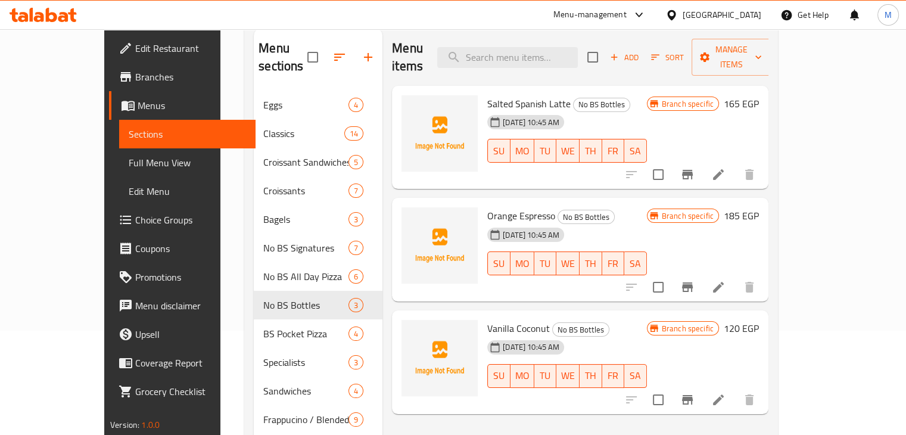
scroll to position [104, 0]
click at [695, 168] on icon "Branch-specific-item" at bounding box center [687, 175] width 14 height 14
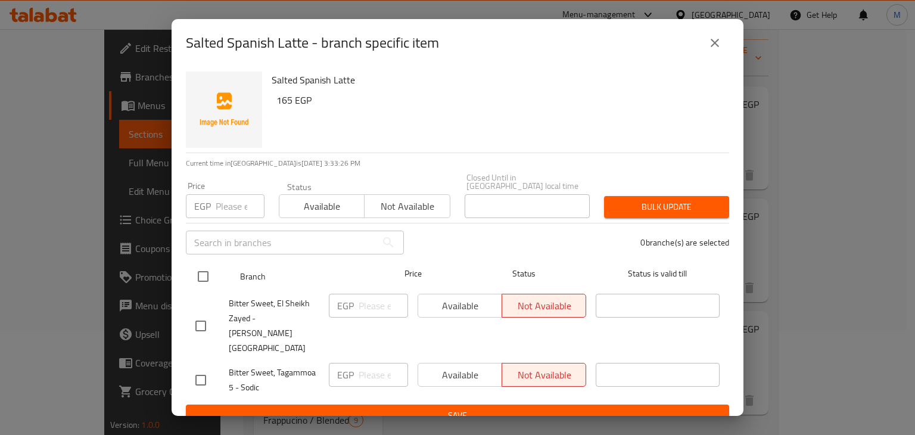
click at [211, 281] on input "checkbox" at bounding box center [203, 276] width 25 height 25
checkbox input "true"
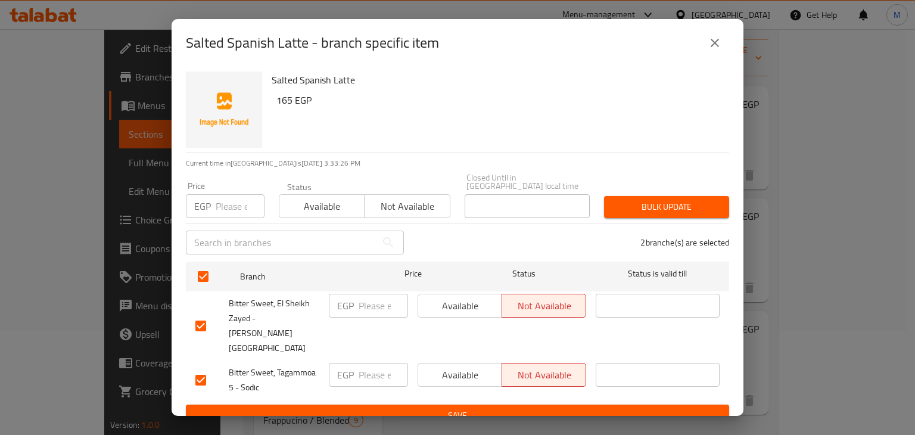
click at [229, 218] on input "number" at bounding box center [240, 206] width 49 height 24
type input "188.1"
click at [321, 201] on span "Available" at bounding box center [322, 206] width 76 height 17
click at [607, 206] on button "Bulk update" at bounding box center [666, 207] width 125 height 22
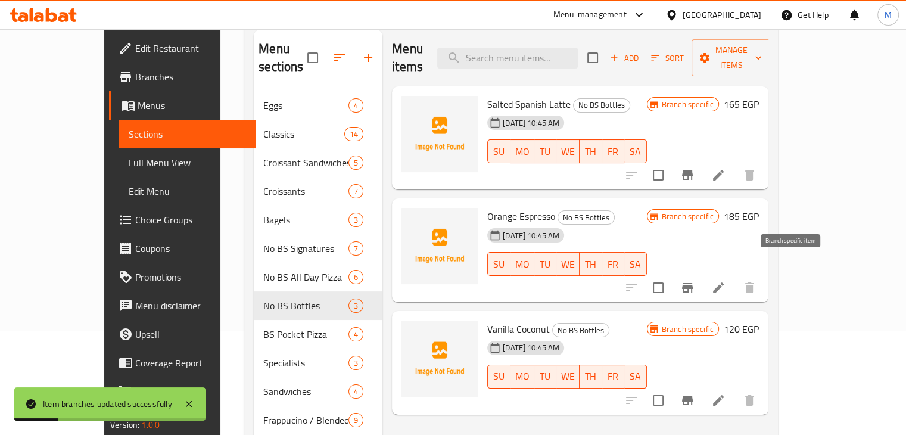
click at [695, 281] on icon "Branch-specific-item" at bounding box center [687, 288] width 14 height 14
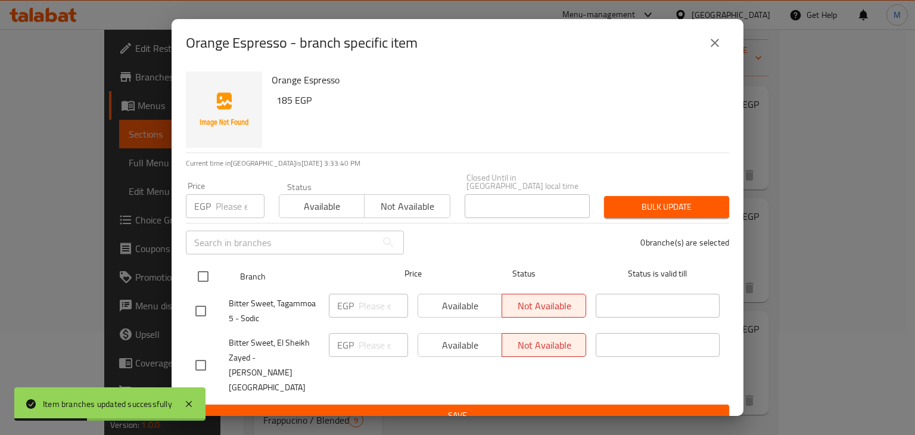
click at [203, 282] on input "checkbox" at bounding box center [203, 276] width 25 height 25
checkbox input "true"
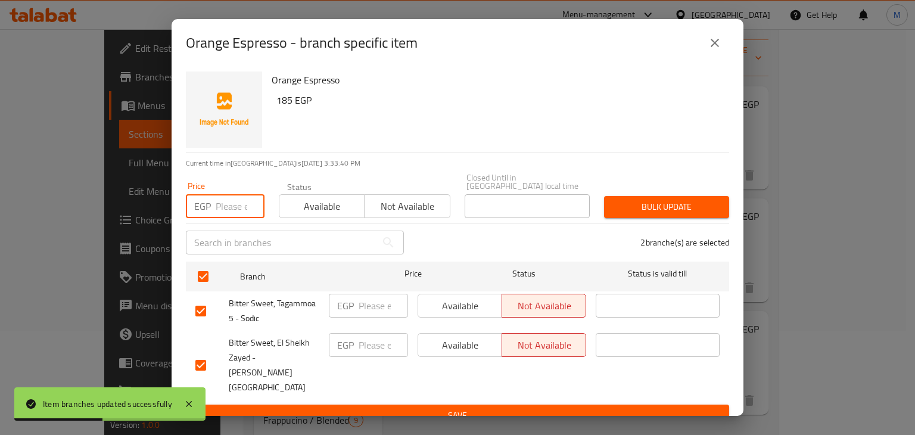
click at [225, 214] on input "number" at bounding box center [240, 206] width 49 height 24
type input "136.8"
click at [344, 203] on span "Available" at bounding box center [322, 206] width 76 height 17
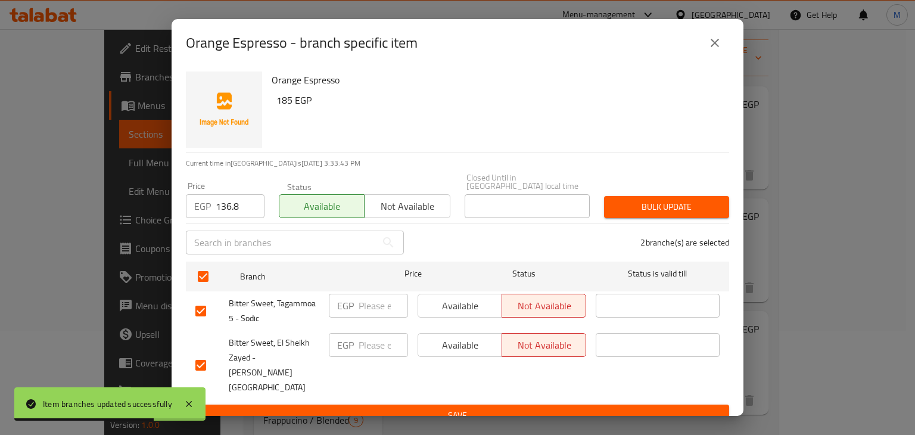
click at [615, 199] on button "Bulk update" at bounding box center [666, 207] width 125 height 22
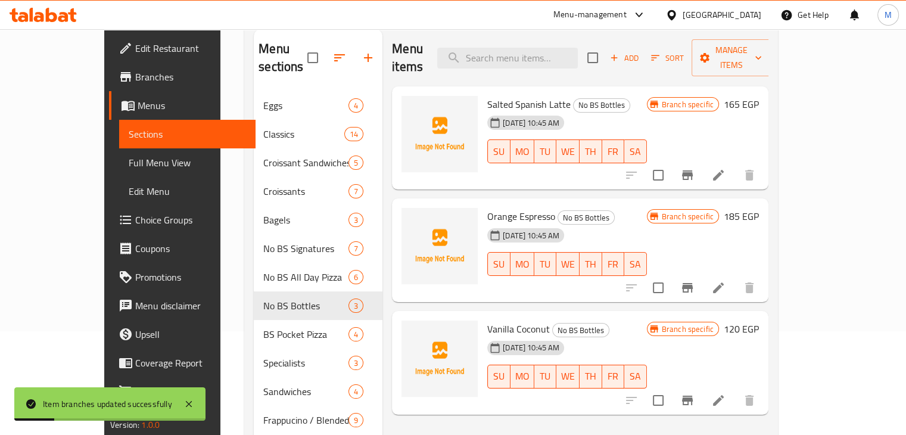
click at [695, 393] on icon "Branch-specific-item" at bounding box center [687, 400] width 14 height 14
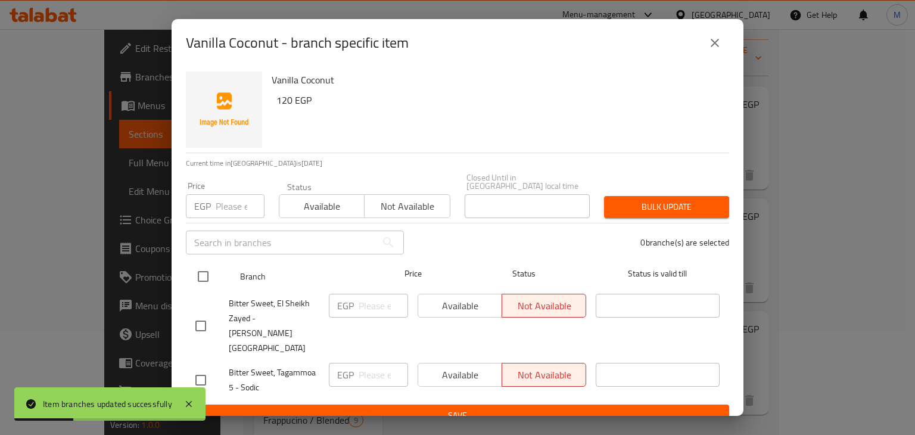
click at [206, 280] on input "checkbox" at bounding box center [203, 276] width 25 height 25
checkbox input "true"
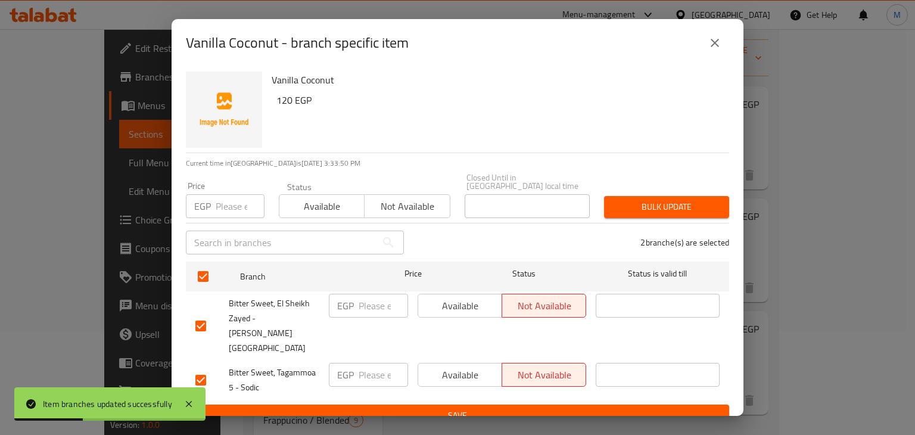
click at [230, 208] on input "number" at bounding box center [240, 206] width 49 height 24
type input "171"
click at [324, 203] on span "Available" at bounding box center [322, 206] width 76 height 17
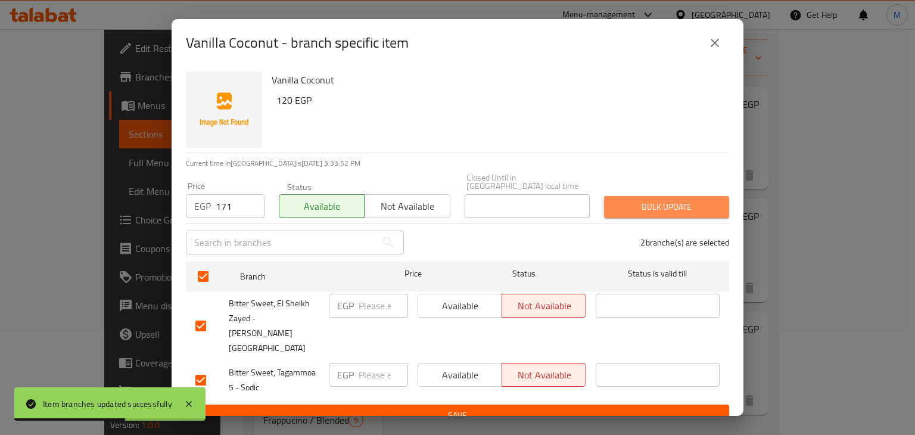
click at [640, 204] on span "Bulk update" at bounding box center [667, 207] width 106 height 15
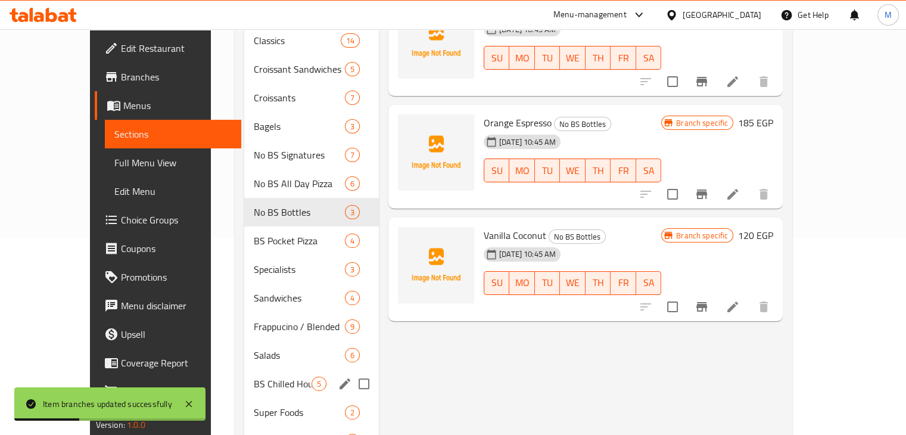
scroll to position [205, 0]
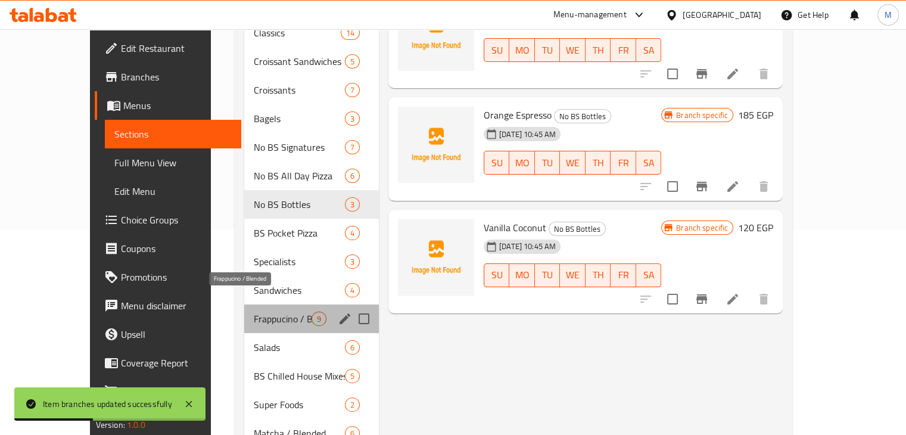
click at [272, 312] on span "Frappucino / Blended" at bounding box center [283, 319] width 58 height 14
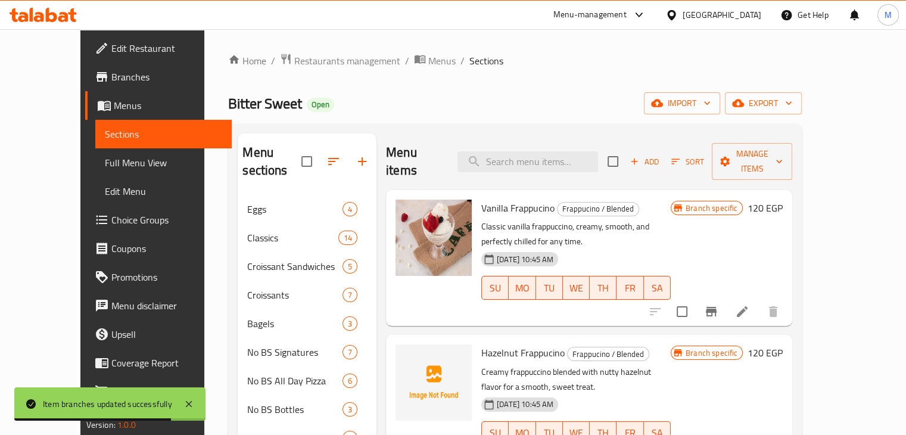
click at [717, 307] on icon "Branch-specific-item" at bounding box center [711, 312] width 11 height 10
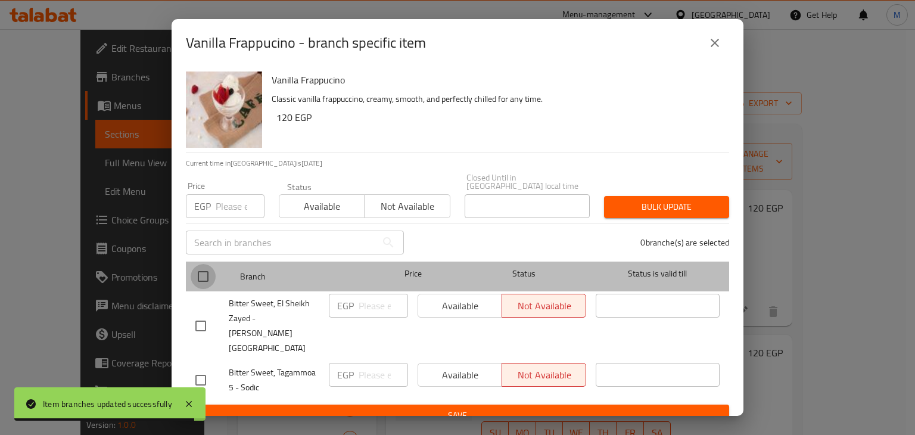
click at [208, 289] on input "checkbox" at bounding box center [203, 276] width 25 height 25
checkbox input "true"
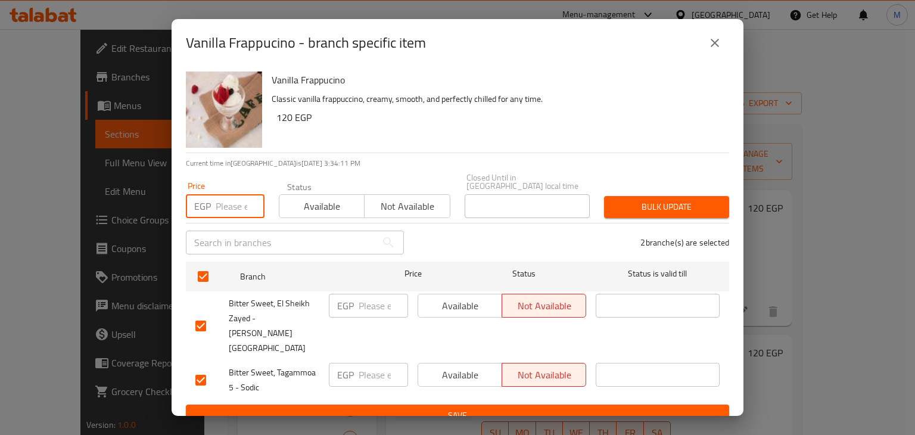
click at [217, 215] on input "number" at bounding box center [240, 206] width 49 height 24
type input "148.2"
click at [323, 215] on span "Available" at bounding box center [322, 206] width 76 height 17
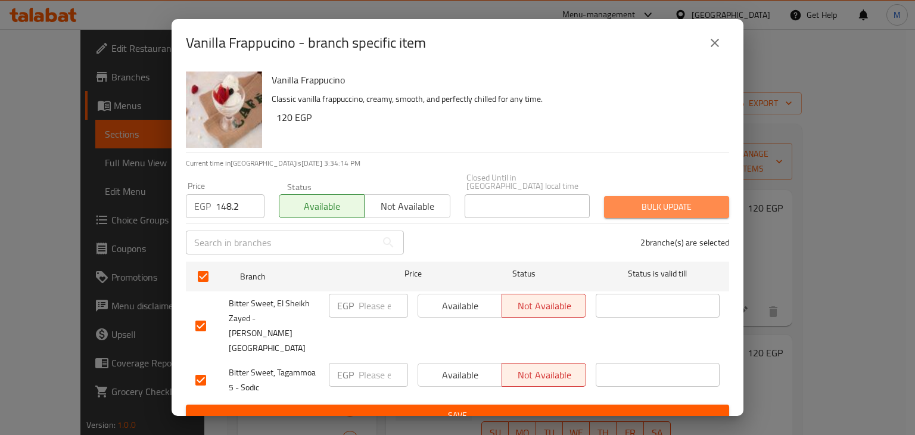
click at [660, 201] on button "Bulk update" at bounding box center [666, 207] width 125 height 22
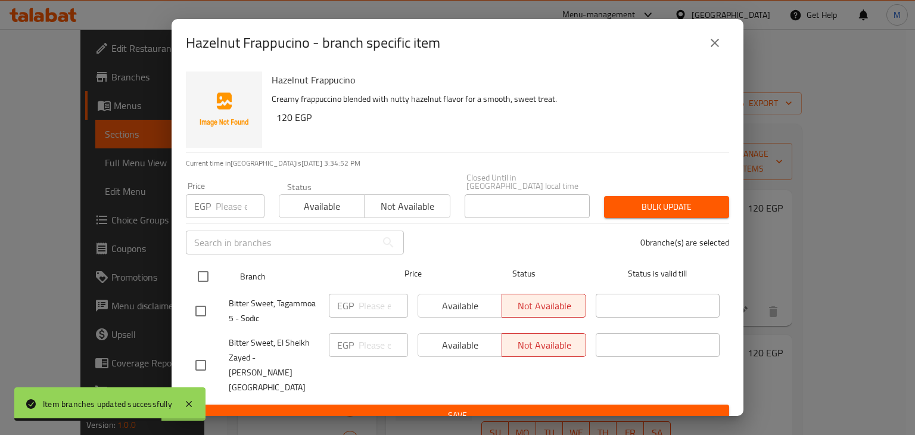
click at [214, 276] on input "checkbox" at bounding box center [203, 276] width 25 height 25
checkbox input "true"
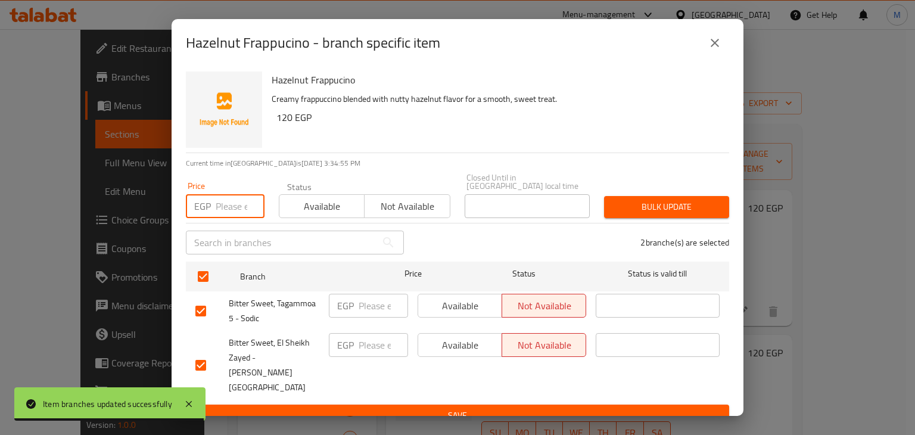
click at [217, 203] on input "number" at bounding box center [240, 206] width 49 height 24
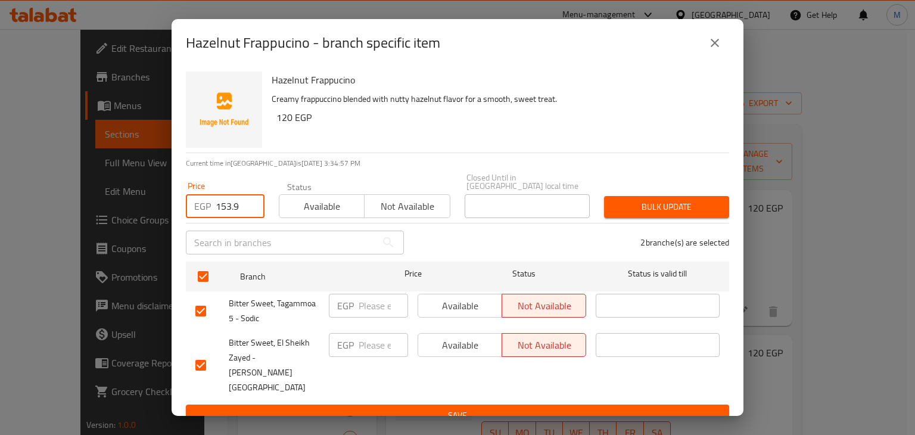
type input "153.9"
click at [330, 197] on button "Available" at bounding box center [322, 206] width 86 height 24
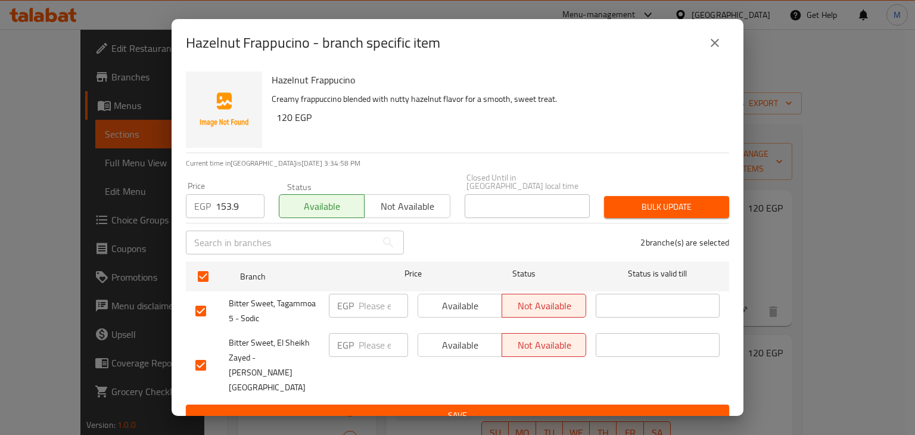
click at [622, 211] on span "Bulk update" at bounding box center [667, 207] width 106 height 15
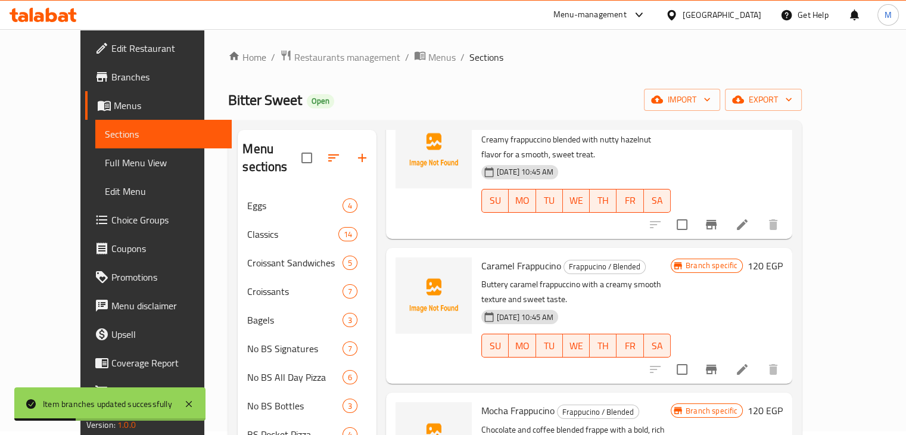
scroll to position [231, 0]
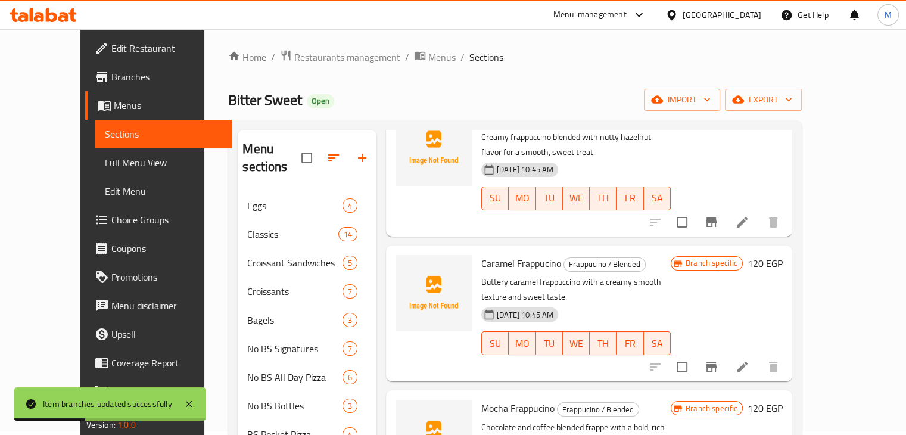
click at [718, 360] on icon "Branch-specific-item" at bounding box center [711, 367] width 14 height 14
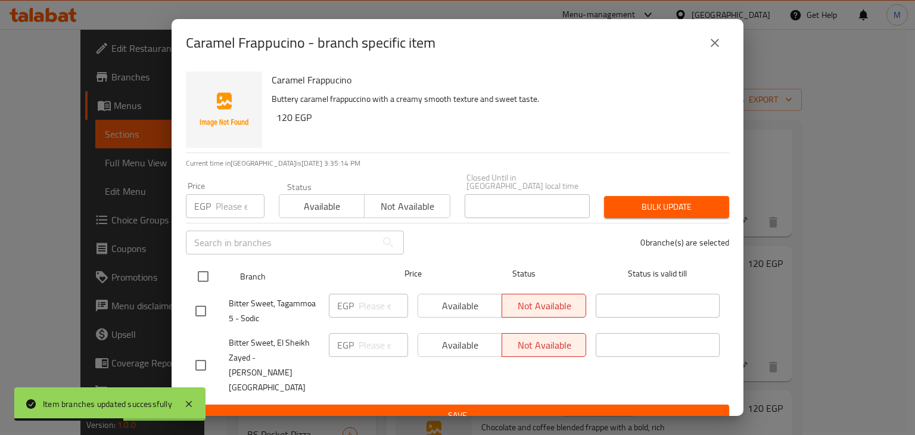
click at [201, 279] on input "checkbox" at bounding box center [203, 276] width 25 height 25
checkbox input "true"
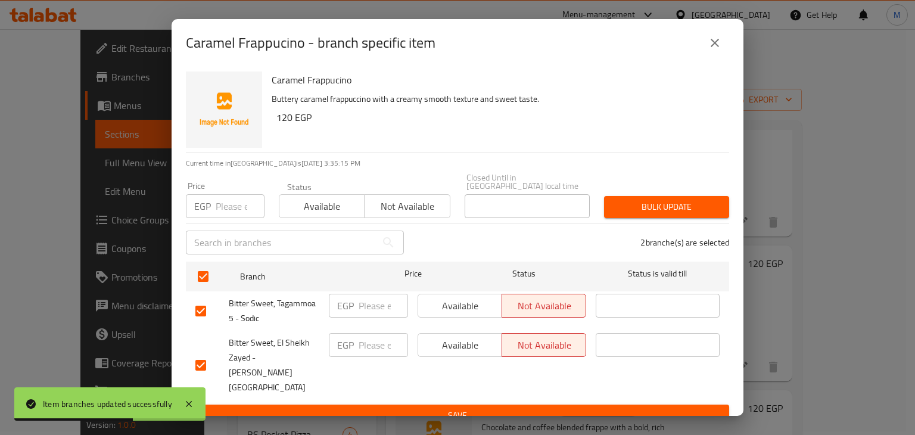
click at [319, 218] on button "Available" at bounding box center [322, 206] width 86 height 24
click at [212, 207] on div "EGP Price" at bounding box center [225, 206] width 79 height 24
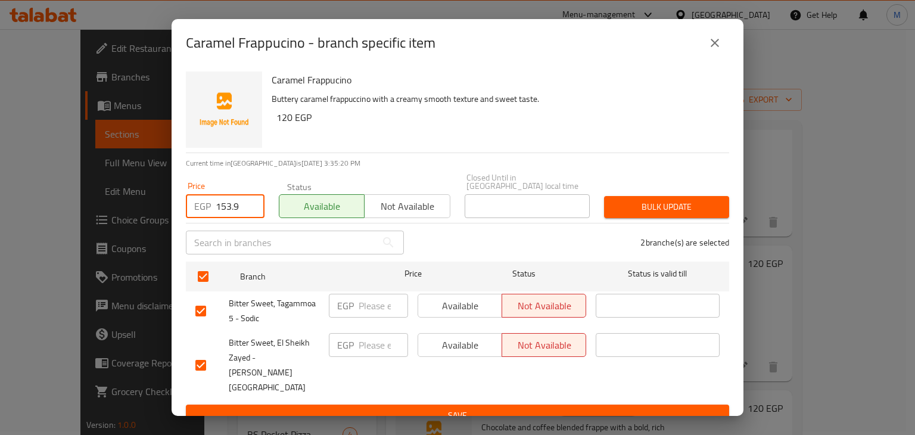
type input "153.9"
click at [627, 217] on button "Bulk update" at bounding box center [666, 207] width 125 height 22
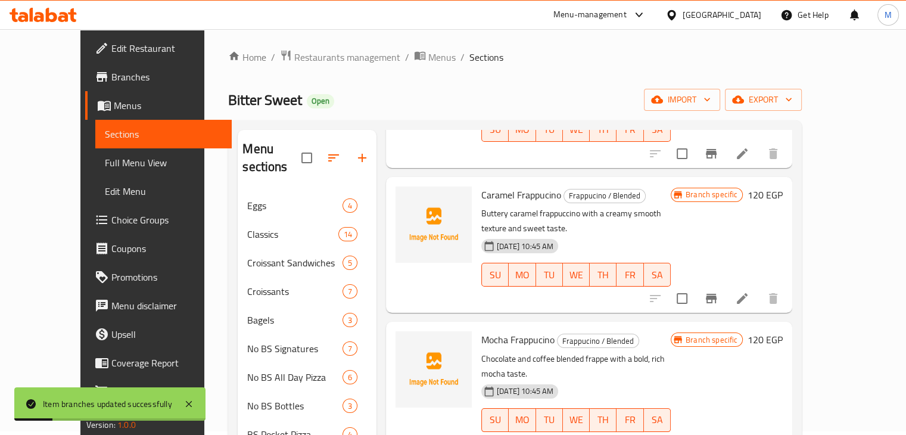
scroll to position [348, 0]
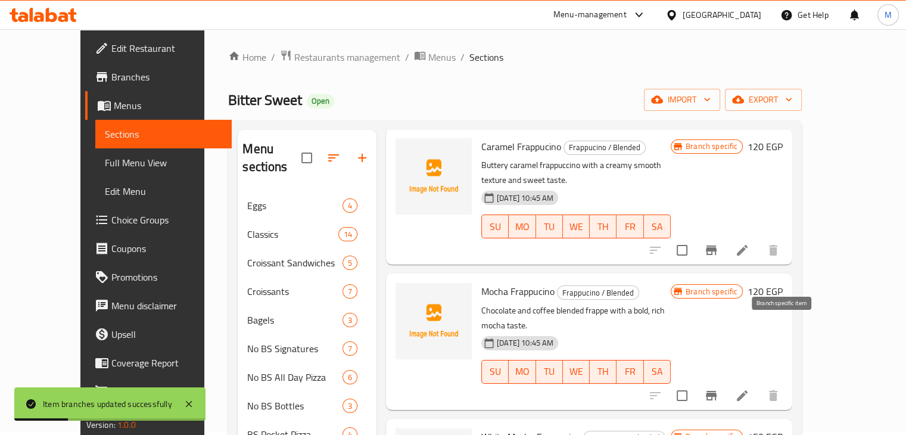
click at [718, 388] on icon "Branch-specific-item" at bounding box center [711, 395] width 14 height 14
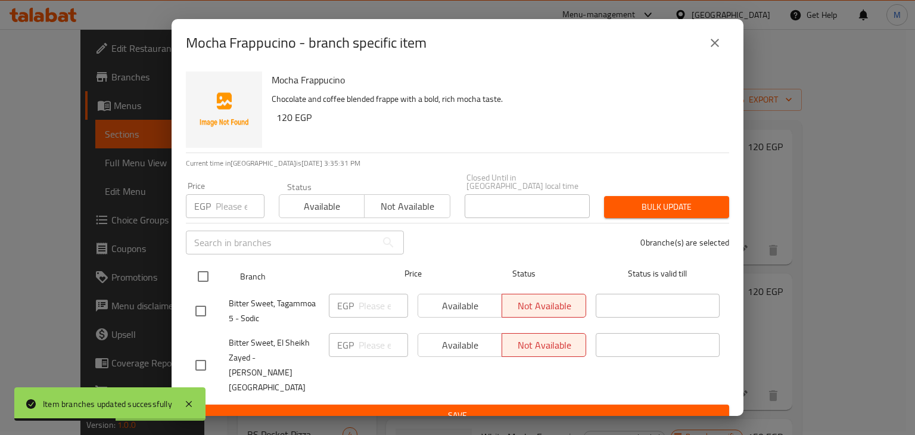
click at [202, 279] on input "checkbox" at bounding box center [203, 276] width 25 height 25
checkbox input "true"
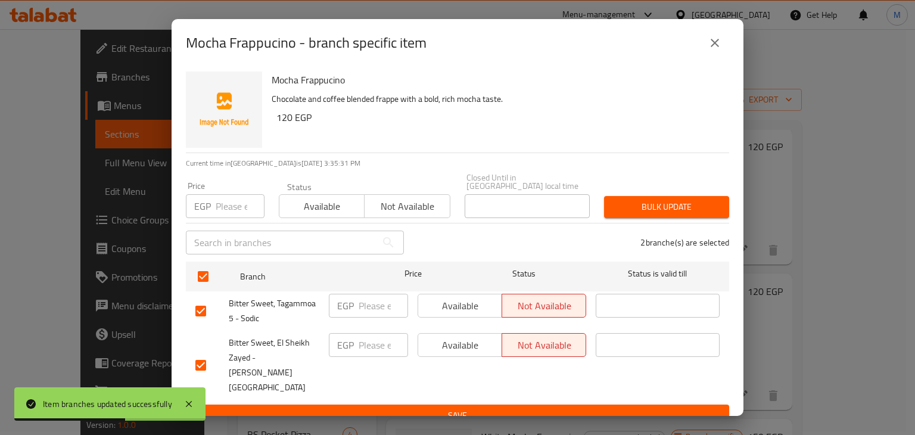
click at [224, 214] on input "number" at bounding box center [240, 206] width 49 height 24
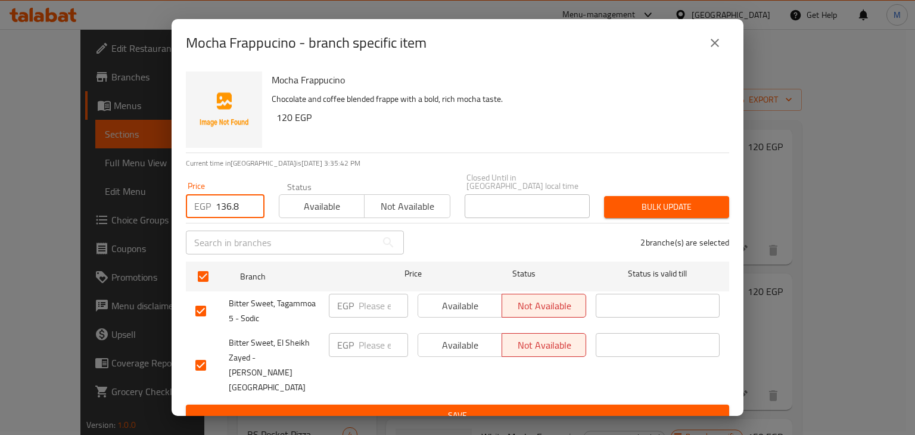
type input "136.8"
click at [332, 211] on span "Available" at bounding box center [322, 206] width 76 height 17
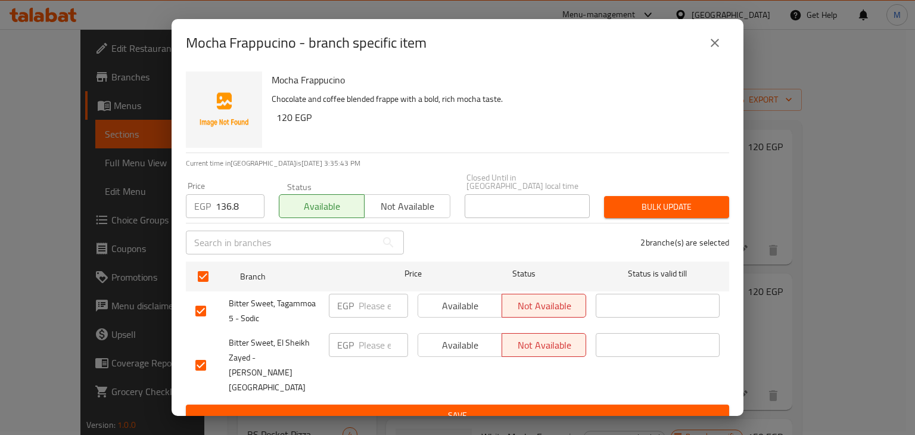
click at [679, 210] on span "Bulk update" at bounding box center [667, 207] width 106 height 15
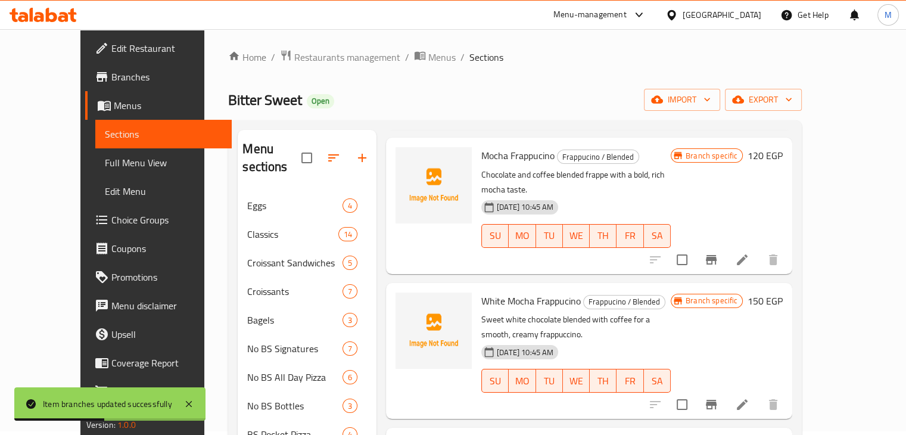
scroll to position [550, 0]
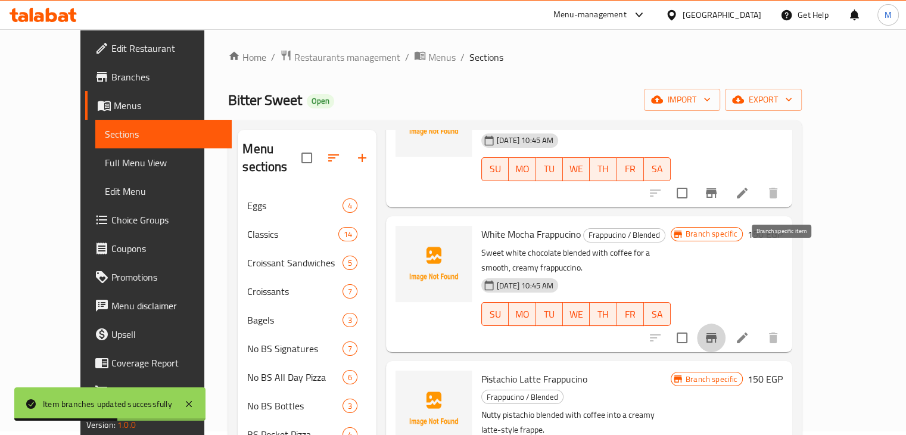
click at [717, 333] on icon "Branch-specific-item" at bounding box center [711, 338] width 11 height 10
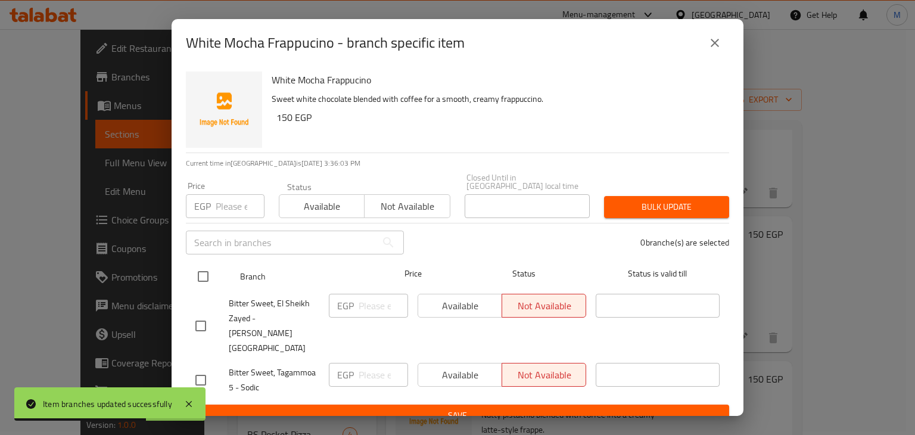
click at [200, 275] on input "checkbox" at bounding box center [203, 276] width 25 height 25
checkbox input "true"
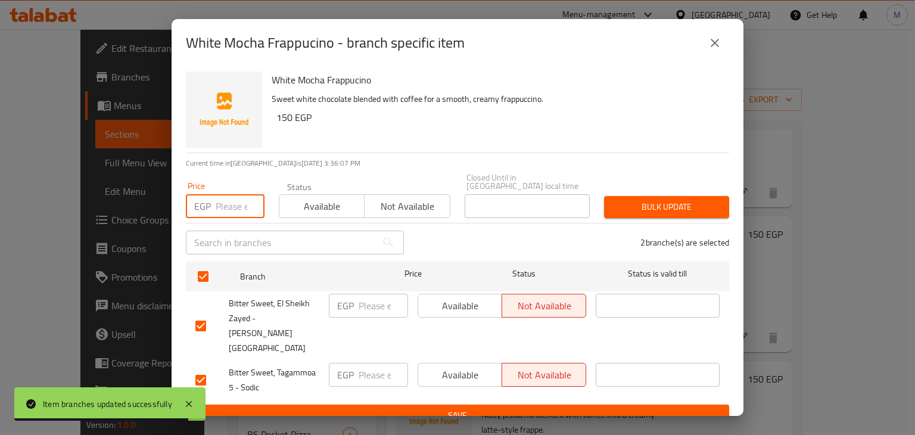
click at [228, 208] on input "number" at bounding box center [240, 206] width 49 height 24
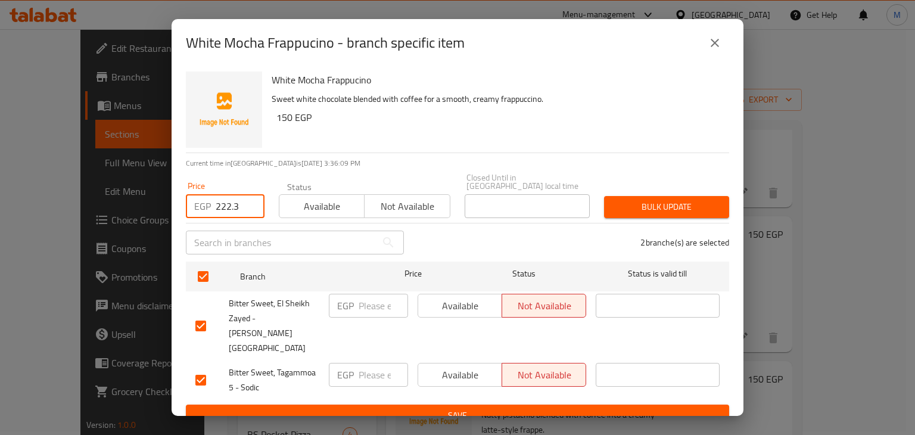
type input "222.3"
click at [308, 210] on span "Available" at bounding box center [322, 206] width 76 height 17
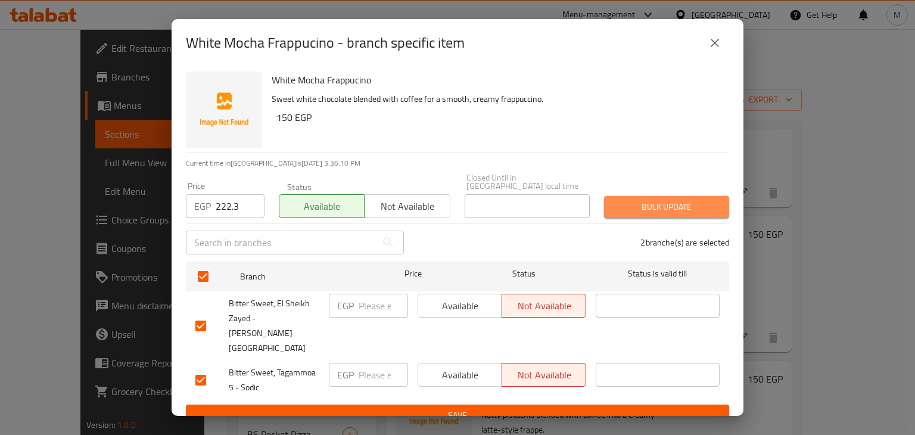
click at [633, 213] on span "Bulk update" at bounding box center [667, 207] width 106 height 15
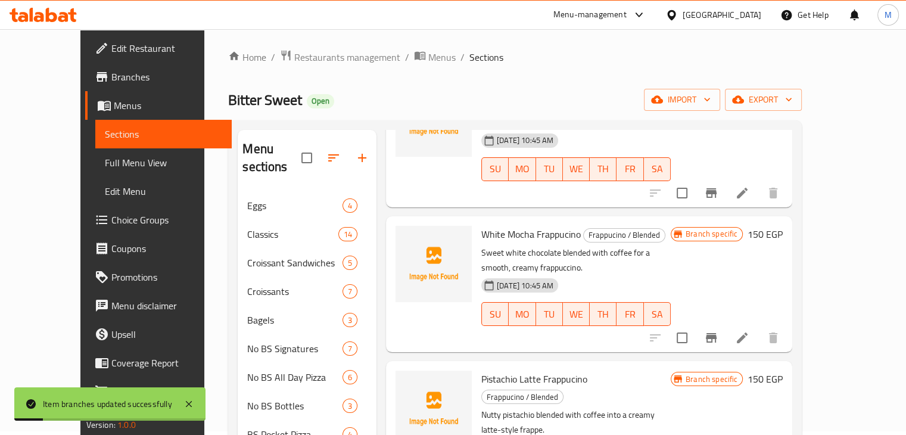
scroll to position [567, 0]
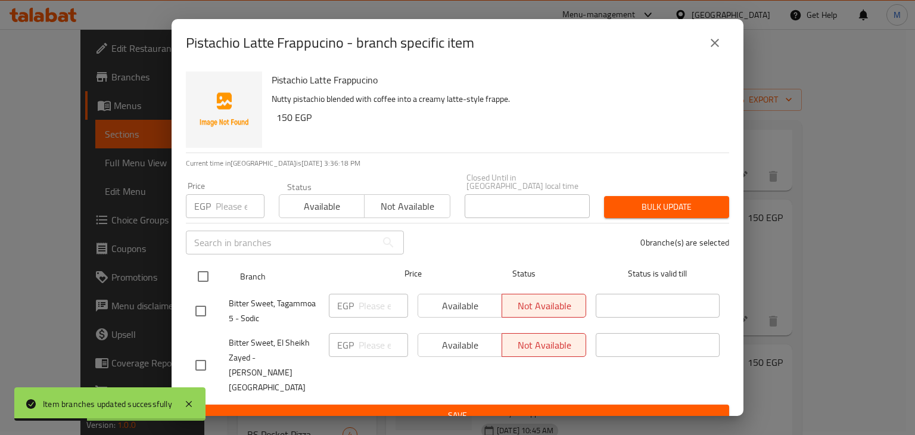
click at [204, 268] on input "checkbox" at bounding box center [203, 276] width 25 height 25
checkbox input "true"
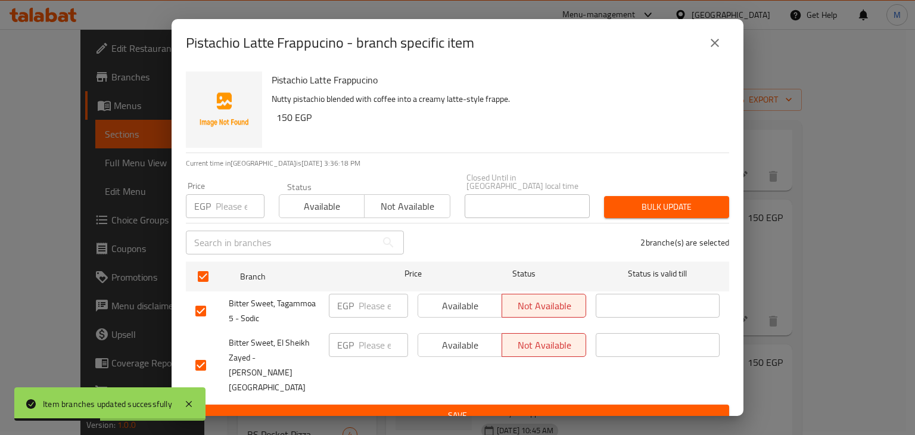
click at [295, 222] on div "Status Available Not available" at bounding box center [365, 200] width 186 height 50
click at [305, 214] on span "Available" at bounding box center [322, 206] width 76 height 17
click at [229, 205] on input "number" at bounding box center [240, 206] width 49 height 24
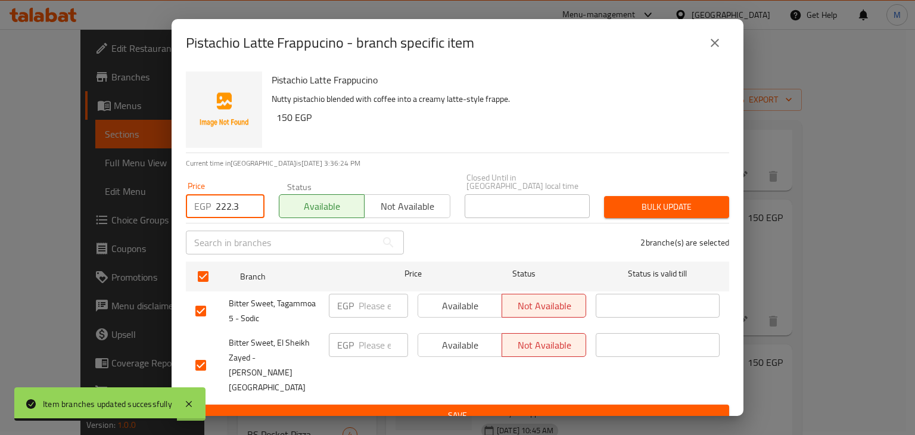
type input "222.3"
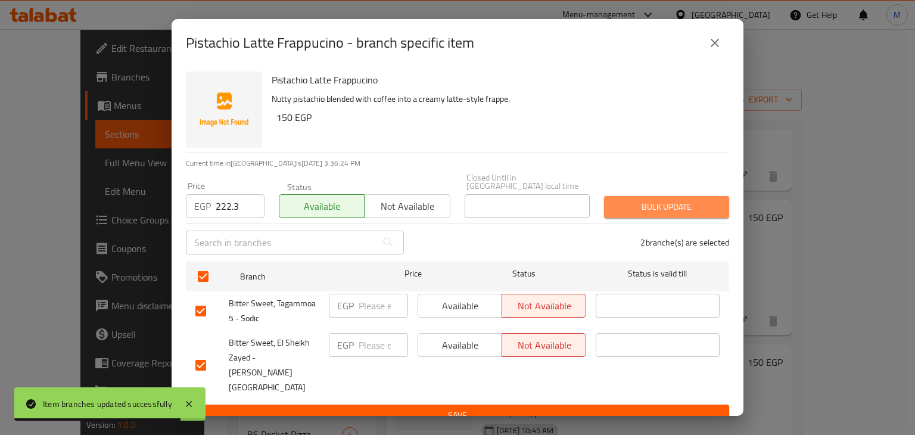
click at [656, 210] on span "Bulk update" at bounding box center [667, 207] width 106 height 15
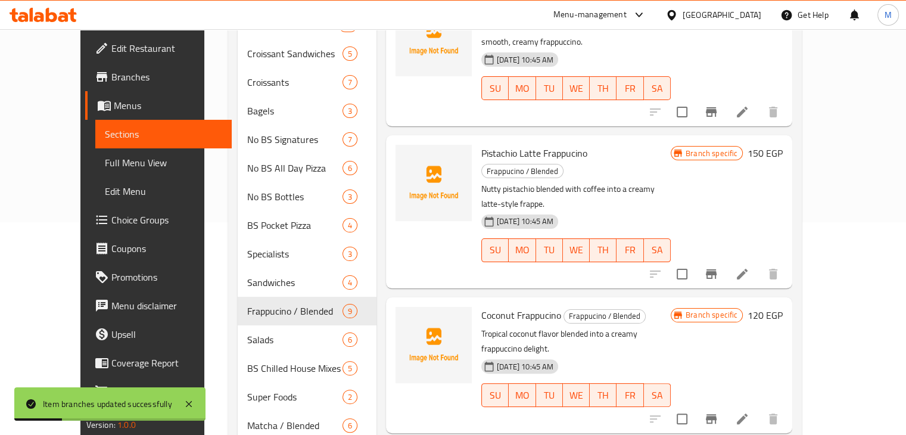
scroll to position [214, 0]
click at [717, 413] on icon "Branch-specific-item" at bounding box center [711, 418] width 11 height 10
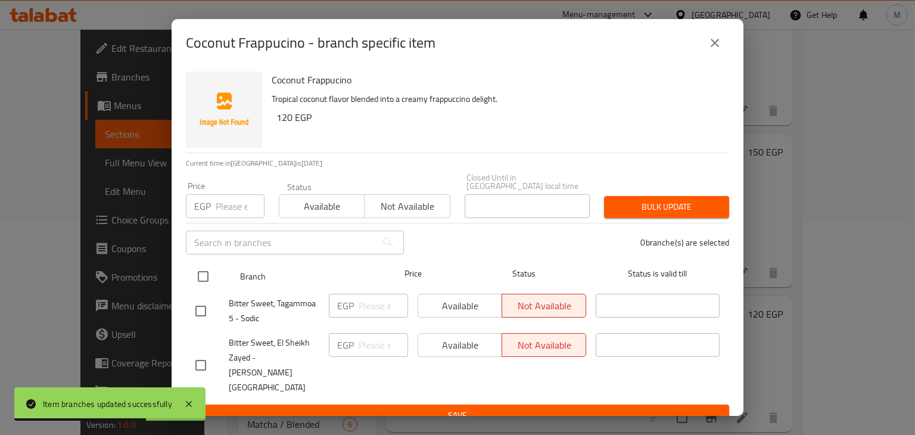
click at [202, 275] on input "checkbox" at bounding box center [203, 276] width 25 height 25
checkbox input "true"
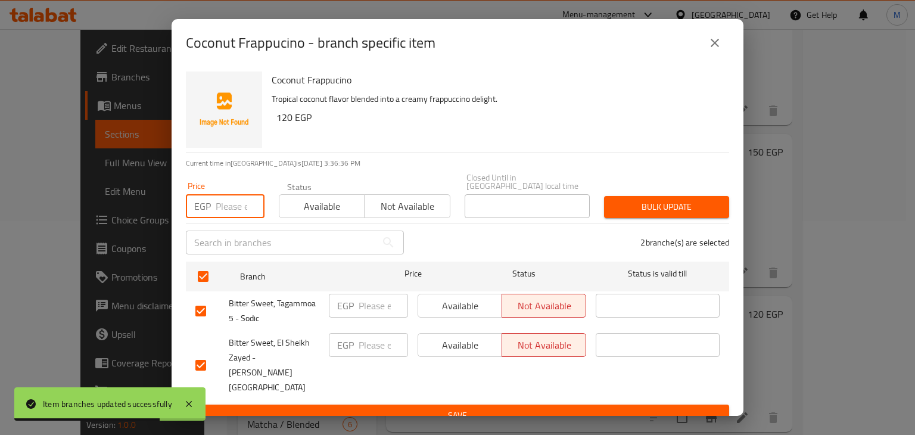
click at [226, 217] on input "number" at bounding box center [240, 206] width 49 height 24
type input "148.2"
click at [316, 212] on span "Available" at bounding box center [322, 206] width 76 height 17
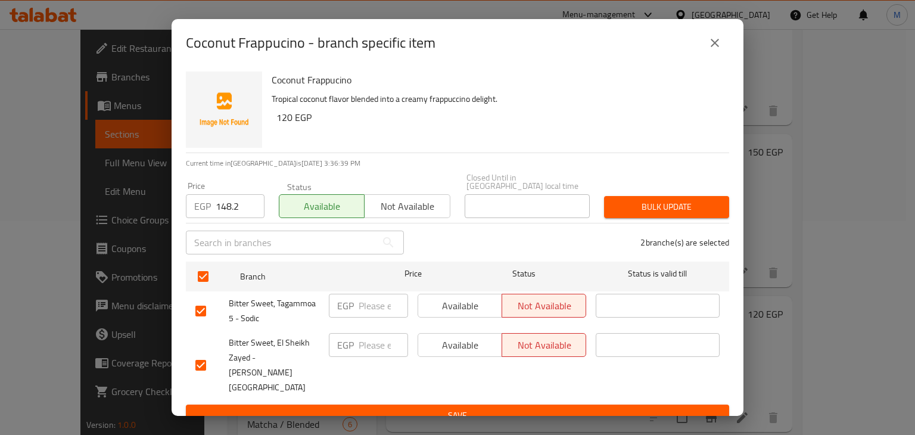
click at [637, 212] on span "Bulk update" at bounding box center [667, 207] width 106 height 15
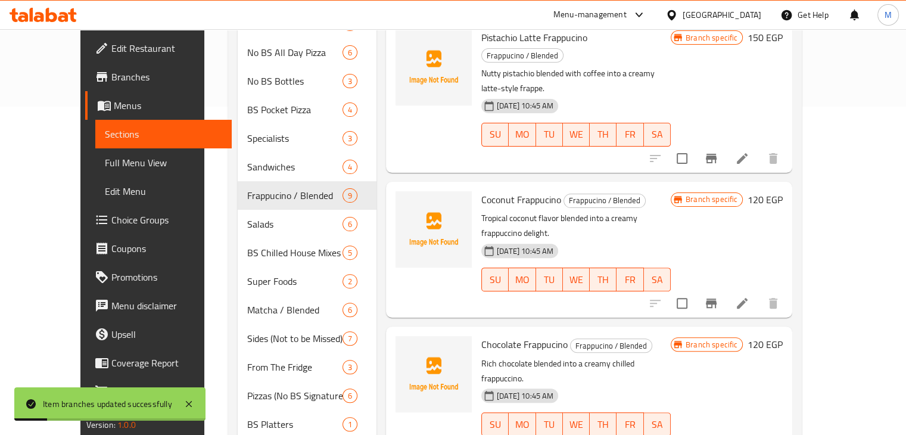
scroll to position [331, 0]
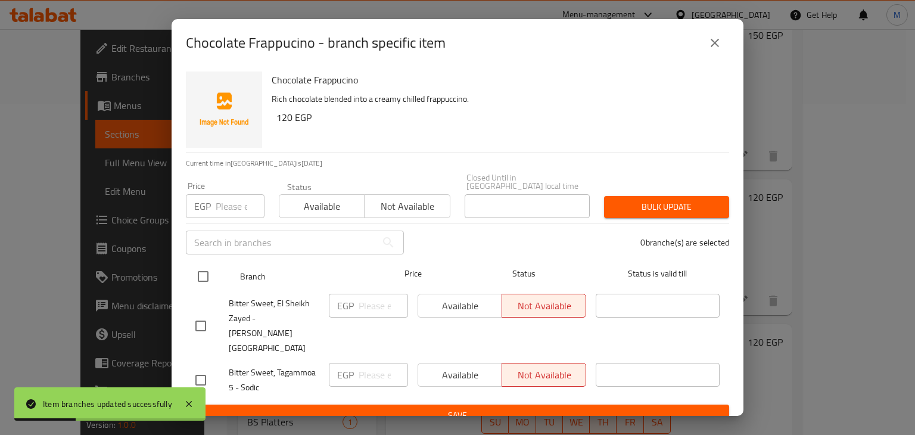
click at [209, 276] on input "checkbox" at bounding box center [203, 276] width 25 height 25
checkbox input "true"
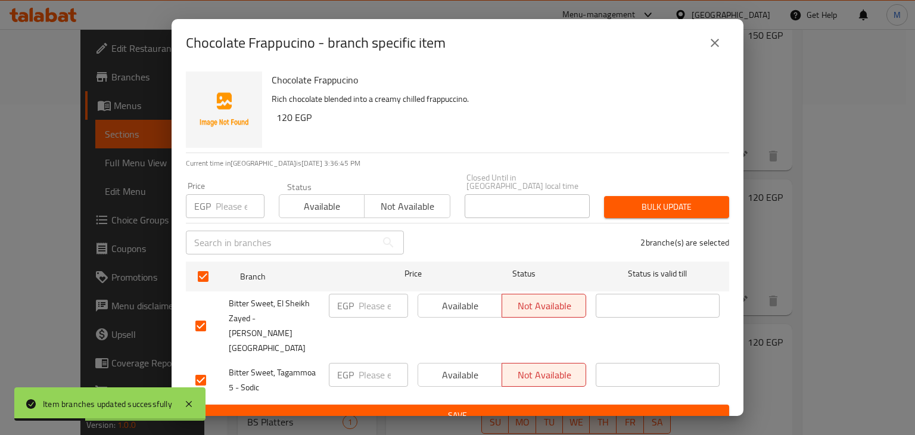
click at [233, 206] on input "number" at bounding box center [240, 206] width 49 height 24
type input "148.2"
click at [334, 205] on span "Available" at bounding box center [322, 206] width 76 height 17
click at [646, 213] on span "Bulk update" at bounding box center [667, 207] width 106 height 15
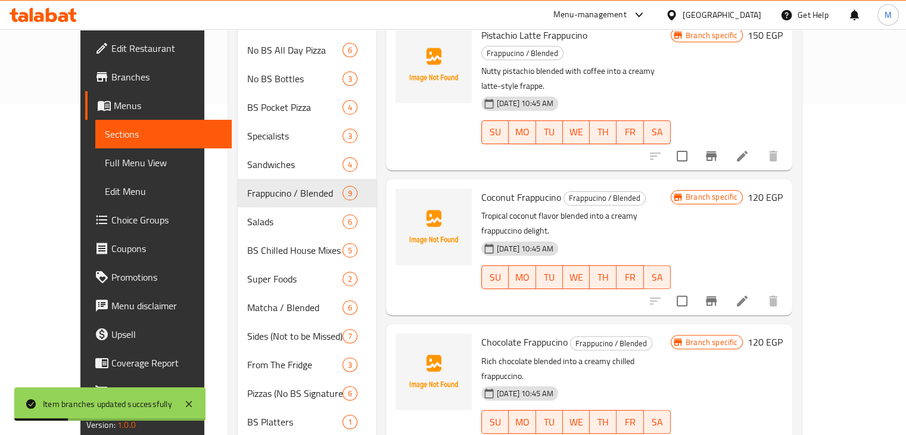
scroll to position [381, 0]
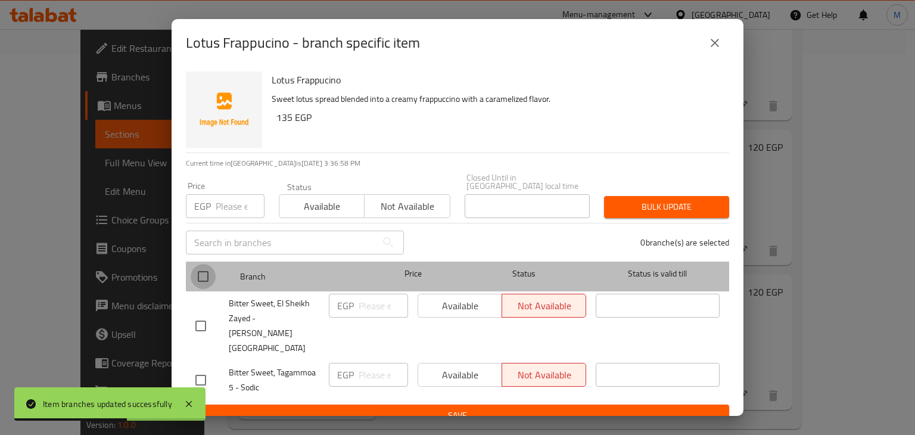
click at [191, 287] on input "checkbox" at bounding box center [203, 276] width 25 height 25
checkbox input "true"
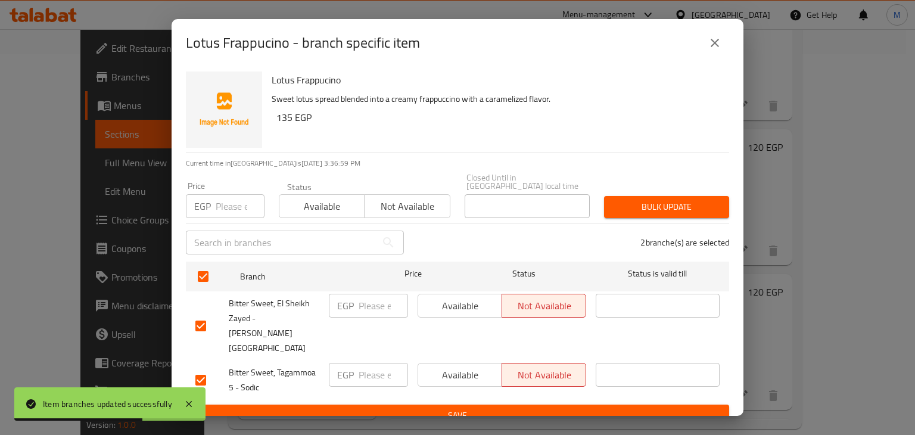
click at [224, 203] on input "number" at bounding box center [240, 206] width 49 height 24
type input "171"
click at [332, 208] on span "Available" at bounding box center [322, 206] width 76 height 17
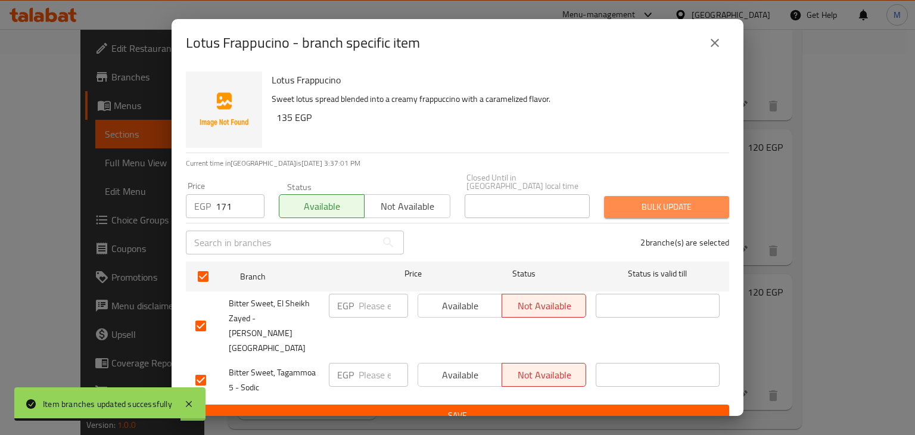
click at [667, 214] on span "Bulk update" at bounding box center [667, 207] width 106 height 15
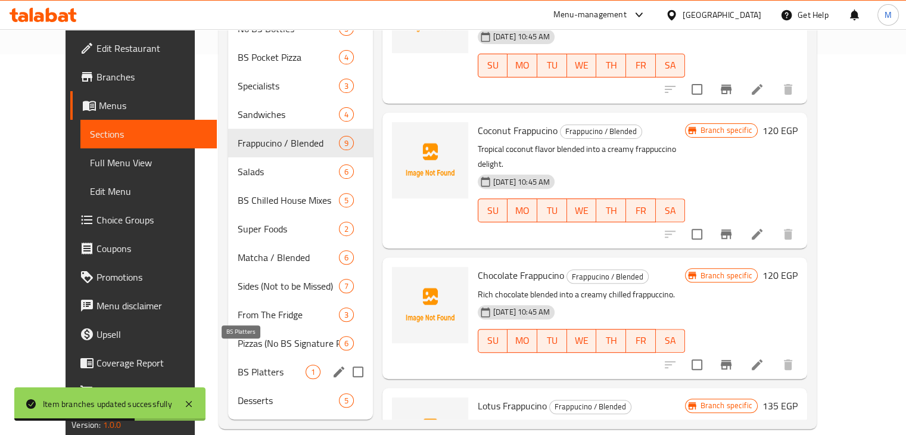
click at [269, 365] on span "BS Platters" at bounding box center [272, 372] width 68 height 14
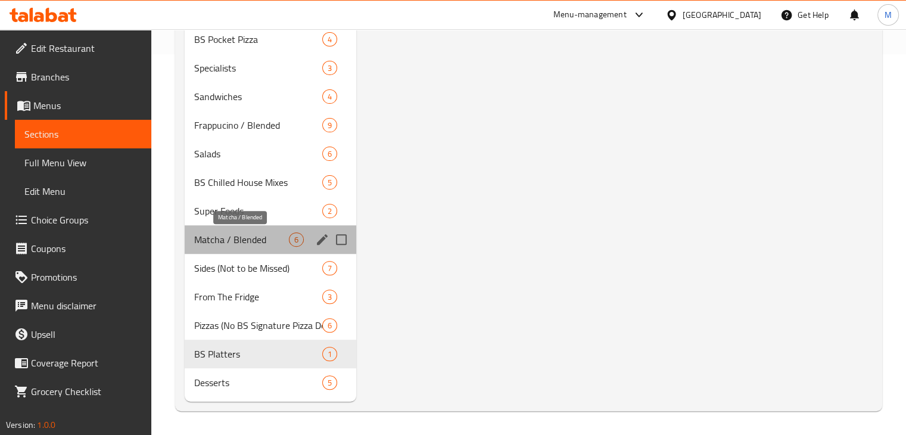
click at [267, 235] on span "Matcha / Blended" at bounding box center [241, 239] width 95 height 14
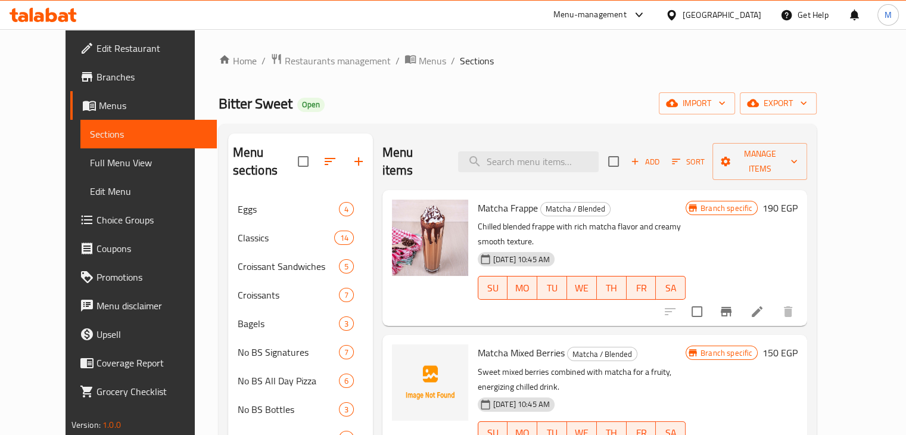
click at [733, 304] on icon "Branch-specific-item" at bounding box center [726, 311] width 14 height 14
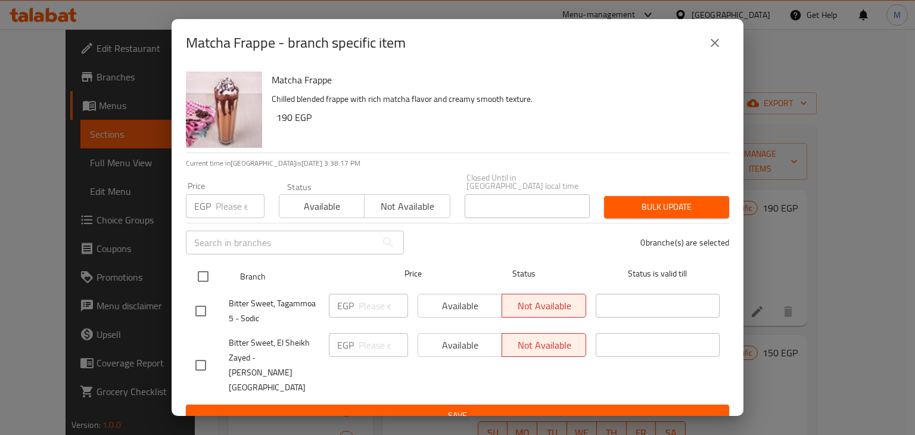
click at [207, 279] on input "checkbox" at bounding box center [203, 276] width 25 height 25
checkbox input "true"
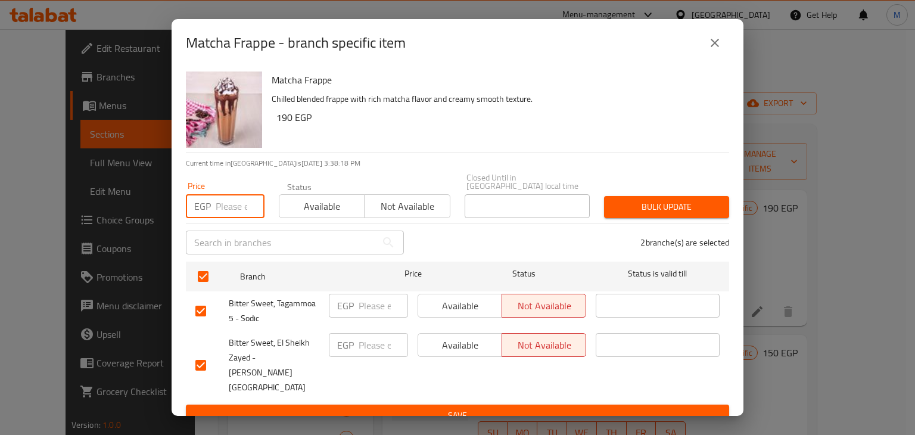
click at [225, 216] on input "number" at bounding box center [240, 206] width 49 height 24
type input "182.4"
click at [287, 215] on span "Available" at bounding box center [322, 206] width 76 height 17
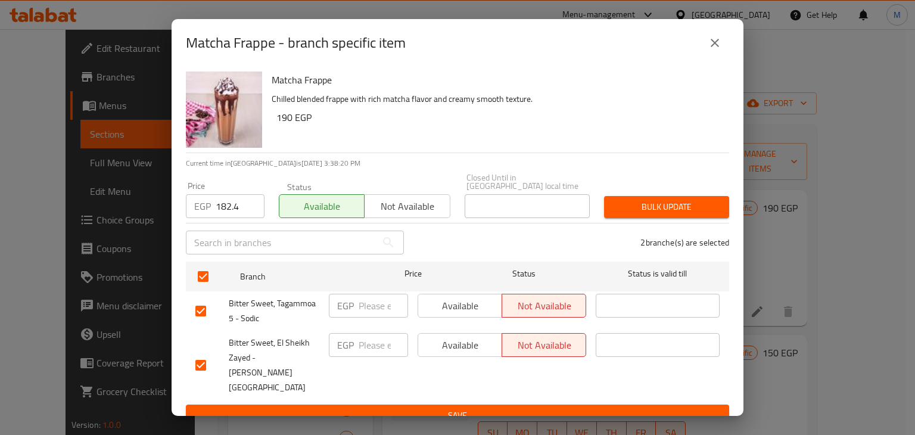
click at [632, 209] on span "Bulk update" at bounding box center [667, 207] width 106 height 15
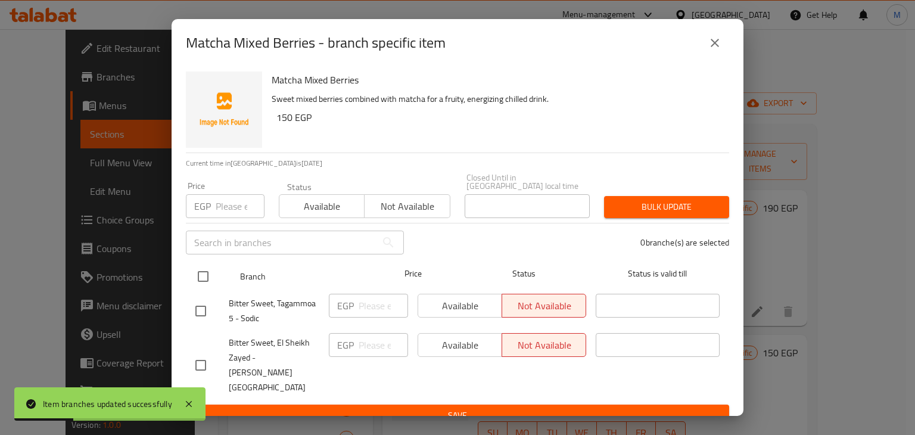
click at [189, 287] on div "Branch Price Status Status is valid till" at bounding box center [457, 276] width 543 height 30
click at [203, 278] on input "checkbox" at bounding box center [203, 276] width 25 height 25
checkbox input "true"
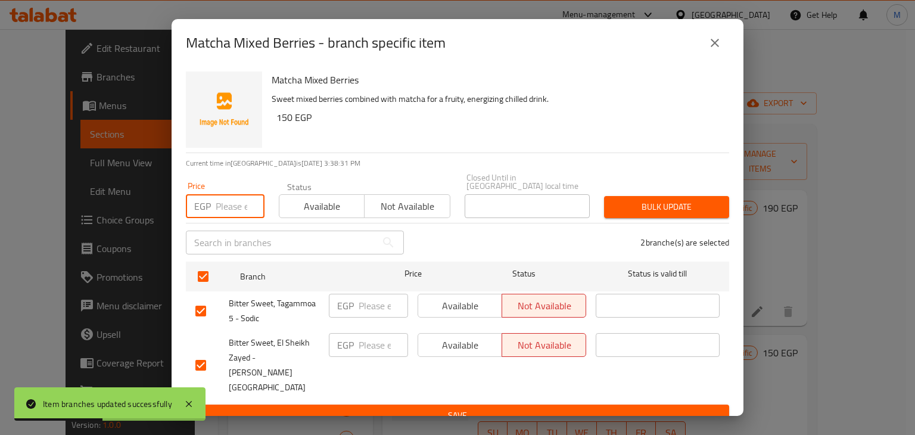
click at [221, 216] on input "number" at bounding box center [240, 206] width 49 height 24
type input "188.1"
click at [317, 210] on span "Available" at bounding box center [322, 206] width 76 height 17
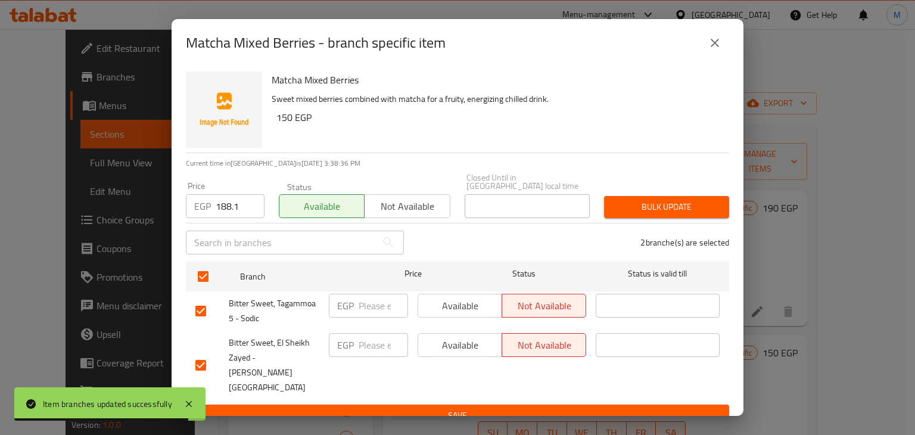
click at [617, 214] on span "Bulk update" at bounding box center [667, 207] width 106 height 15
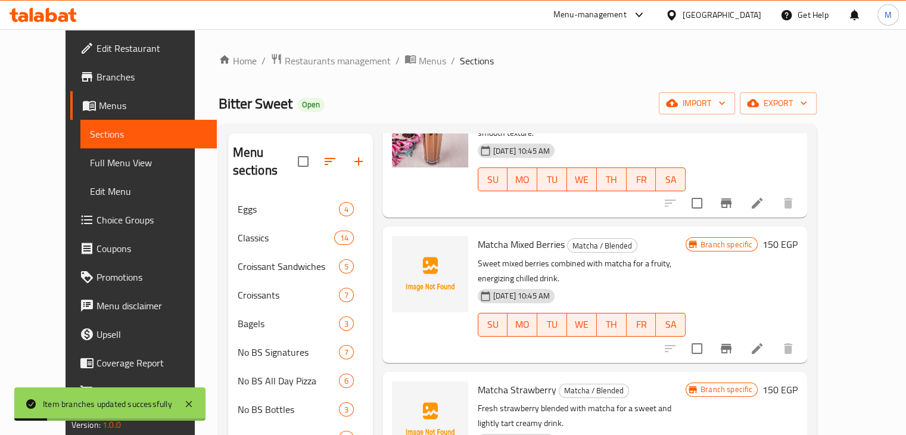
scroll to position [161, 0]
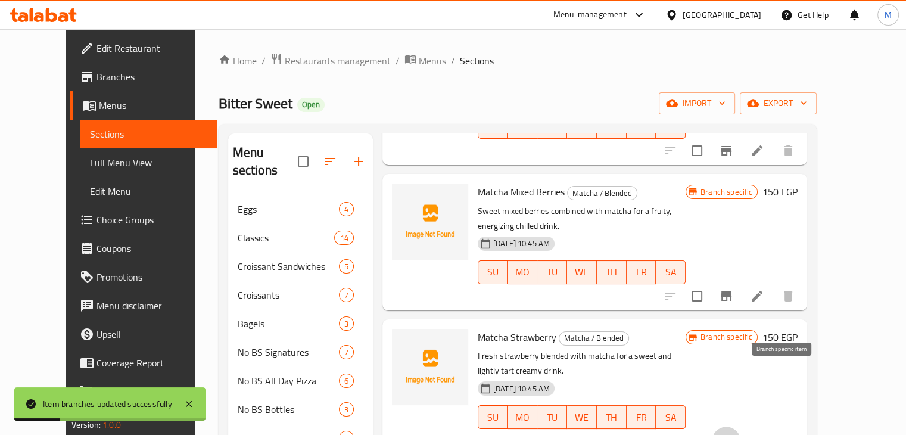
click at [733, 434] on icon "Branch-specific-item" at bounding box center [726, 441] width 14 height 14
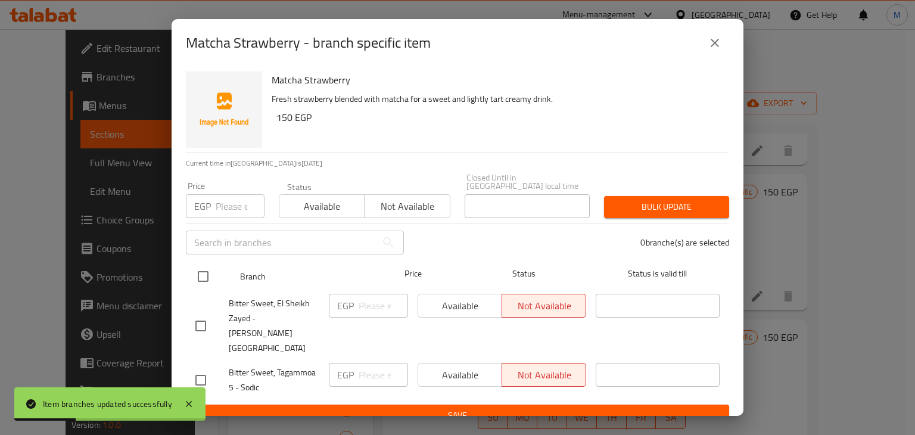
click at [204, 282] on input "checkbox" at bounding box center [203, 276] width 25 height 25
checkbox input "true"
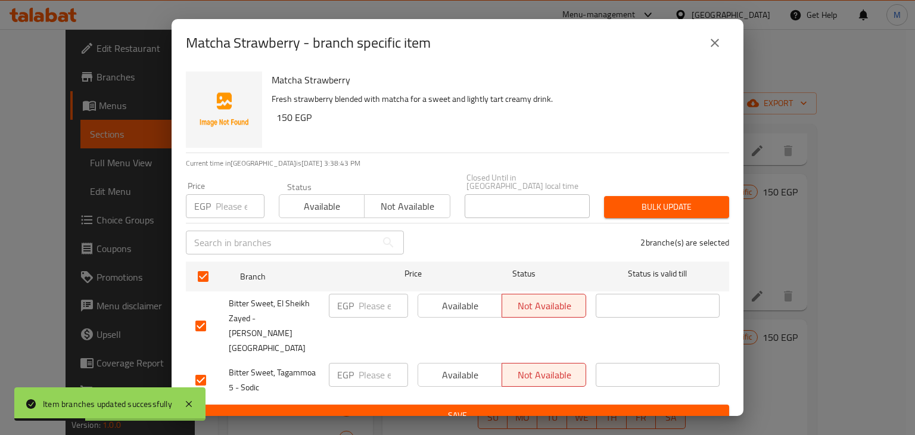
click at [221, 211] on input "number" at bounding box center [240, 206] width 49 height 24
type input "188.1"
click at [340, 228] on div "​" at bounding box center [295, 242] width 232 height 38
click at [329, 213] on span "Available" at bounding box center [322, 206] width 76 height 17
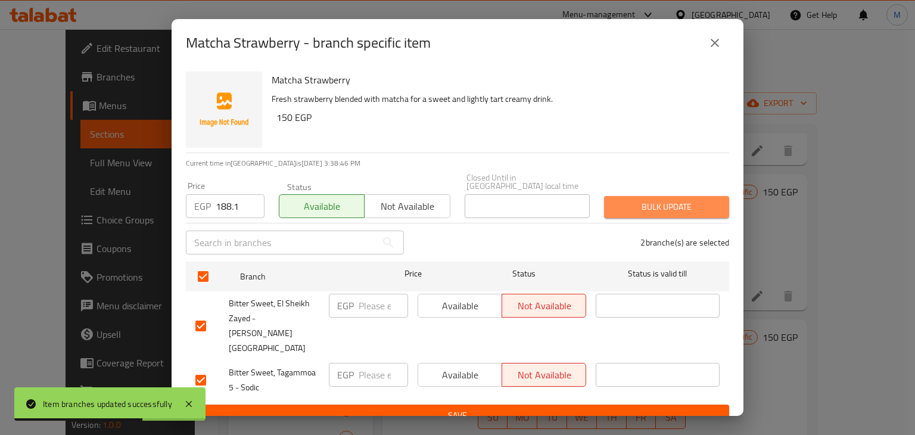
click at [636, 218] on button "Bulk update" at bounding box center [666, 207] width 125 height 22
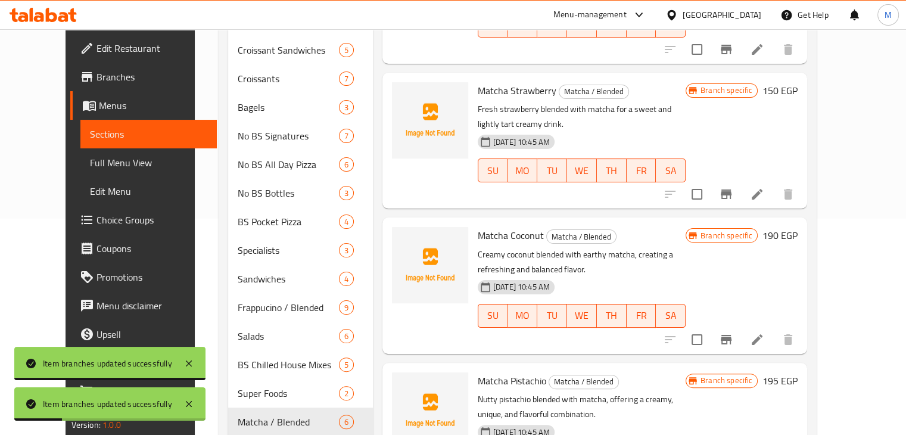
scroll to position [222, 0]
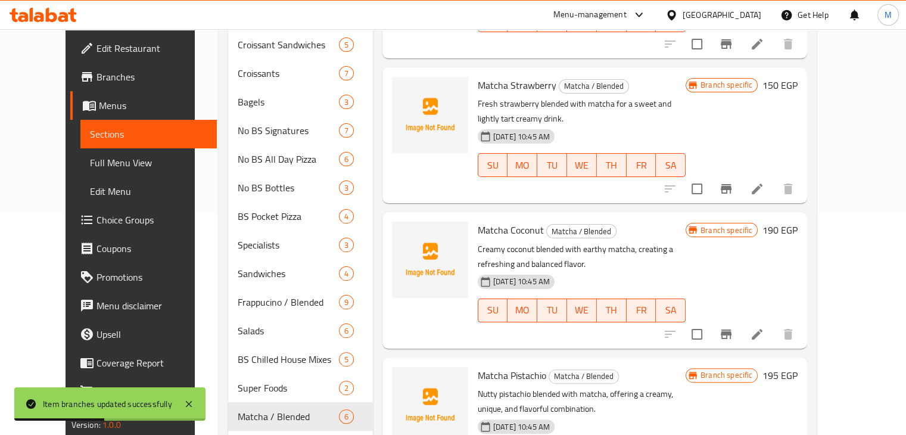
click at [733, 327] on icon "Branch-specific-item" at bounding box center [726, 334] width 14 height 14
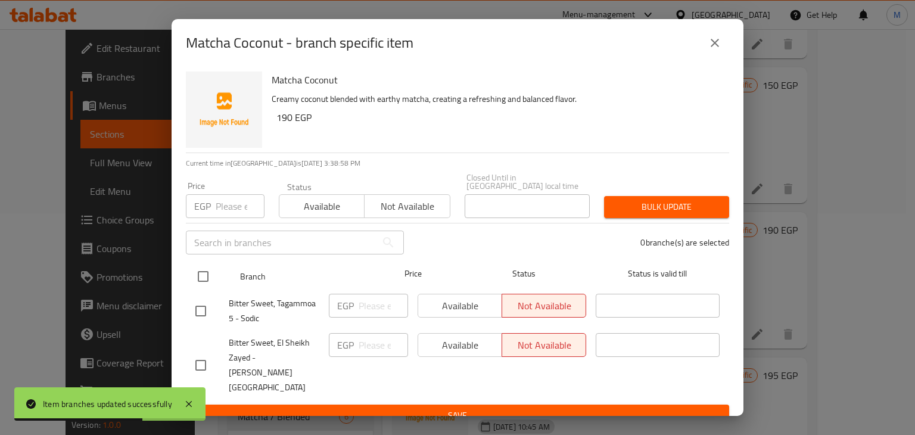
click at [204, 278] on input "checkbox" at bounding box center [203, 276] width 25 height 25
checkbox input "true"
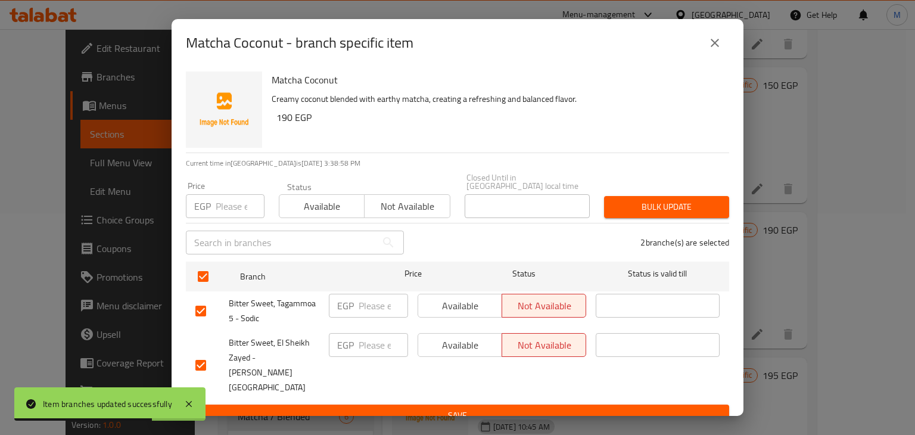
click at [214, 217] on div "EGP Price" at bounding box center [225, 206] width 79 height 24
type input "222.3"
click at [328, 215] on span "Available" at bounding box center [322, 206] width 76 height 17
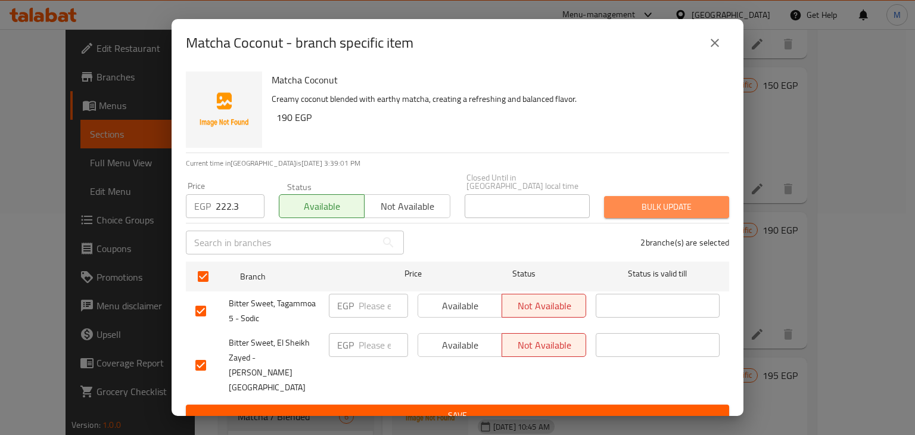
click at [667, 213] on span "Bulk update" at bounding box center [667, 207] width 106 height 15
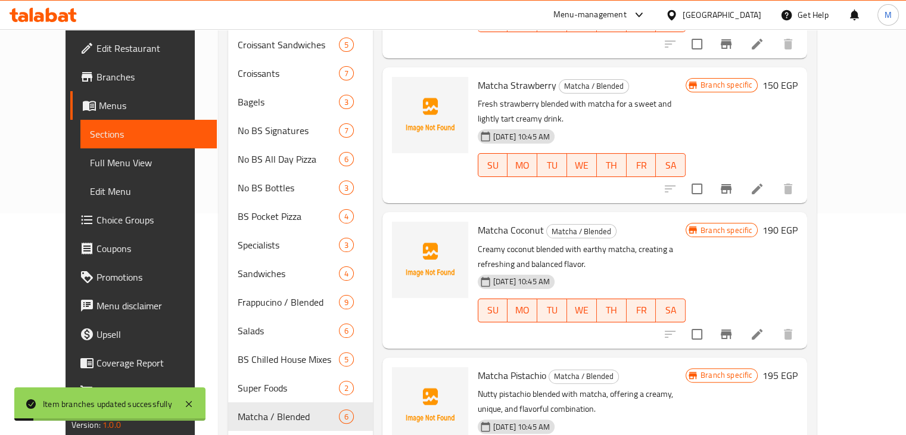
scroll to position [236, 0]
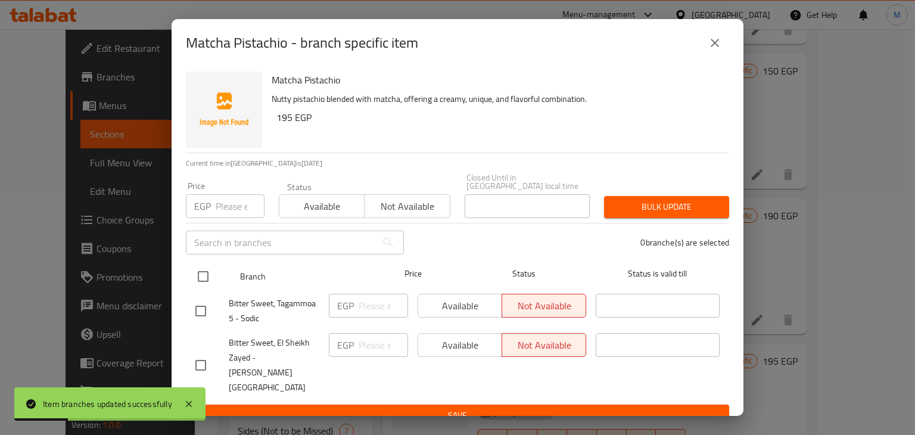
click at [195, 275] on input "checkbox" at bounding box center [203, 276] width 25 height 25
checkbox input "true"
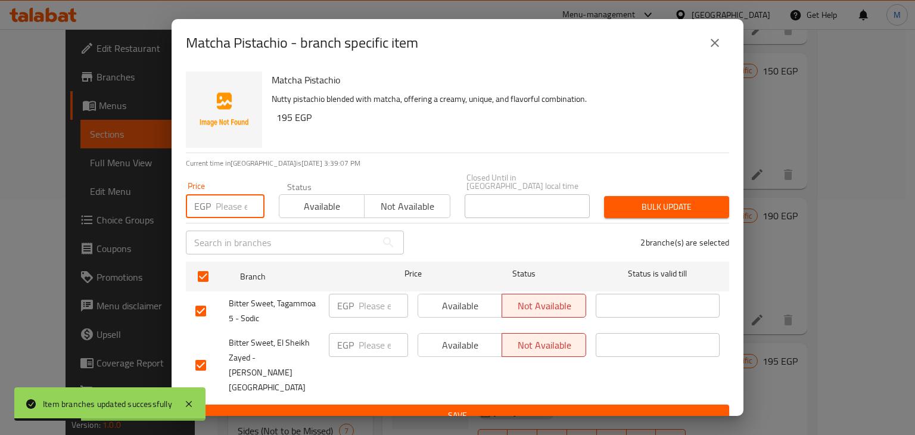
click at [225, 215] on input "number" at bounding box center [240, 206] width 49 height 24
type input "222.3"
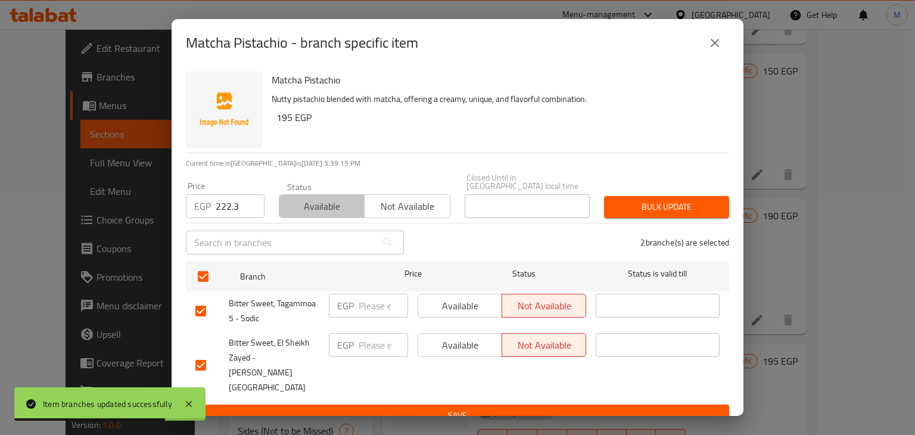
click at [308, 215] on span "Available" at bounding box center [322, 206] width 76 height 17
click at [658, 218] on button "Bulk update" at bounding box center [666, 207] width 125 height 22
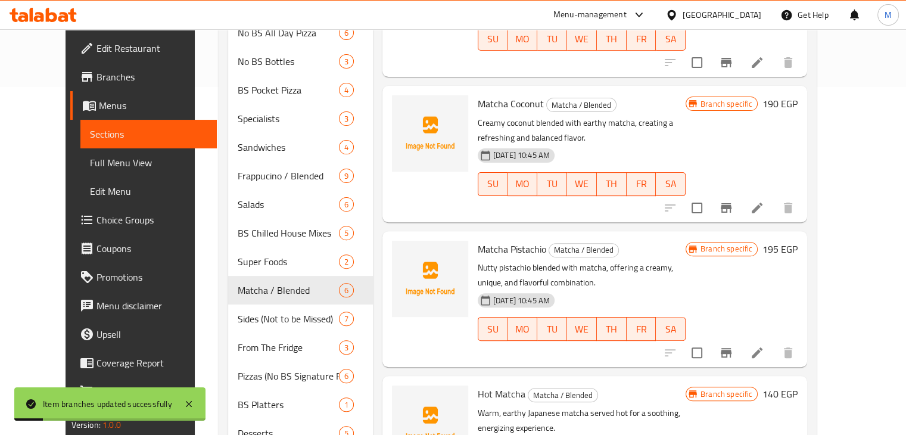
scroll to position [381, 0]
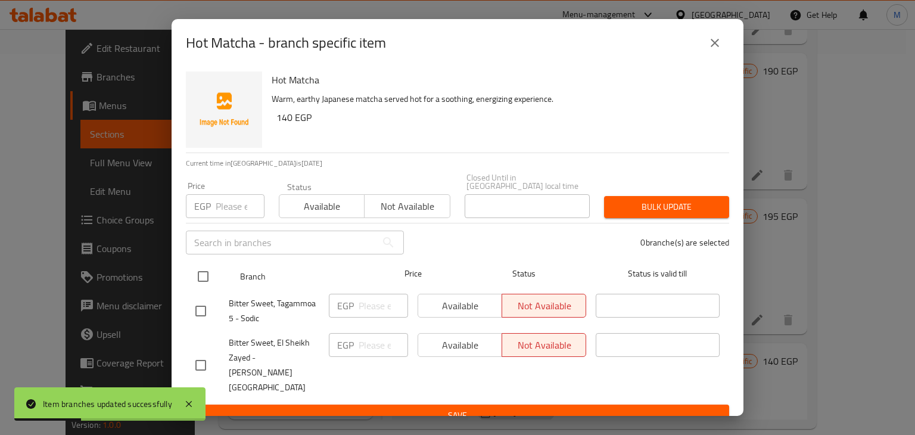
click at [198, 282] on input "checkbox" at bounding box center [203, 276] width 25 height 25
checkbox input "true"
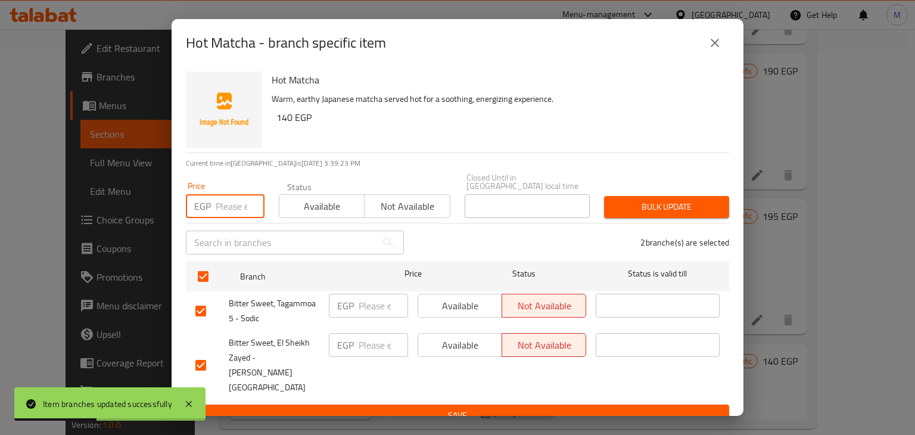
click at [217, 206] on input "number" at bounding box center [240, 206] width 49 height 24
type input "176.7"
click at [341, 207] on span "Available" at bounding box center [322, 206] width 76 height 17
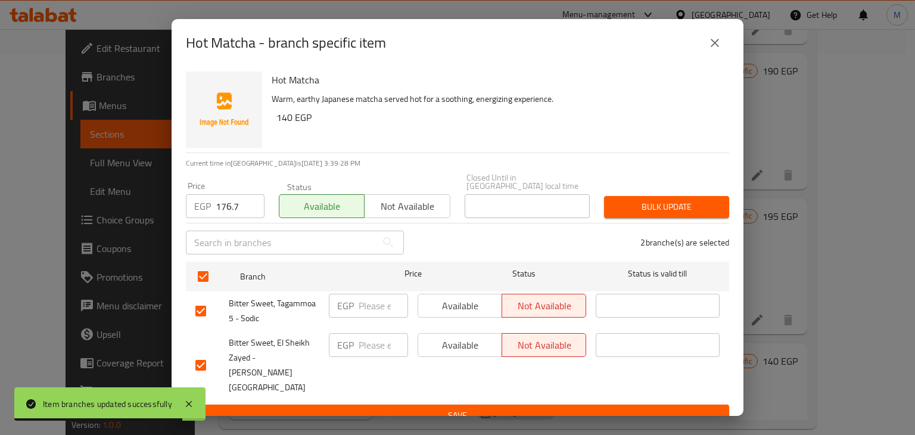
click at [627, 211] on span "Bulk update" at bounding box center [667, 207] width 106 height 15
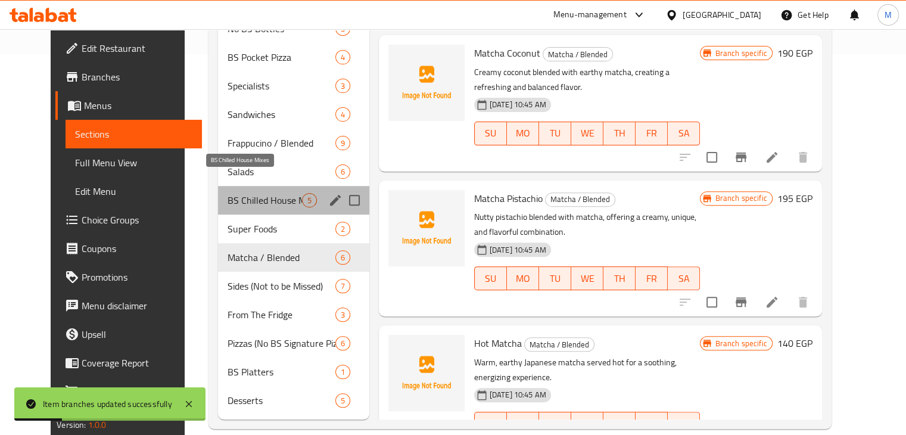
click at [248, 193] on span "BS Chilled House Mixes" at bounding box center [265, 200] width 74 height 14
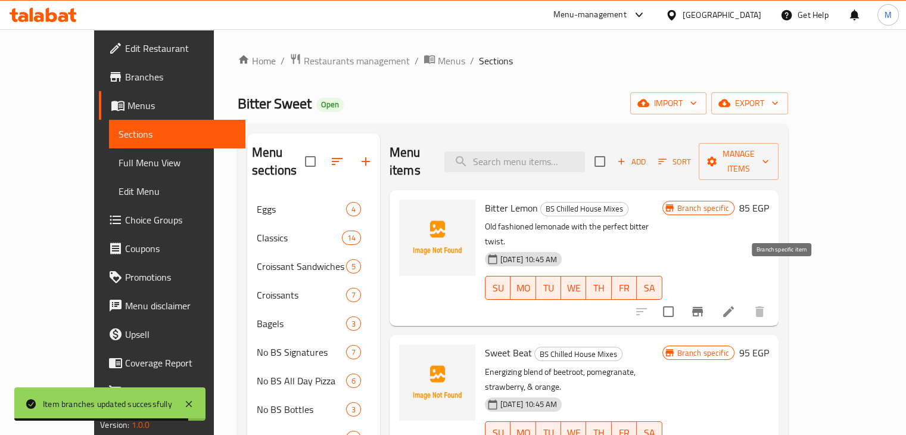
click at [705, 304] on icon "Branch-specific-item" at bounding box center [697, 311] width 14 height 14
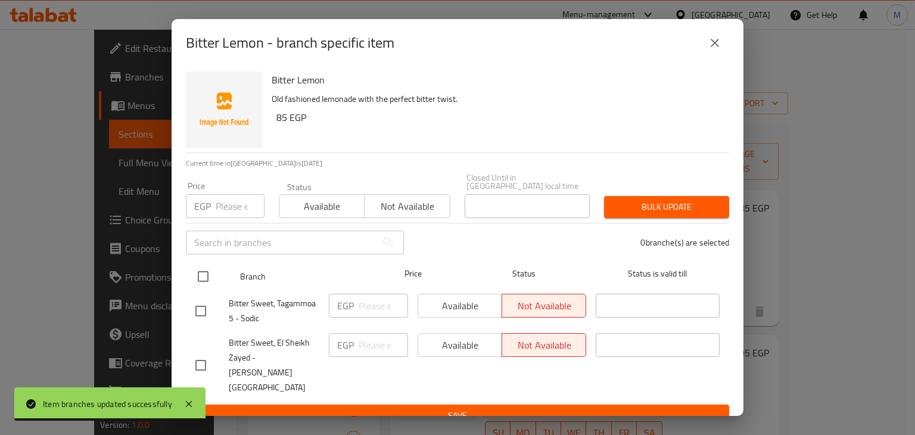
click at [203, 279] on input "checkbox" at bounding box center [203, 276] width 25 height 25
checkbox input "true"
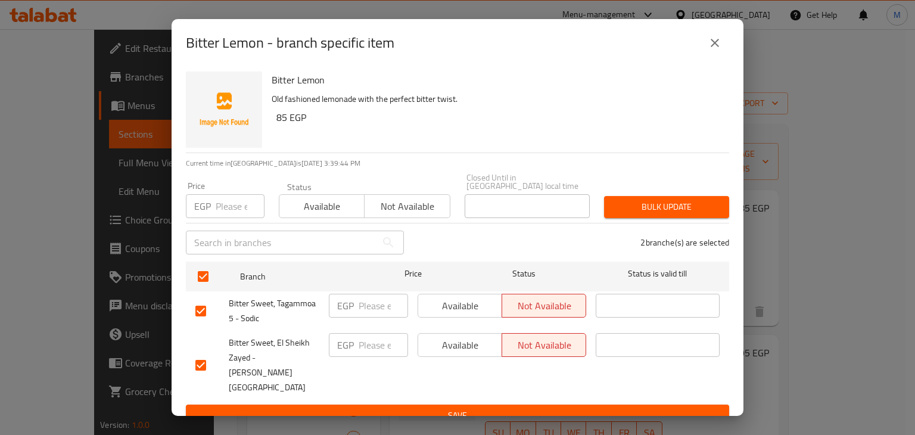
click at [222, 216] on input "number" at bounding box center [240, 206] width 49 height 24
type input "108.3"
click at [334, 214] on span "Available" at bounding box center [322, 206] width 76 height 17
click at [662, 213] on span "Bulk update" at bounding box center [667, 207] width 106 height 15
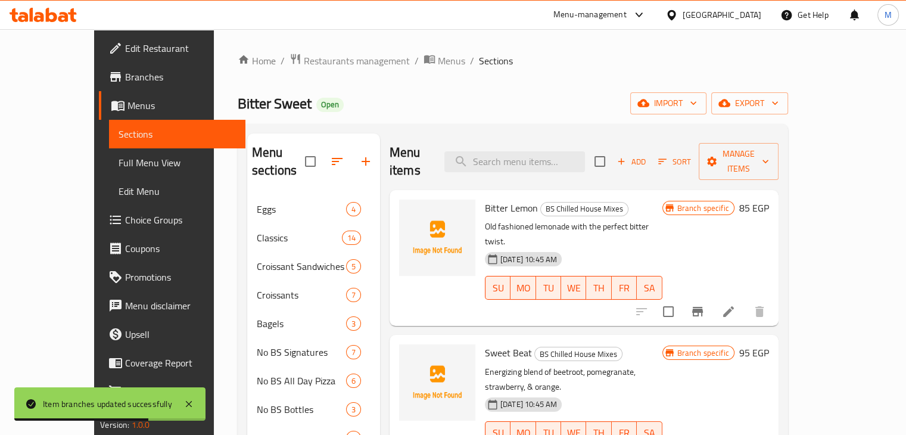
click at [703, 307] on icon "Branch-specific-item" at bounding box center [697, 312] width 11 height 10
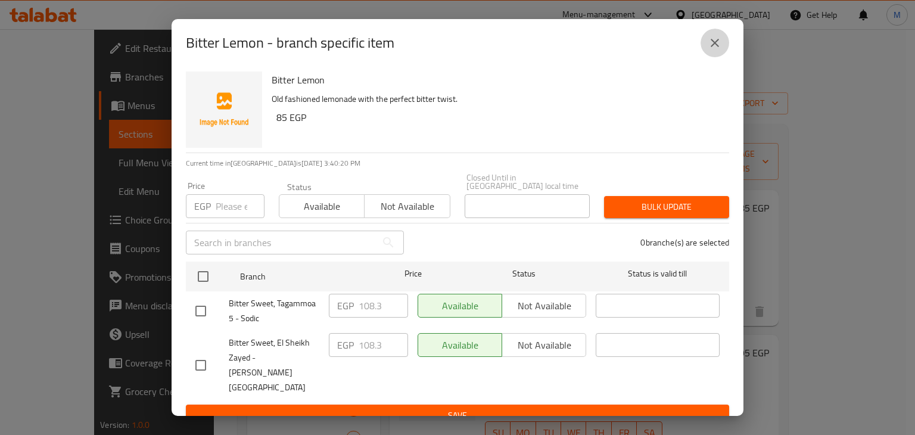
click at [712, 47] on icon "close" at bounding box center [715, 43] width 8 height 8
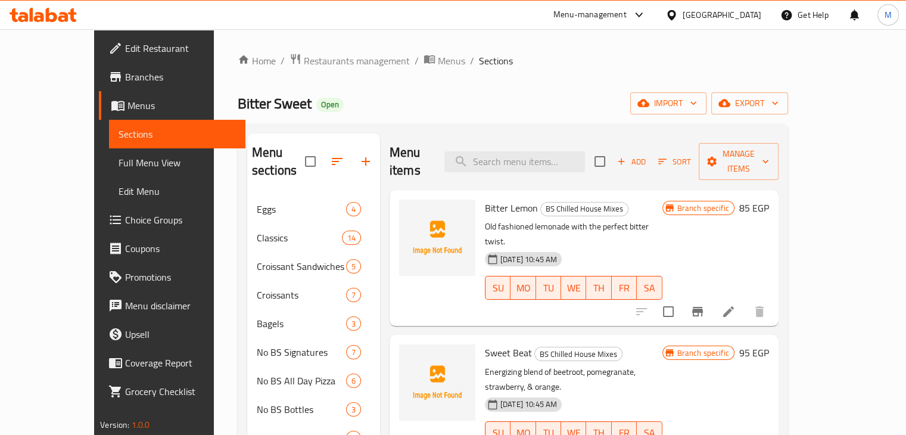
scroll to position [32, 0]
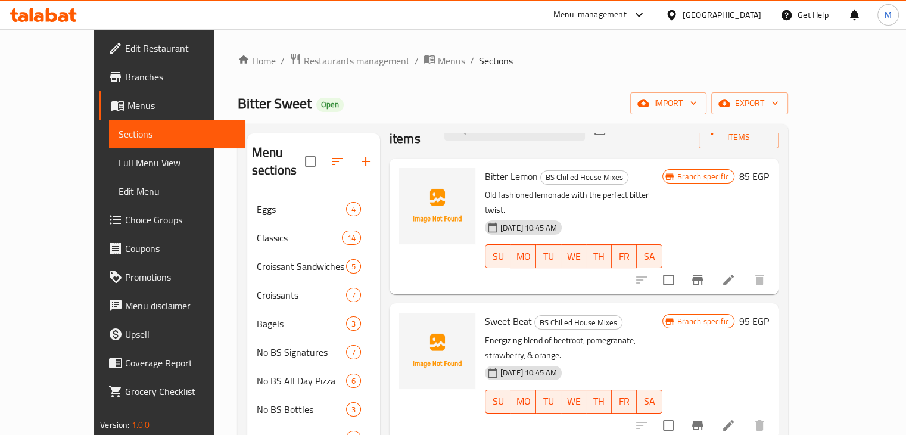
click at [703, 421] on icon "Branch-specific-item" at bounding box center [697, 426] width 11 height 10
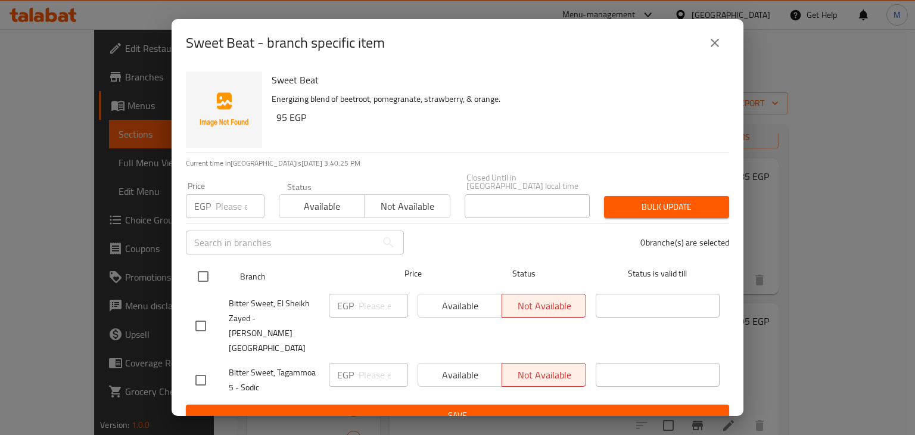
click at [204, 280] on input "checkbox" at bounding box center [203, 276] width 25 height 25
checkbox input "true"
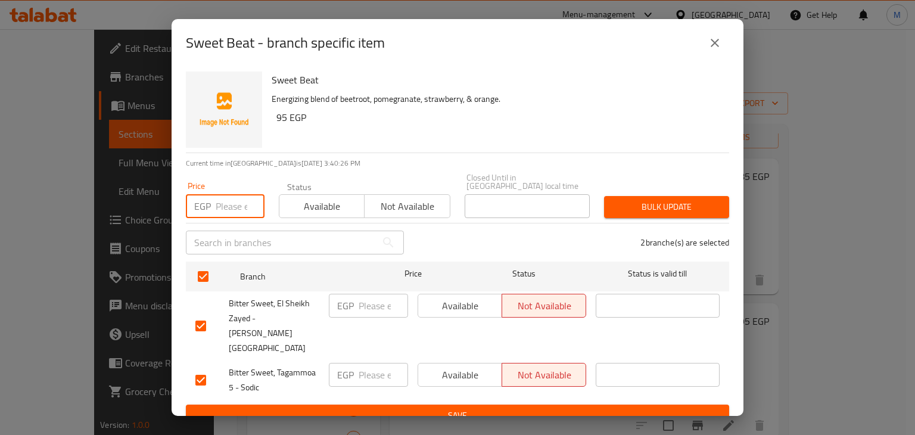
click at [221, 215] on input "number" at bounding box center [240, 206] width 49 height 24
type input "125.4"
click at [347, 205] on span "Available" at bounding box center [322, 206] width 76 height 17
click at [673, 211] on span "Bulk update" at bounding box center [667, 207] width 106 height 15
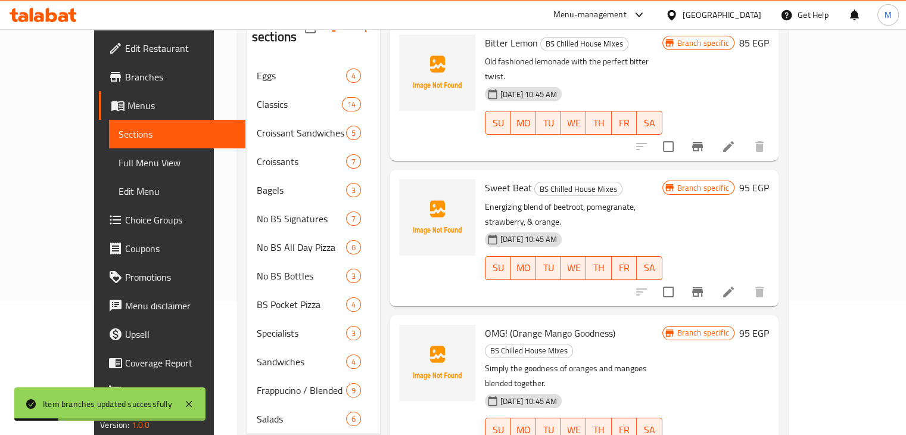
scroll to position [133, 0]
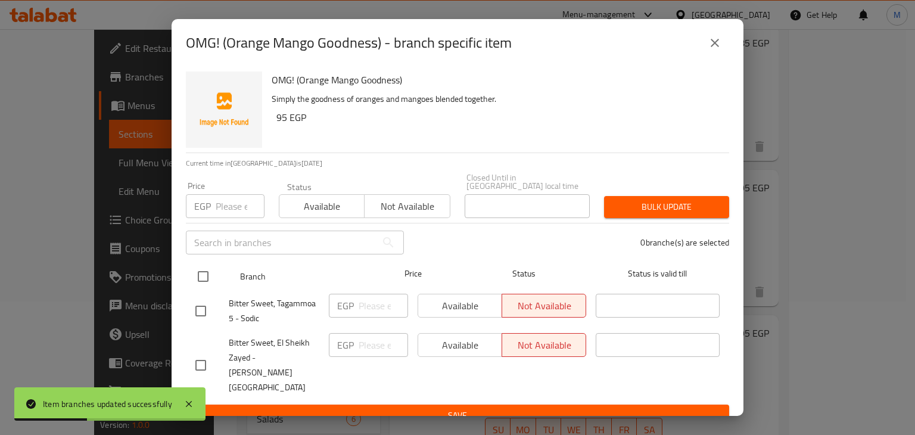
click at [210, 282] on input "checkbox" at bounding box center [203, 276] width 25 height 25
checkbox input "true"
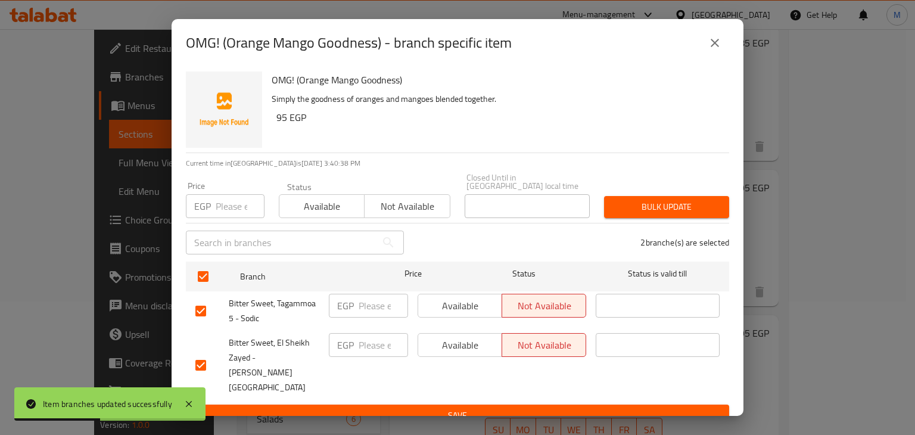
click at [219, 214] on input "number" at bounding box center [240, 206] width 49 height 24
type input "125.4"
click at [338, 218] on button "Available" at bounding box center [322, 206] width 86 height 24
click at [636, 208] on span "Bulk update" at bounding box center [667, 207] width 106 height 15
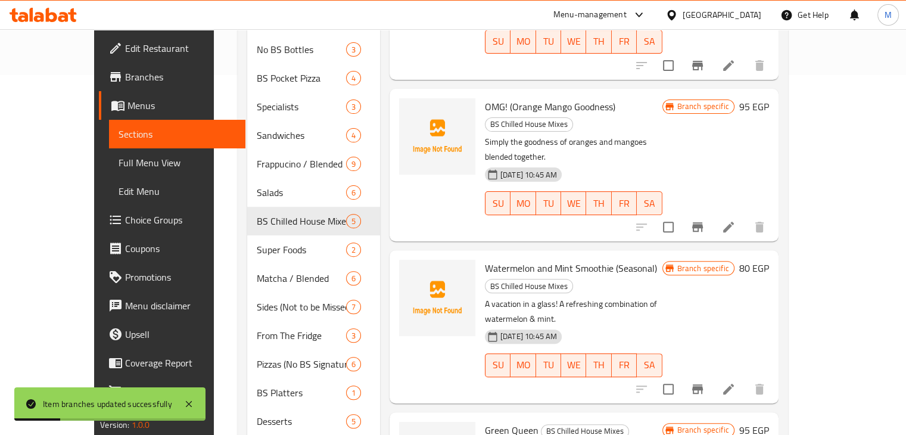
scroll to position [373, 0]
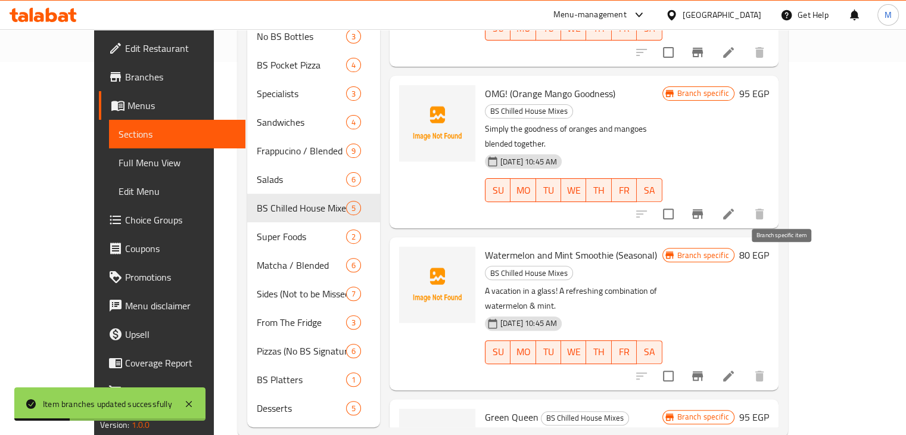
click at [705, 369] on icon "Branch-specific-item" at bounding box center [697, 376] width 14 height 14
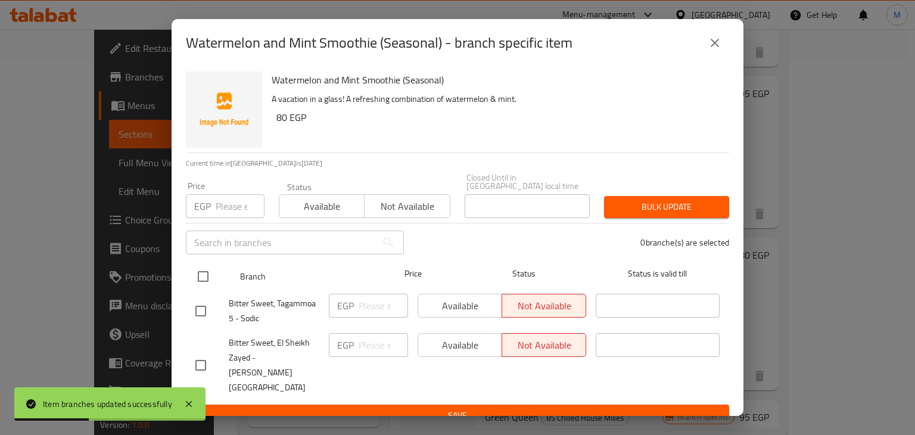
click at [205, 282] on input "checkbox" at bounding box center [203, 276] width 25 height 25
checkbox input "true"
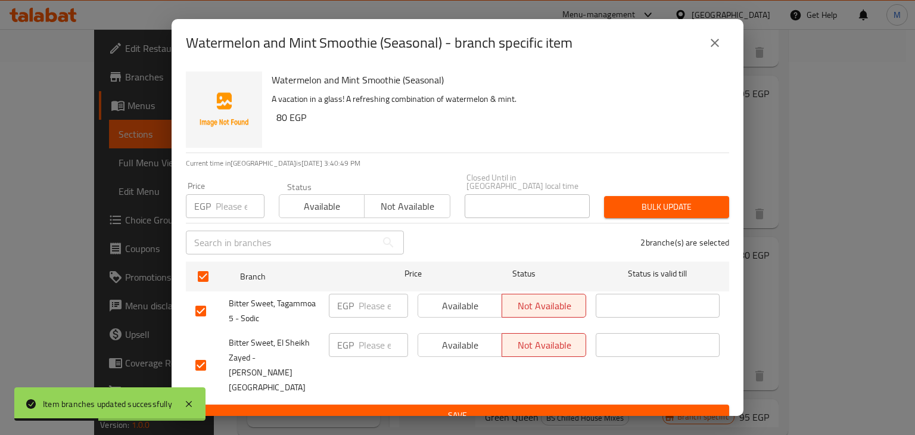
click at [220, 208] on input "number" at bounding box center [240, 206] width 49 height 24
type input "108.3"
click at [327, 207] on span "Available" at bounding box center [322, 206] width 76 height 17
click at [624, 214] on span "Bulk update" at bounding box center [667, 207] width 106 height 15
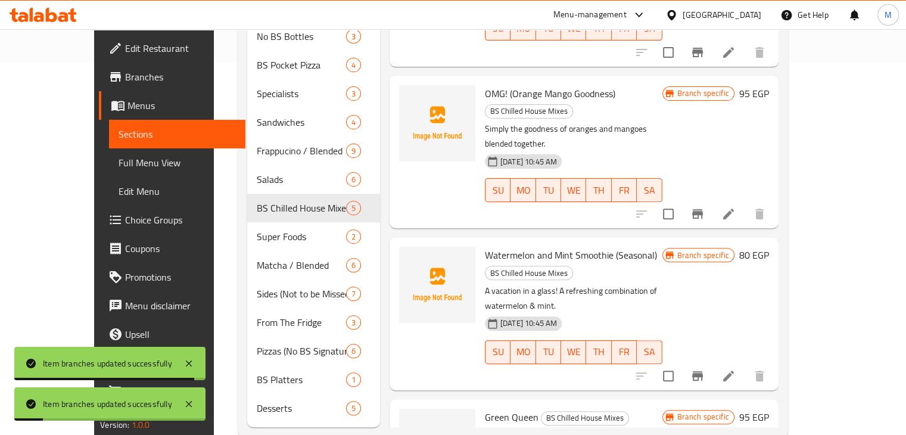
scroll to position [381, 0]
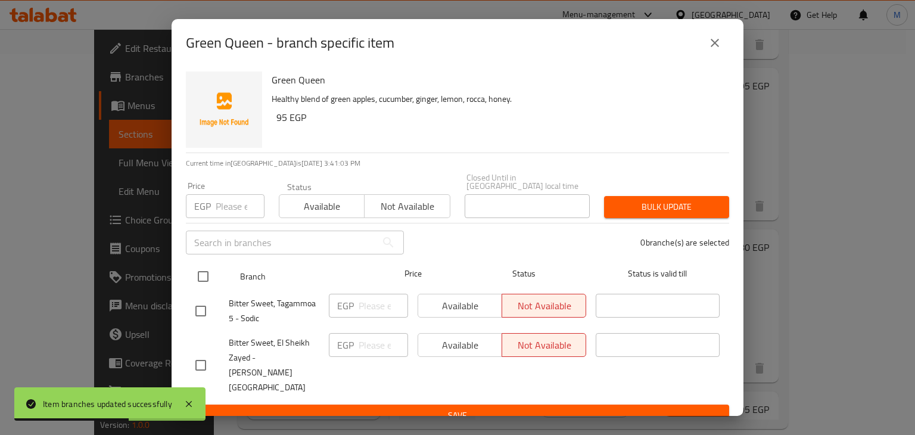
click at [200, 278] on input "checkbox" at bounding box center [203, 276] width 25 height 25
checkbox input "true"
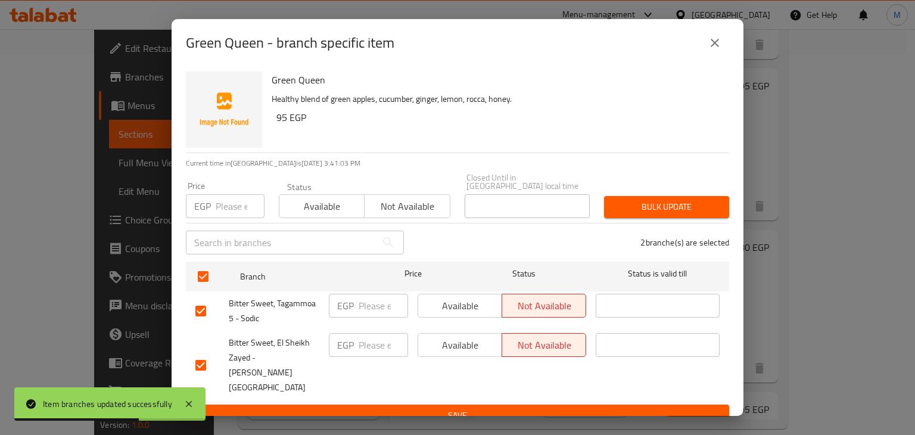
click at [225, 212] on input "number" at bounding box center [240, 206] width 49 height 24
type input "131.1"
click at [321, 208] on span "Available" at bounding box center [322, 206] width 76 height 17
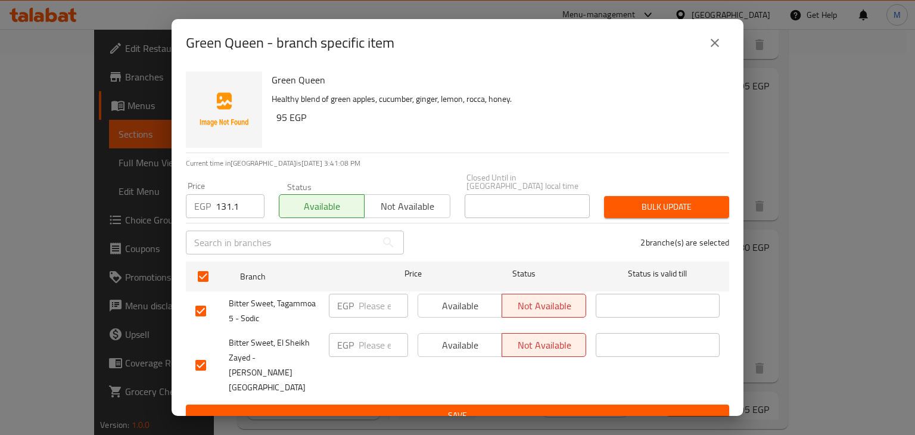
click at [617, 213] on span "Bulk update" at bounding box center [667, 207] width 106 height 15
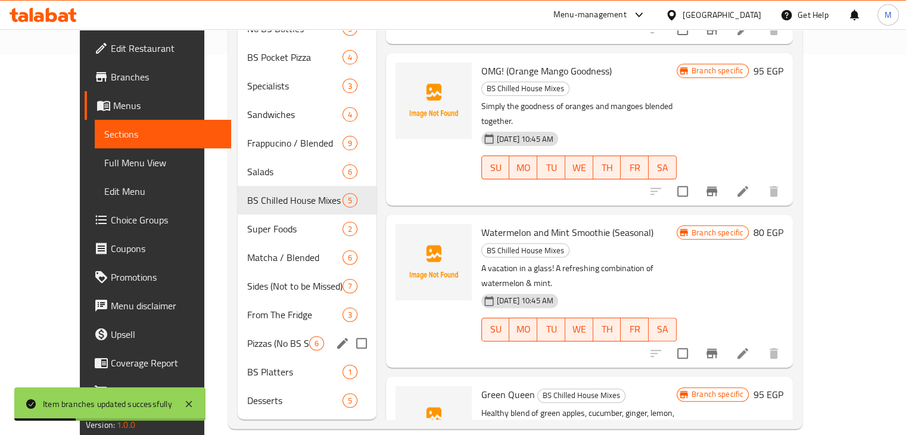
click at [262, 307] on span "From The Fridge" at bounding box center [294, 314] width 95 height 14
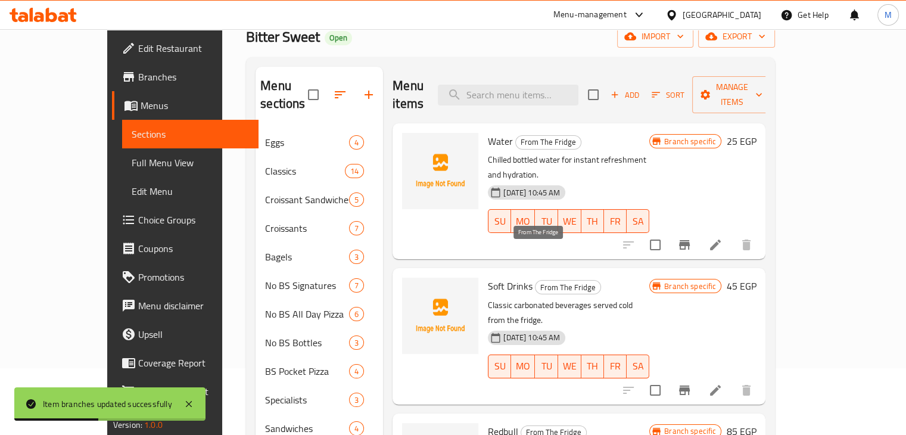
scroll to position [62, 0]
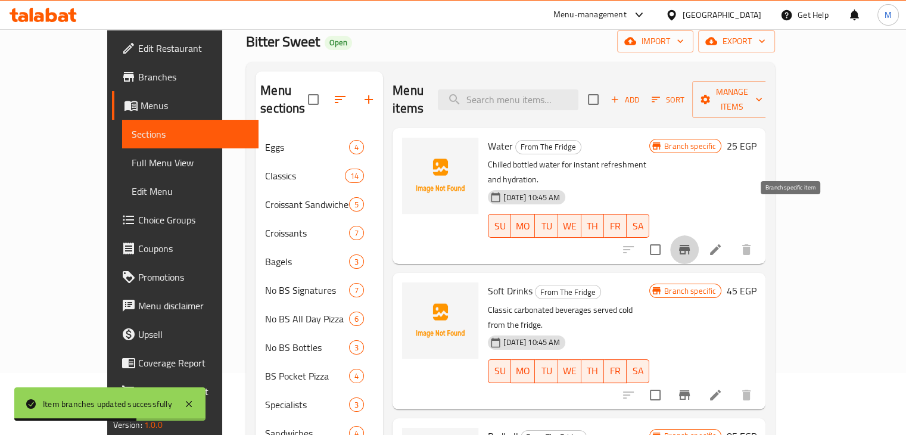
click at [690, 245] on icon "Branch-specific-item" at bounding box center [684, 250] width 11 height 10
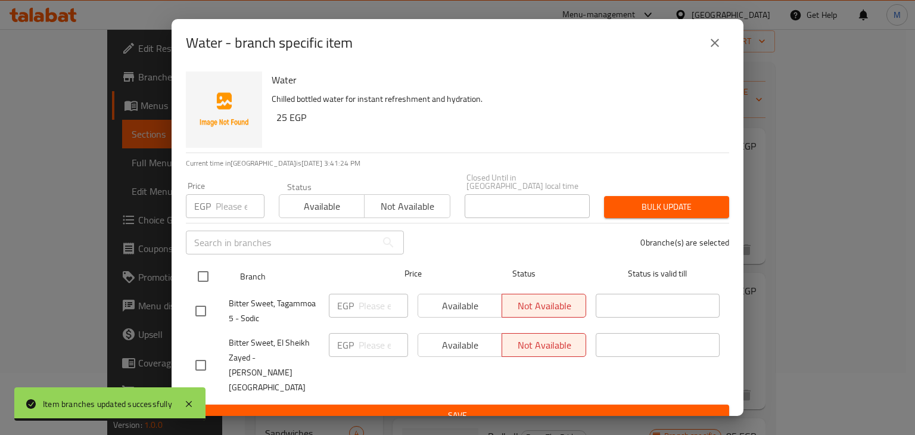
click at [204, 282] on input "checkbox" at bounding box center [203, 276] width 25 height 25
checkbox input "true"
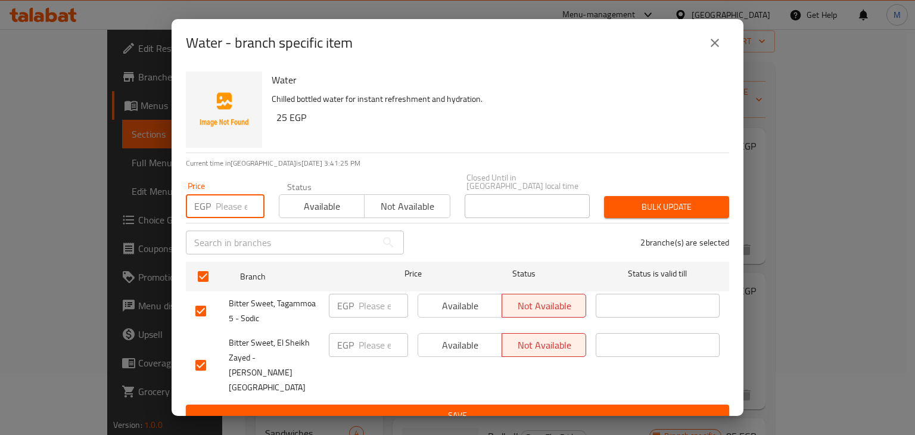
click at [229, 201] on input "number" at bounding box center [240, 206] width 49 height 24
type input "28.5"
click at [295, 204] on span "Available" at bounding box center [322, 206] width 76 height 17
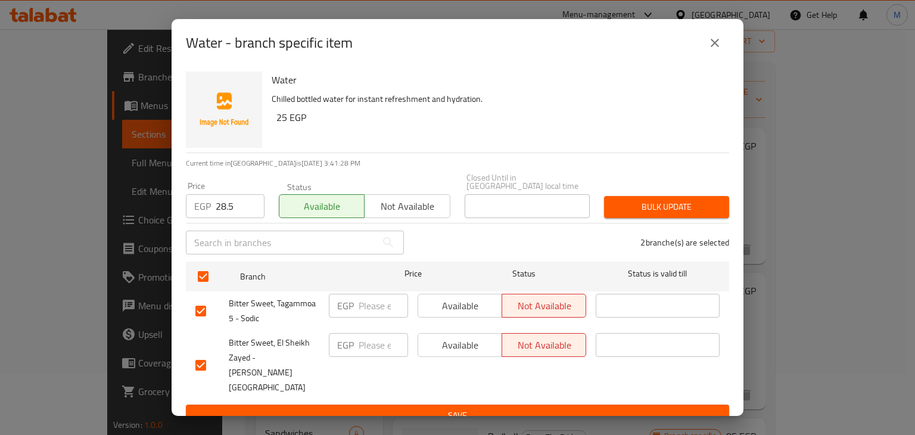
click at [632, 211] on span "Bulk update" at bounding box center [667, 207] width 106 height 15
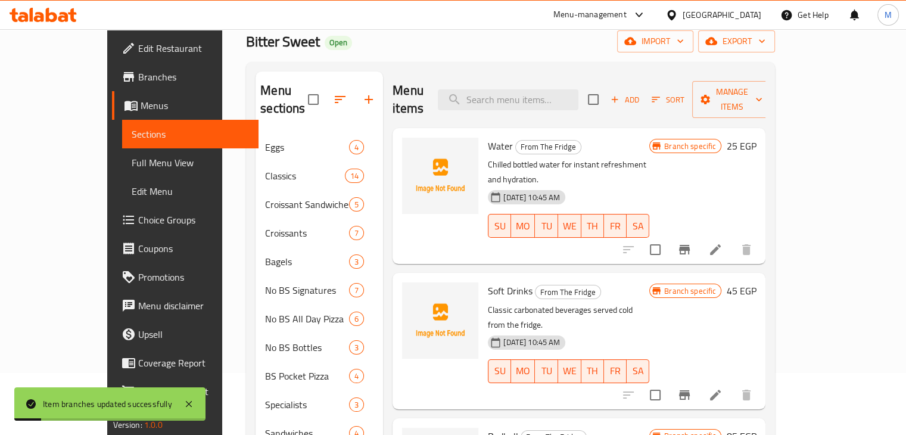
click at [690, 390] on icon "Branch-specific-item" at bounding box center [684, 395] width 11 height 10
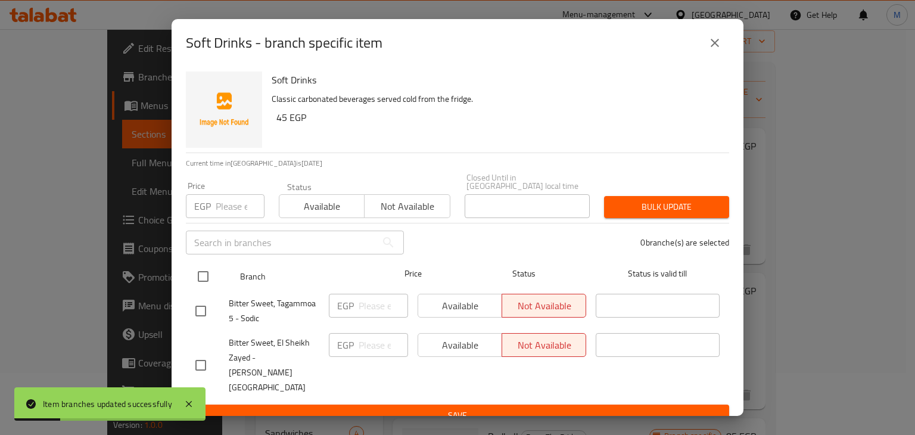
click at [189, 278] on div "Branch Price Status Status is valid till" at bounding box center [457, 276] width 543 height 30
click at [211, 275] on input "checkbox" at bounding box center [203, 276] width 25 height 25
checkbox input "true"
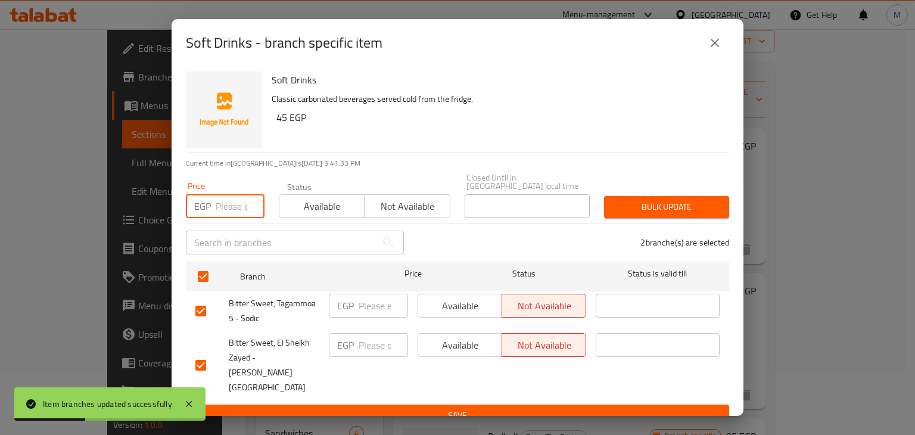
click at [224, 210] on input "number" at bounding box center [240, 206] width 49 height 24
type input "62.7"
click at [305, 224] on div "Status Available Not available" at bounding box center [365, 200] width 186 height 50
click at [338, 207] on span "Available" at bounding box center [322, 206] width 76 height 17
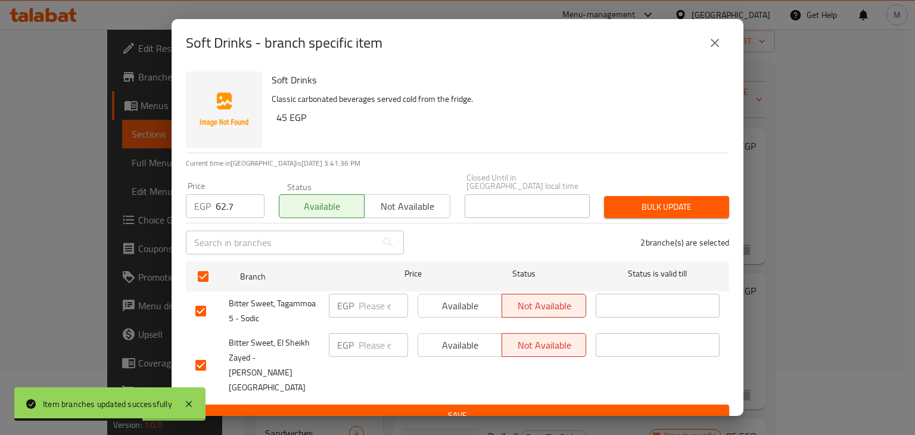
click at [639, 207] on span "Bulk update" at bounding box center [667, 207] width 106 height 15
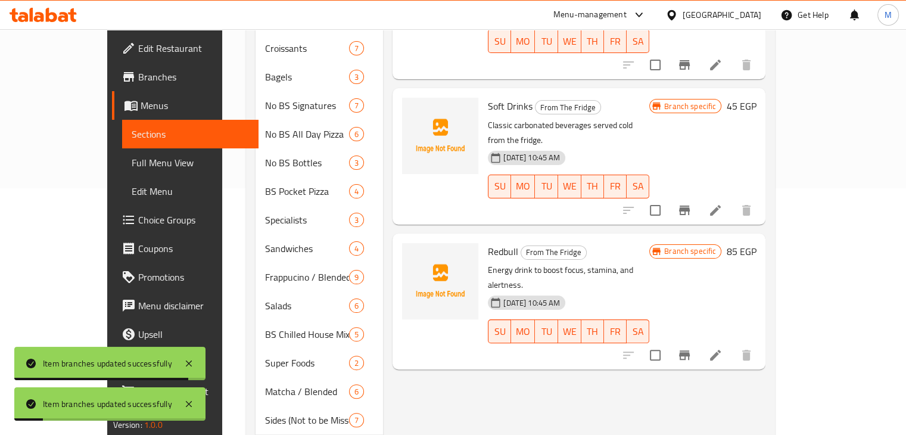
scroll to position [247, 0]
click at [690, 350] on icon "Branch-specific-item" at bounding box center [684, 355] width 11 height 10
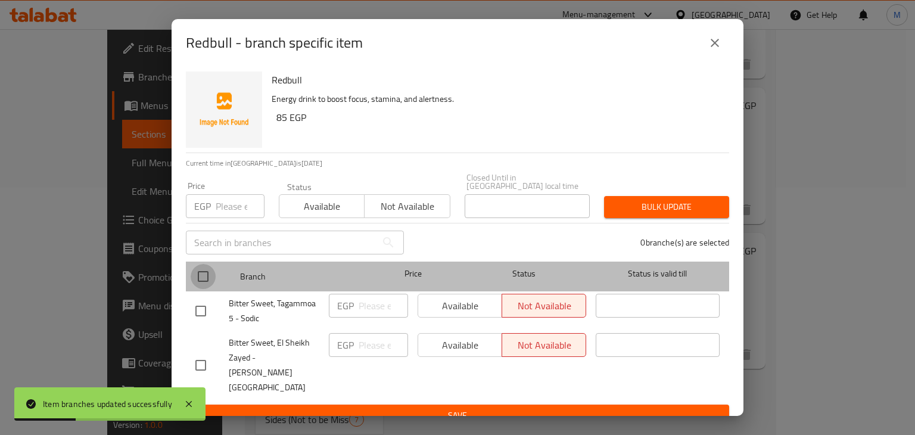
click at [204, 272] on input "checkbox" at bounding box center [203, 276] width 25 height 25
checkbox input "true"
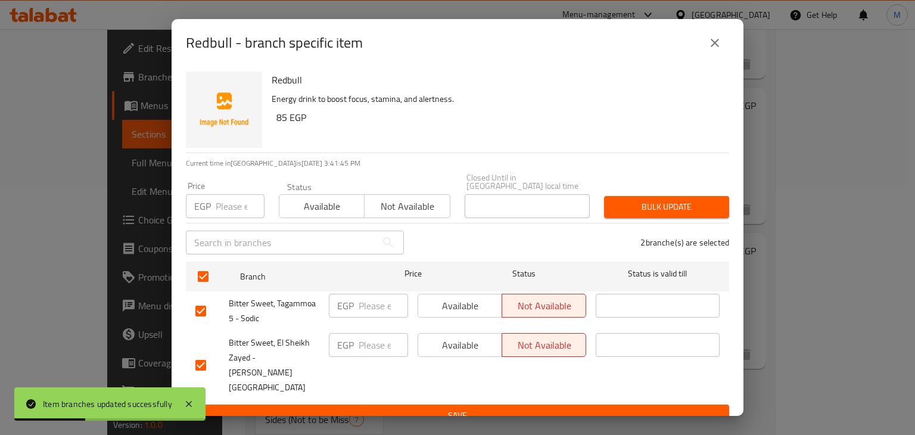
click at [216, 204] on input "number" at bounding box center [240, 206] width 49 height 24
type input "102.6"
click at [333, 218] on button "Available" at bounding box center [322, 206] width 86 height 24
click at [624, 202] on span "Bulk update" at bounding box center [667, 207] width 106 height 15
